Goal: Task Accomplishment & Management: Complete application form

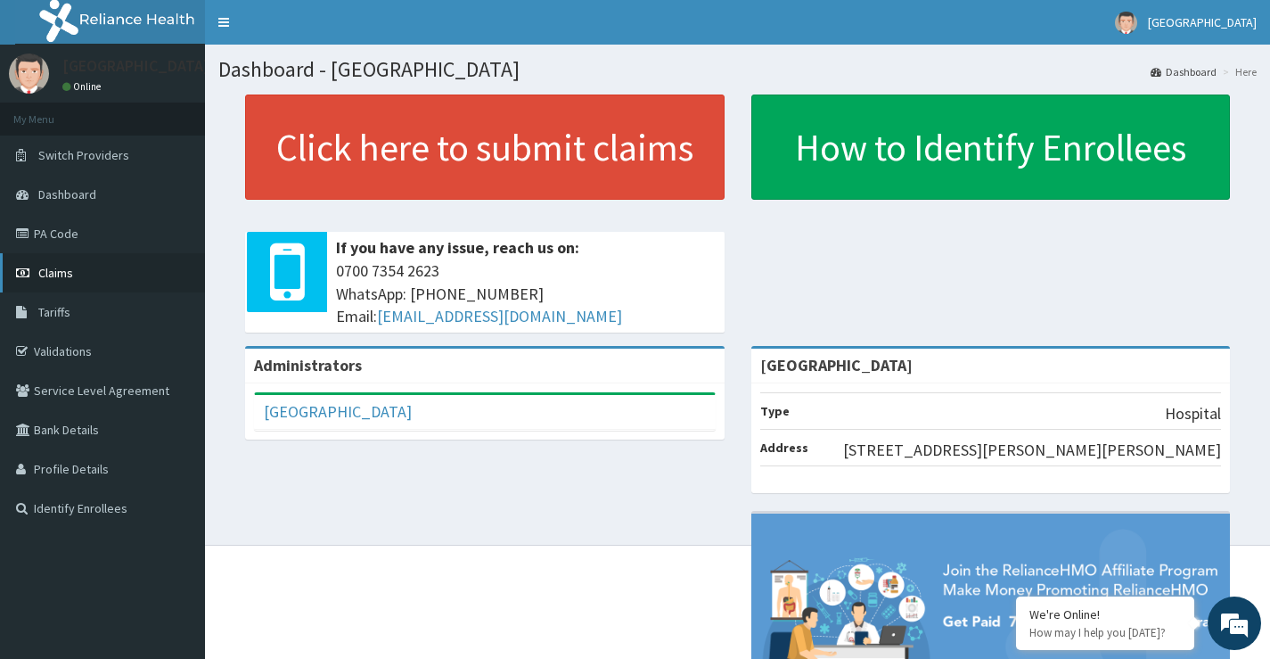
click at [119, 284] on link "Claims" at bounding box center [102, 272] width 205 height 39
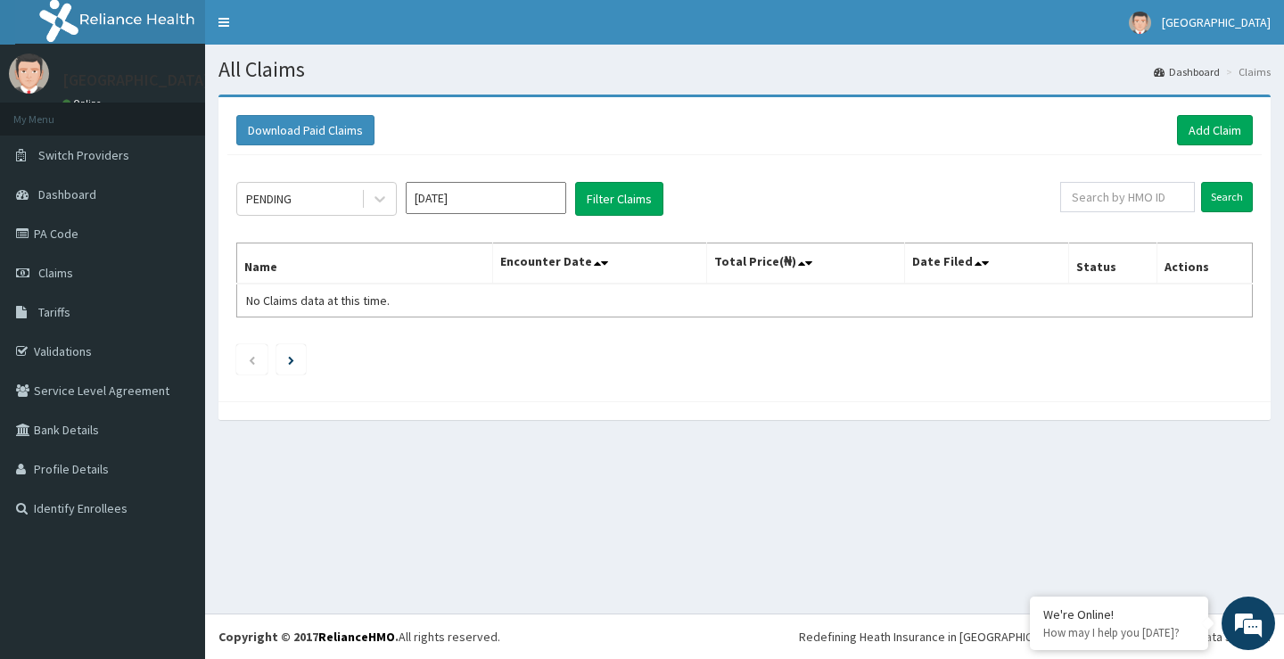
click at [1256, 113] on div "Download Paid Claims Add Claim" at bounding box center [744, 130] width 1034 height 49
click at [1204, 118] on link "Add Claim" at bounding box center [1215, 130] width 76 height 30
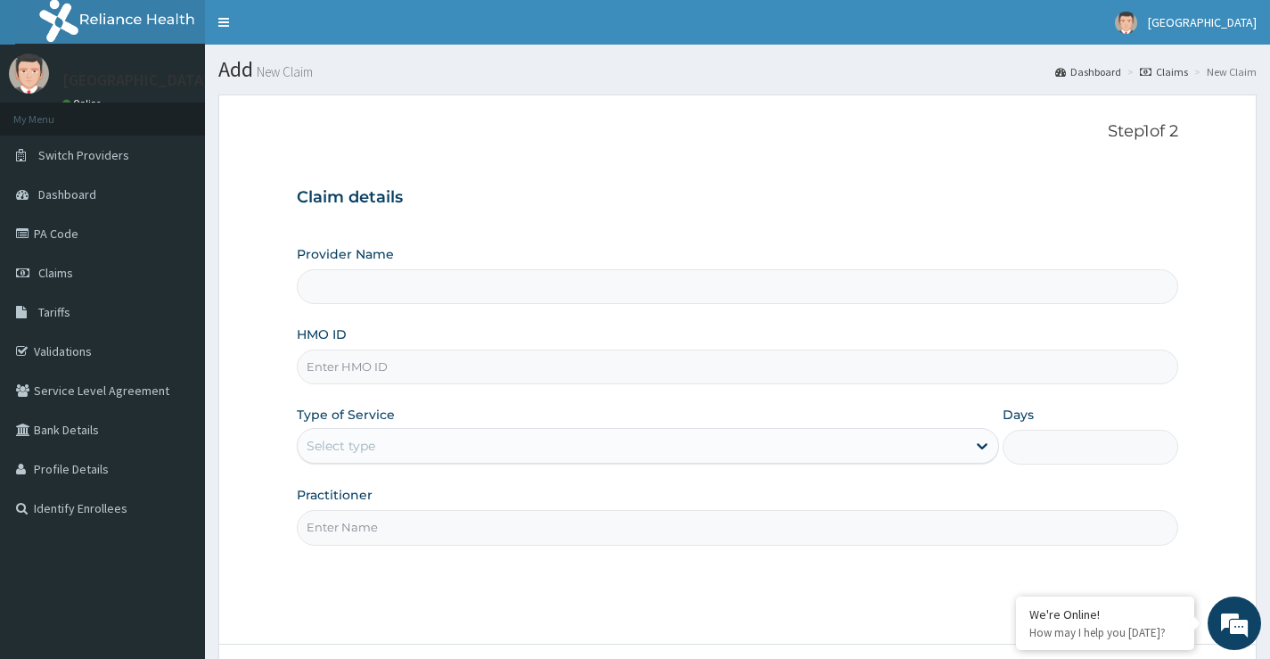
type input "[GEOGRAPHIC_DATA]"
click at [618, 287] on input "[GEOGRAPHIC_DATA]" at bounding box center [738, 286] width 882 height 35
click at [522, 379] on input "HMO ID" at bounding box center [738, 366] width 882 height 35
type input "lbc/10012/C"
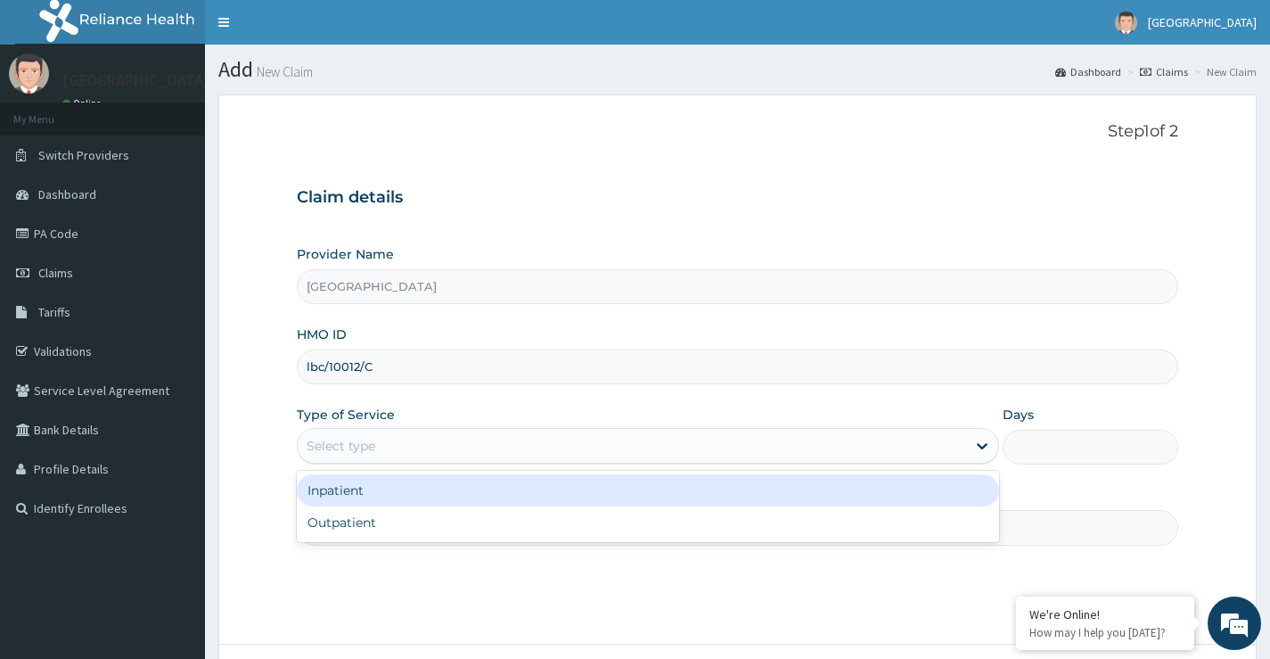
click at [464, 450] on div "Select type" at bounding box center [632, 445] width 669 height 29
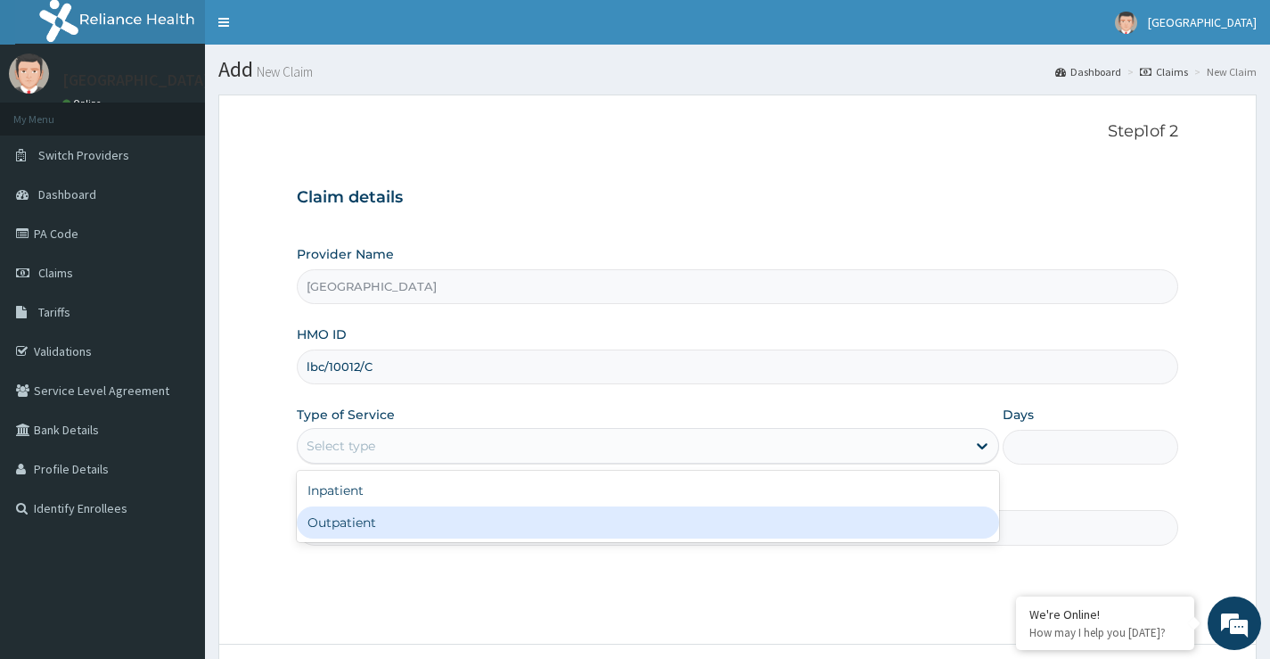
click at [461, 512] on div "Outpatient" at bounding box center [648, 522] width 702 height 32
type input "1"
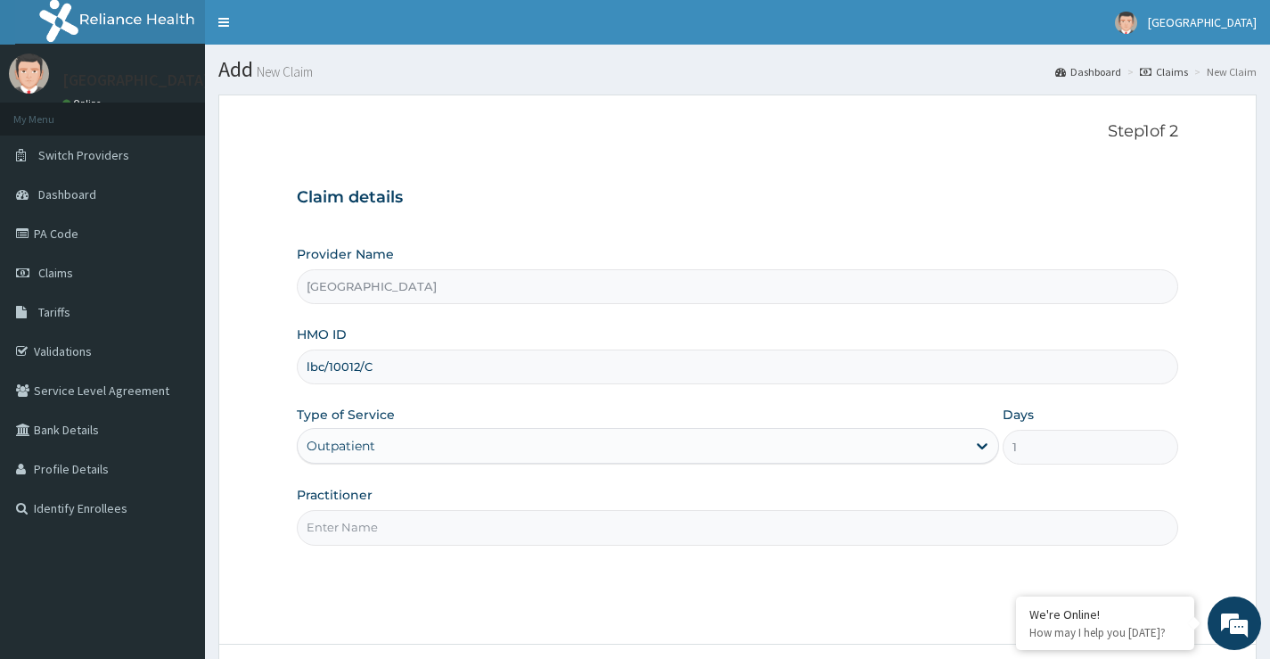
click at [460, 517] on input "Practitioner" at bounding box center [738, 527] width 882 height 35
type input "Dr Kukoyi"
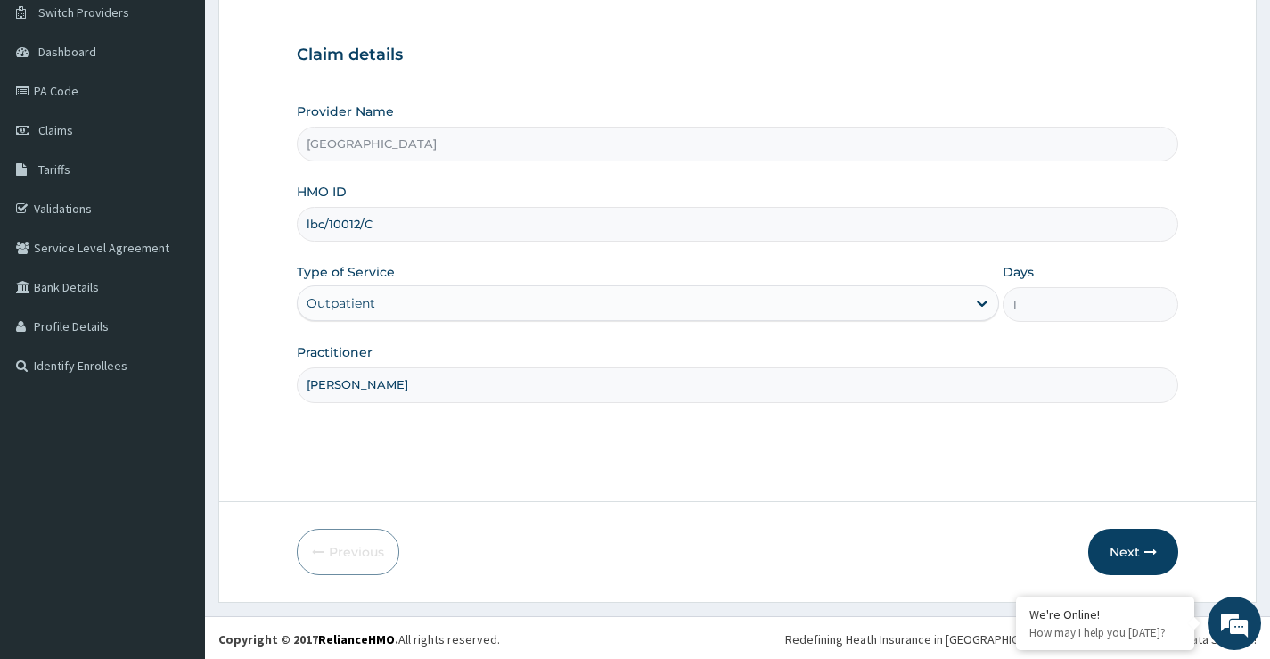
scroll to position [145, 0]
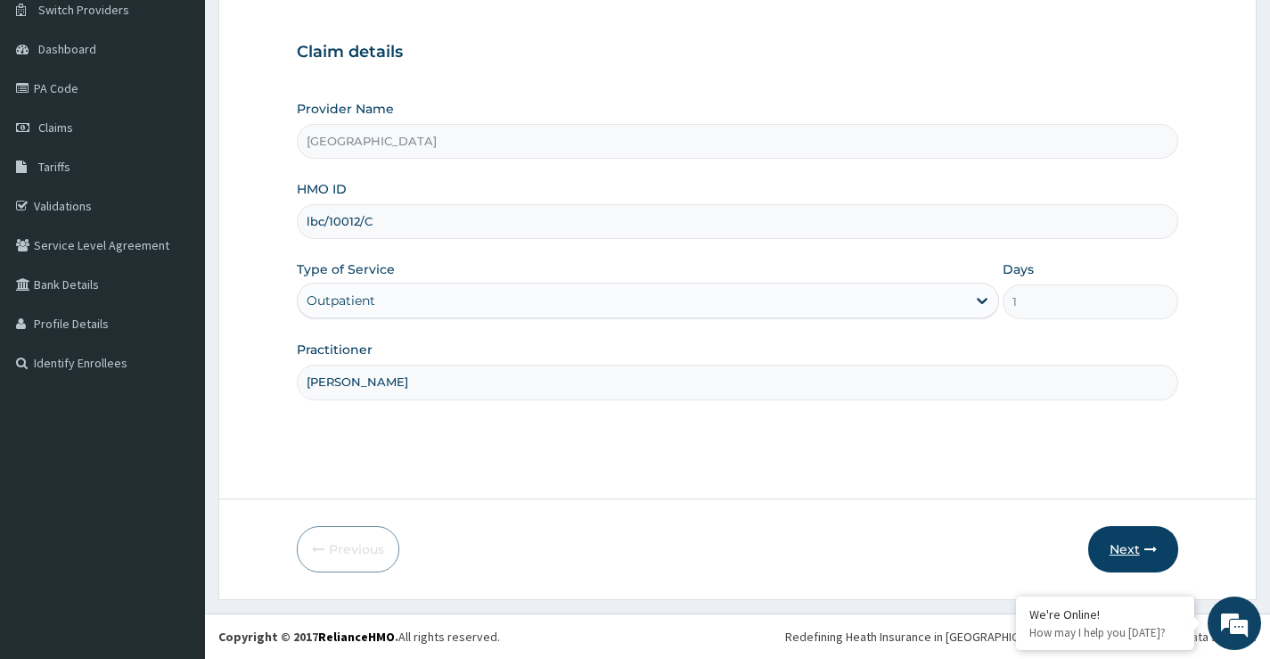
click at [1140, 541] on button "Next" at bounding box center [1133, 549] width 90 height 46
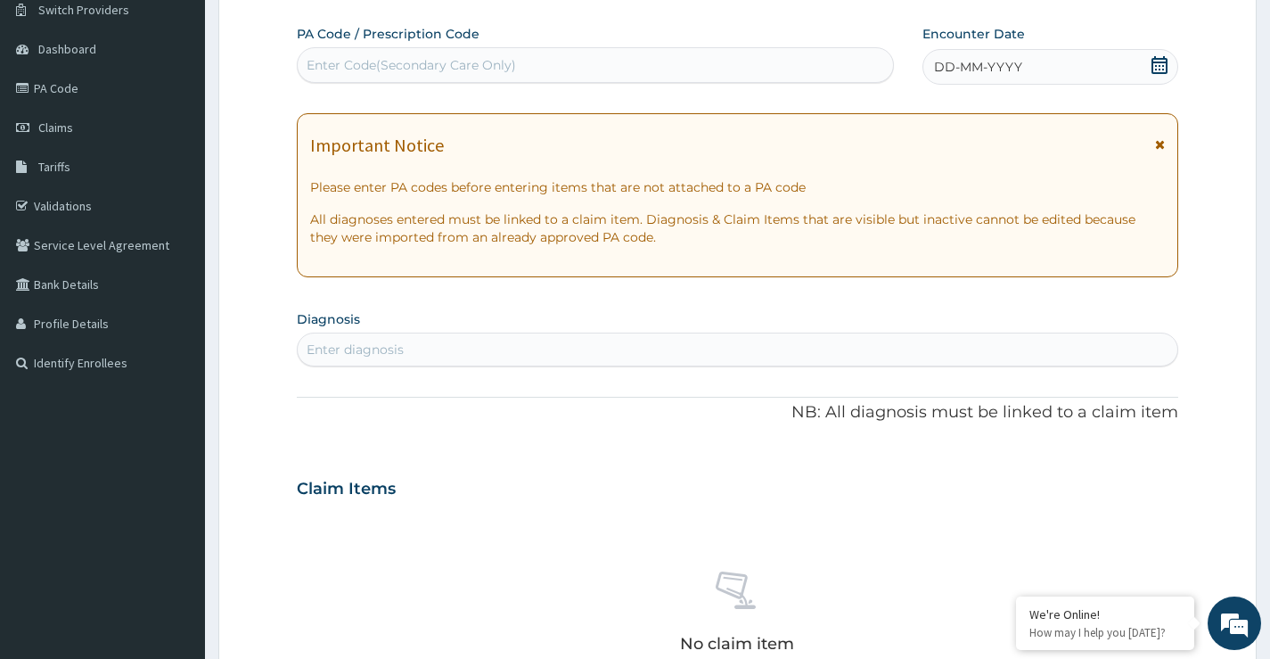
click at [1148, 64] on div "DD-MM-YYYY" at bounding box center [1051, 67] width 256 height 36
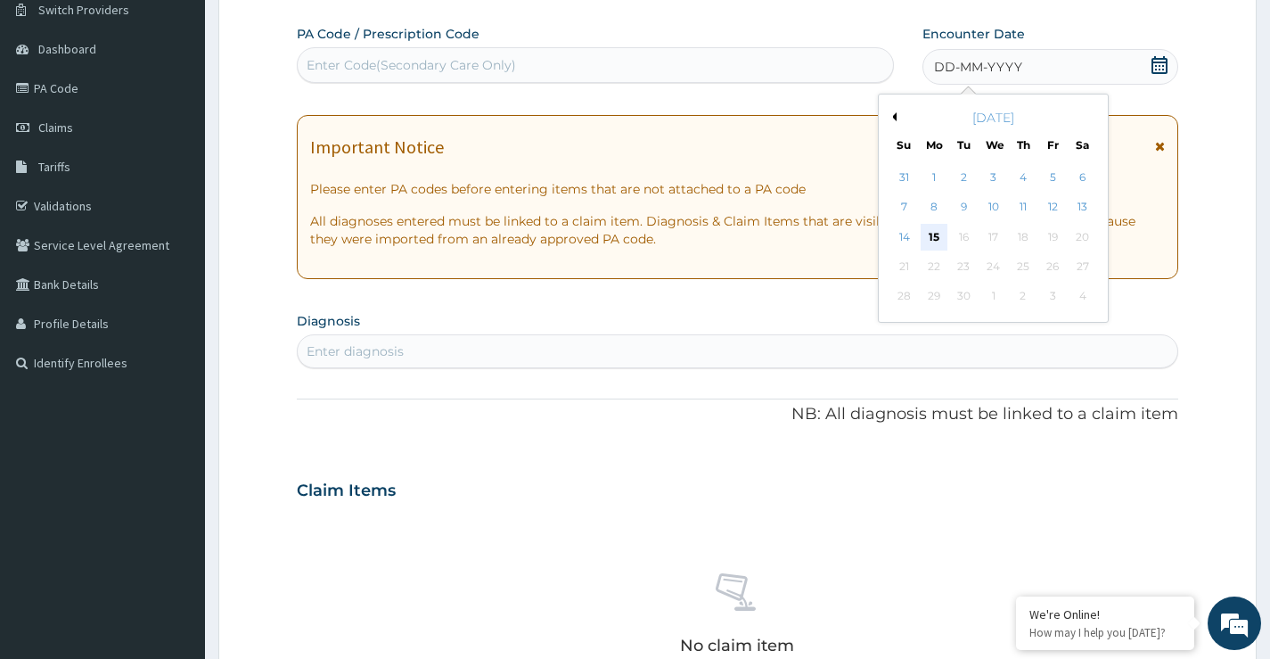
click at [940, 233] on div "15" at bounding box center [934, 237] width 27 height 27
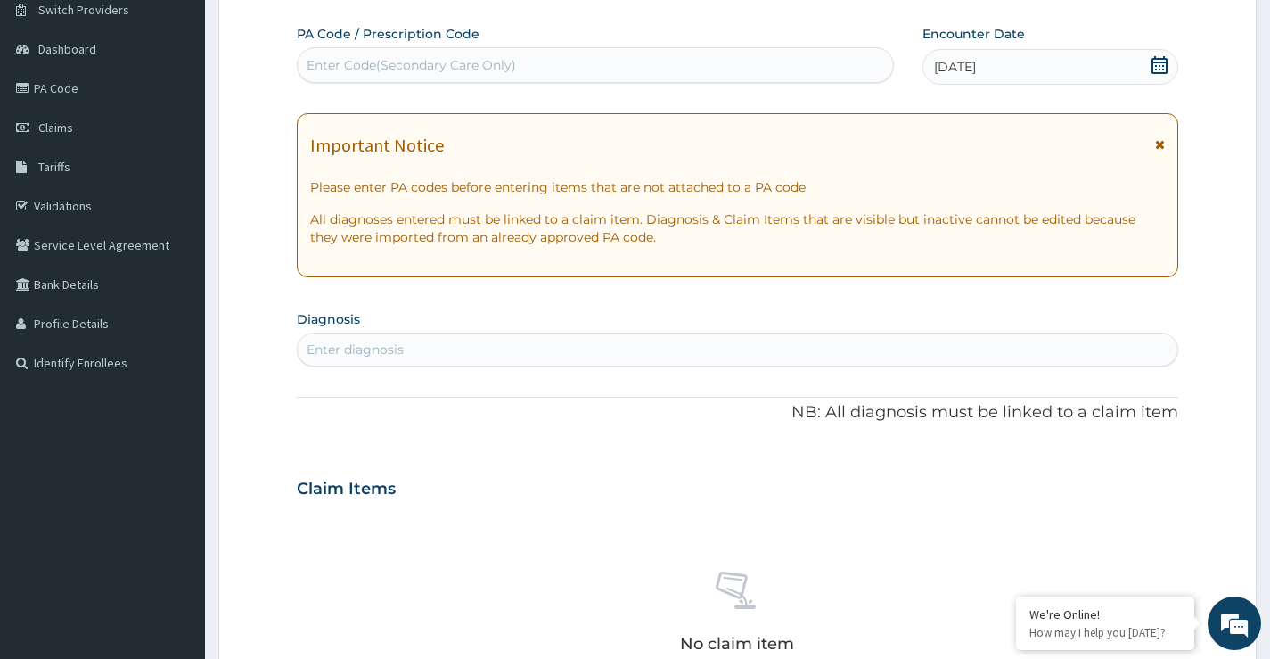
click at [497, 339] on div "Enter diagnosis" at bounding box center [738, 349] width 880 height 29
type input "P"
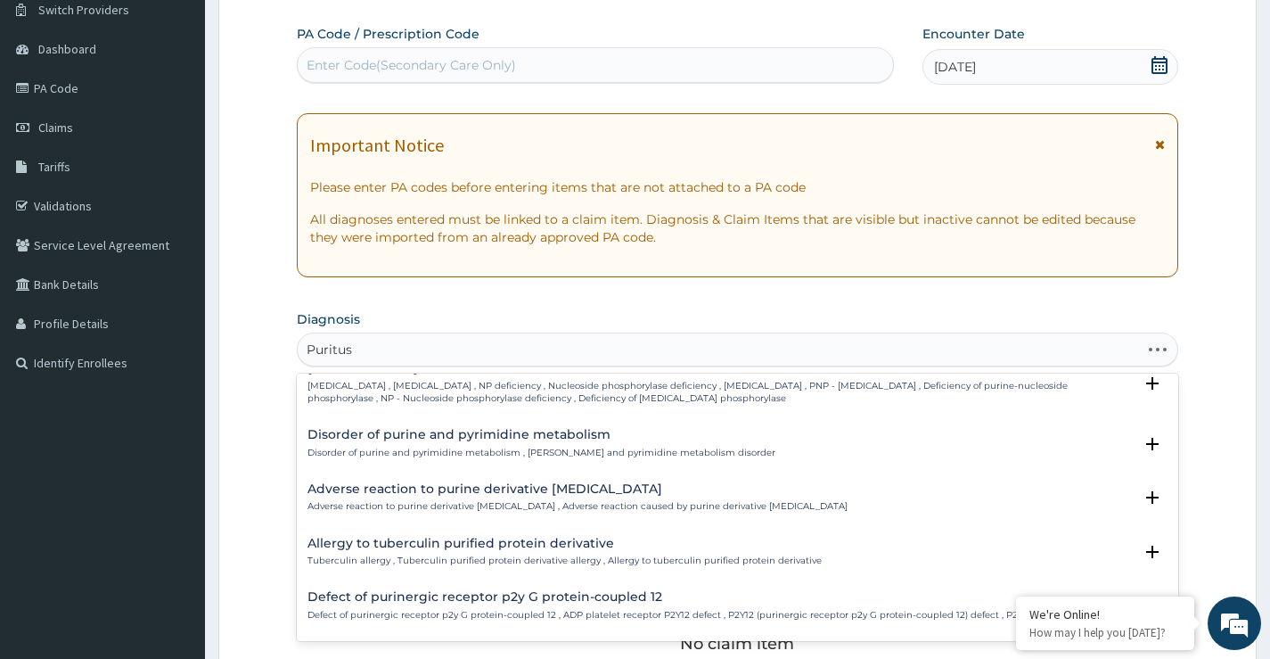
scroll to position [0, 0]
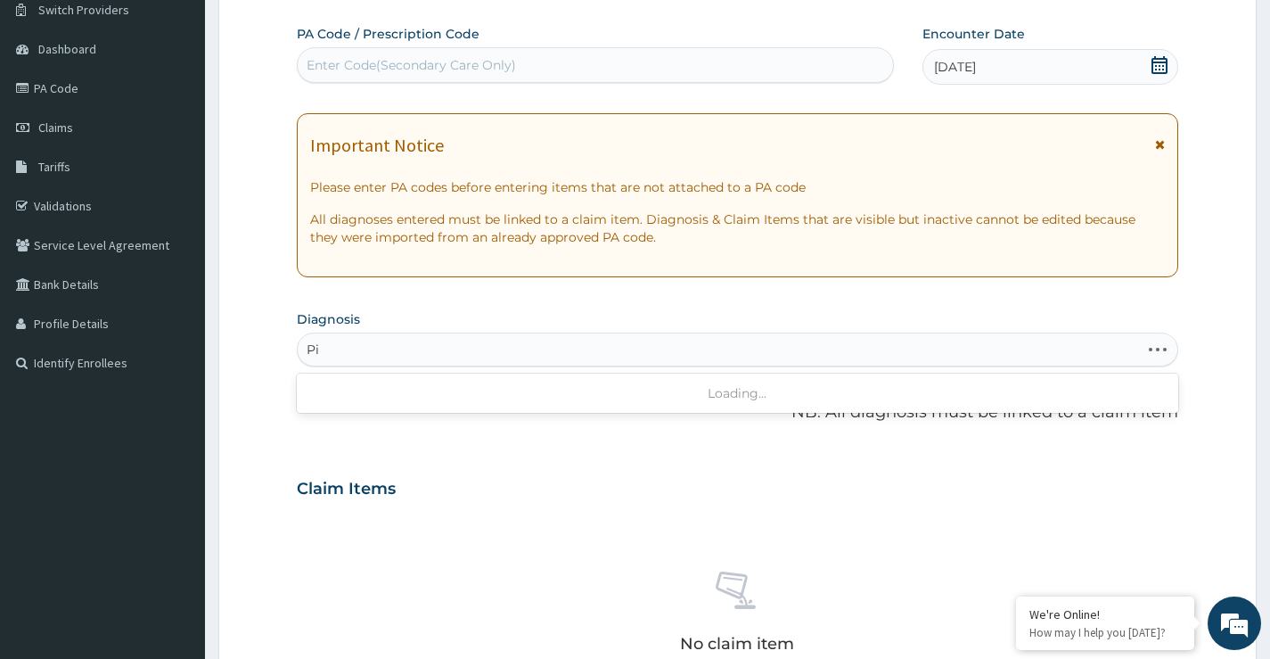
type input "P"
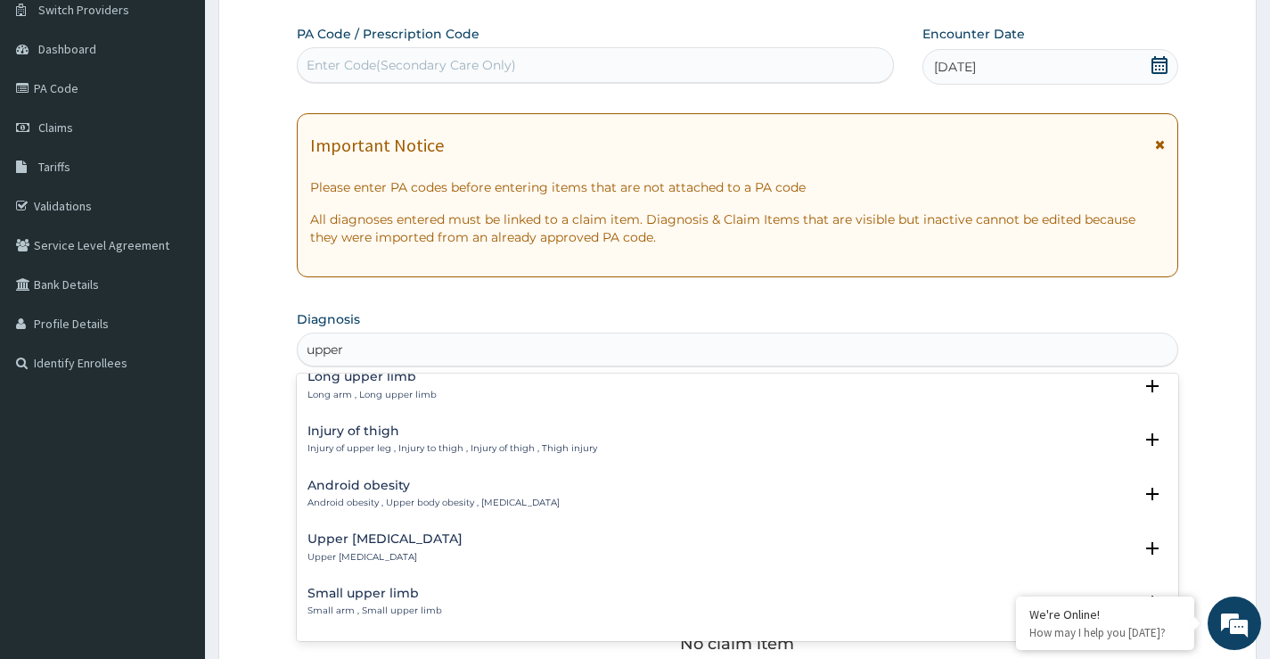
scroll to position [178, 0]
type input "upper res"
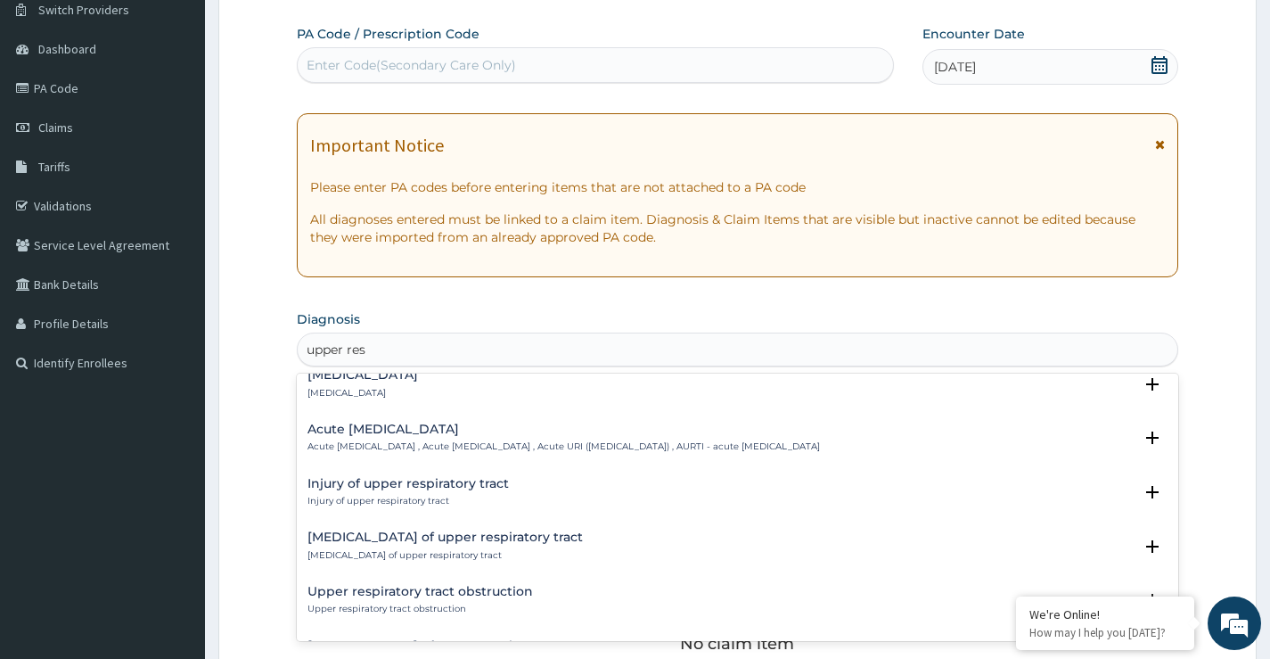
scroll to position [267, 0]
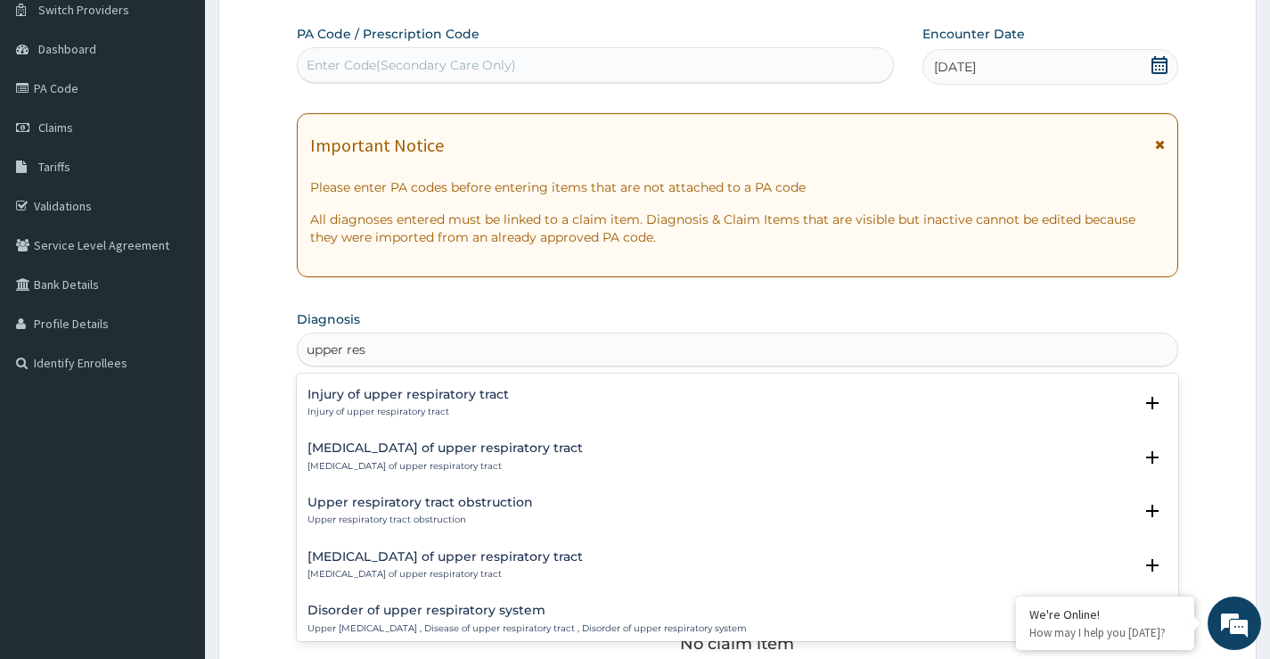
click at [398, 607] on h4 "Disorder of upper respiratory system" at bounding box center [527, 610] width 439 height 13
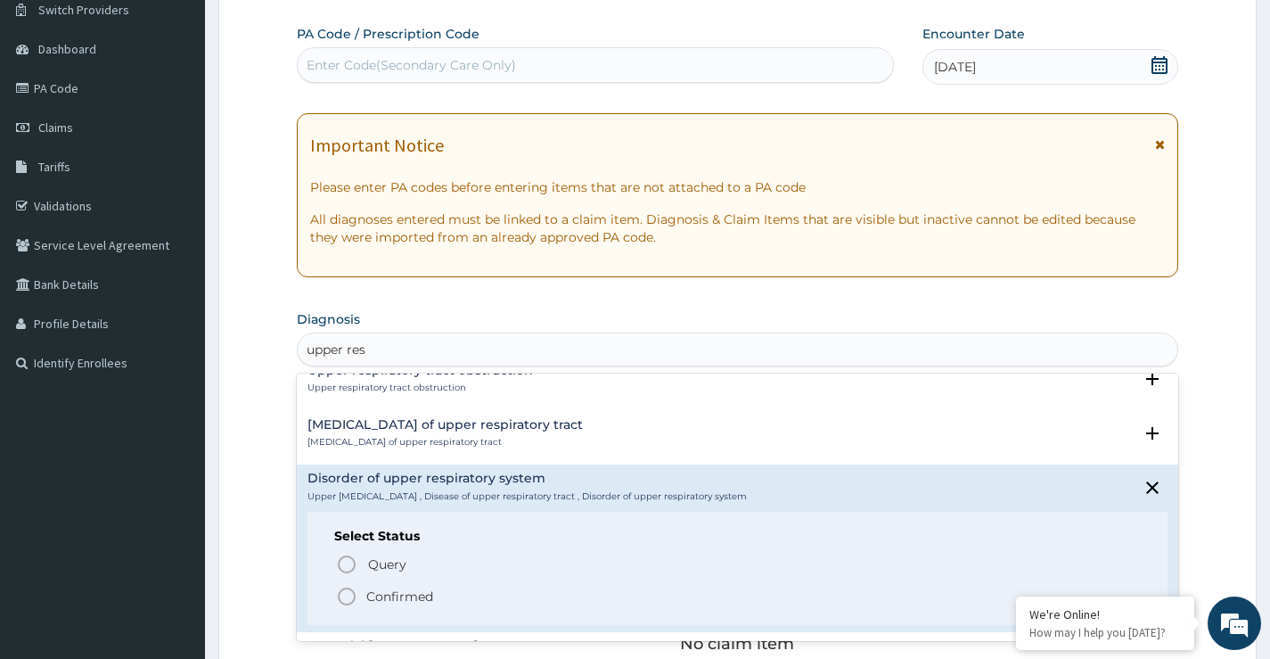
scroll to position [535, 0]
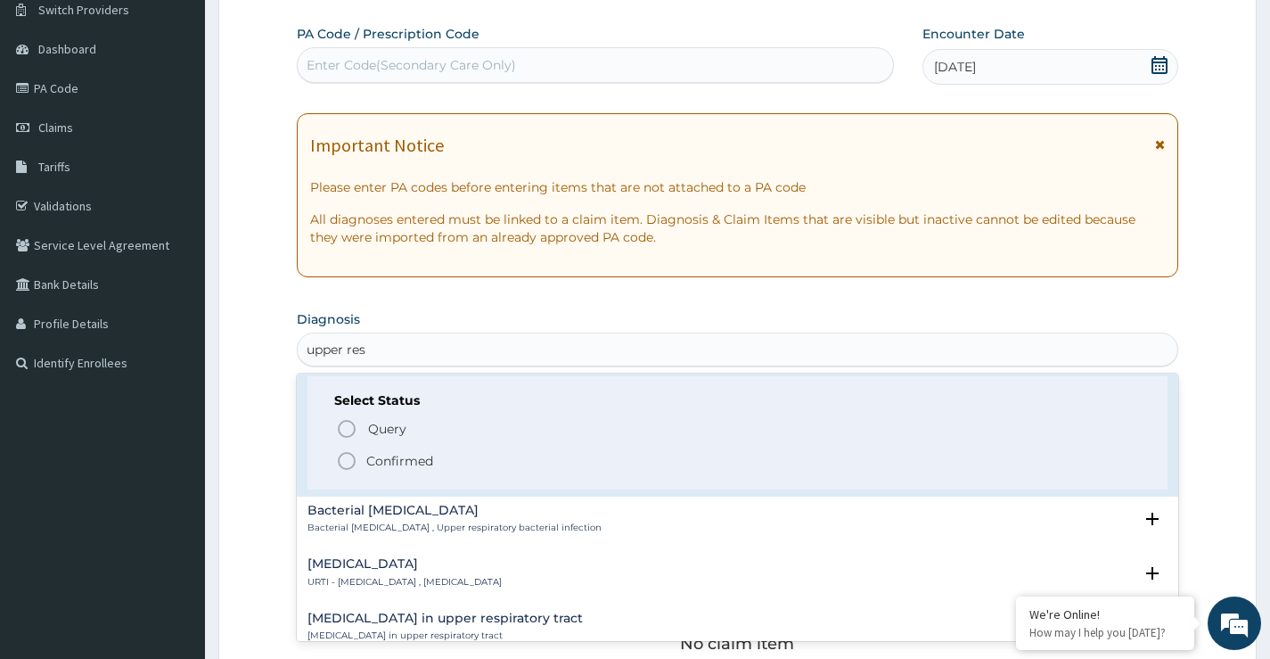
click at [360, 459] on span "Confirmed" at bounding box center [738, 460] width 805 height 21
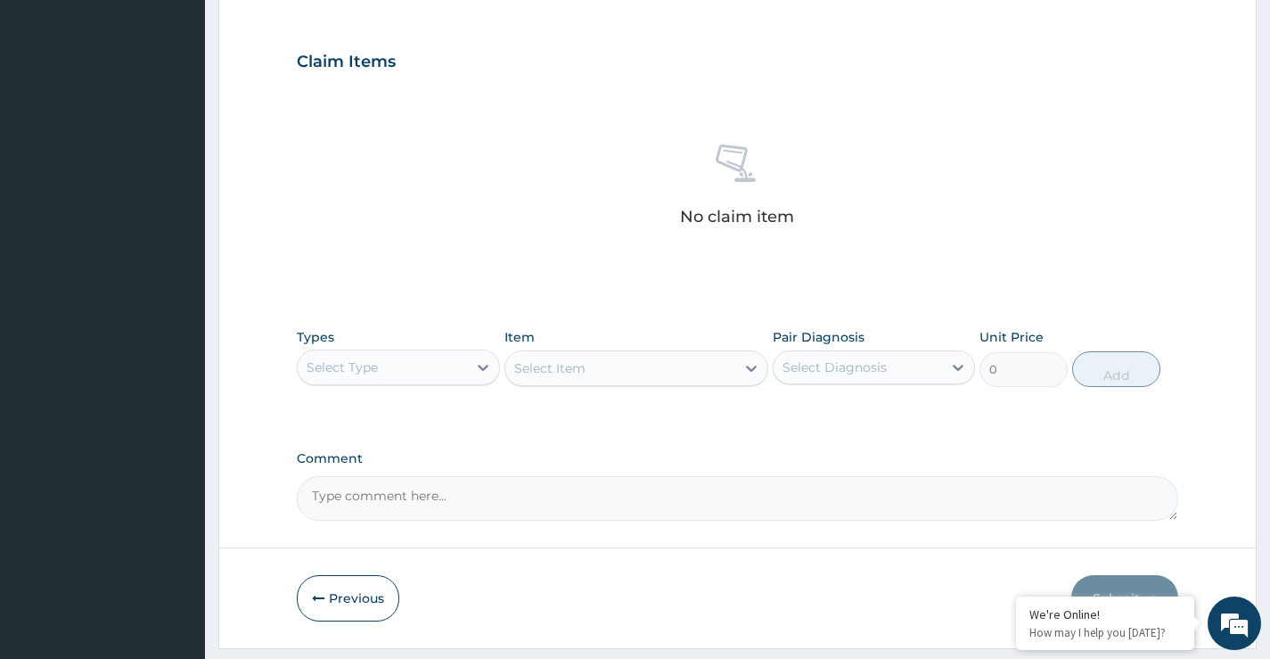
scroll to position [591, 0]
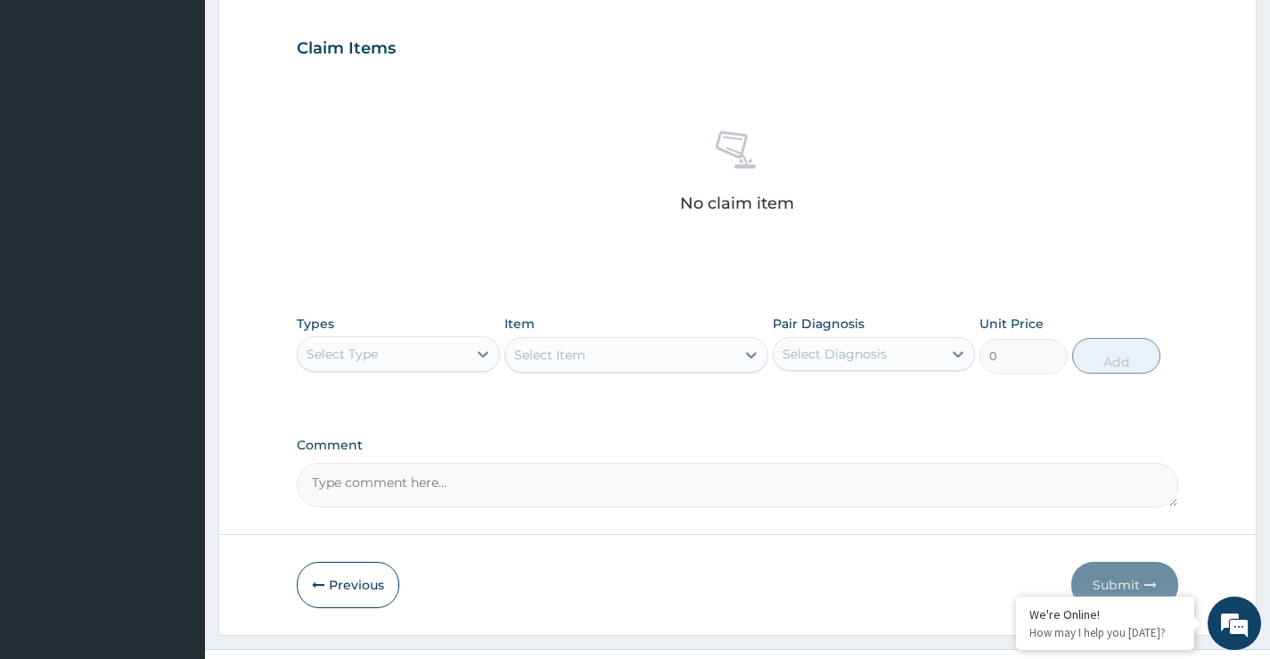
click at [404, 364] on div "Select Type" at bounding box center [382, 354] width 168 height 29
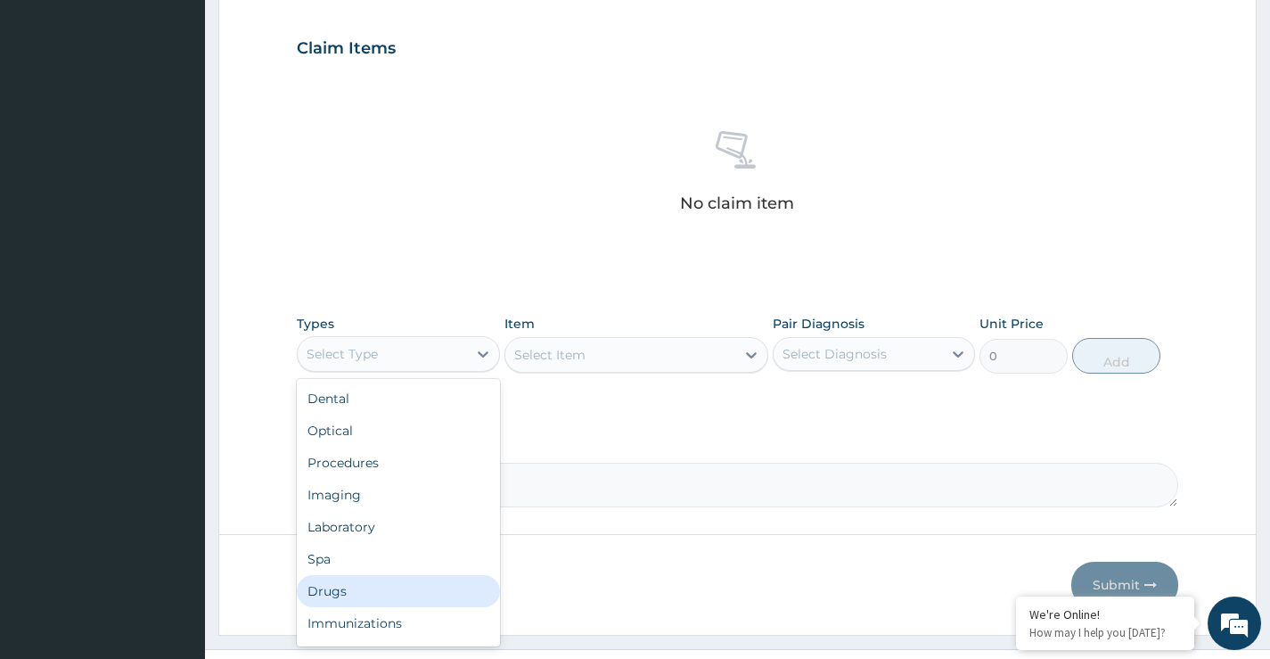
click at [359, 600] on div "Drugs" at bounding box center [398, 591] width 202 height 32
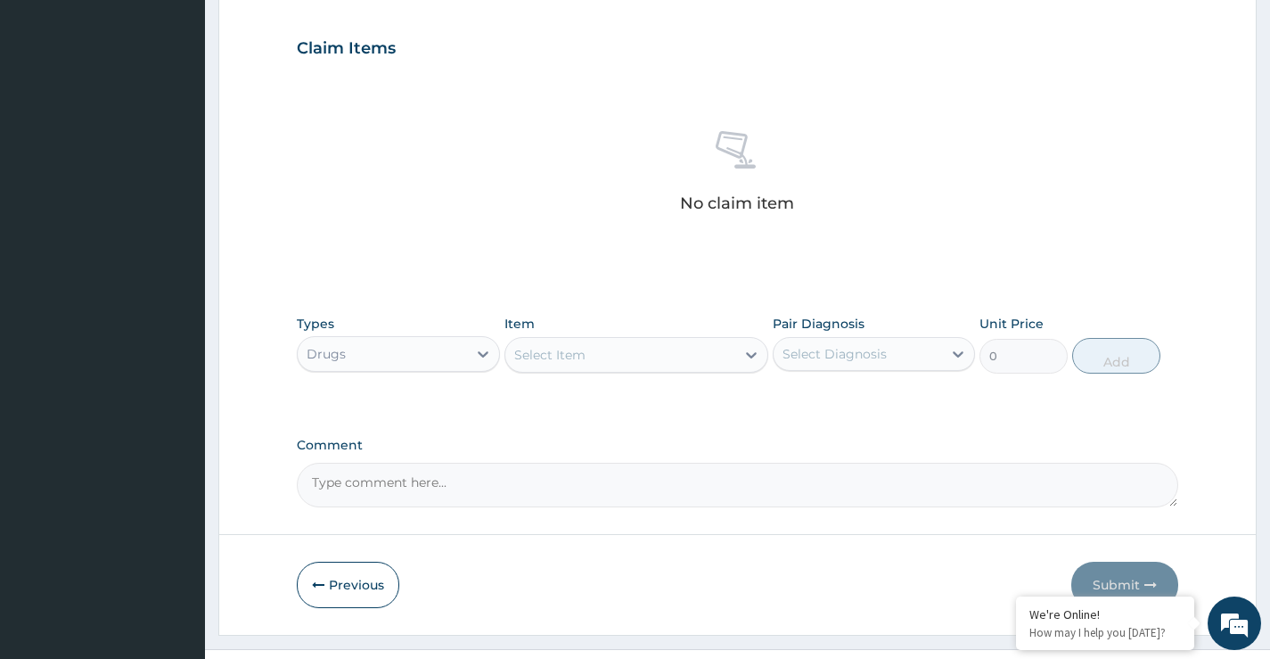
click at [606, 357] on div "Select Item" at bounding box center [620, 355] width 231 height 29
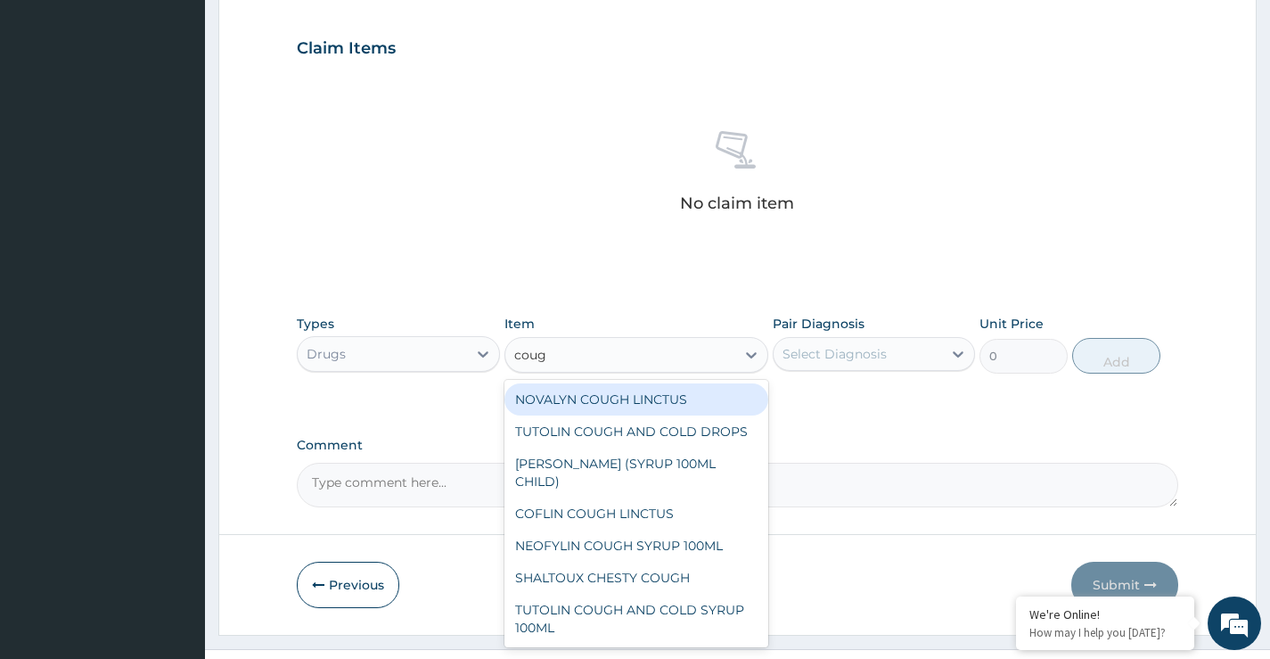
type input "cough"
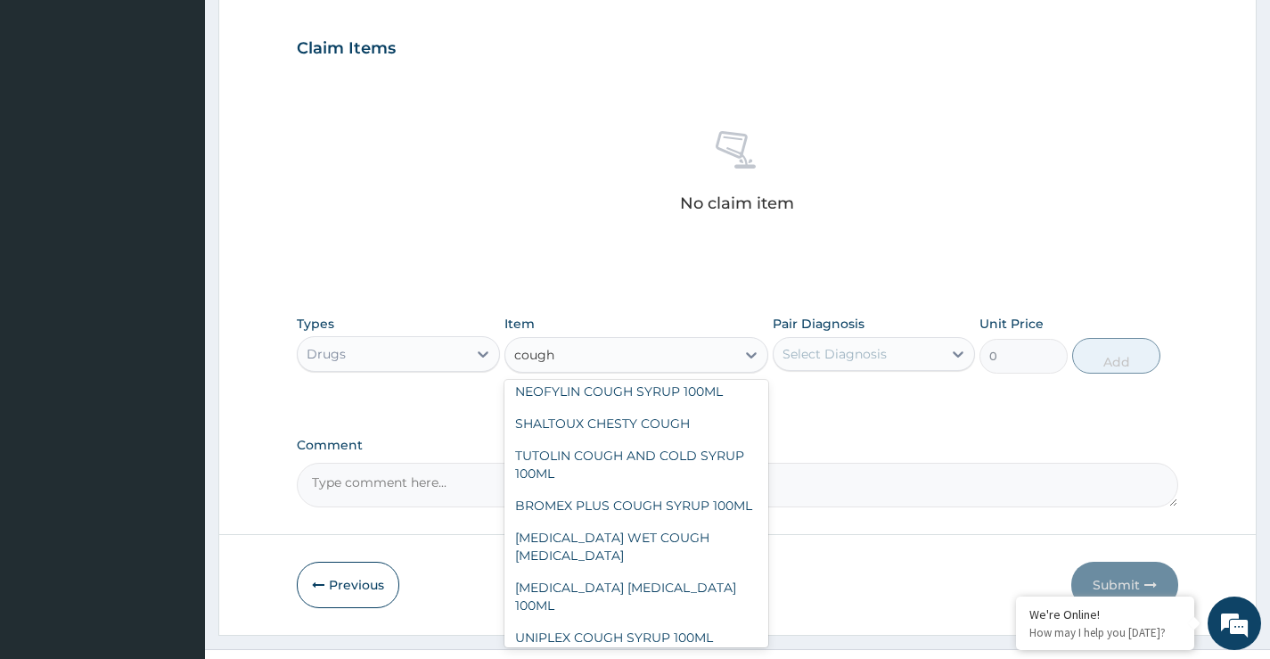
scroll to position [50, 0]
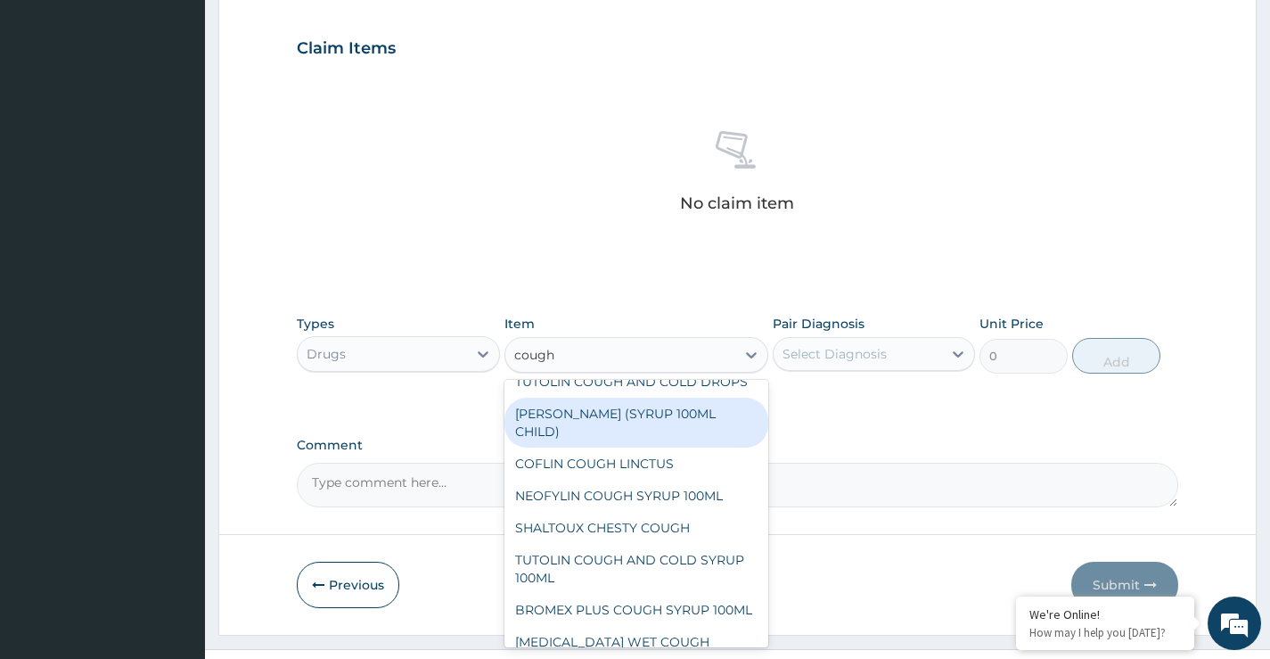
click at [642, 441] on div "[PERSON_NAME] (SYRUP 100ML CHILD)" at bounding box center [637, 423] width 265 height 50
type input "1478.125"
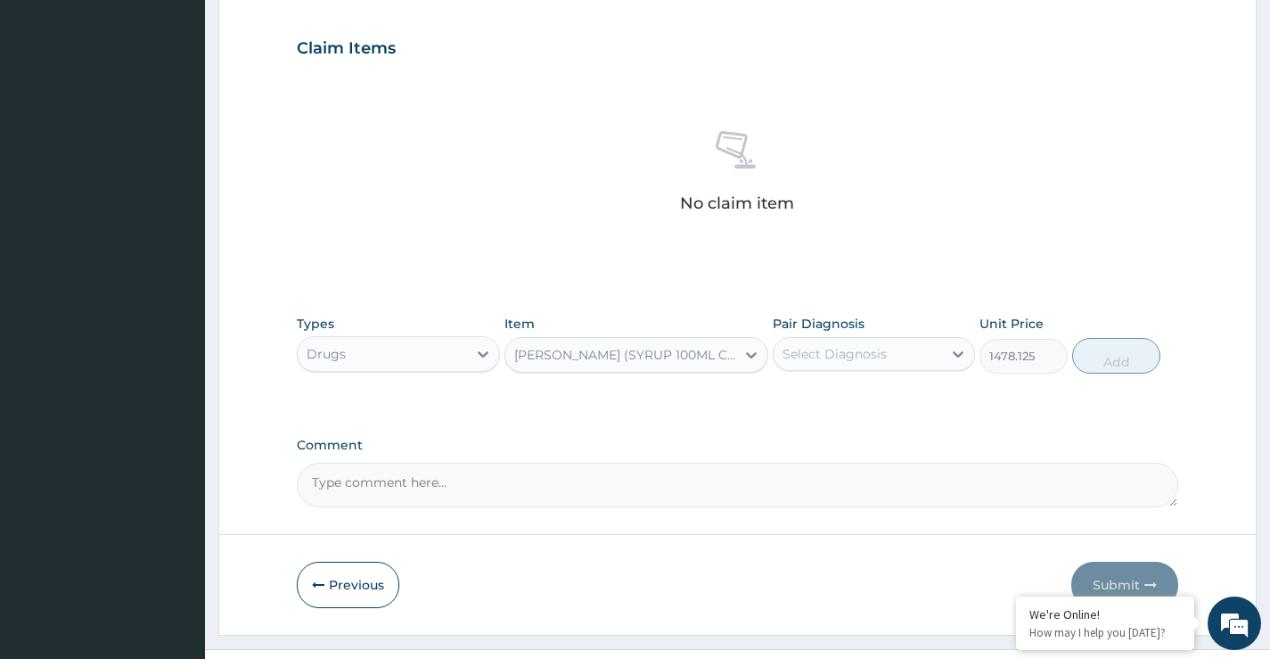
click at [836, 353] on div "Select Diagnosis" at bounding box center [835, 354] width 104 height 18
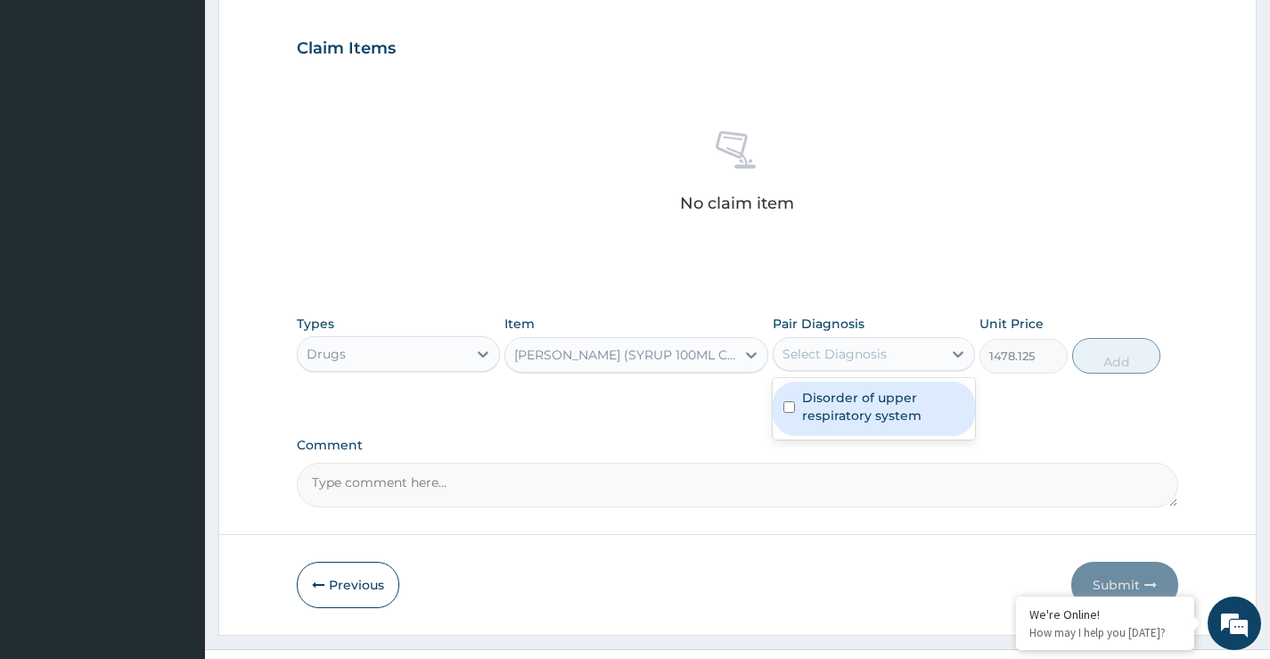
click at [839, 405] on label "Disorder of upper respiratory system" at bounding box center [883, 407] width 162 height 36
checkbox input "true"
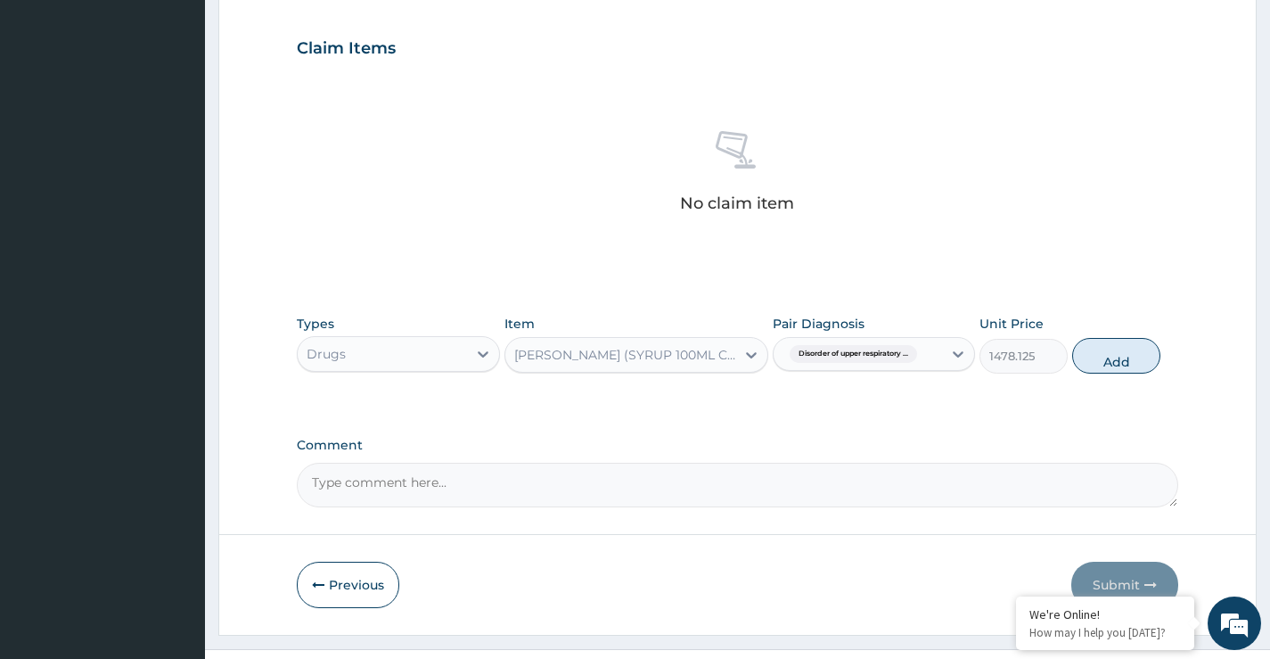
drag, startPoint x: 1129, startPoint y: 350, endPoint x: 797, endPoint y: 372, distance: 333.2
click at [1129, 350] on button "Add" at bounding box center [1116, 356] width 88 height 36
type input "0"
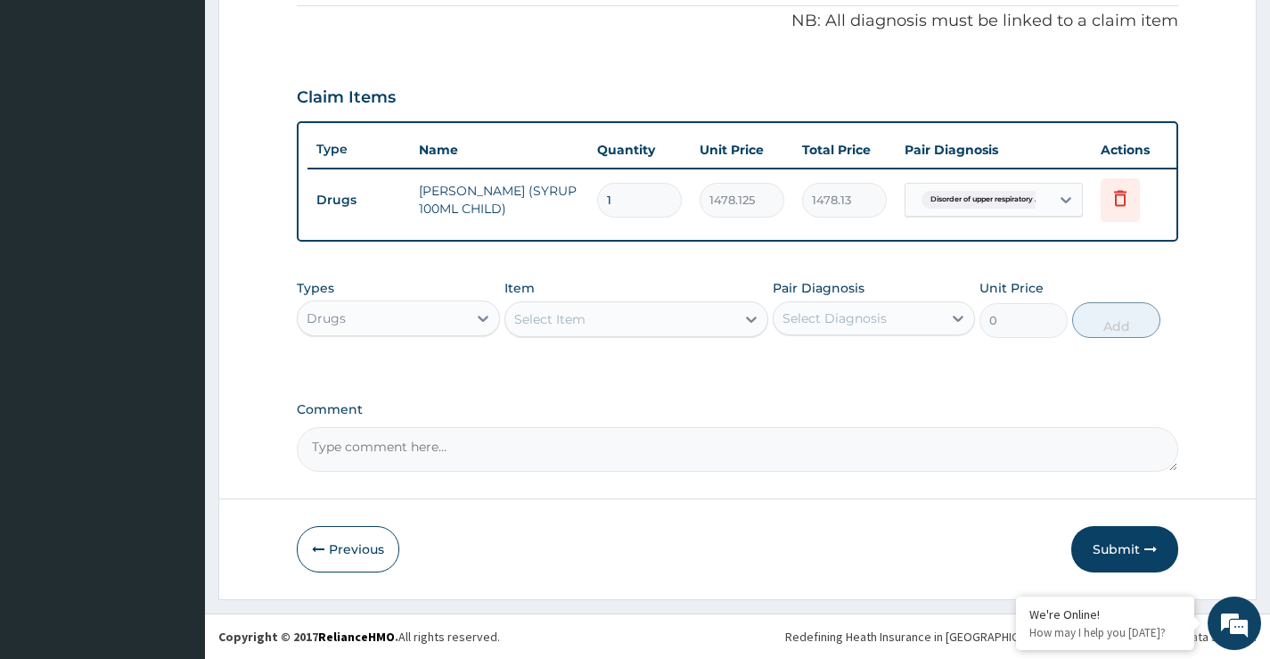
click at [631, 311] on div "Select Item" at bounding box center [620, 319] width 231 height 29
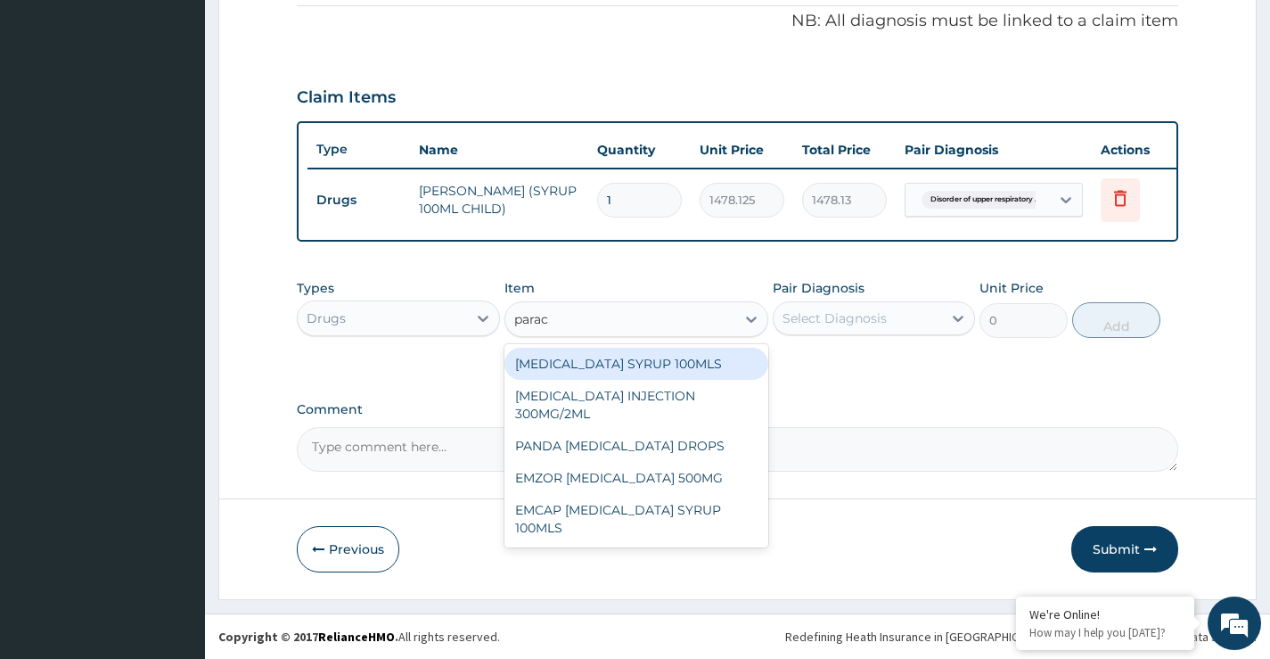
type input "parace"
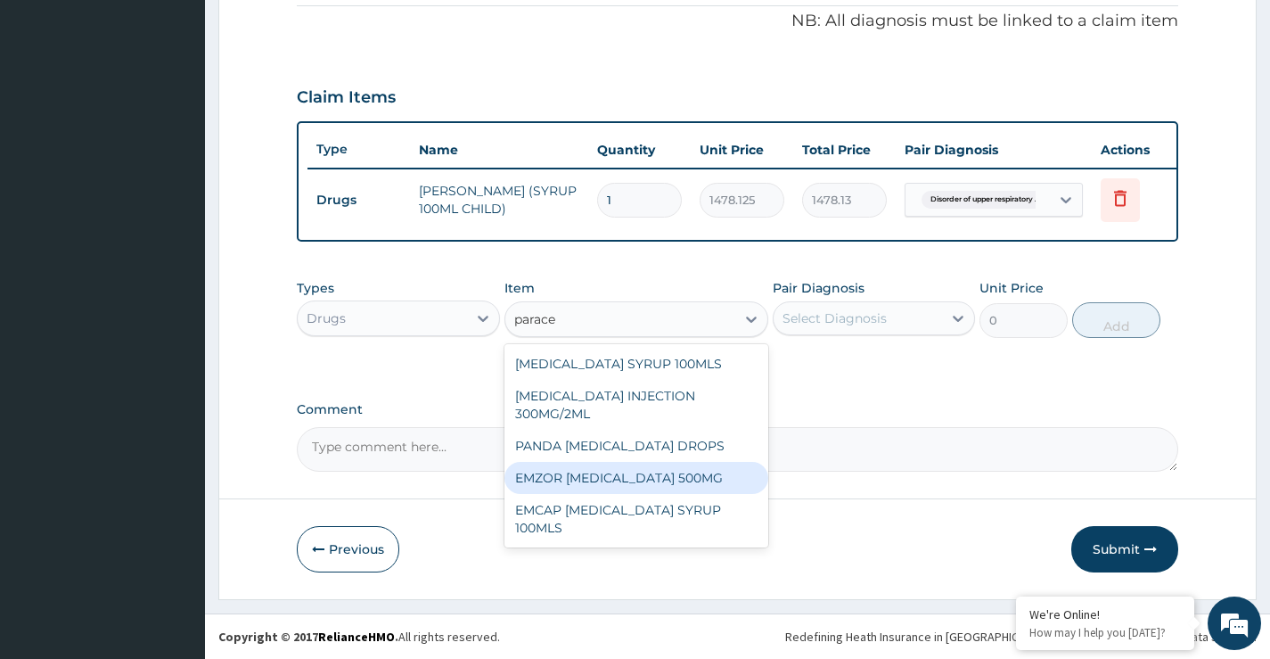
click at [669, 485] on div "EMZOR PARACETAMOL 500MG" at bounding box center [637, 478] width 265 height 32
type input "30"
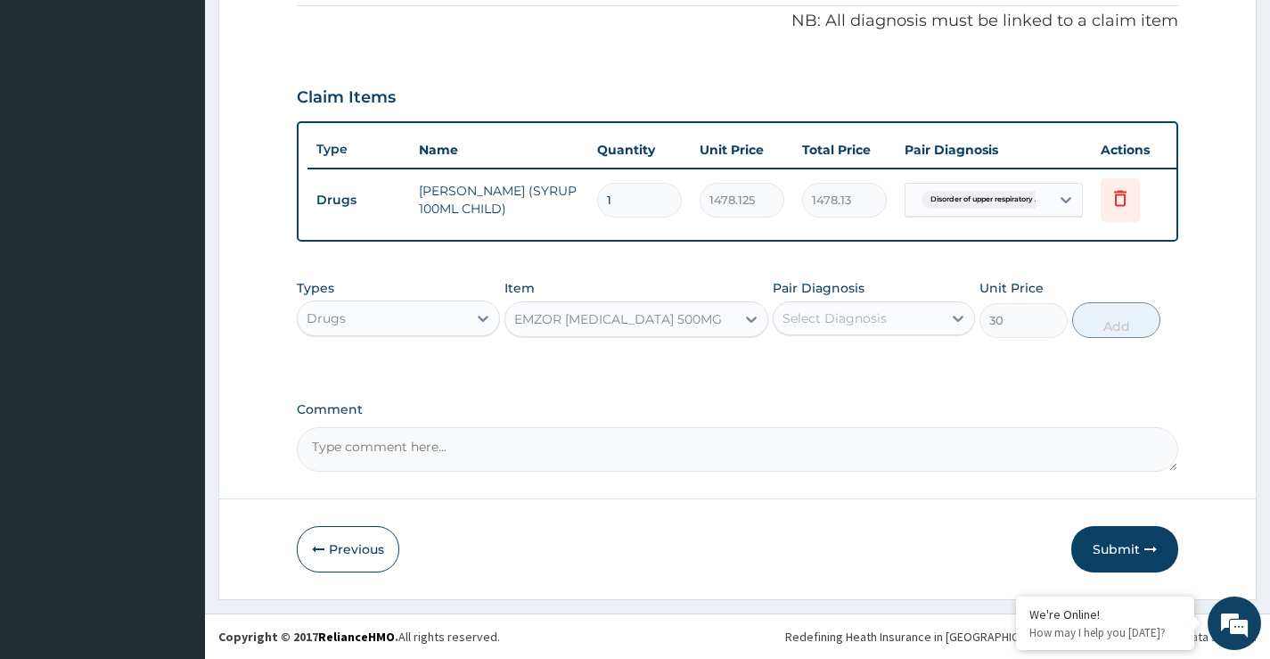
click at [842, 316] on div "Select Diagnosis" at bounding box center [835, 318] width 104 height 18
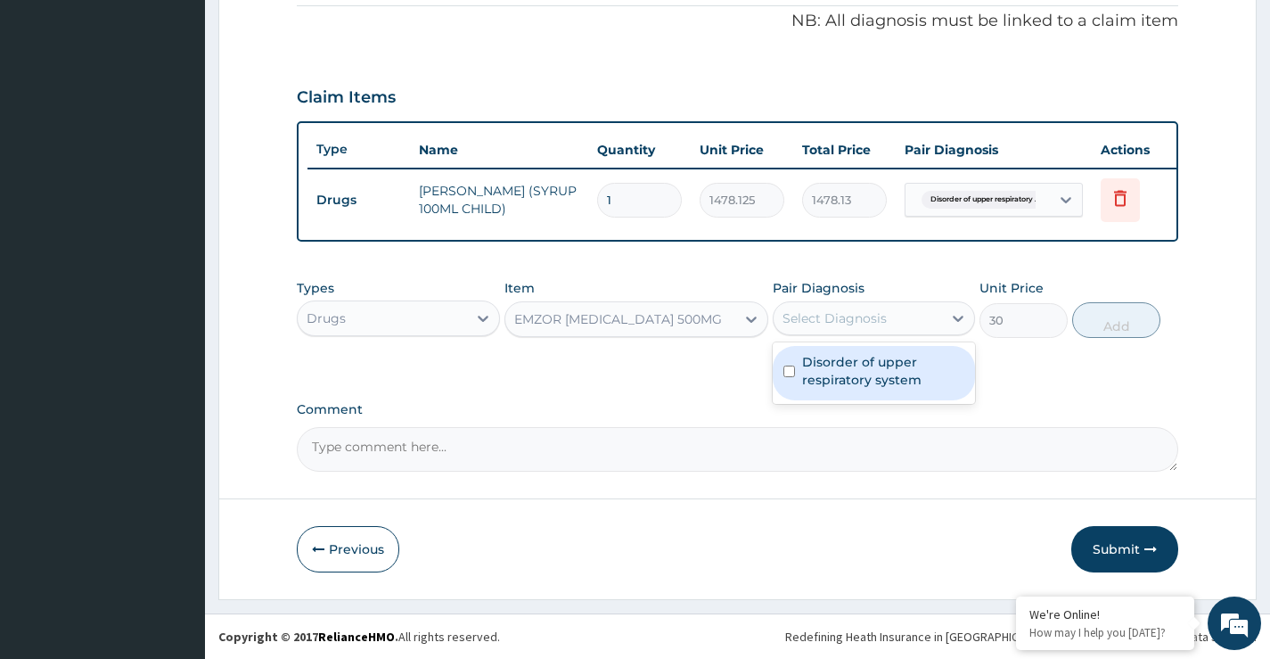
click at [853, 377] on label "Disorder of upper respiratory system" at bounding box center [883, 371] width 162 height 36
checkbox input "true"
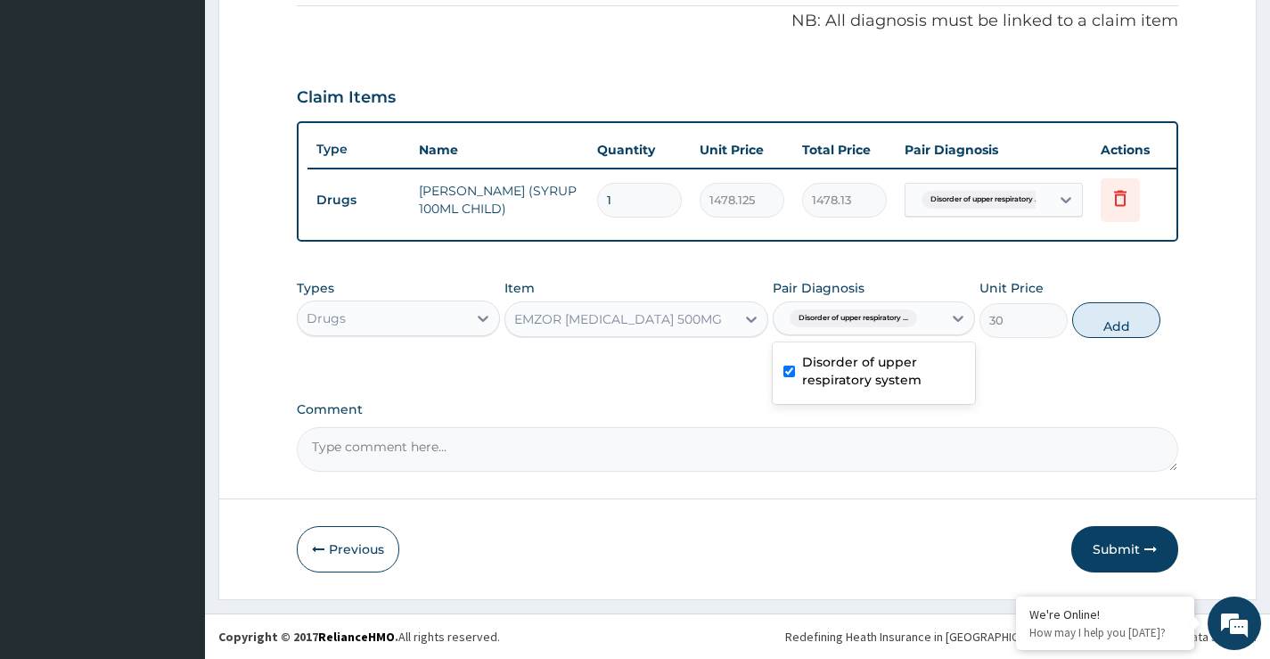
click at [1138, 309] on button "Add" at bounding box center [1116, 320] width 88 height 36
type input "0"
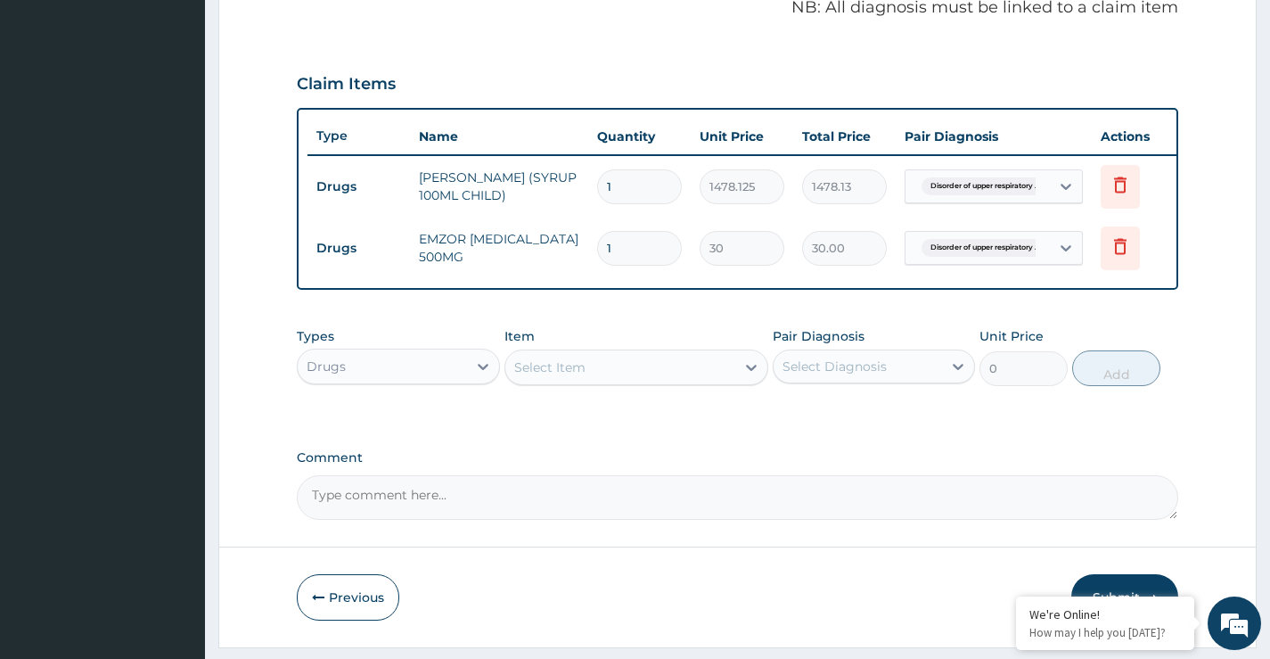
type input "12"
type input "360.00"
type input "12"
click at [589, 382] on div "Select Item" at bounding box center [620, 367] width 231 height 29
type input "lorat"
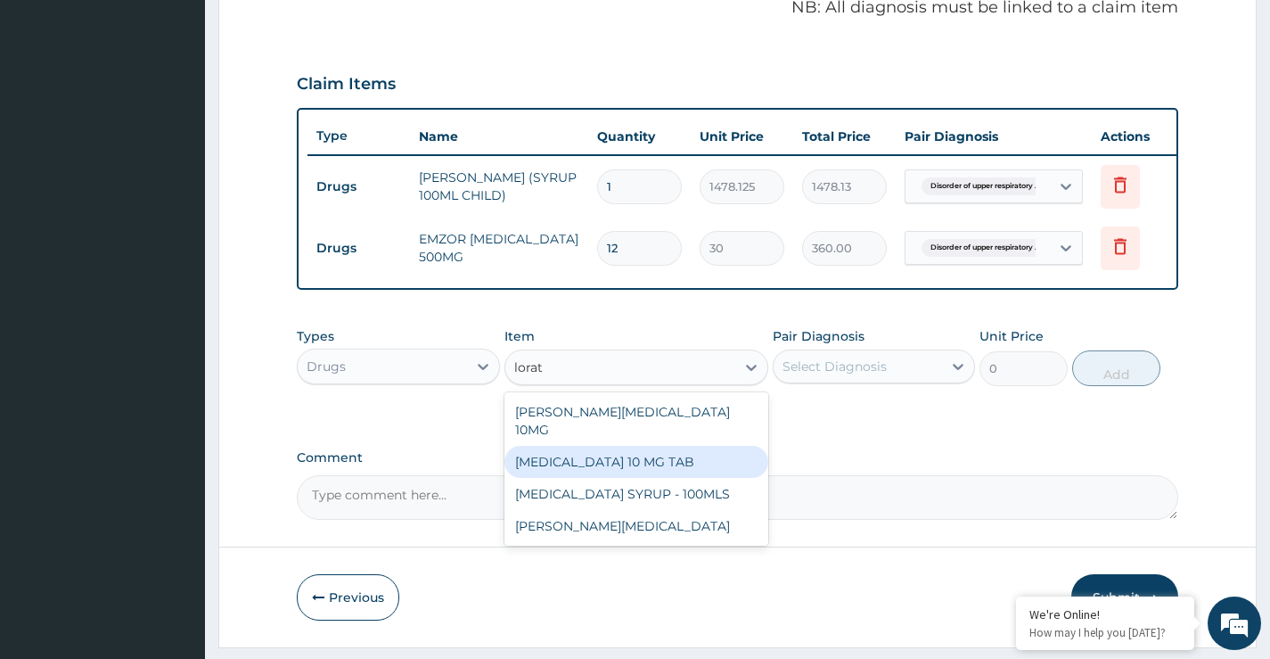
click at [600, 449] on div "LORATADINE 10 MG TAB" at bounding box center [637, 462] width 265 height 32
type input "59.125"
click at [600, 449] on div "PA Code / Prescription Code Enter Code(Secondary Care Only) Encounter Date 15-0…" at bounding box center [738, 67] width 882 height 905
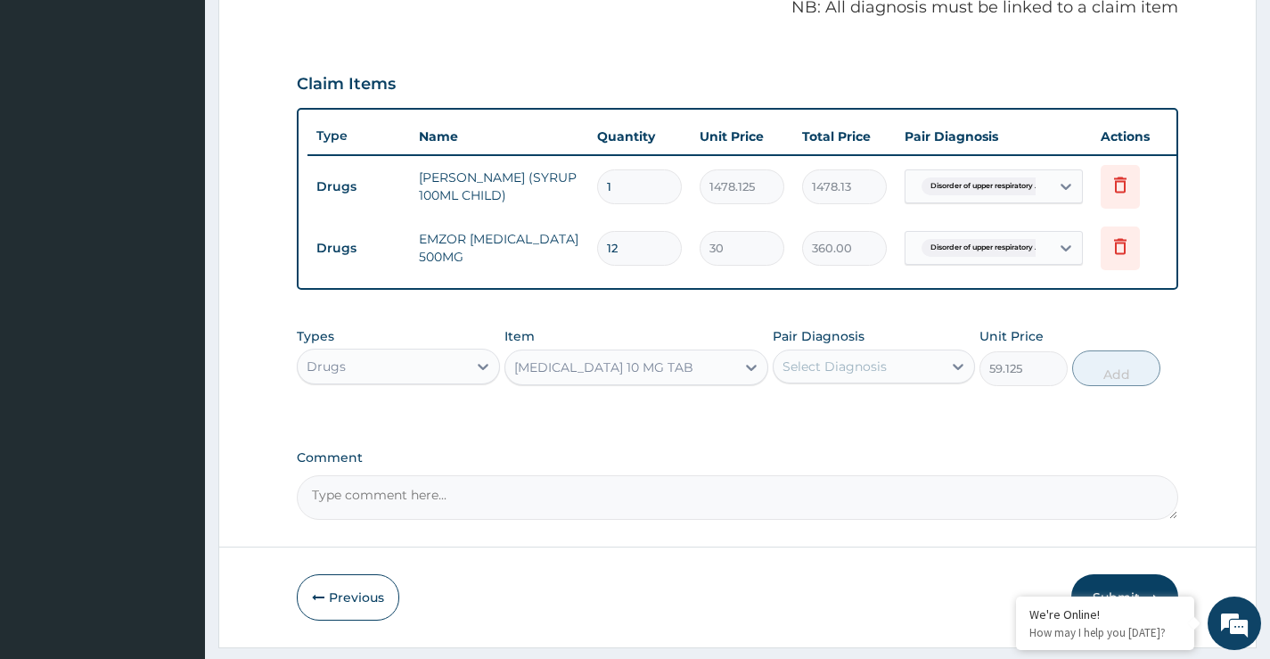
drag, startPoint x: 815, startPoint y: 359, endPoint x: 823, endPoint y: 372, distance: 14.8
click at [816, 362] on div "Pair Diagnosis Select Diagnosis" at bounding box center [874, 356] width 202 height 59
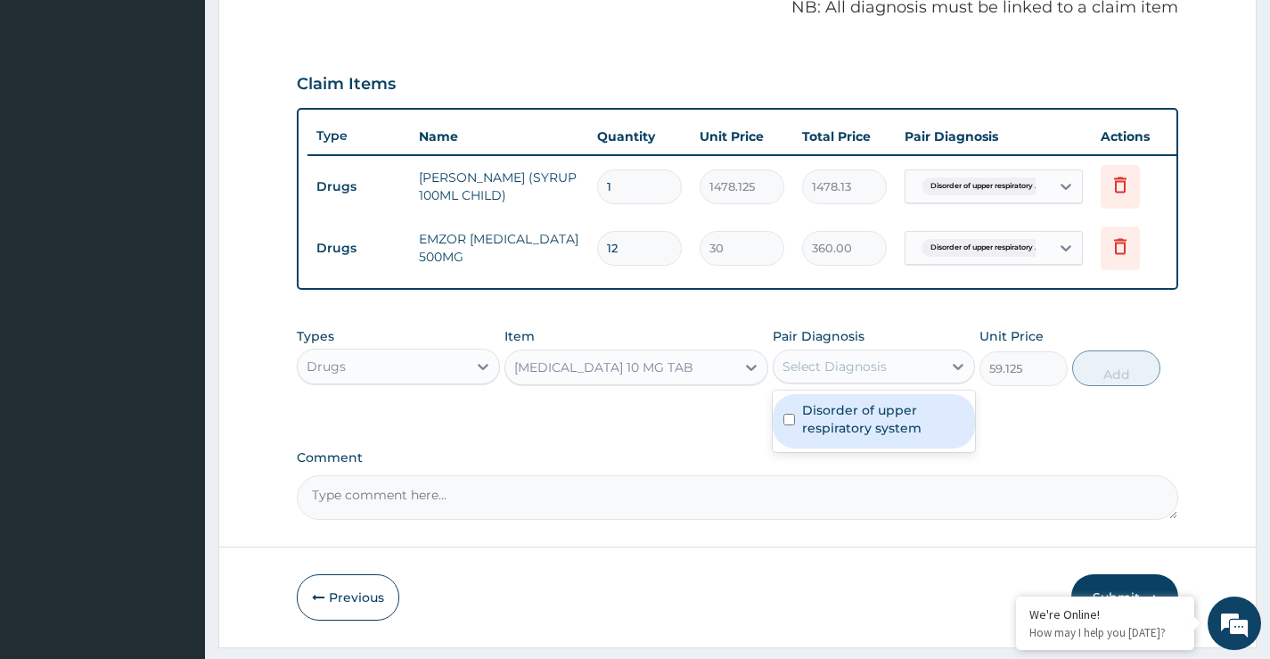
drag, startPoint x: 828, startPoint y: 377, endPoint x: 862, endPoint y: 379, distance: 33.9
click at [829, 375] on div "Select Diagnosis" at bounding box center [835, 366] width 104 height 18
click at [866, 437] on label "Disorder of upper respiratory system" at bounding box center [883, 419] width 162 height 36
checkbox input "true"
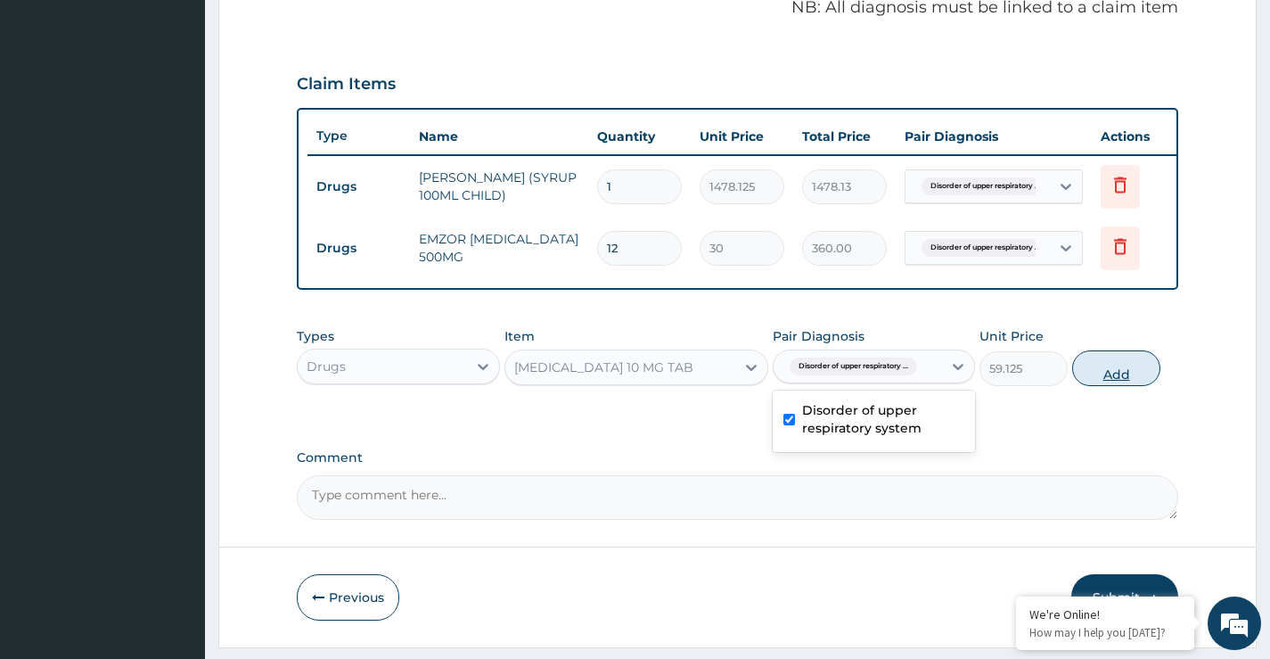
click at [1105, 386] on button "Add" at bounding box center [1116, 368] width 88 height 36
type input "0"
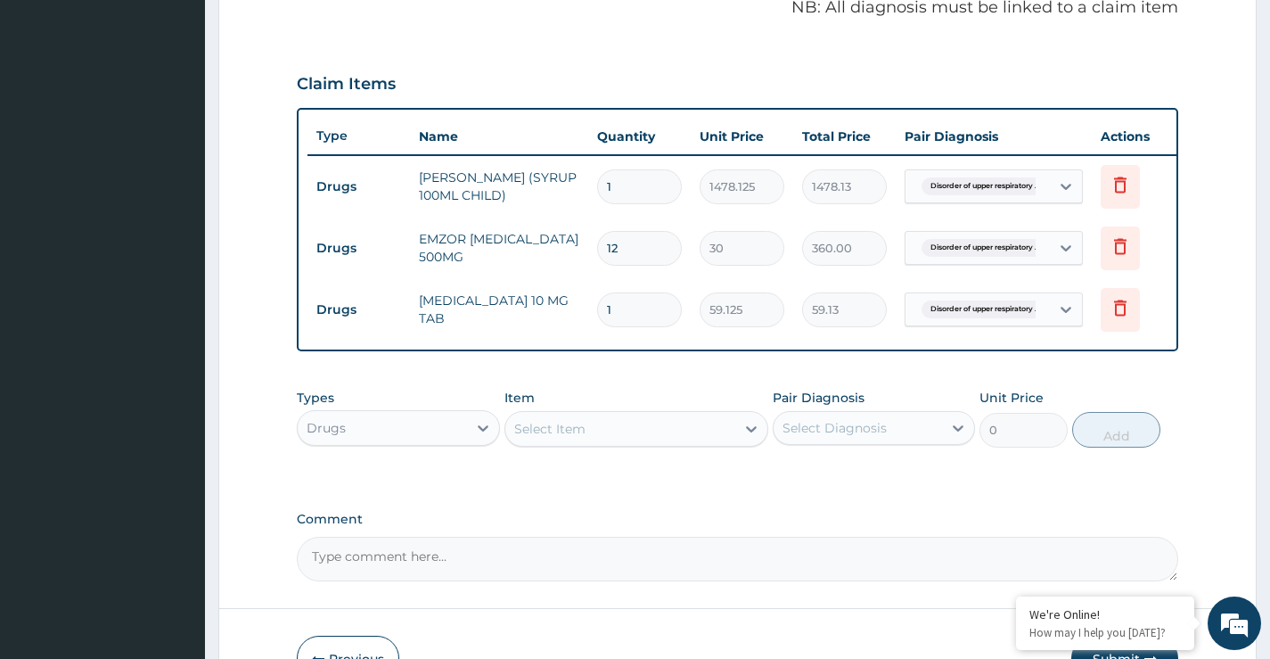
type input "0.00"
type input "5"
type input "295.63"
type input "5"
click at [449, 439] on div "Drugs" at bounding box center [382, 428] width 168 height 29
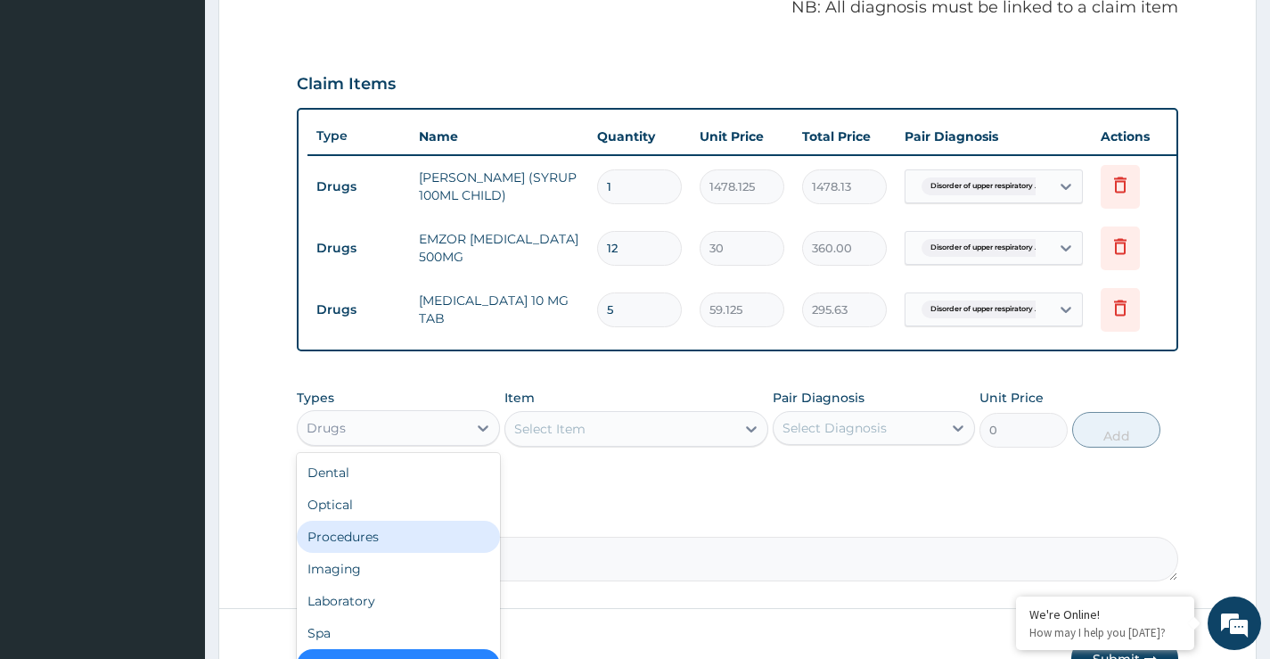
click at [381, 541] on div "Procedures" at bounding box center [398, 537] width 202 height 32
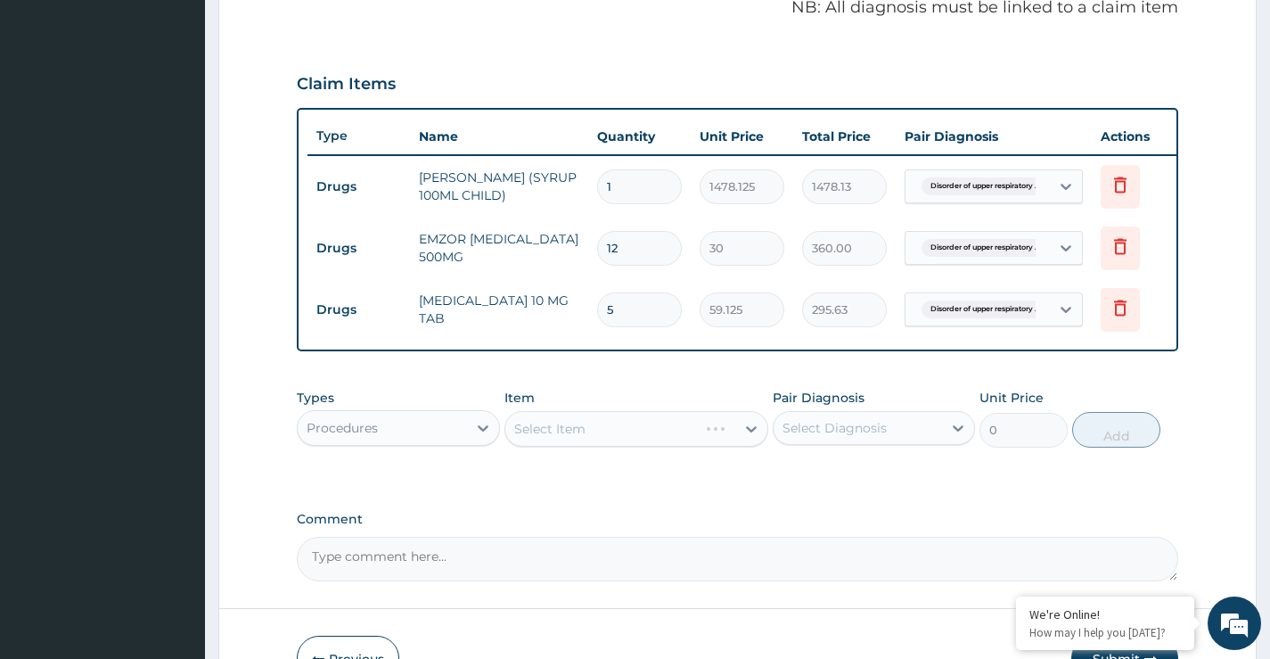
click at [564, 444] on div "Select Item" at bounding box center [637, 429] width 265 height 36
click at [623, 439] on div "Select Item" at bounding box center [637, 429] width 265 height 36
click at [623, 439] on div "Select Item" at bounding box center [620, 429] width 231 height 29
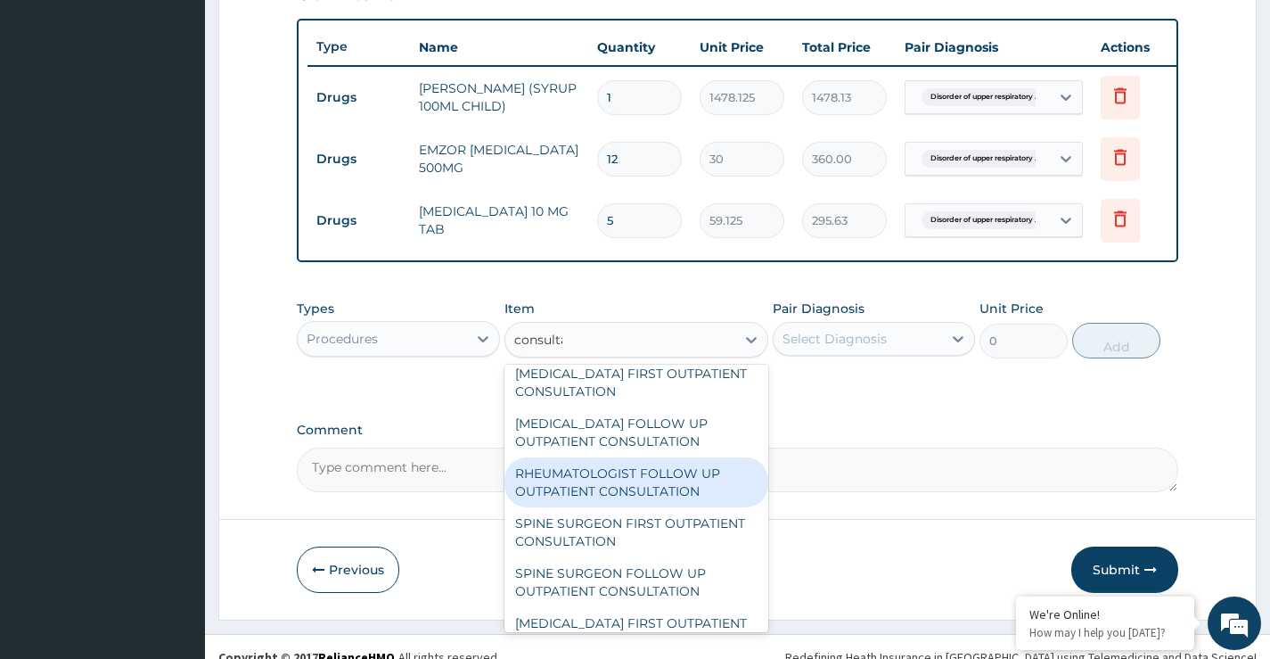
scroll to position [3231, 0]
type input "consultat"
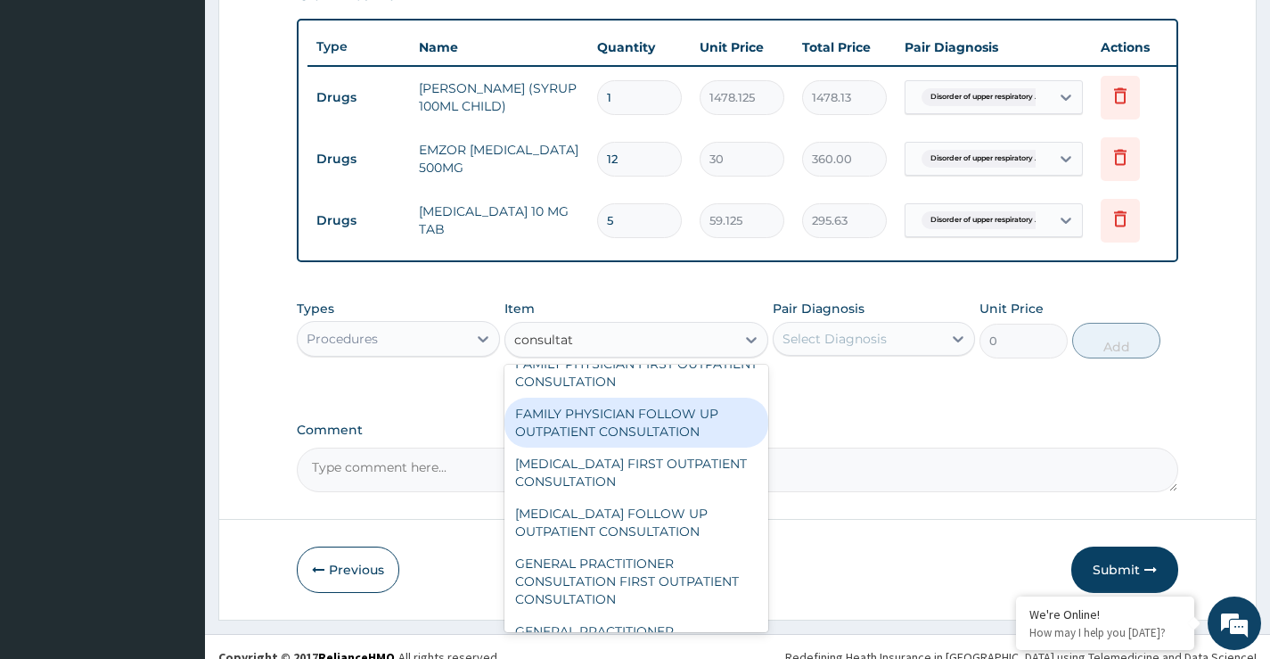
scroll to position [813, 0]
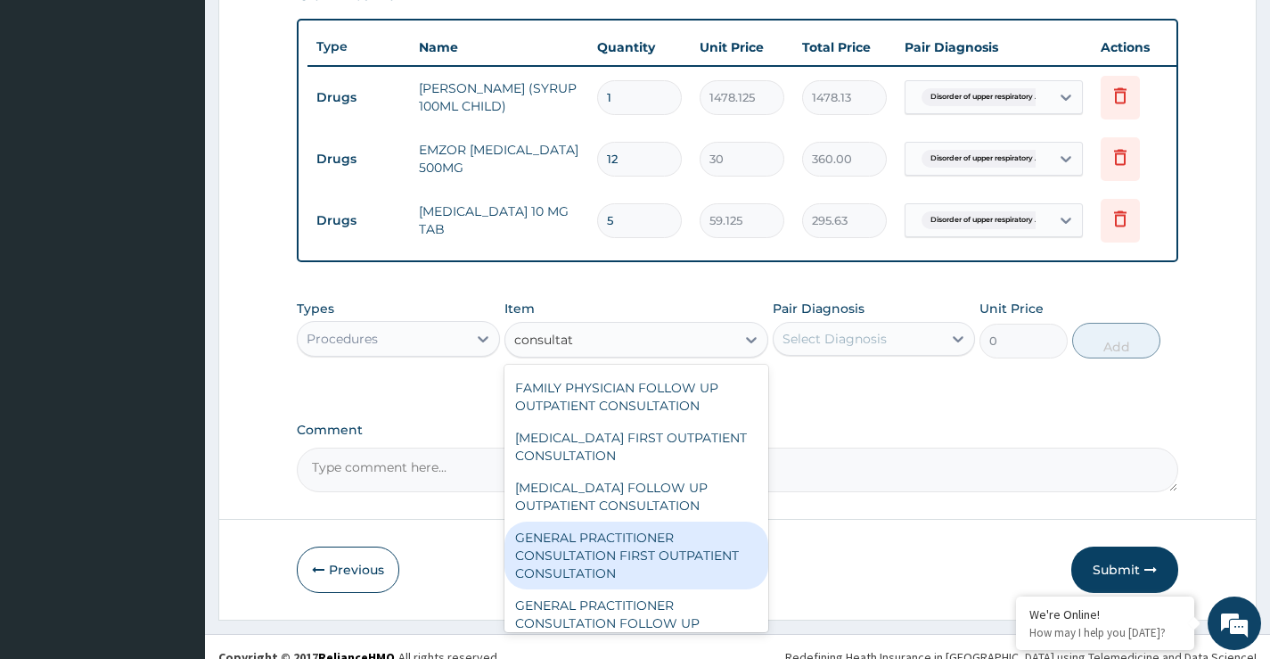
click at [669, 564] on div "GENERAL PRACTITIONER CONSULTATION FIRST OUTPATIENT CONSULTATION" at bounding box center [637, 556] width 265 height 68
type input "3547.5"
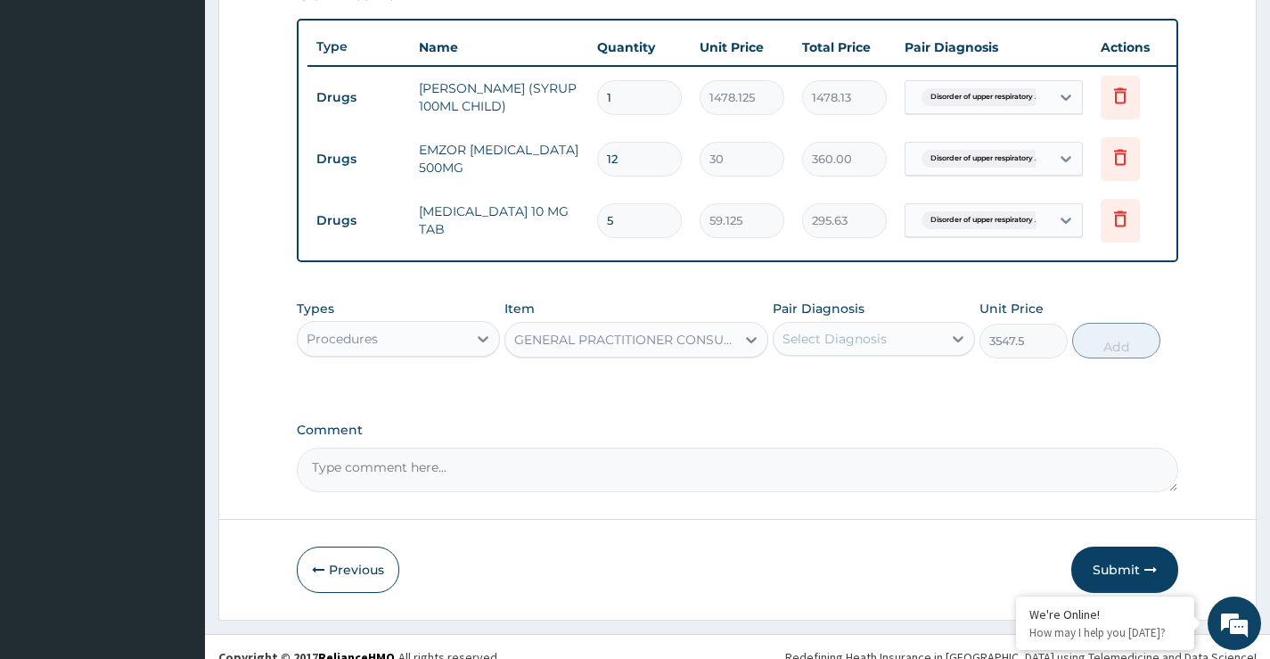
click at [837, 348] on div "Select Diagnosis" at bounding box center [835, 339] width 104 height 18
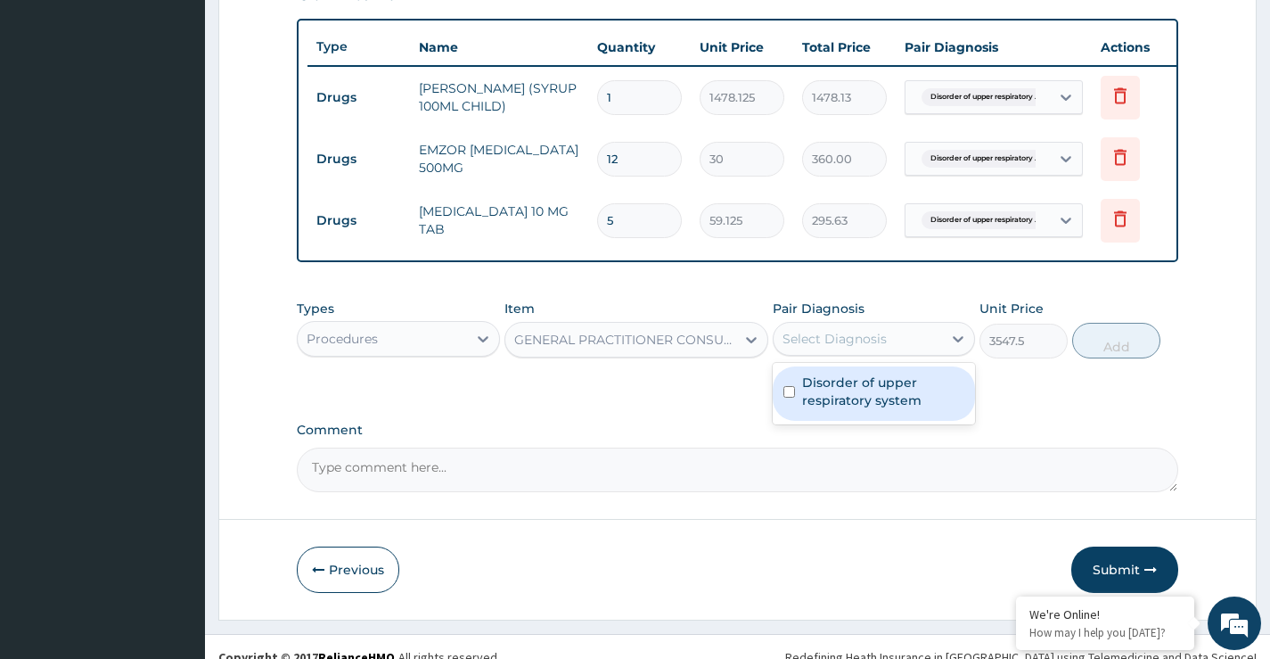
click at [829, 397] on label "Disorder of upper respiratory system" at bounding box center [883, 392] width 162 height 36
checkbox input "true"
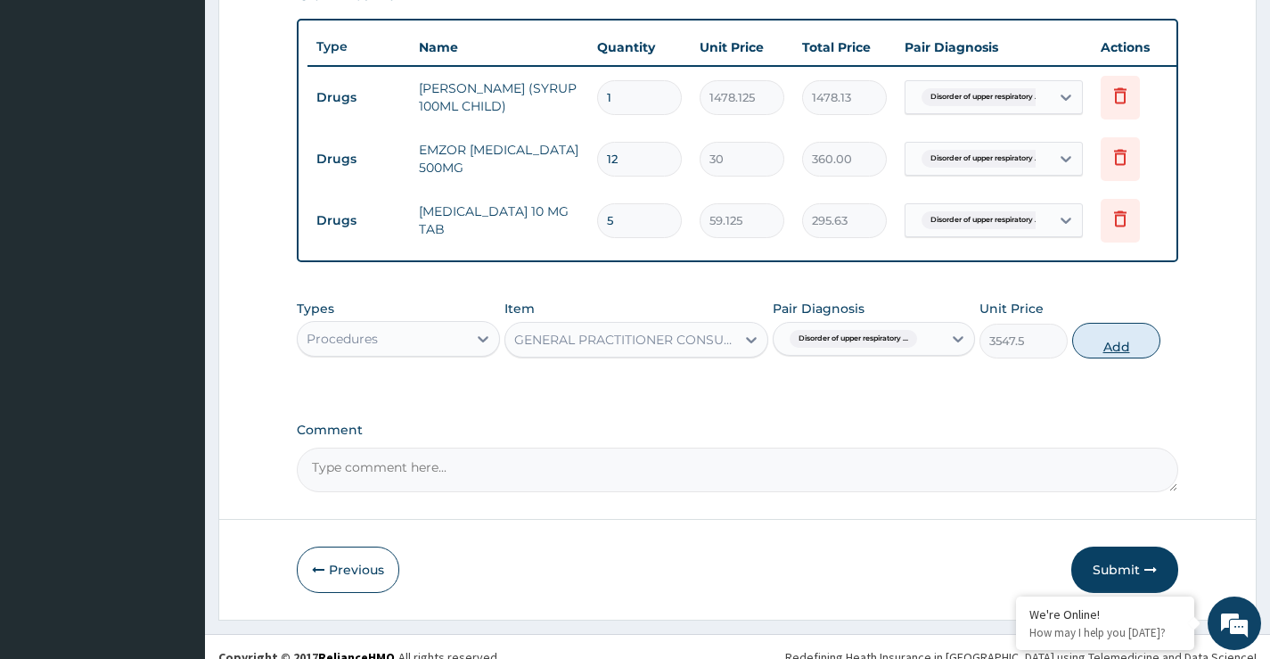
click at [1119, 351] on button "Add" at bounding box center [1116, 341] width 88 height 36
type input "0"
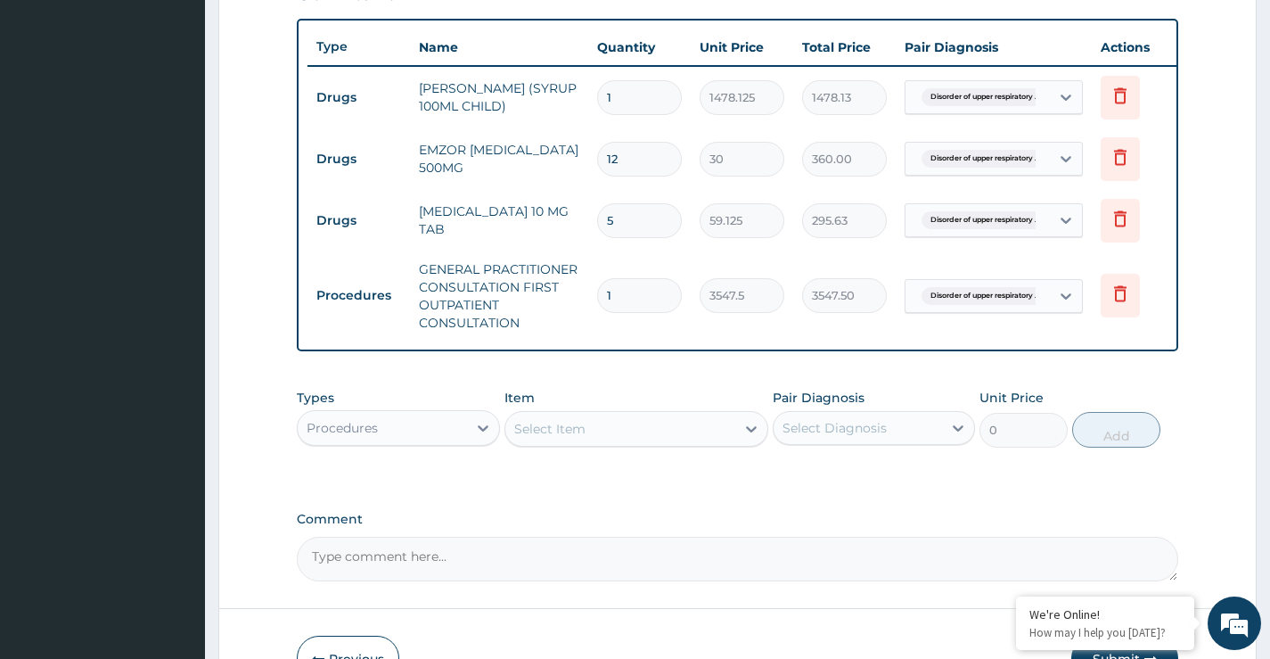
scroll to position [768, 0]
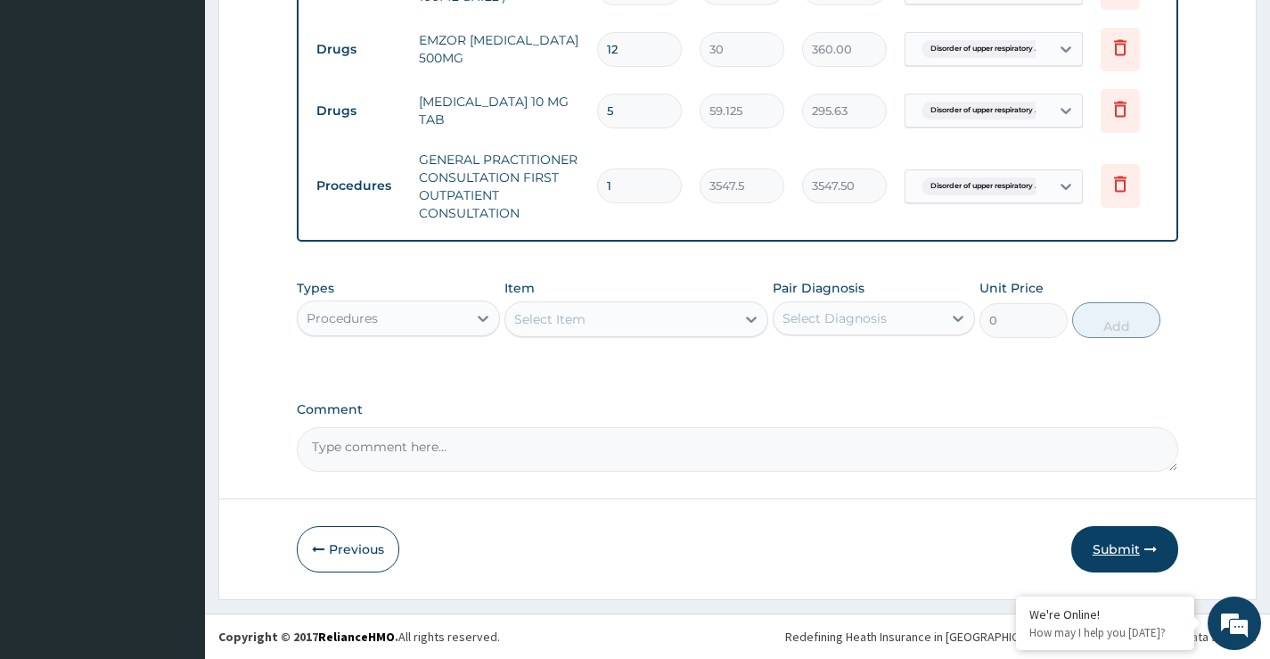
click at [1137, 538] on button "Submit" at bounding box center [1125, 549] width 107 height 46
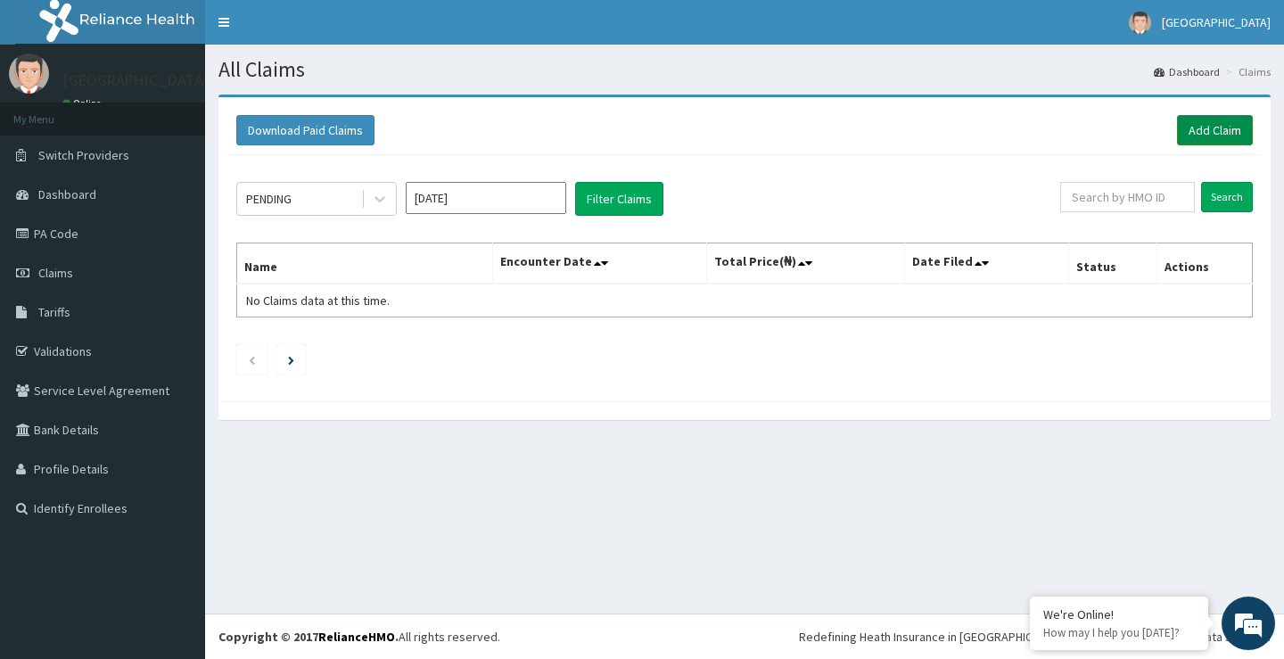
click at [1241, 135] on link "Add Claim" at bounding box center [1215, 130] width 76 height 30
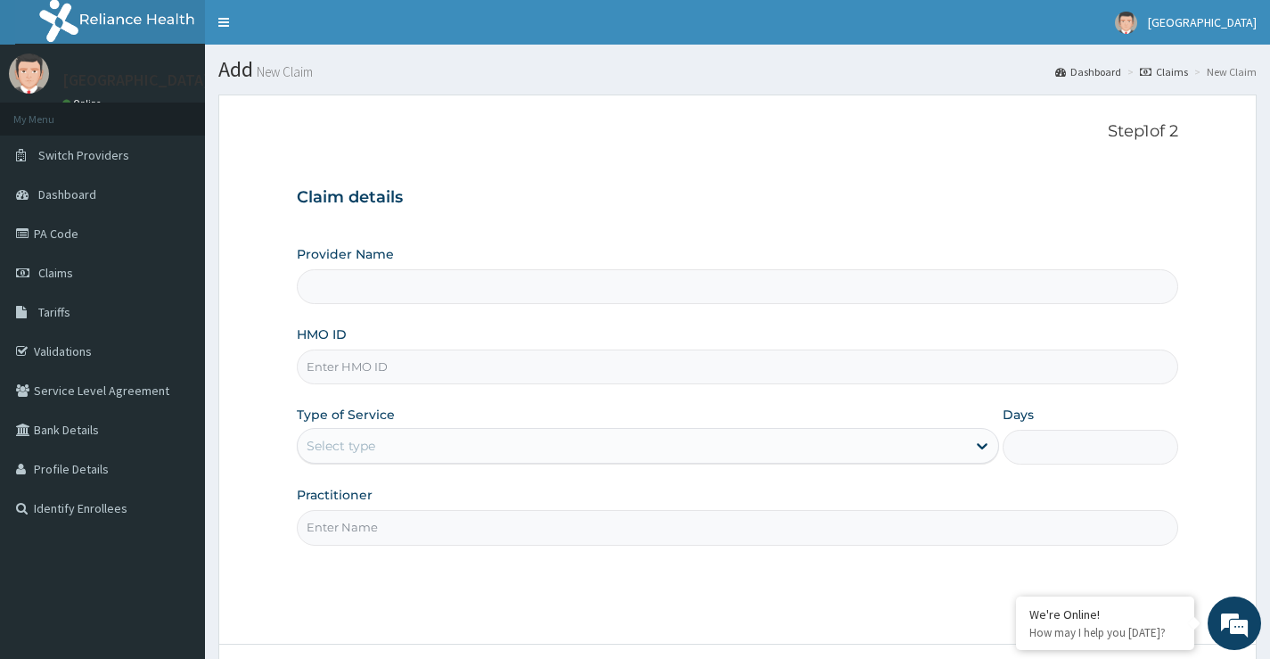
click at [383, 374] on input "HMO ID" at bounding box center [738, 366] width 882 height 35
type input "l"
type input "[GEOGRAPHIC_DATA]"
type input "lbc/10012/D"
click at [428, 453] on div "Select type" at bounding box center [632, 445] width 669 height 29
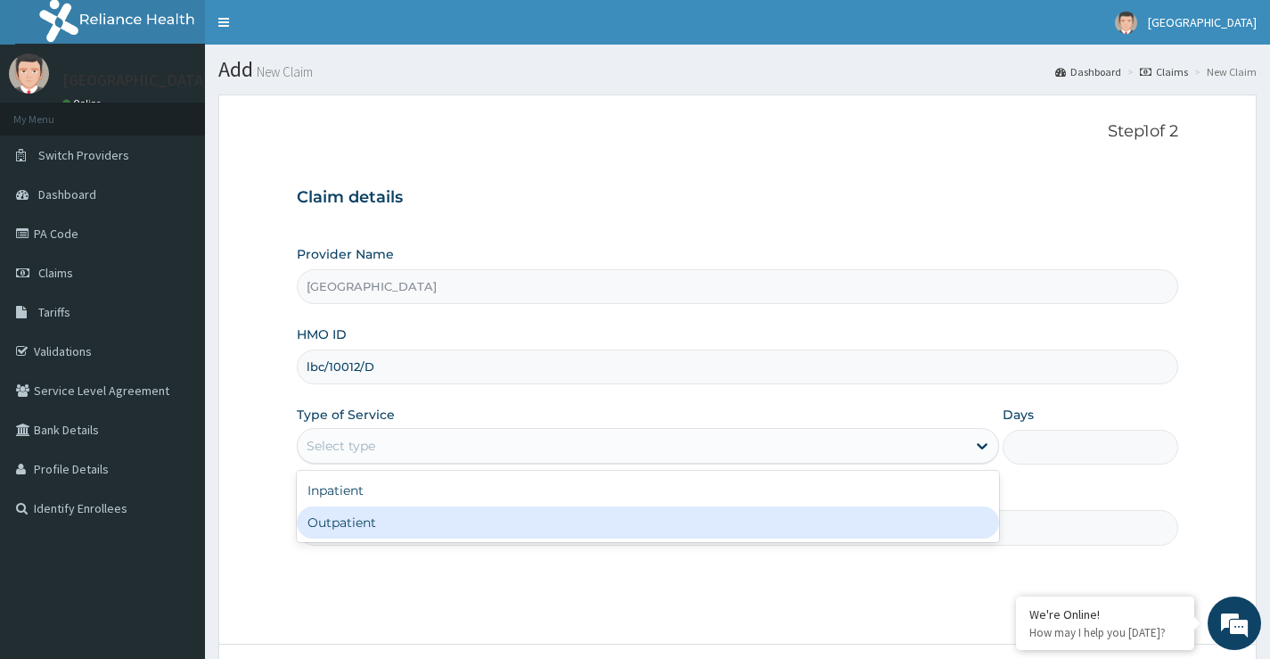
click at [415, 516] on div "Outpatient" at bounding box center [648, 522] width 702 height 32
type input "1"
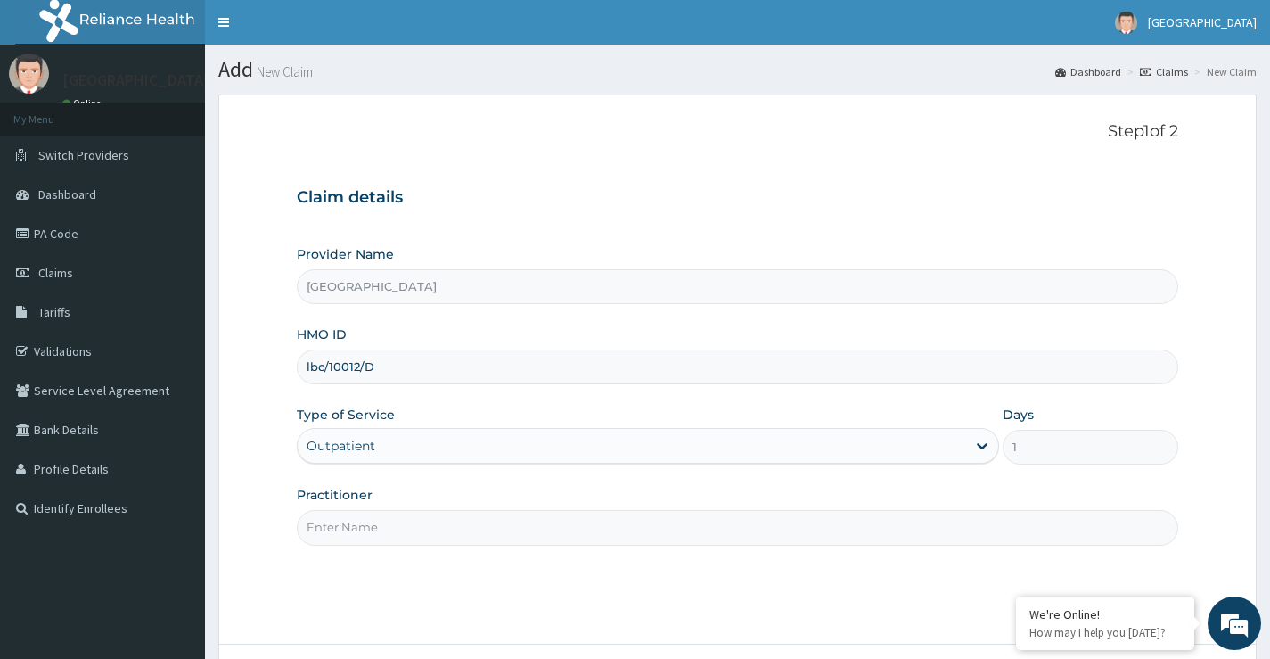
drag, startPoint x: 396, startPoint y: 526, endPoint x: 396, endPoint y: 537, distance: 10.7
click at [396, 526] on input "Practitioner" at bounding box center [738, 527] width 882 height 35
type input "Dr Kukoyi"
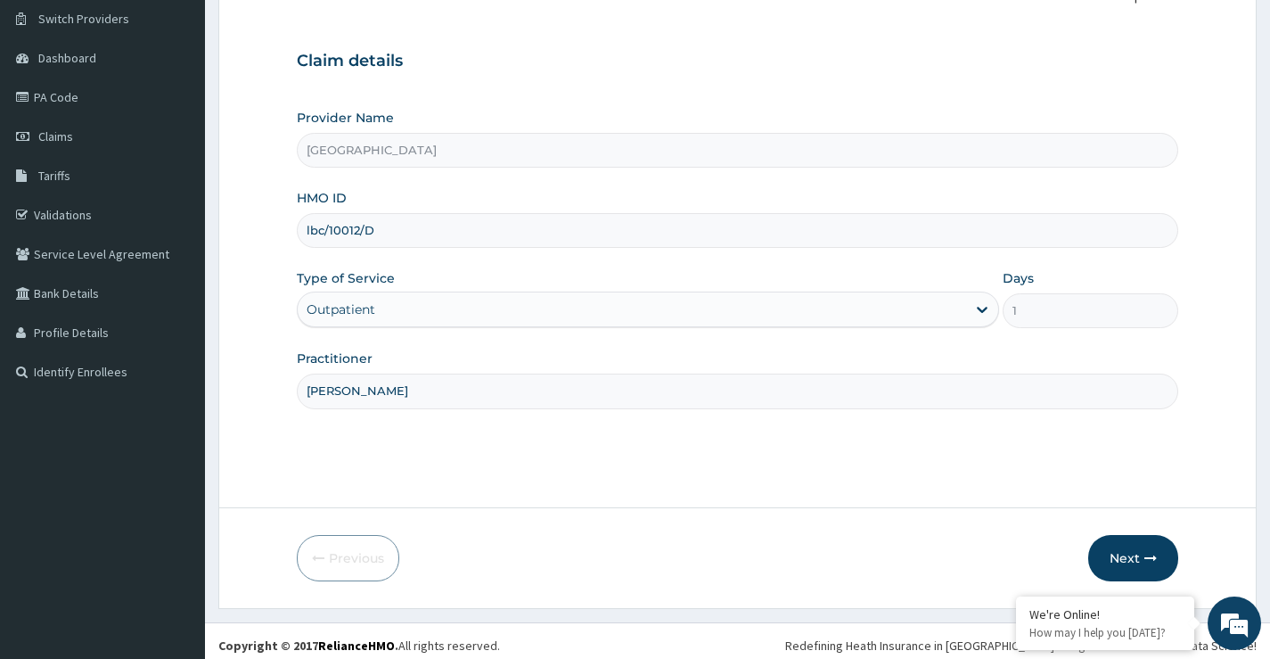
scroll to position [145, 0]
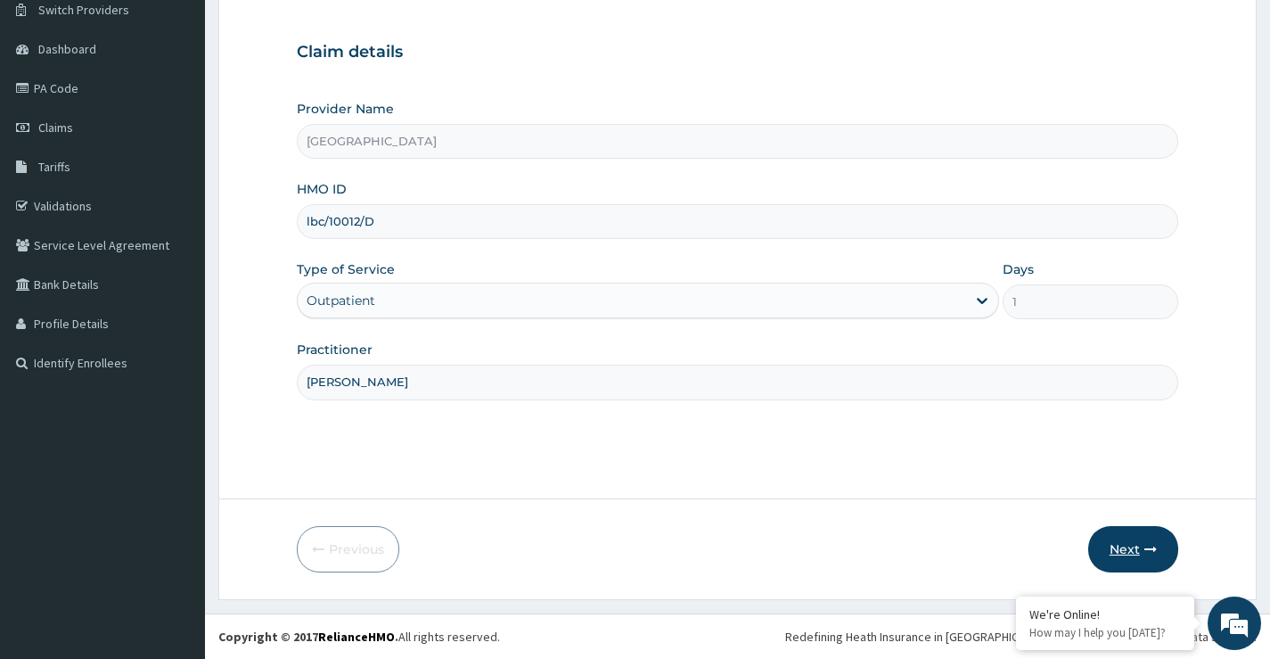
click at [1124, 568] on button "Next" at bounding box center [1133, 549] width 90 height 46
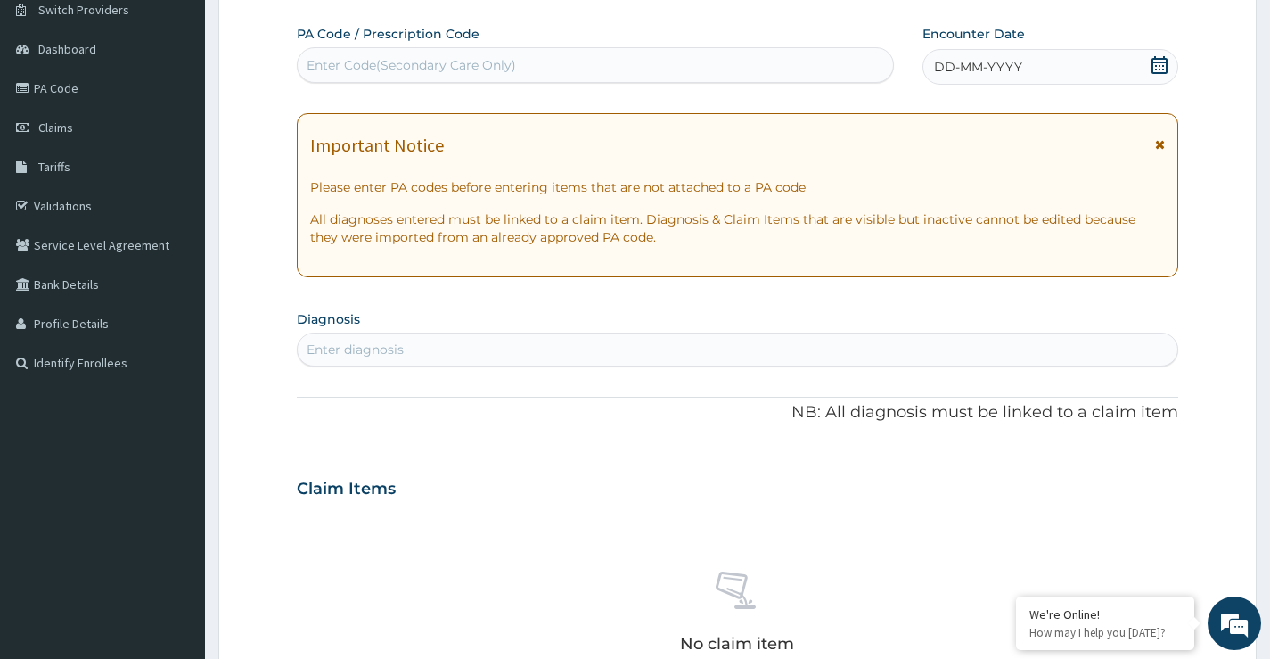
click at [1155, 70] on icon at bounding box center [1160, 65] width 18 height 18
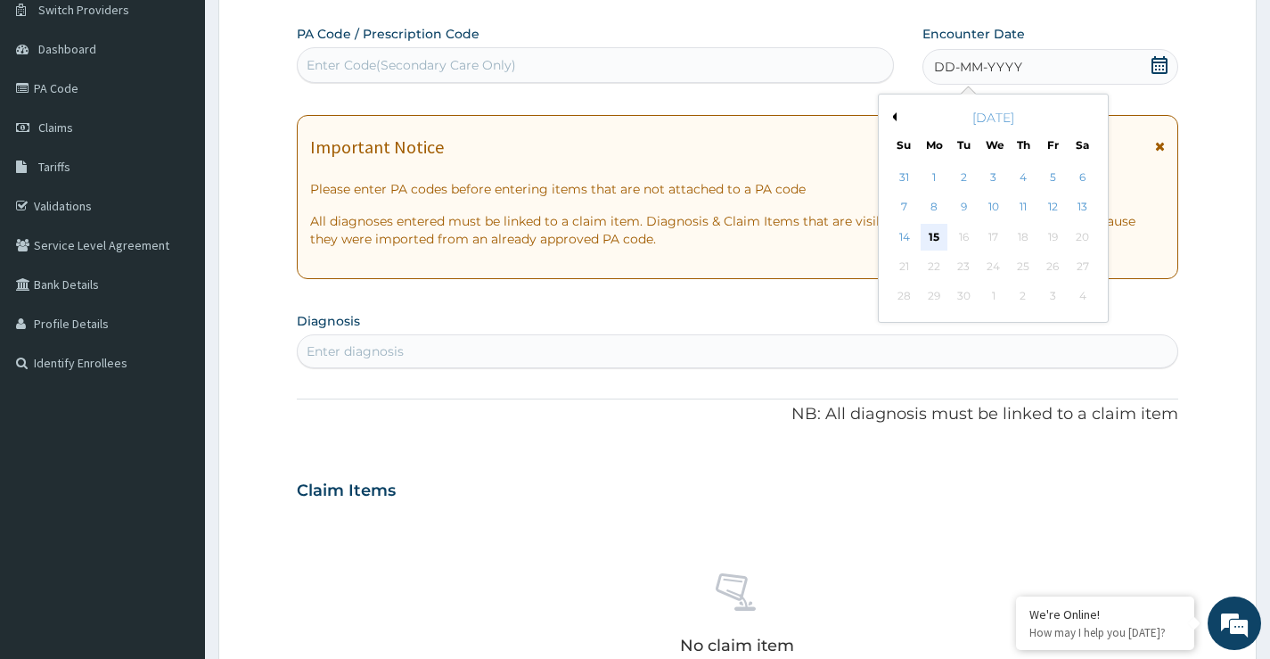
click at [932, 241] on div "15" at bounding box center [934, 237] width 27 height 27
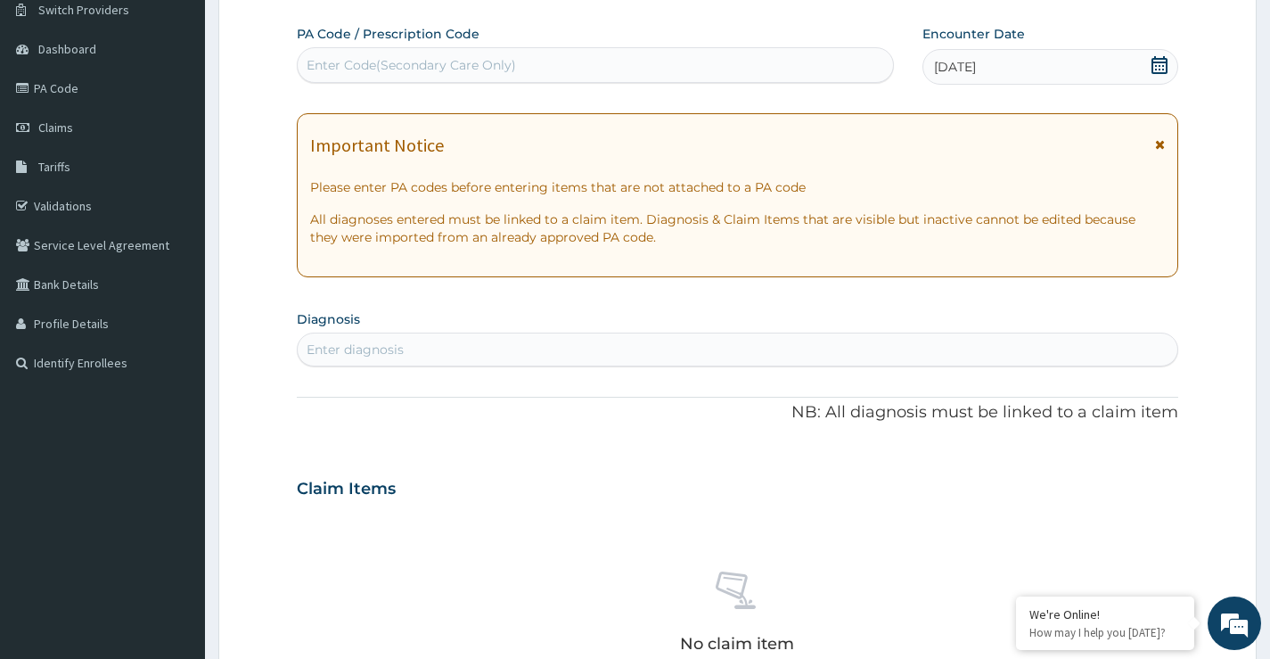
click at [484, 354] on div "Enter diagnosis" at bounding box center [738, 349] width 880 height 29
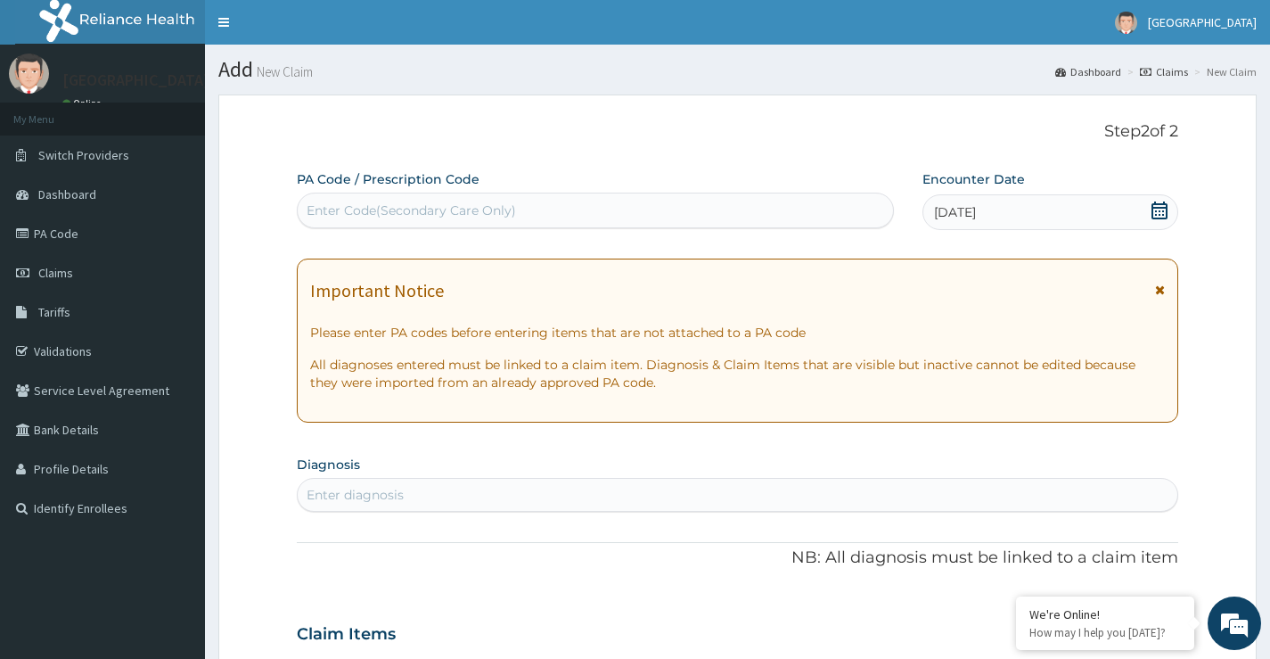
scroll to position [89, 0]
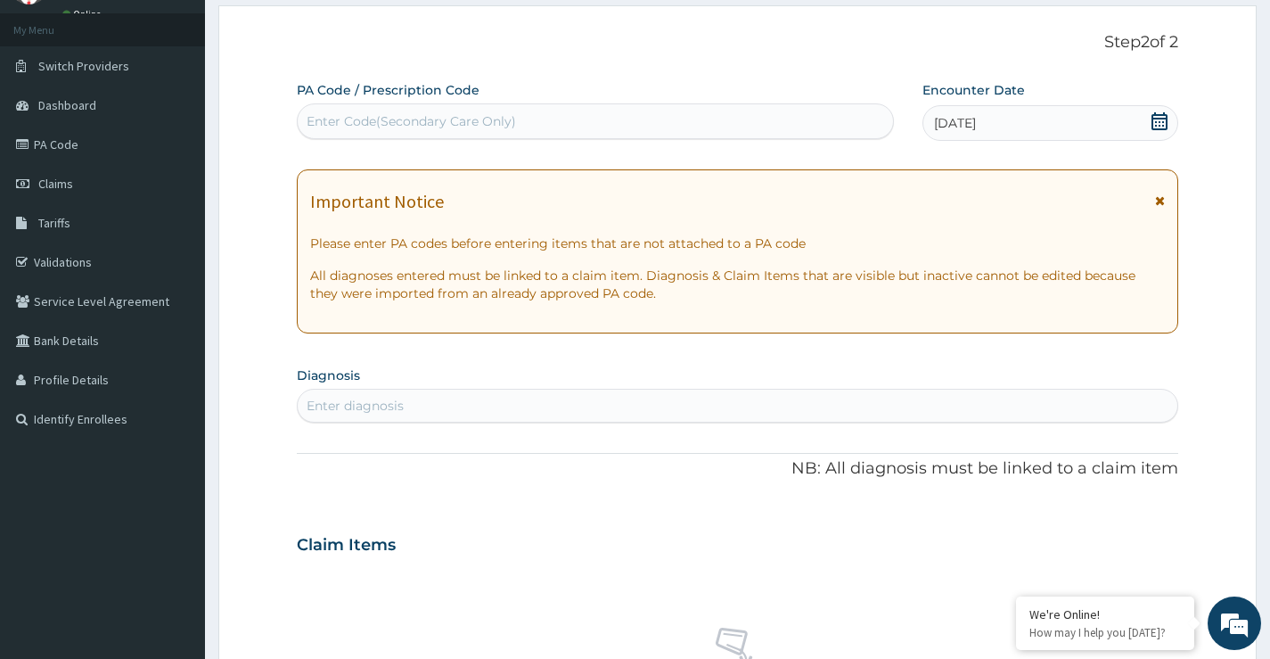
click at [542, 409] on div "Enter diagnosis" at bounding box center [738, 405] width 880 height 29
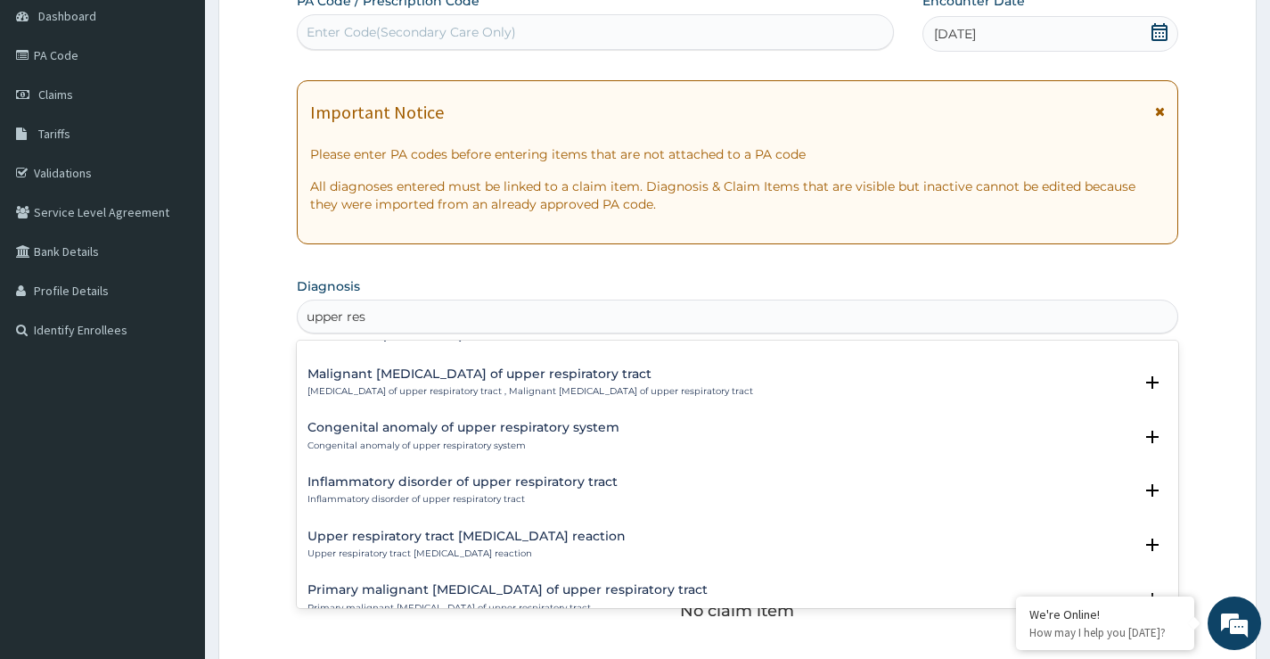
scroll to position [802, 0]
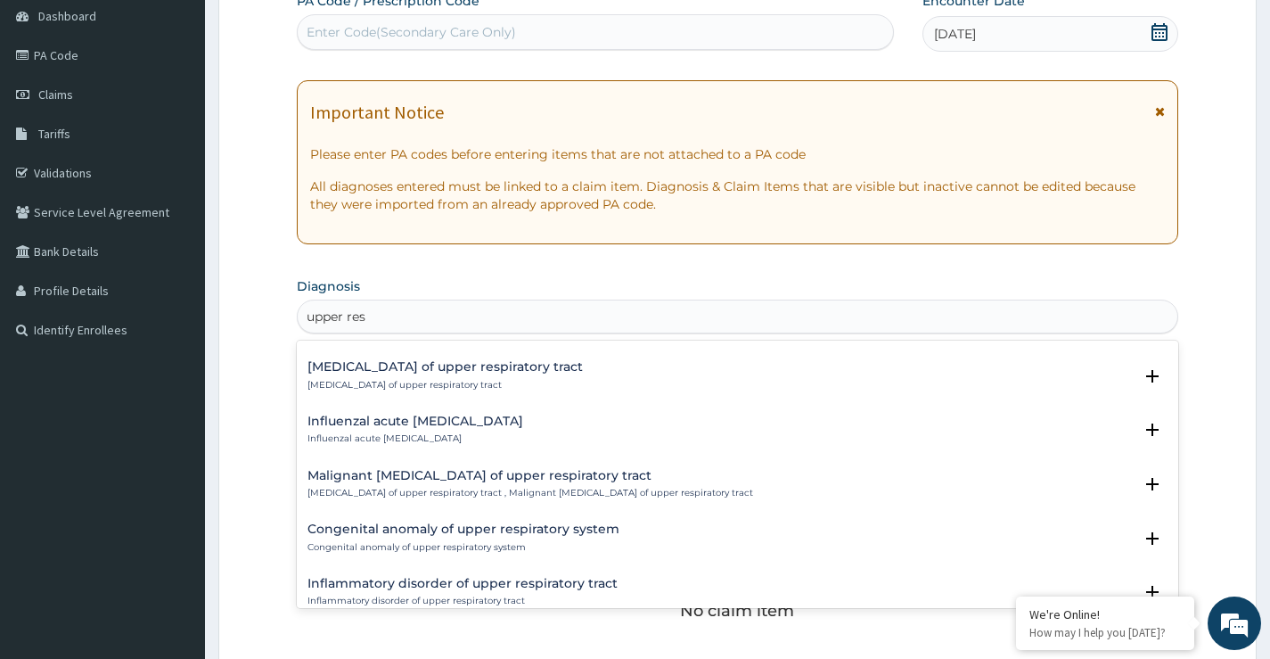
type input "upper resp"
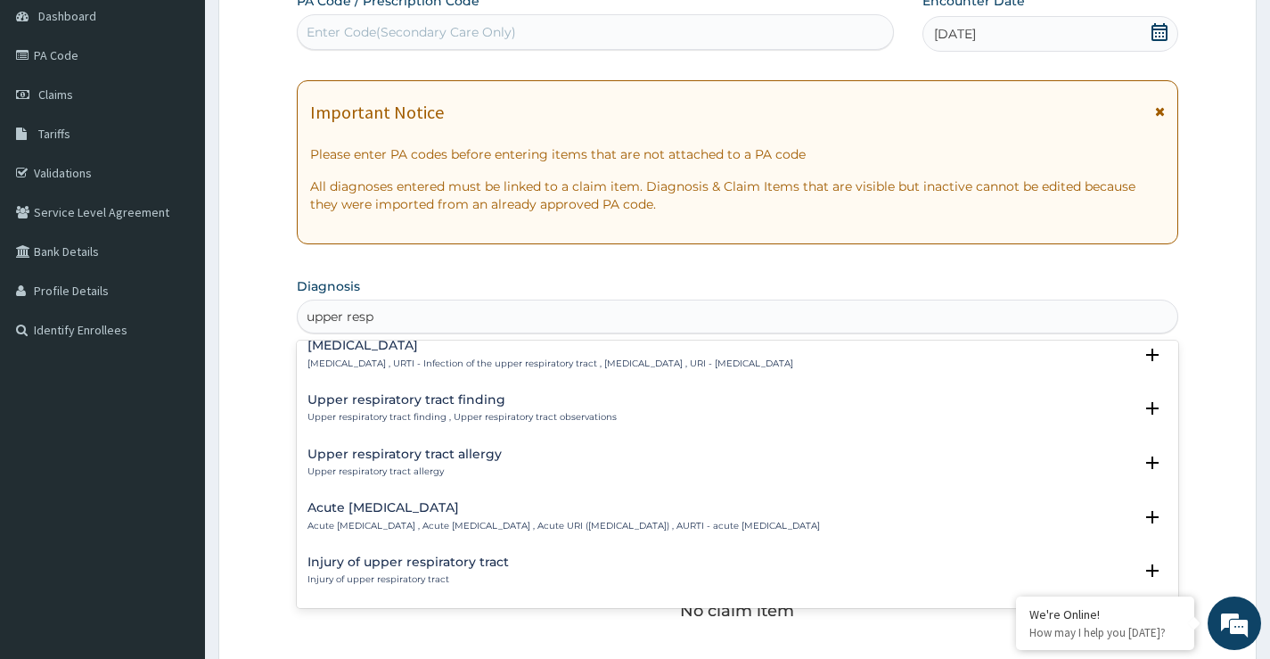
scroll to position [0, 0]
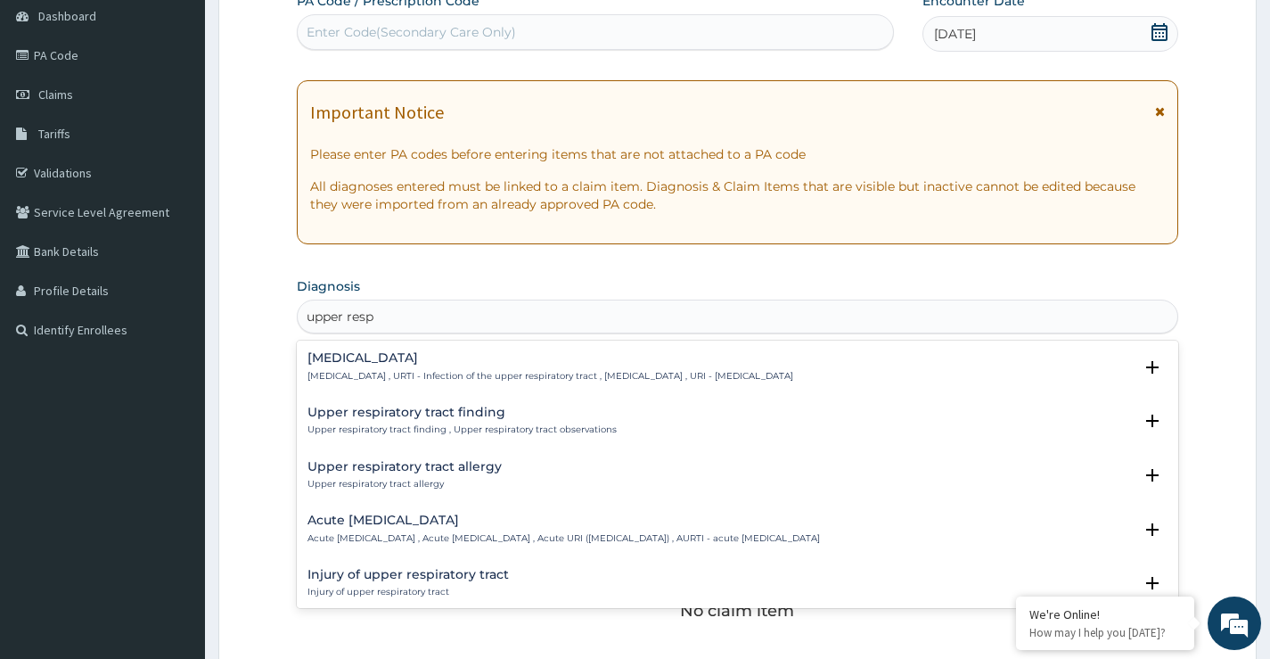
click at [431, 365] on h4 "Upper respiratory infection" at bounding box center [551, 357] width 486 height 13
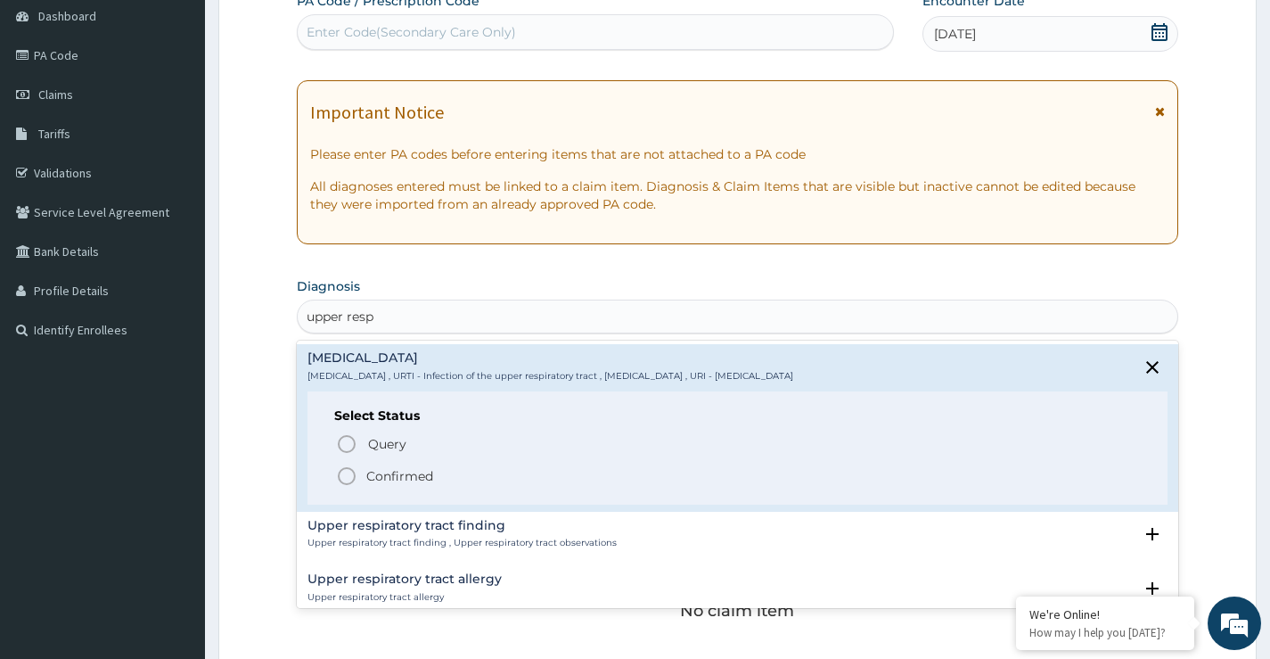
click at [345, 478] on icon "status option filled" at bounding box center [346, 475] width 21 height 21
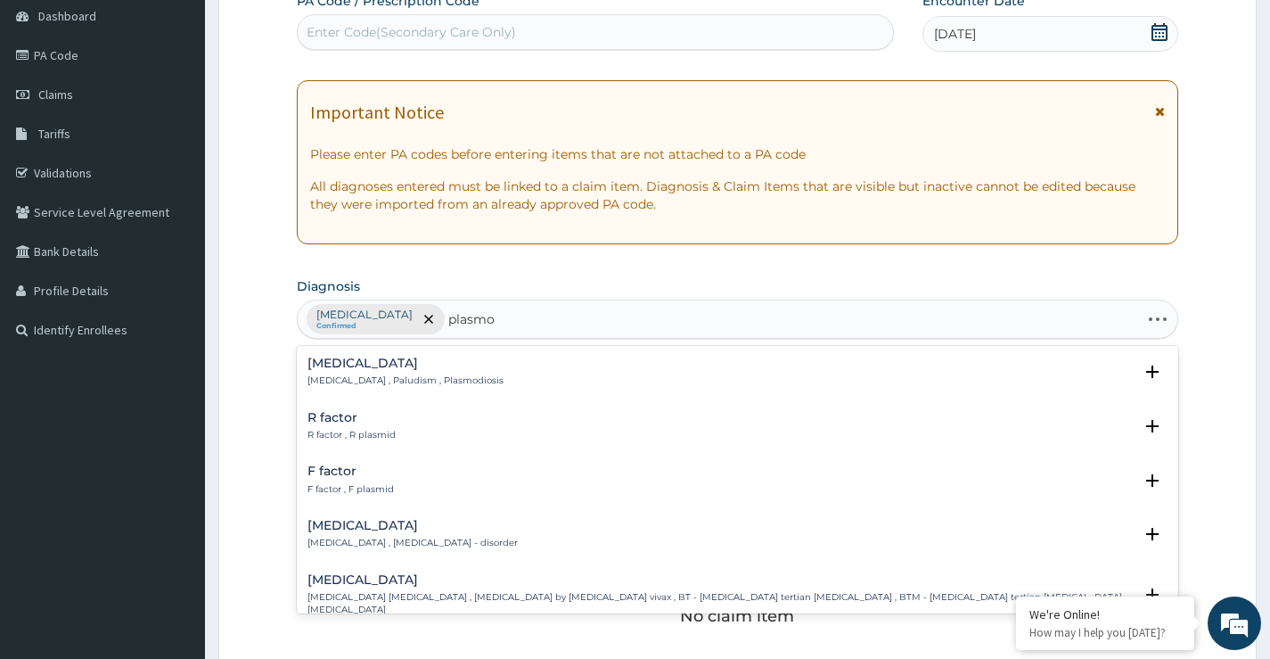
type input "plasmod"
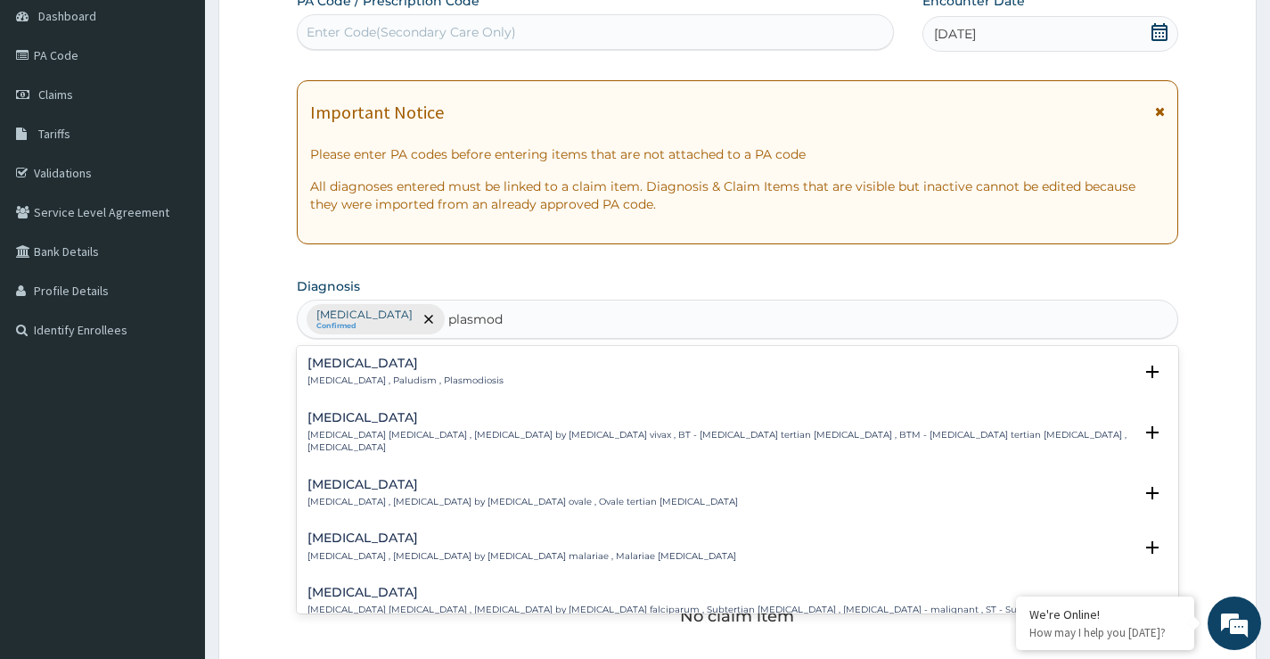
click at [458, 369] on div "Malaria Malaria , Paludism , Plasmodiosis" at bounding box center [738, 372] width 860 height 31
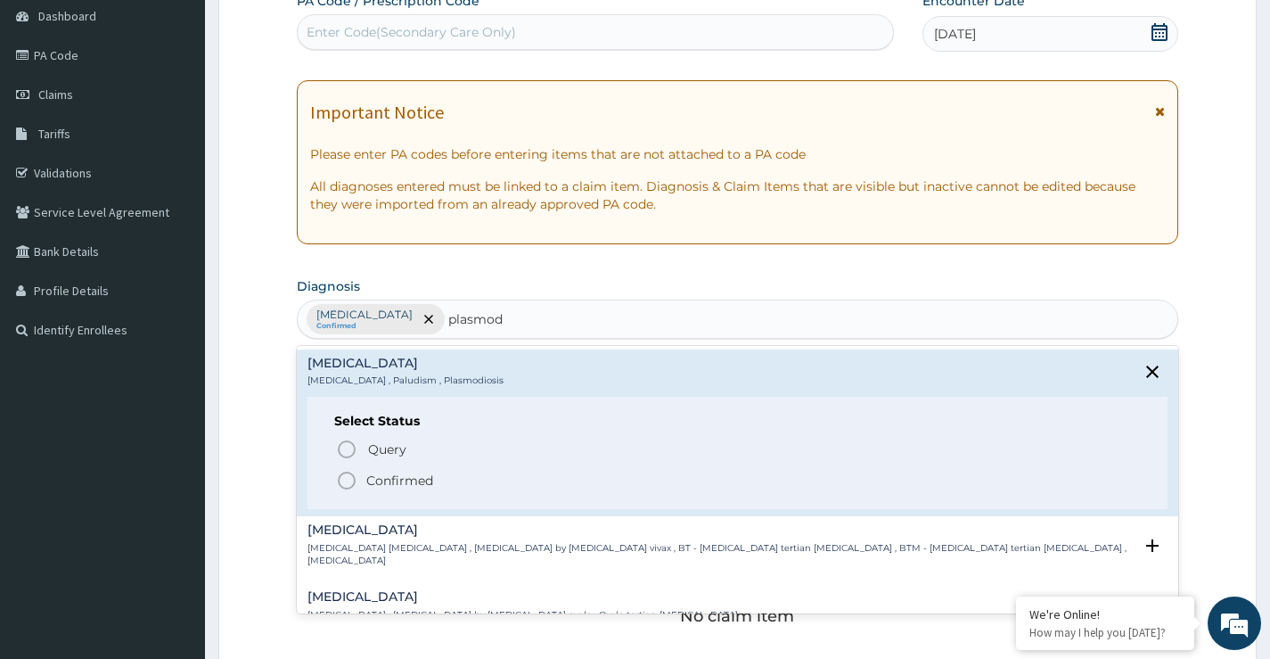
drag, startPoint x: 350, startPoint y: 489, endPoint x: 347, endPoint y: 480, distance: 9.6
click at [348, 489] on icon "status option filled" at bounding box center [346, 480] width 21 height 21
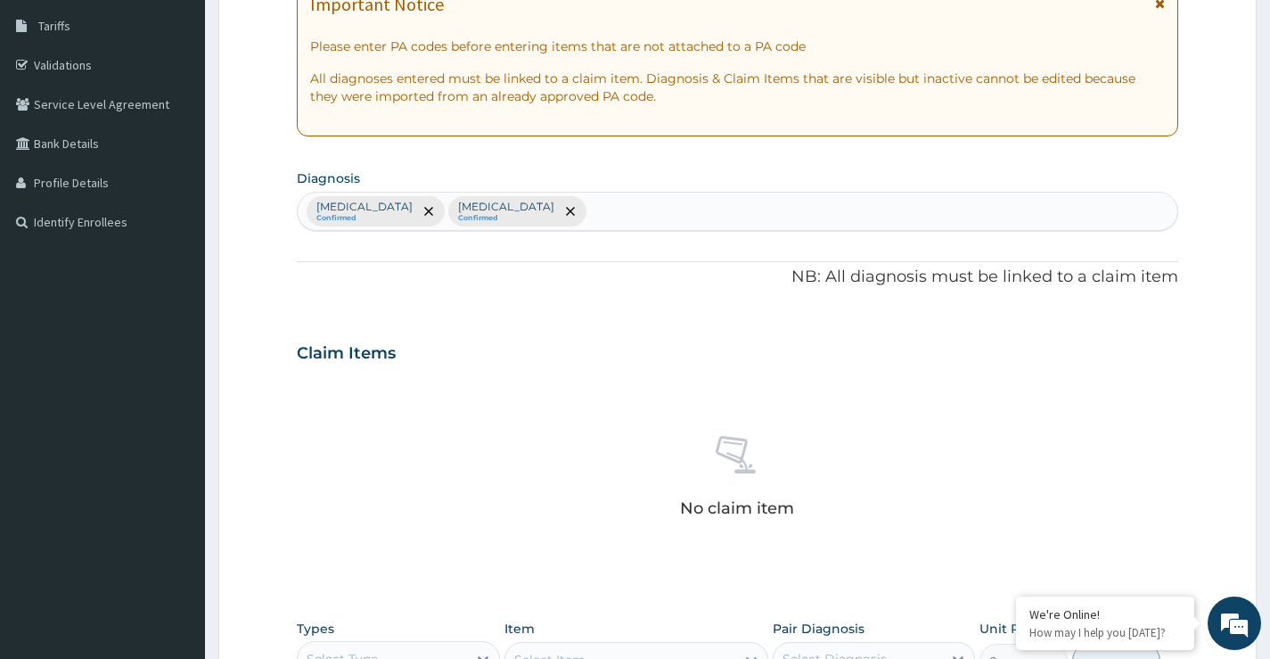
scroll to position [446, 0]
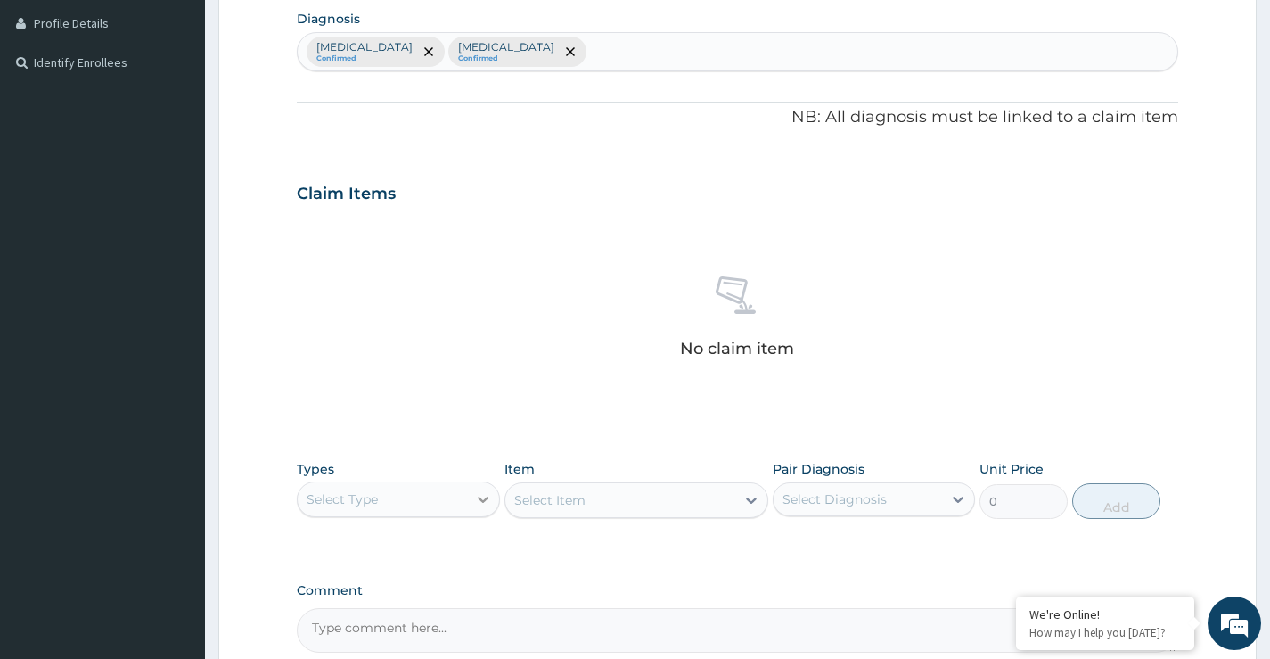
click at [472, 496] on div at bounding box center [483, 499] width 32 height 32
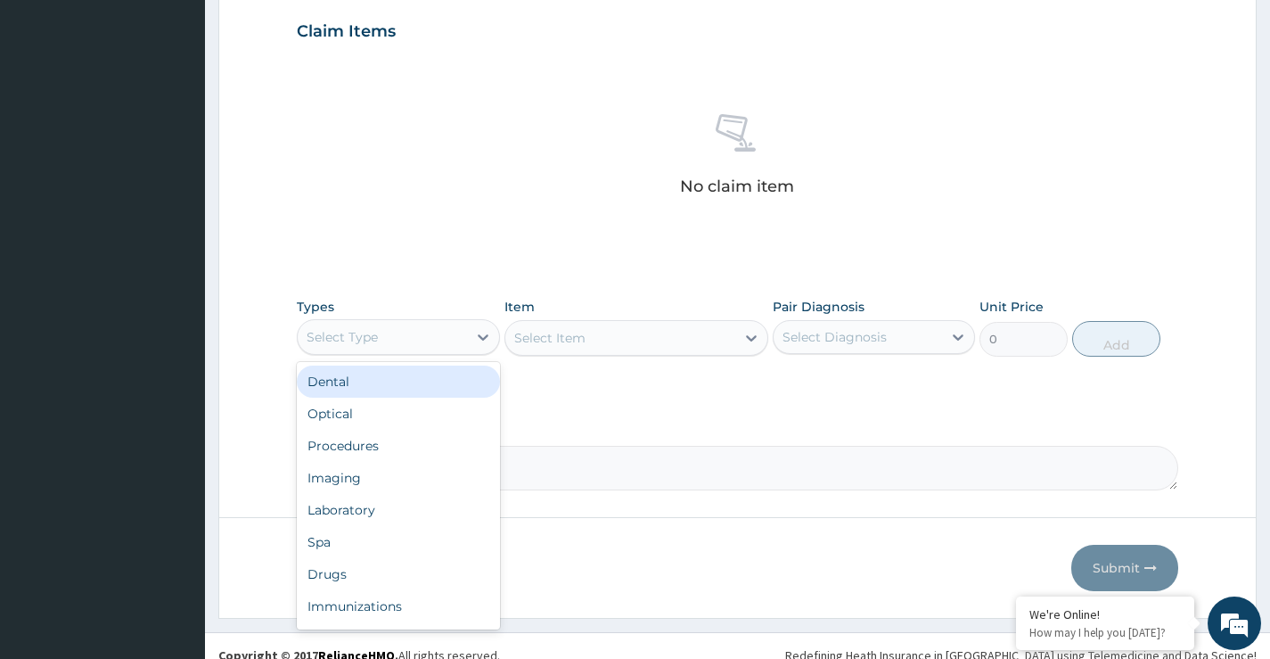
scroll to position [624, 0]
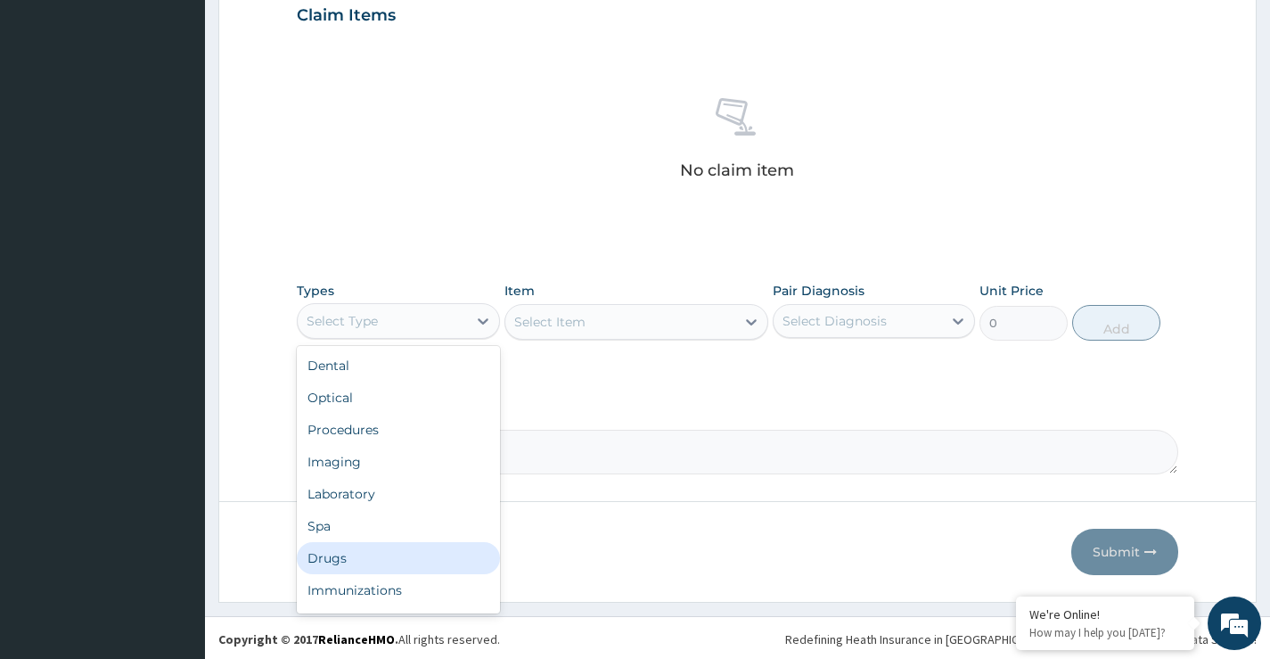
drag, startPoint x: 352, startPoint y: 559, endPoint x: 357, endPoint y: 543, distance: 16.7
click at [351, 559] on div "Drugs" at bounding box center [398, 558] width 202 height 32
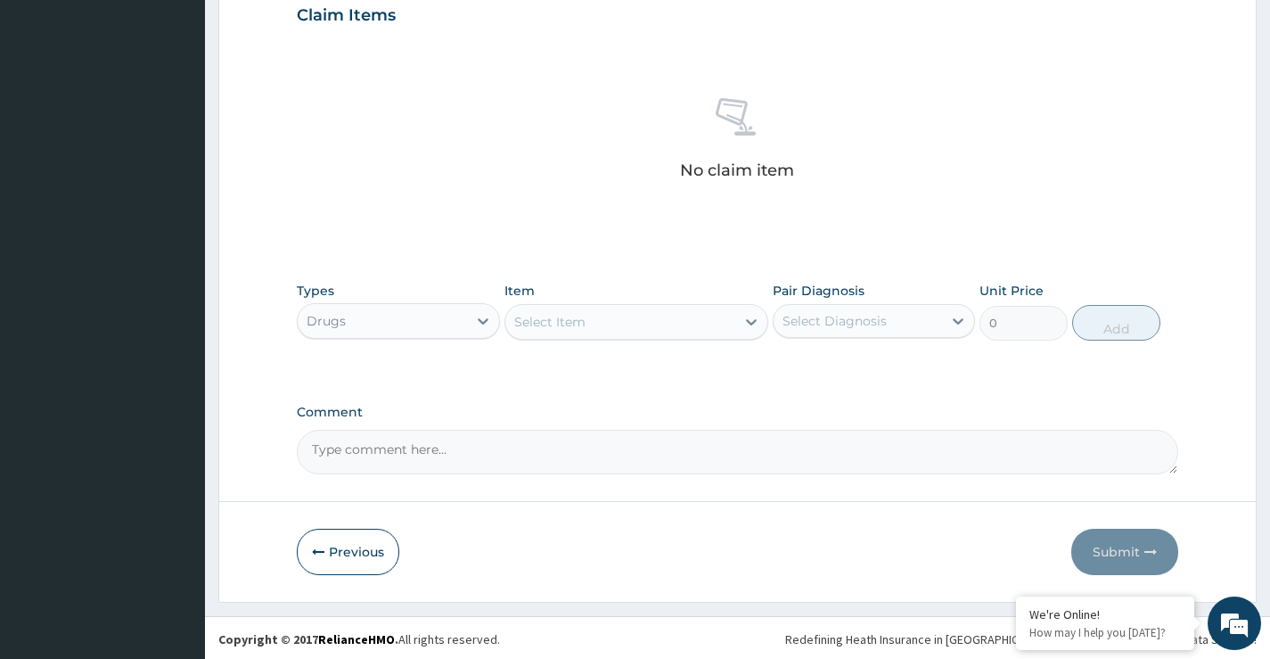
click at [623, 320] on div "Select Item" at bounding box center [620, 322] width 231 height 29
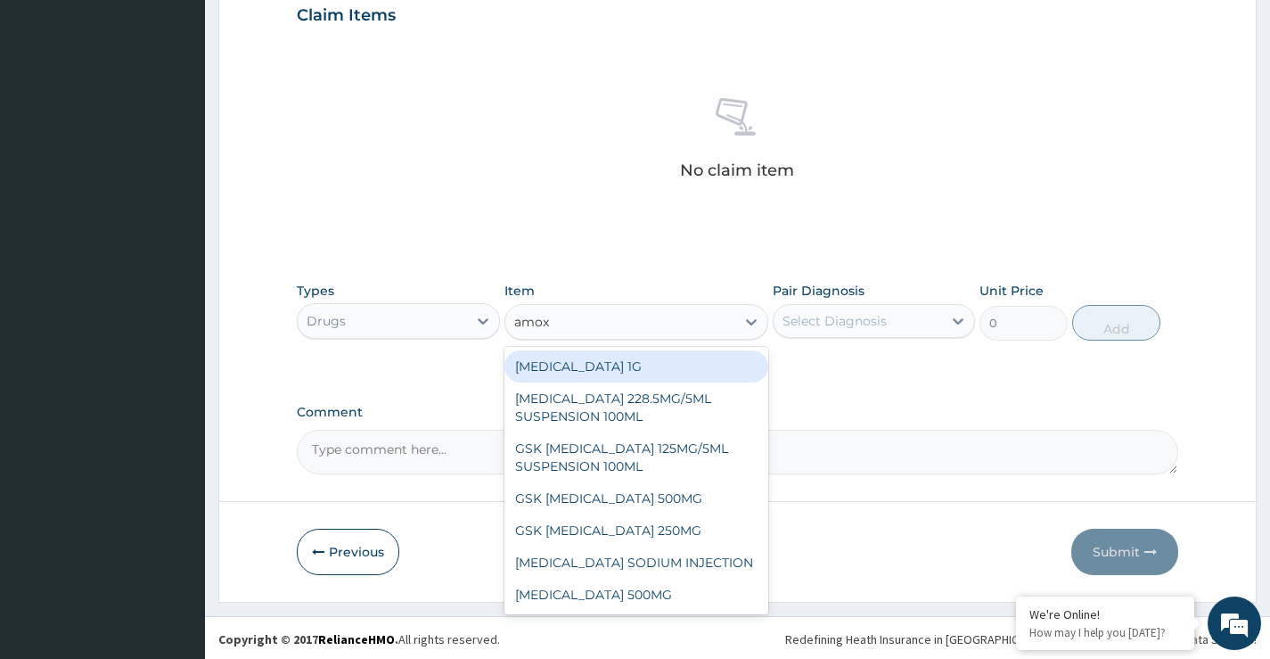
type input "amoxi"
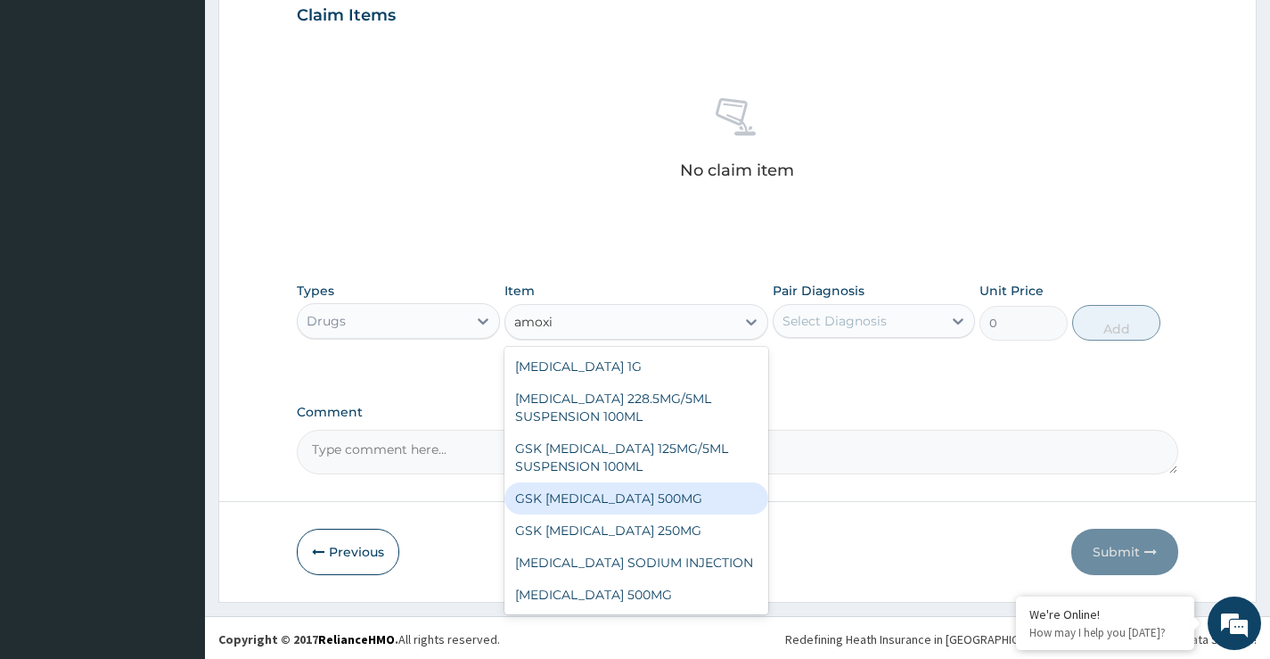
scroll to position [32, 0]
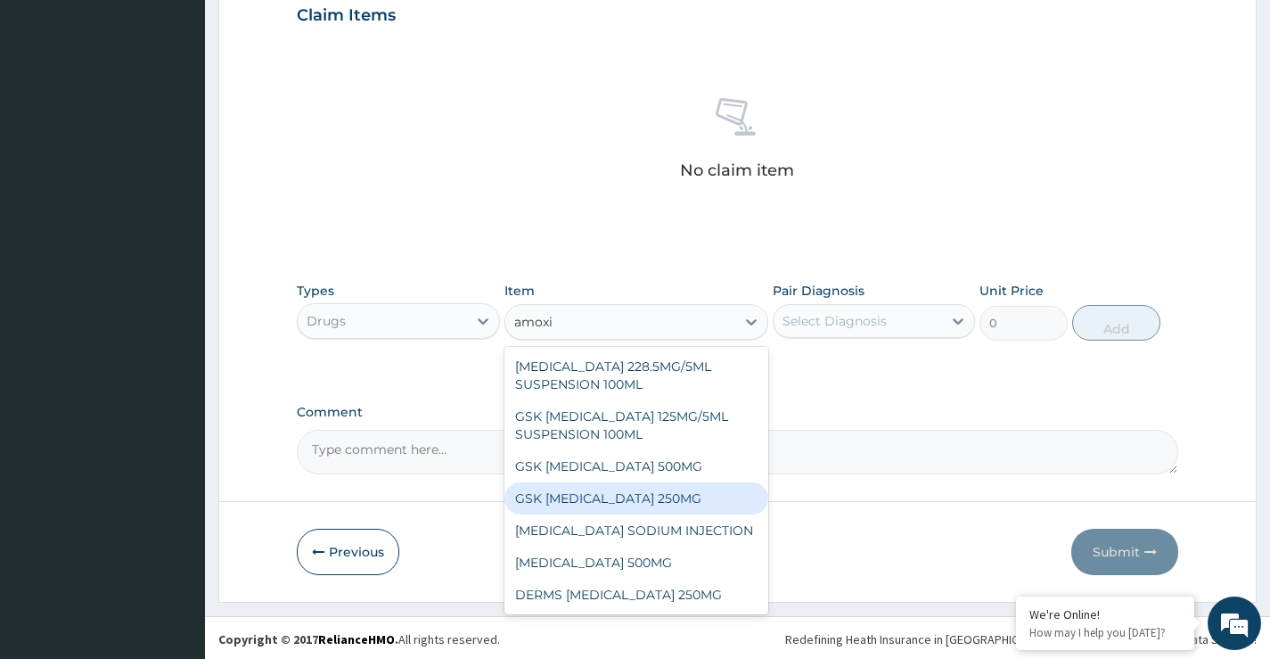
click at [661, 494] on div "GSK AMOXIL 250MG" at bounding box center [637, 498] width 265 height 32
type input "29.5625"
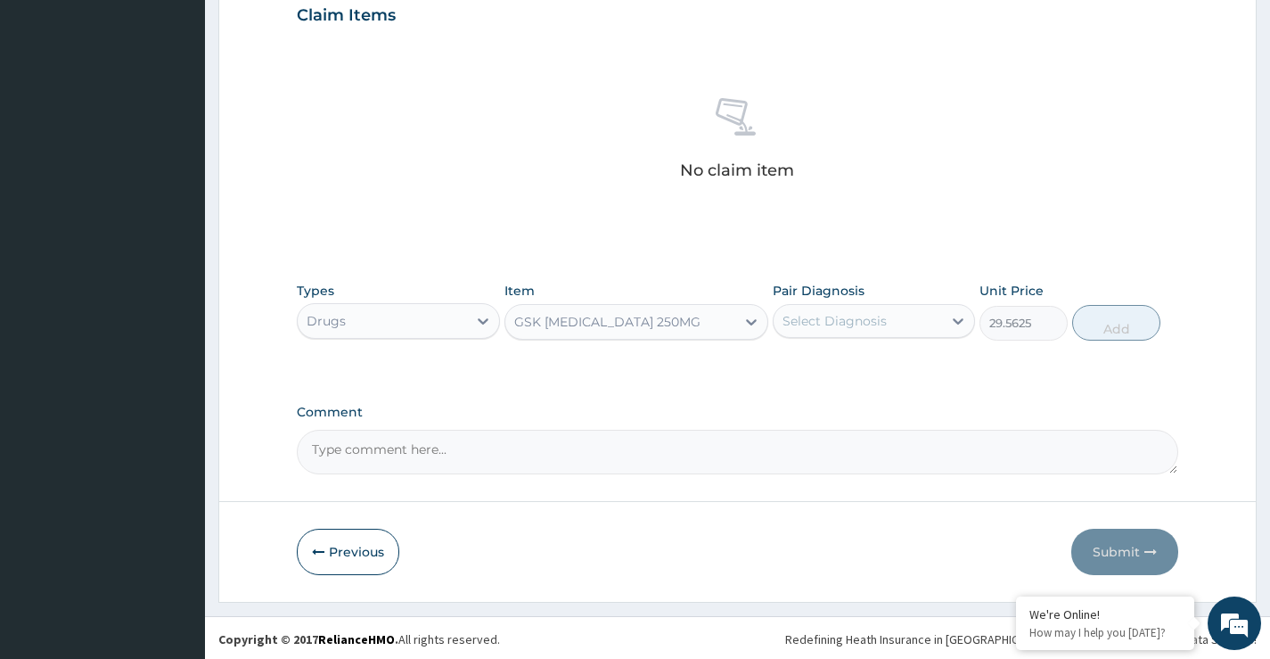
click at [819, 338] on div "Pair Diagnosis Select Diagnosis" at bounding box center [874, 311] width 202 height 59
click at [823, 321] on div "Select Diagnosis" at bounding box center [835, 321] width 104 height 18
click at [844, 374] on label "Upper respiratory infection" at bounding box center [857, 365] width 111 height 18
checkbox input "true"
click at [1135, 326] on button "Add" at bounding box center [1116, 323] width 88 height 36
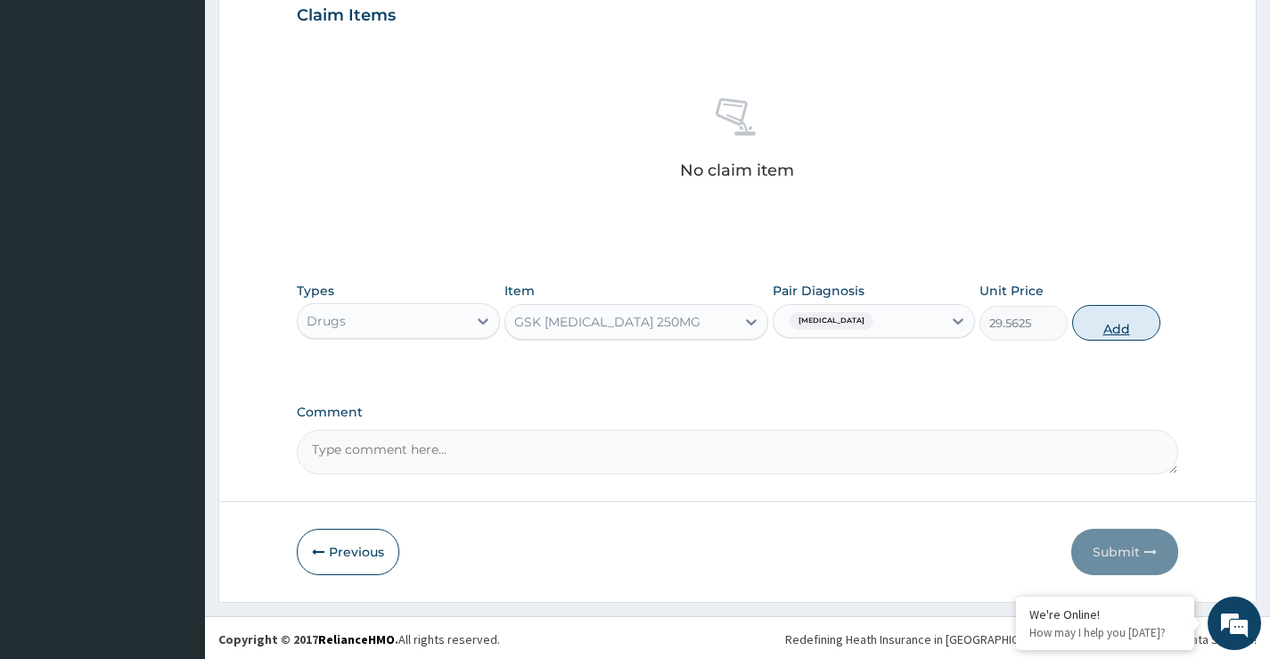
type input "0"
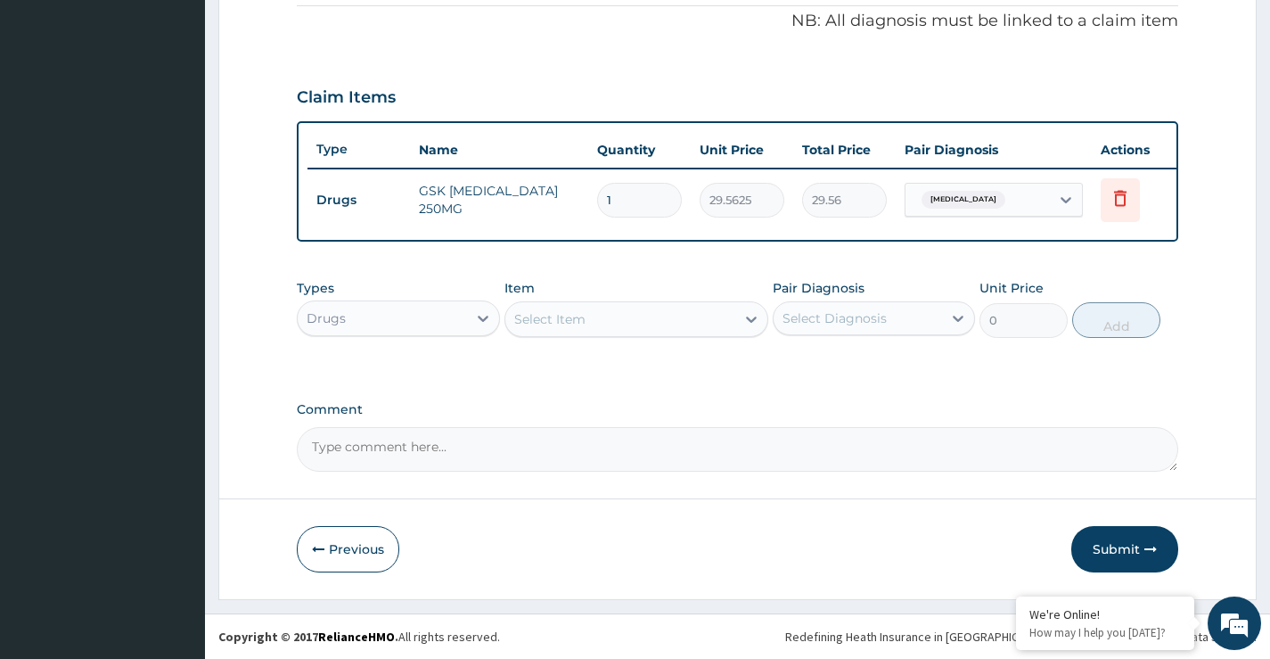
click at [607, 191] on input "1" at bounding box center [639, 200] width 85 height 35
type input "21"
type input "620.81"
type input "21"
click at [671, 324] on div "Select Item" at bounding box center [620, 319] width 231 height 29
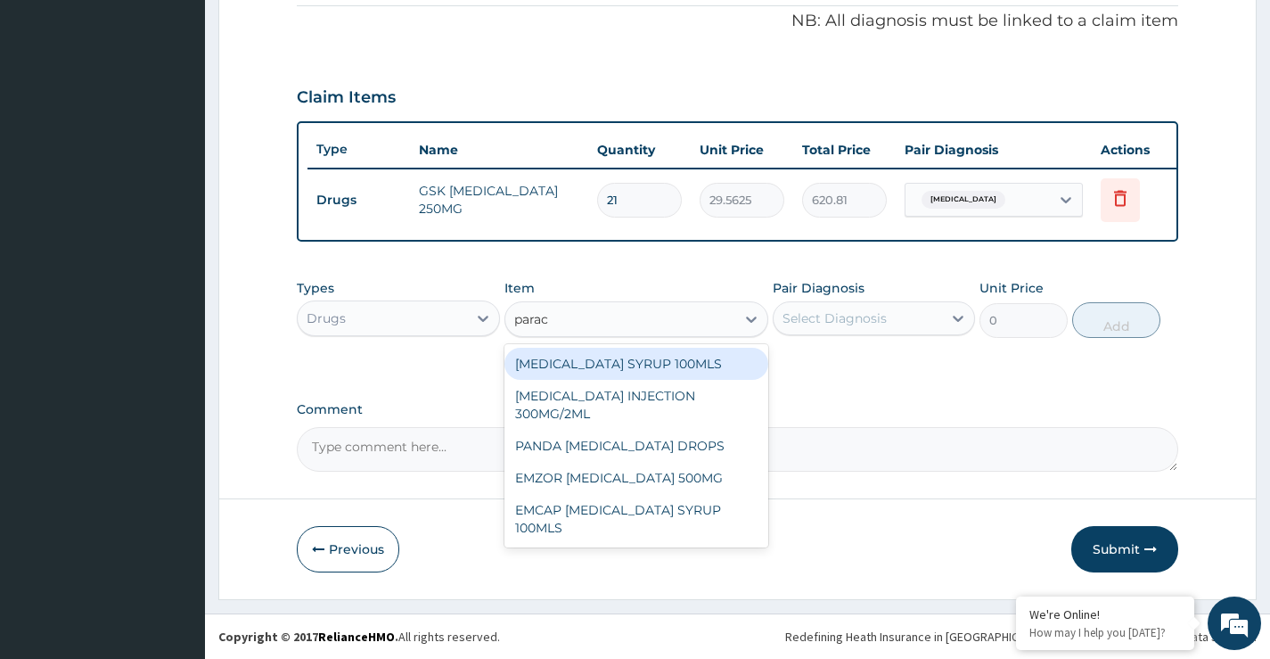
type input "parace"
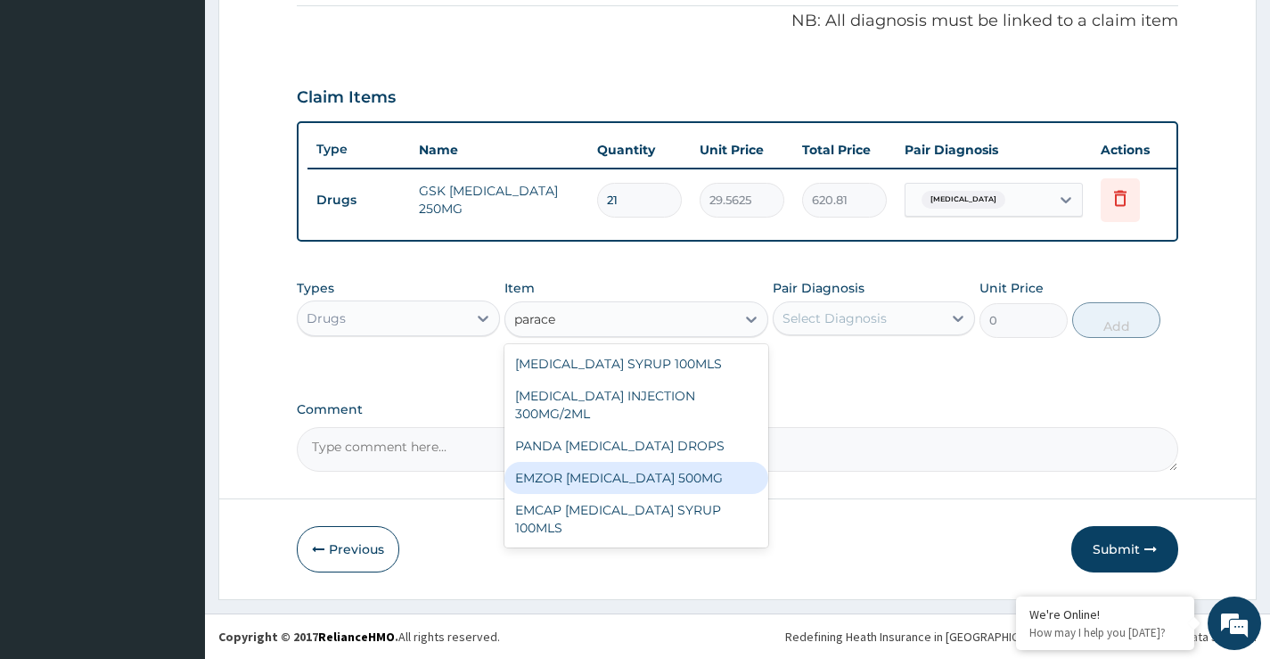
click at [663, 464] on div "EMZOR PARACETAMOL 500MG" at bounding box center [637, 478] width 265 height 32
type input "30"
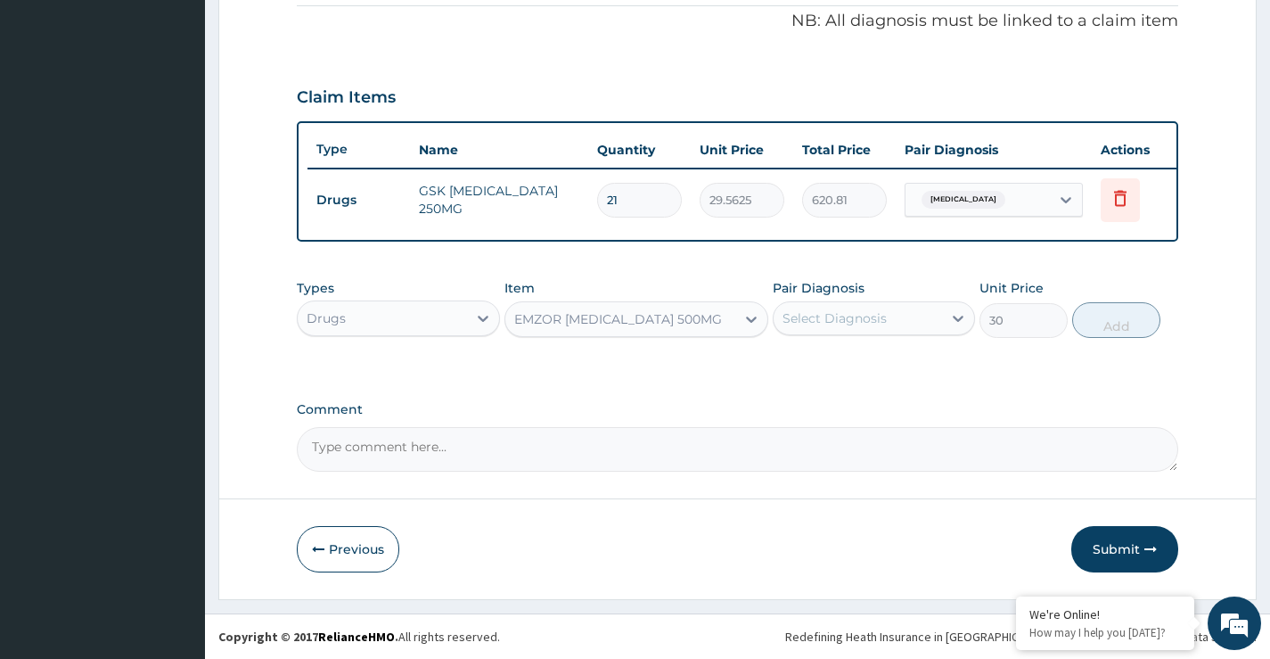
click at [821, 328] on div "Select Diagnosis" at bounding box center [858, 318] width 168 height 29
click at [847, 407] on label "Malaria" at bounding box center [857, 399] width 111 height 18
checkbox input "true"
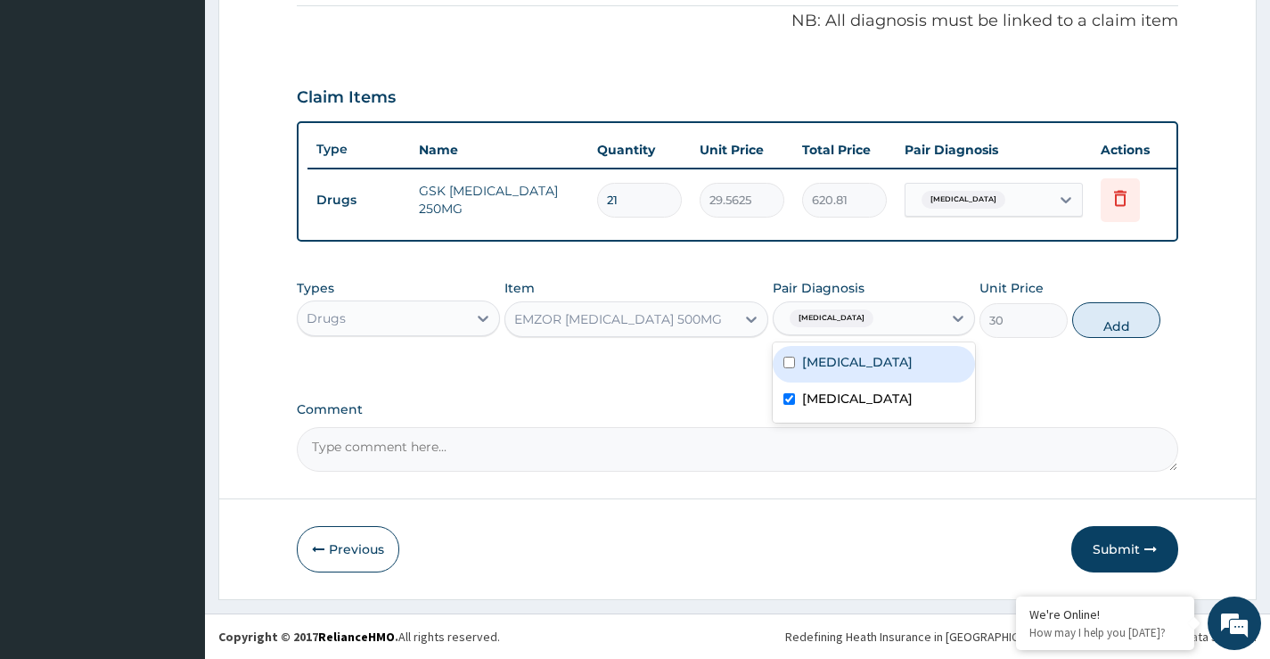
click at [1068, 310] on div "30" at bounding box center [1024, 320] width 88 height 35
click at [1089, 313] on button "Add" at bounding box center [1116, 320] width 88 height 36
type input "0"
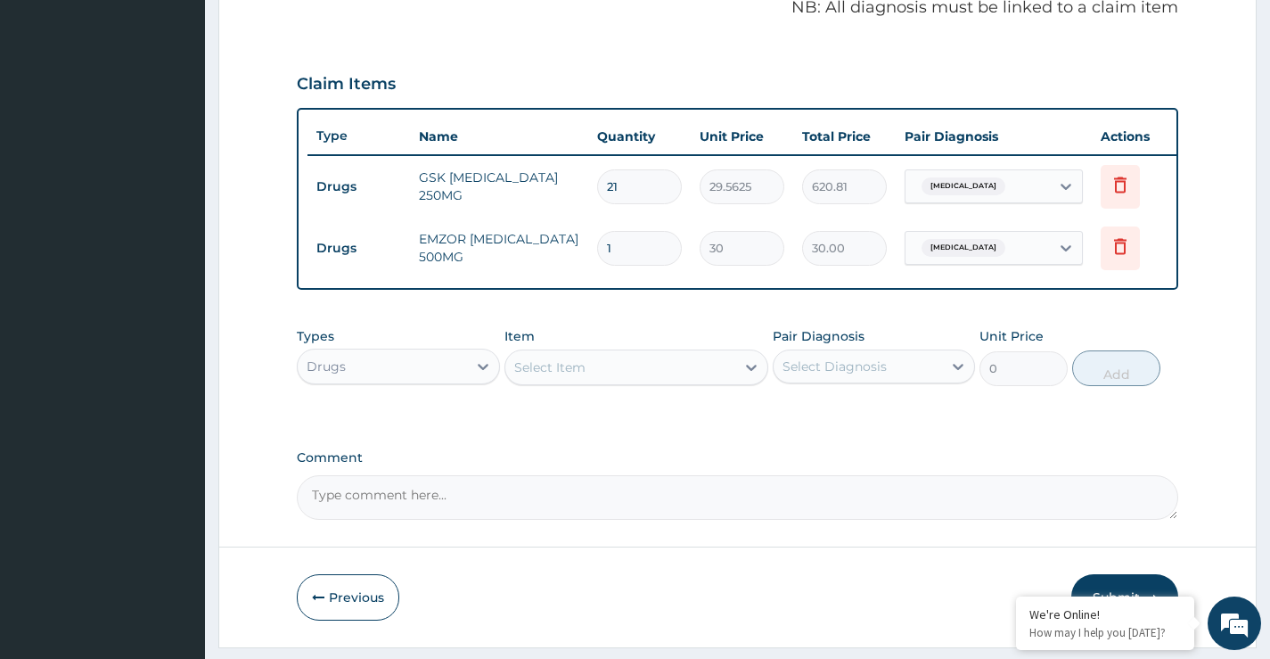
type input "0.00"
type input "9"
type input "270.00"
type input "9"
click at [731, 382] on div "Select Item" at bounding box center [620, 367] width 231 height 29
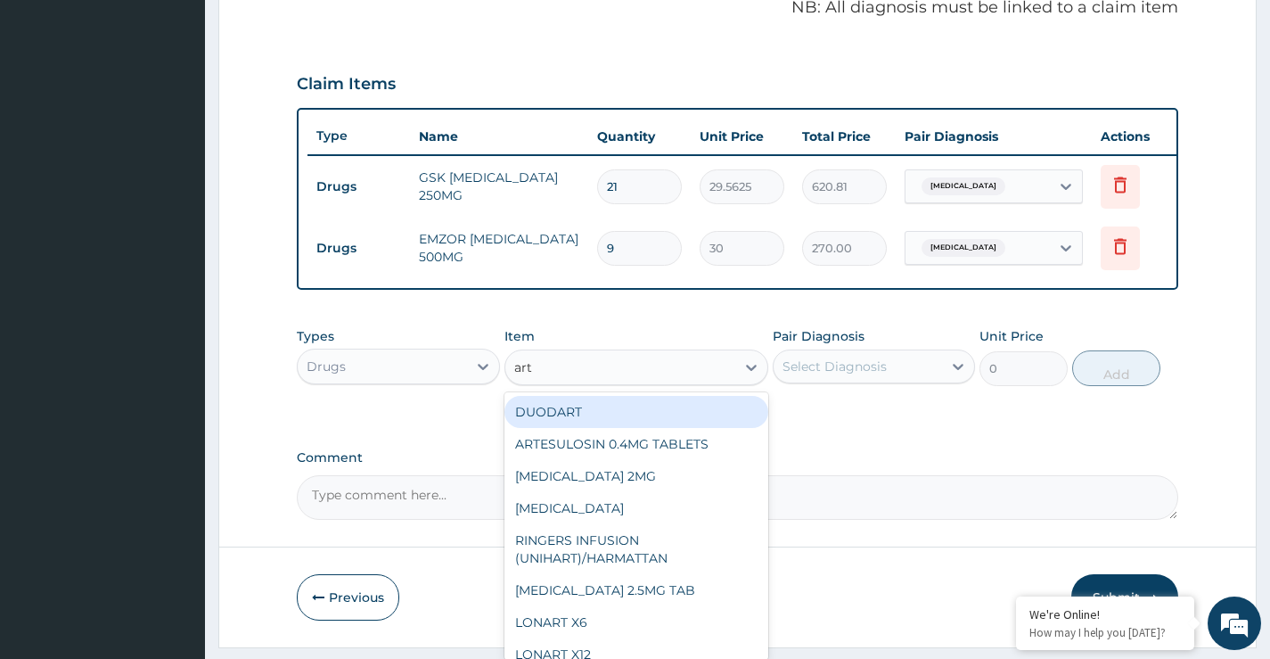
type input "arte"
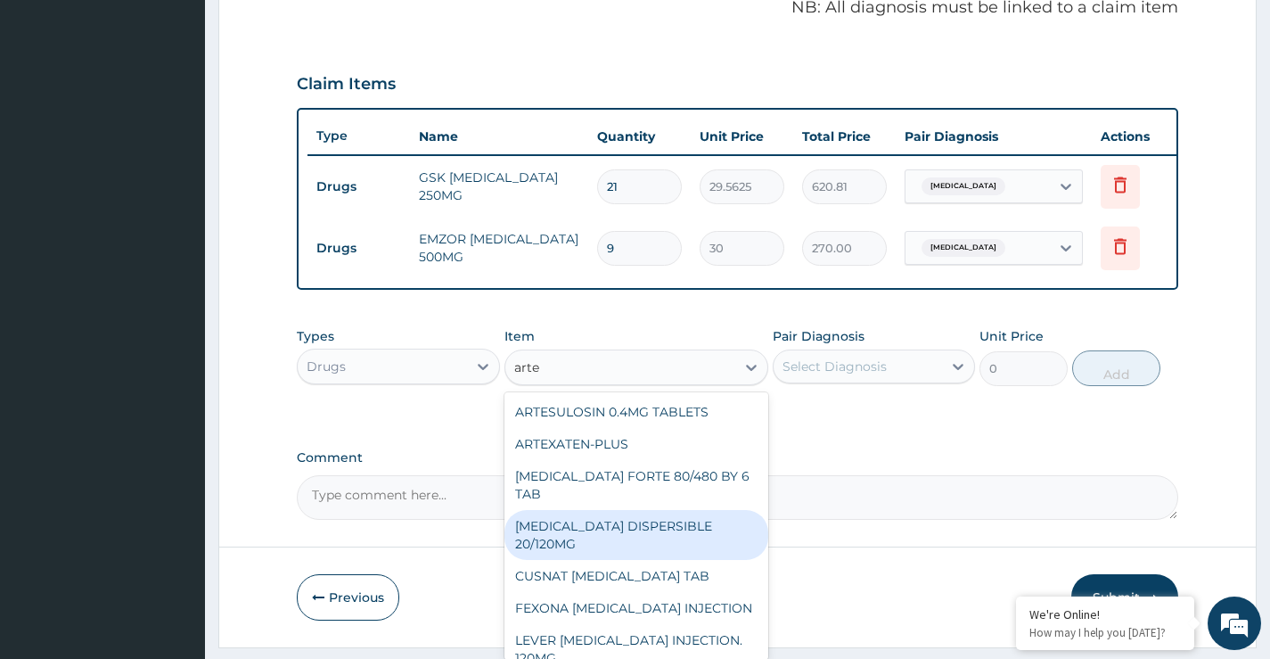
click at [686, 526] on div "COARTEM DISPERSIBLE 20/120MG" at bounding box center [637, 535] width 265 height 50
type input "112.3375"
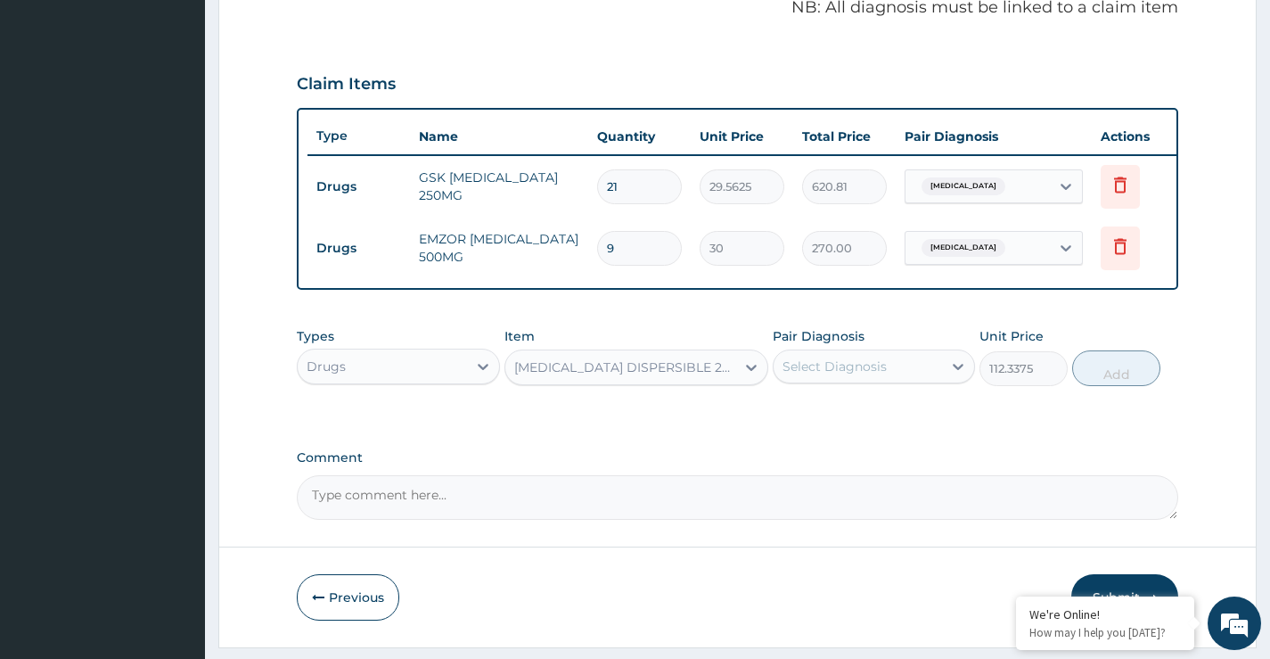
click at [848, 375] on div "Select Diagnosis" at bounding box center [835, 366] width 104 height 18
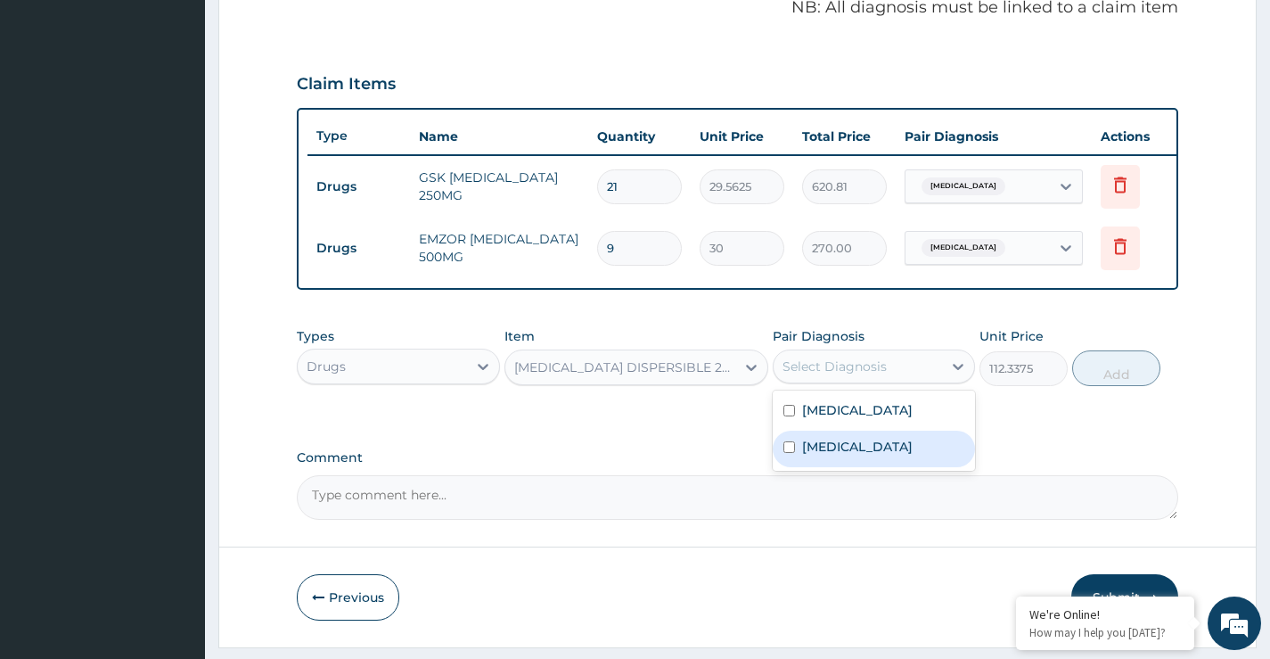
click at [855, 465] on div "Malaria" at bounding box center [874, 449] width 202 height 37
checkbox input "true"
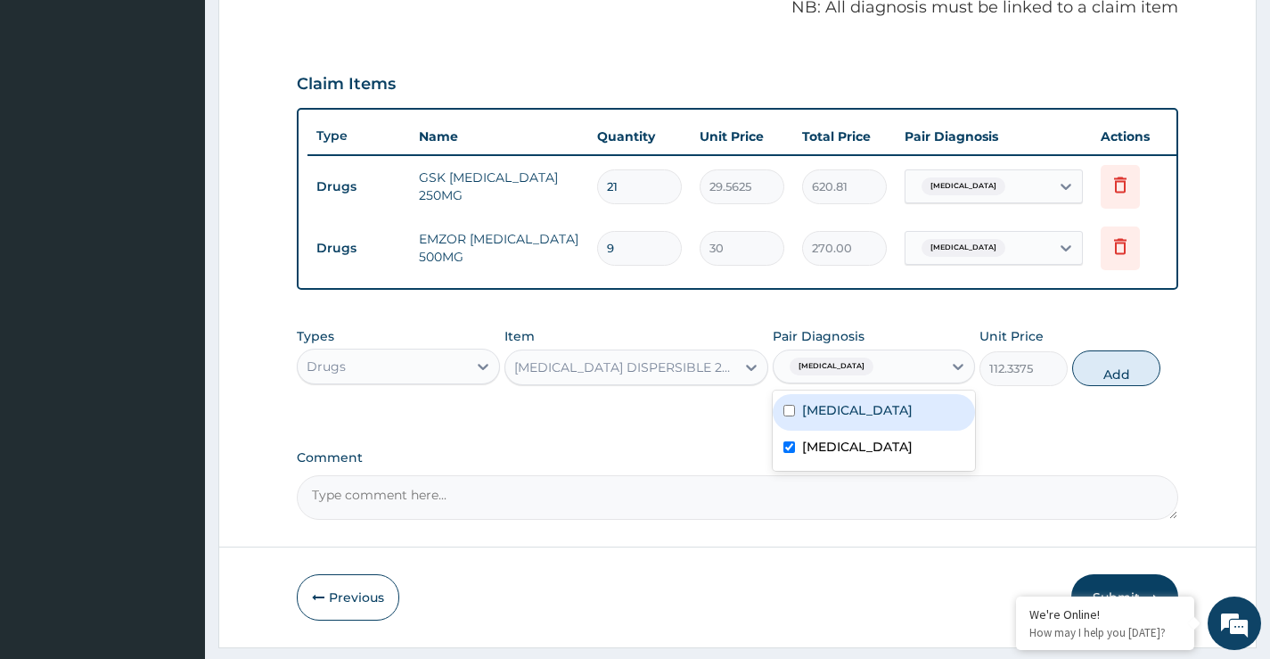
click at [1114, 384] on button "Add" at bounding box center [1116, 368] width 88 height 36
type input "0"
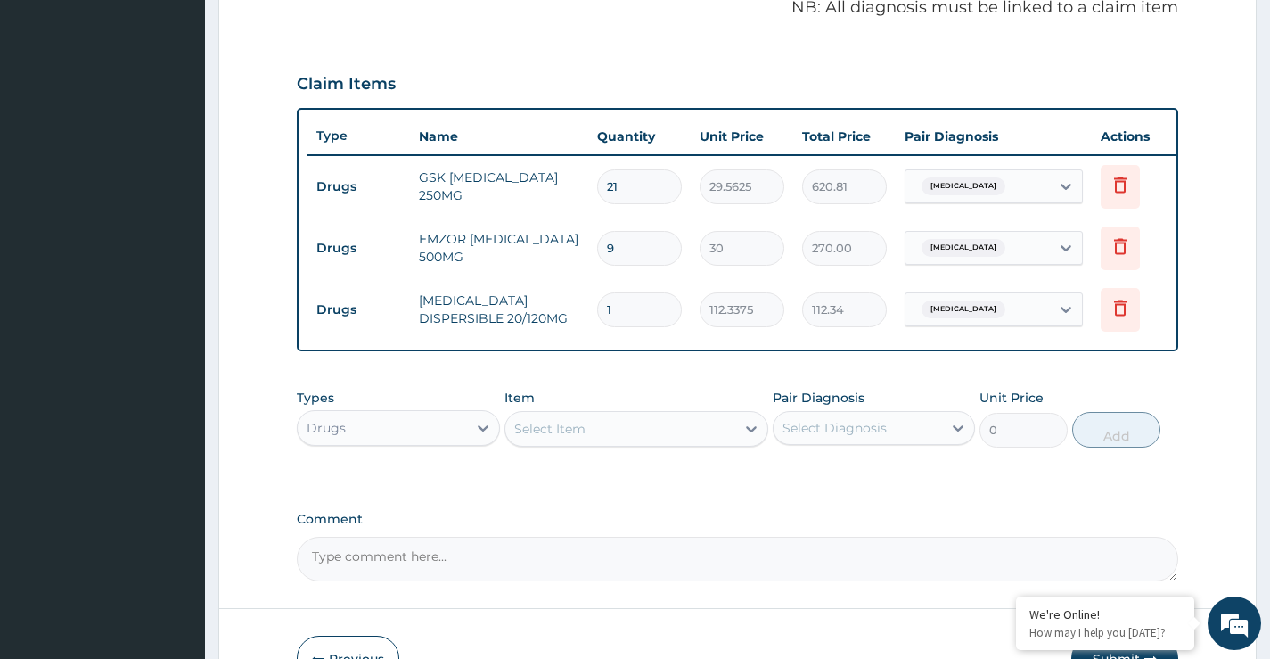
type input "18"
type input "2022.08"
type input "18"
click at [668, 439] on div "Select Item" at bounding box center [620, 429] width 231 height 29
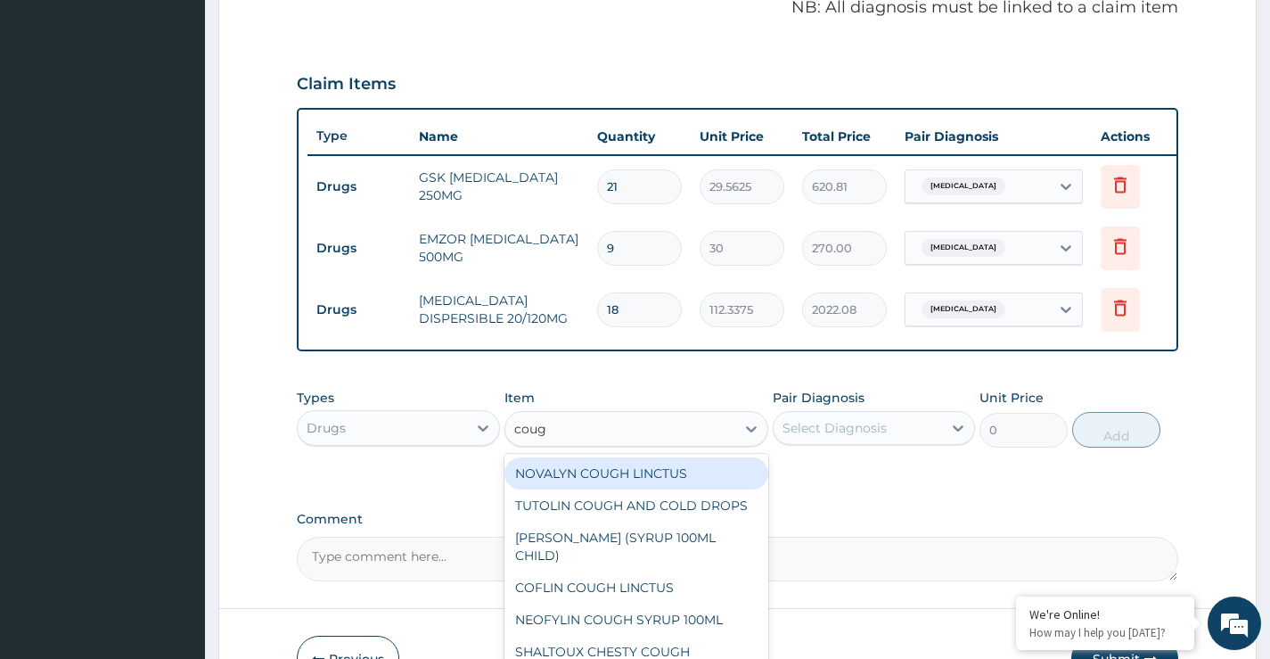
type input "cough"
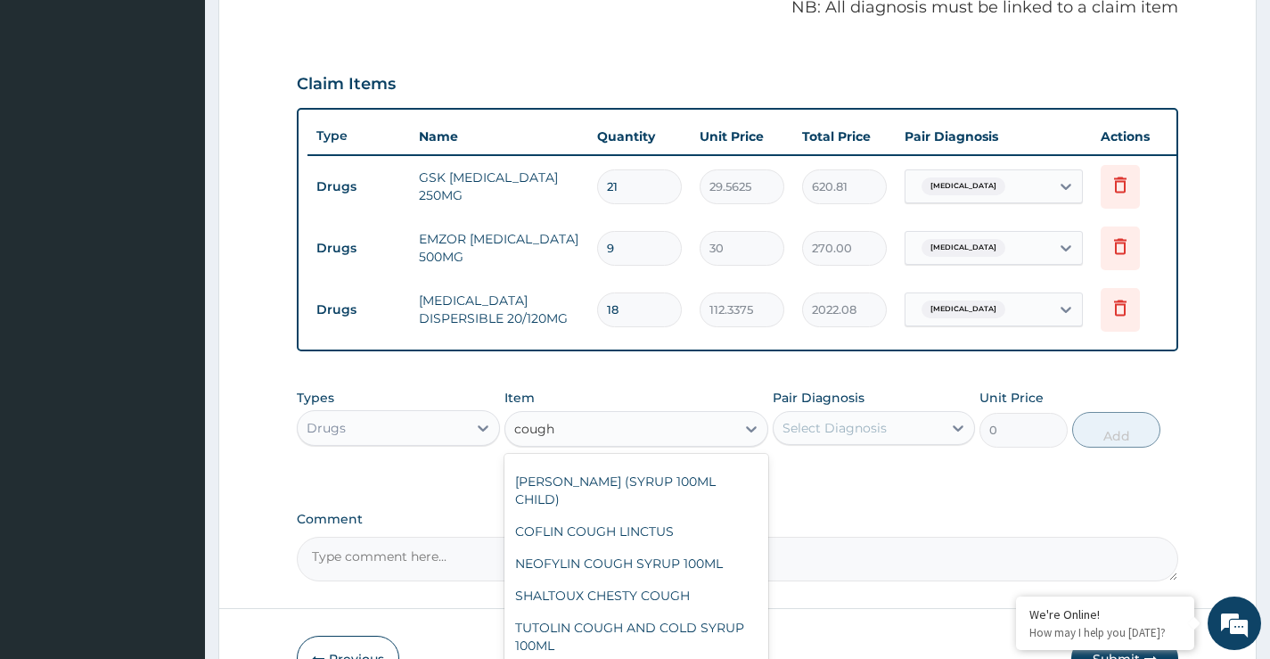
scroll to position [50, 0]
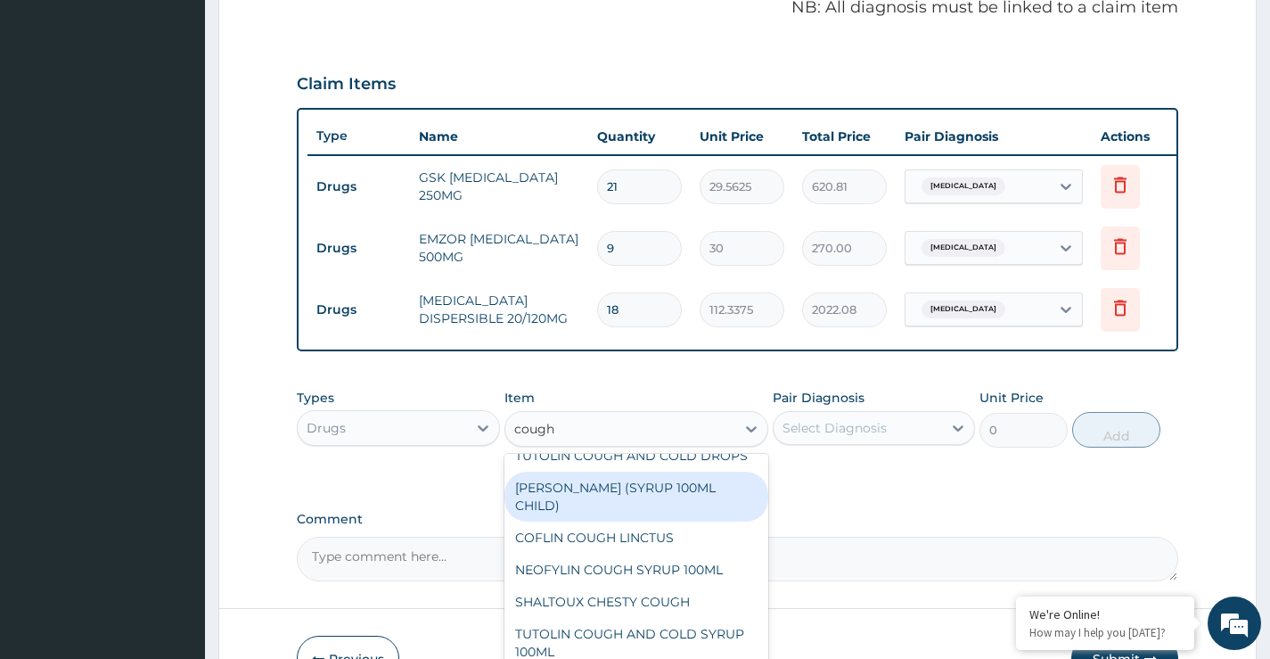
click at [666, 522] on div "EMZOLYN COUGH (SYRUP 100ML CHILD)" at bounding box center [637, 497] width 265 height 50
type input "1478.125"
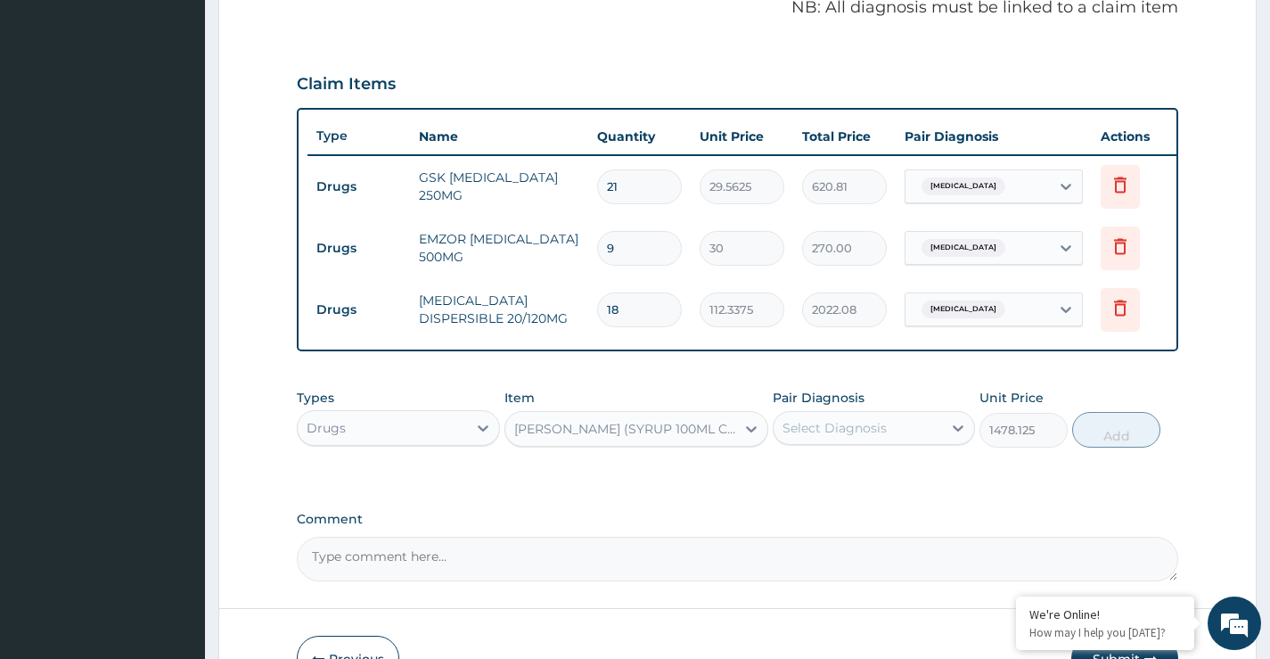
click at [824, 437] on div "Select Diagnosis" at bounding box center [835, 428] width 104 height 18
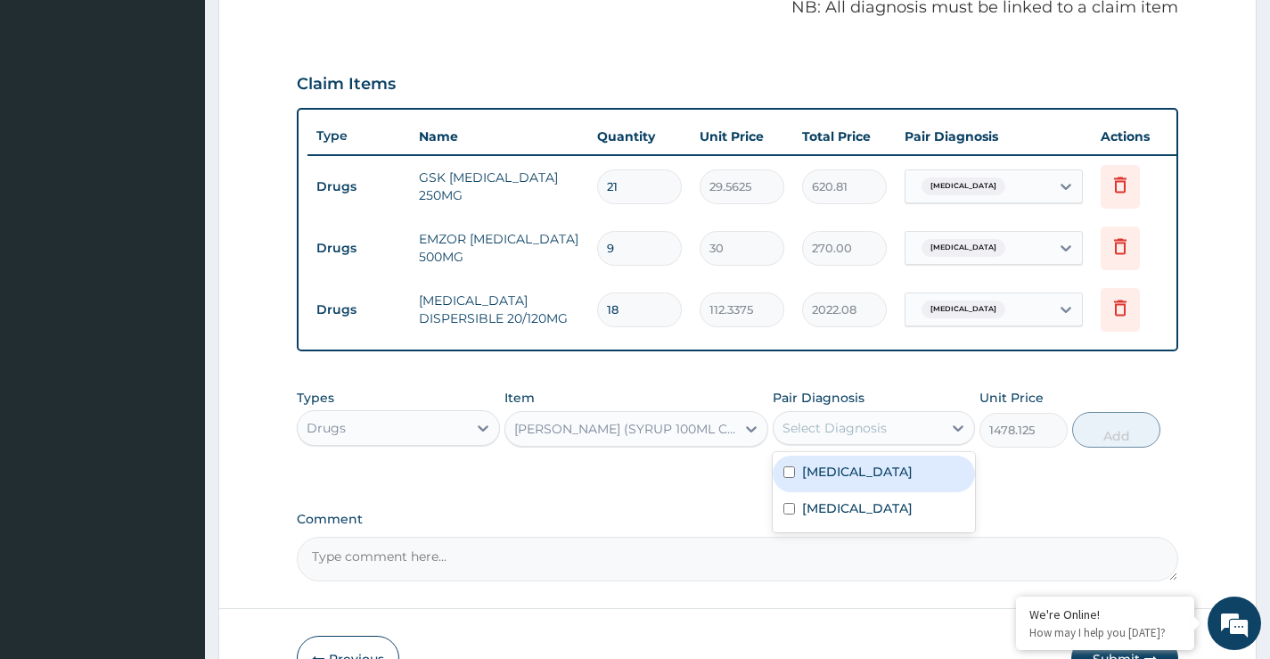
click at [824, 480] on label "Upper respiratory infection" at bounding box center [857, 472] width 111 height 18
checkbox input "true"
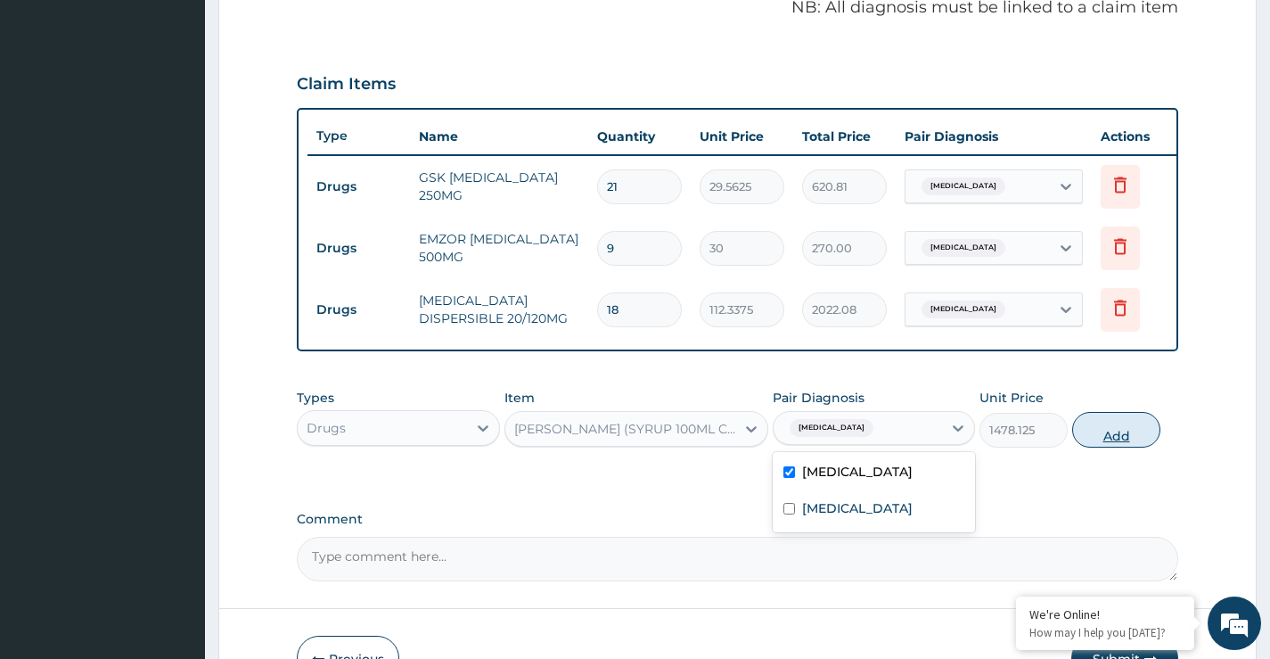
click at [1093, 448] on button "Add" at bounding box center [1116, 430] width 88 height 36
type input "0"
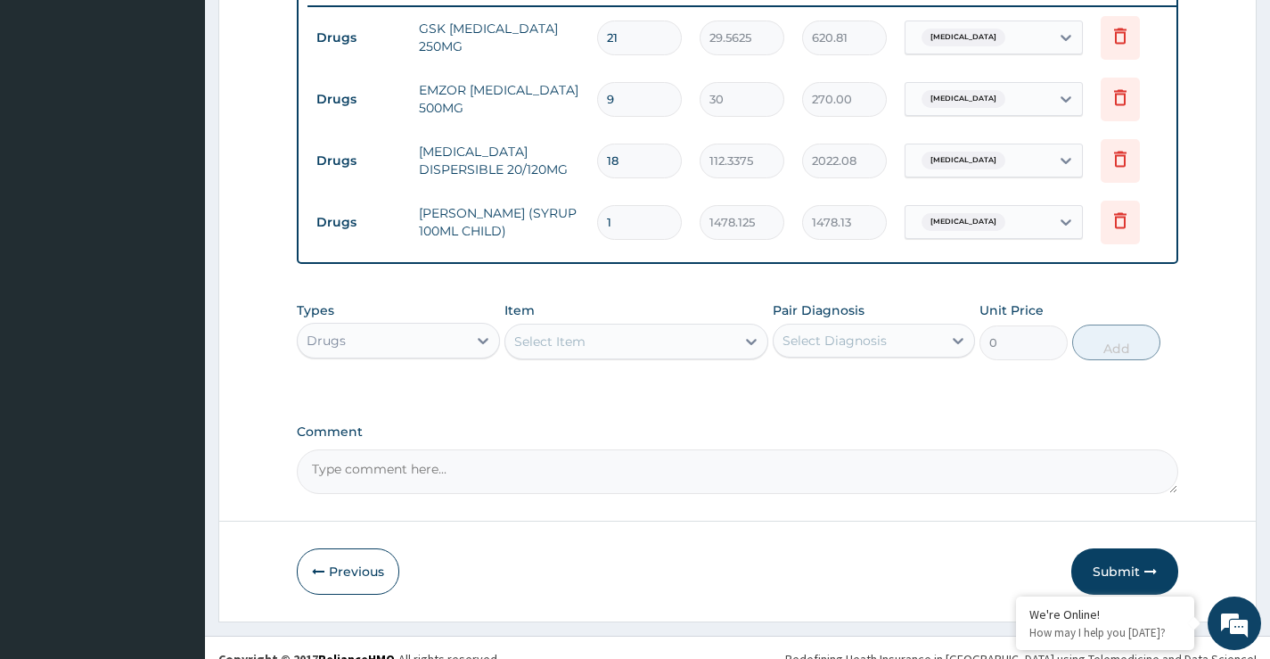
scroll to position [740, 0]
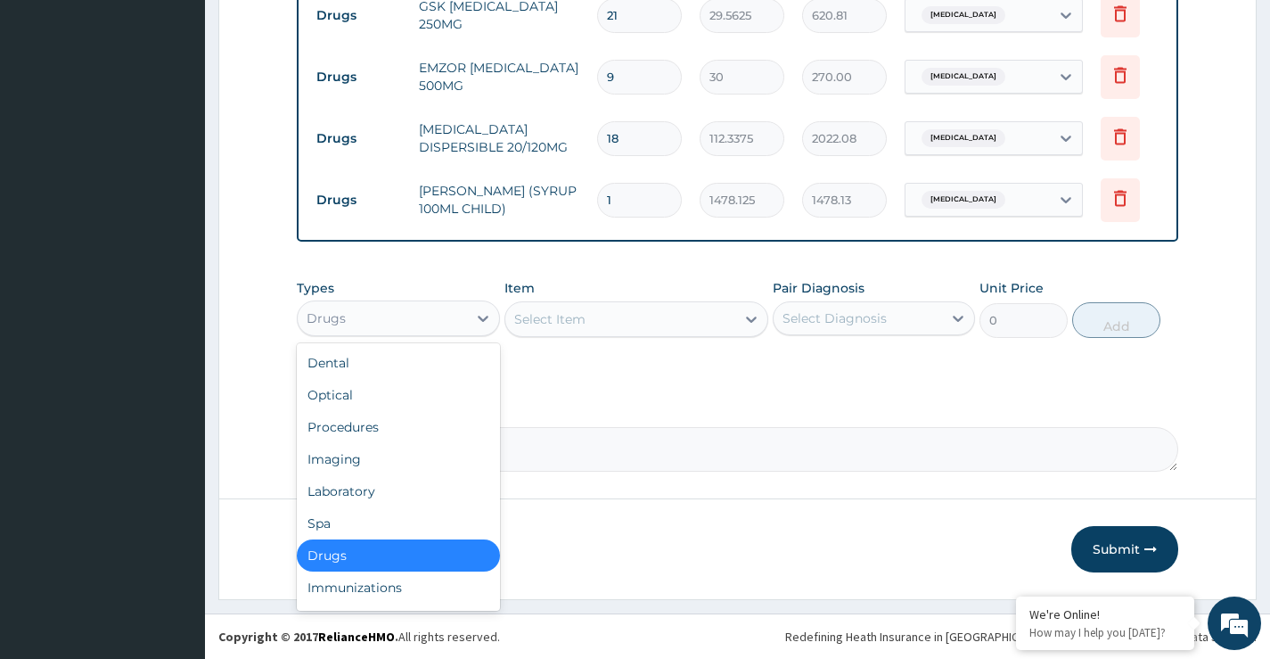
click at [423, 320] on div "Drugs" at bounding box center [382, 318] width 168 height 29
click at [398, 428] on div "Procedures" at bounding box center [398, 427] width 202 height 32
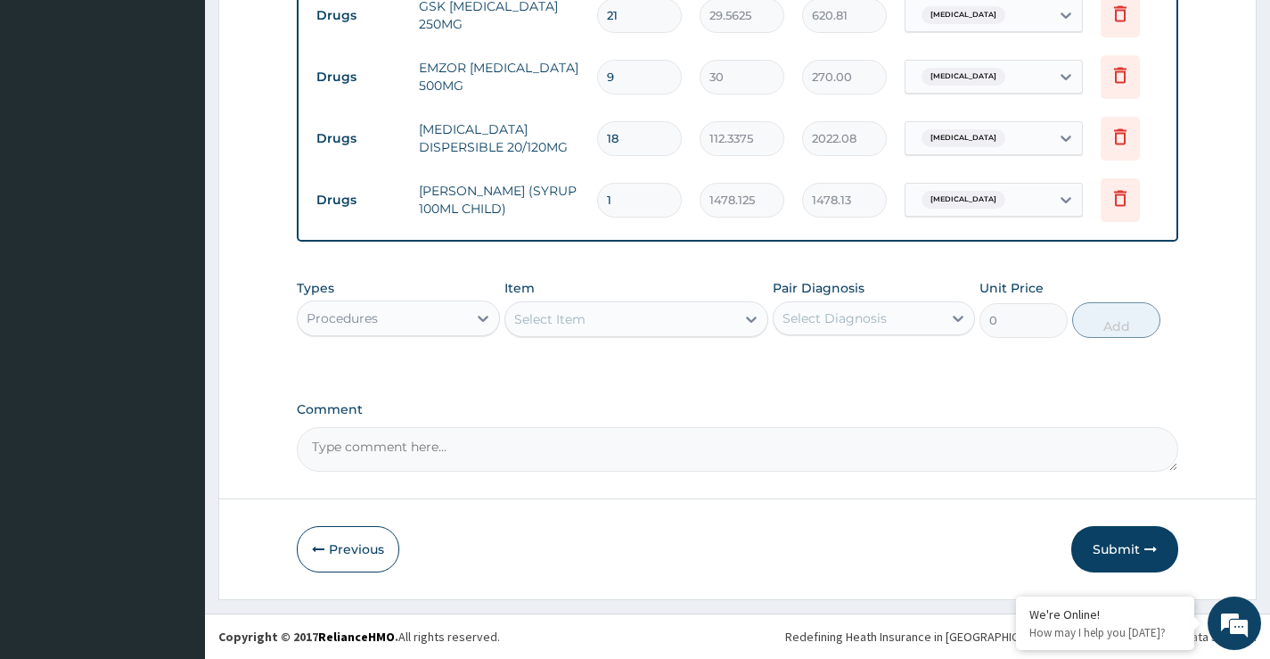
click at [665, 328] on div "Select Item" at bounding box center [620, 319] width 231 height 29
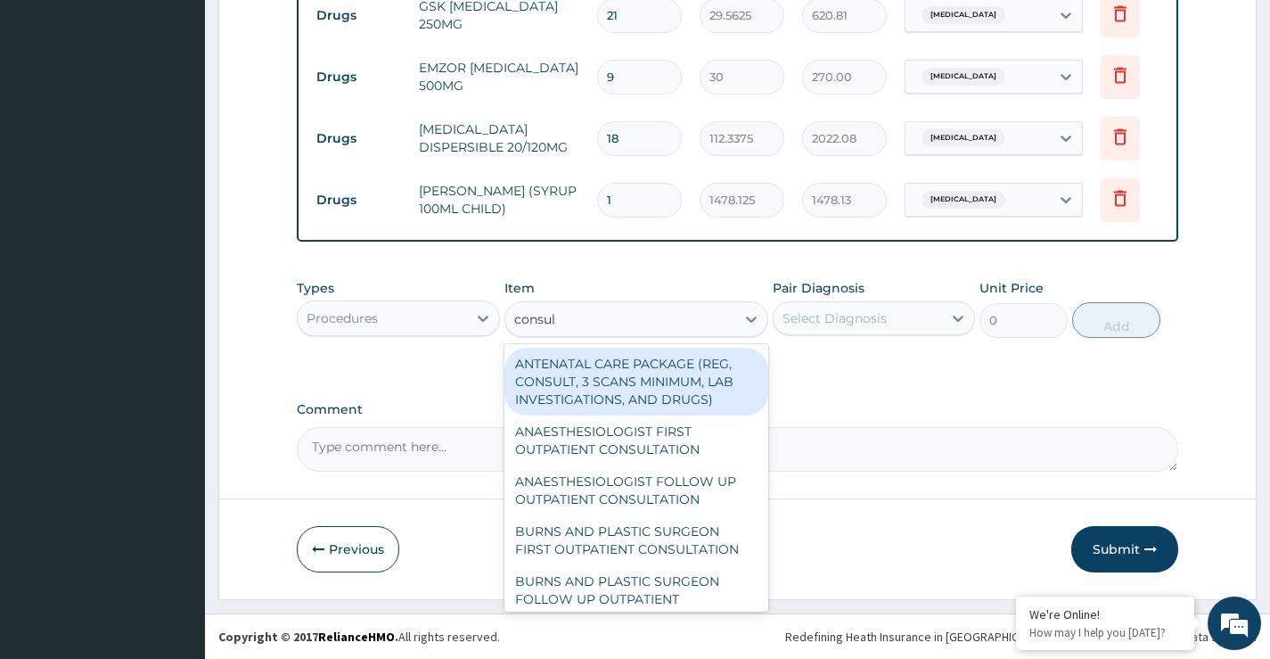
type input "consult"
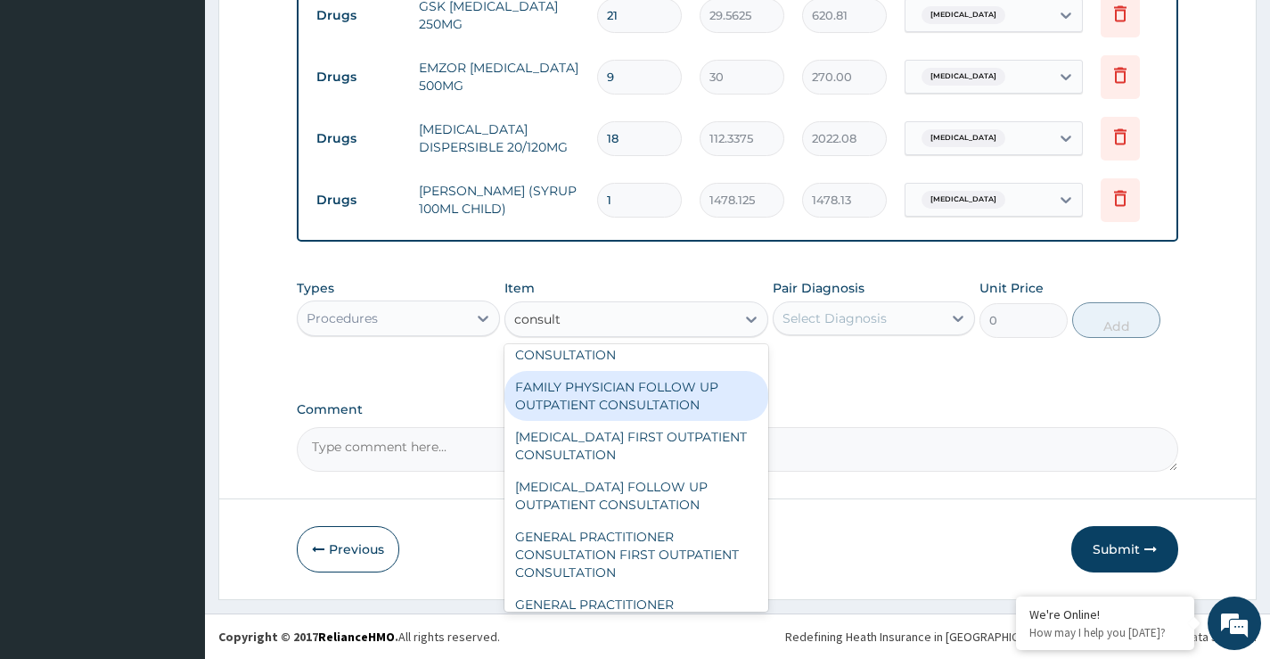
scroll to position [891, 0]
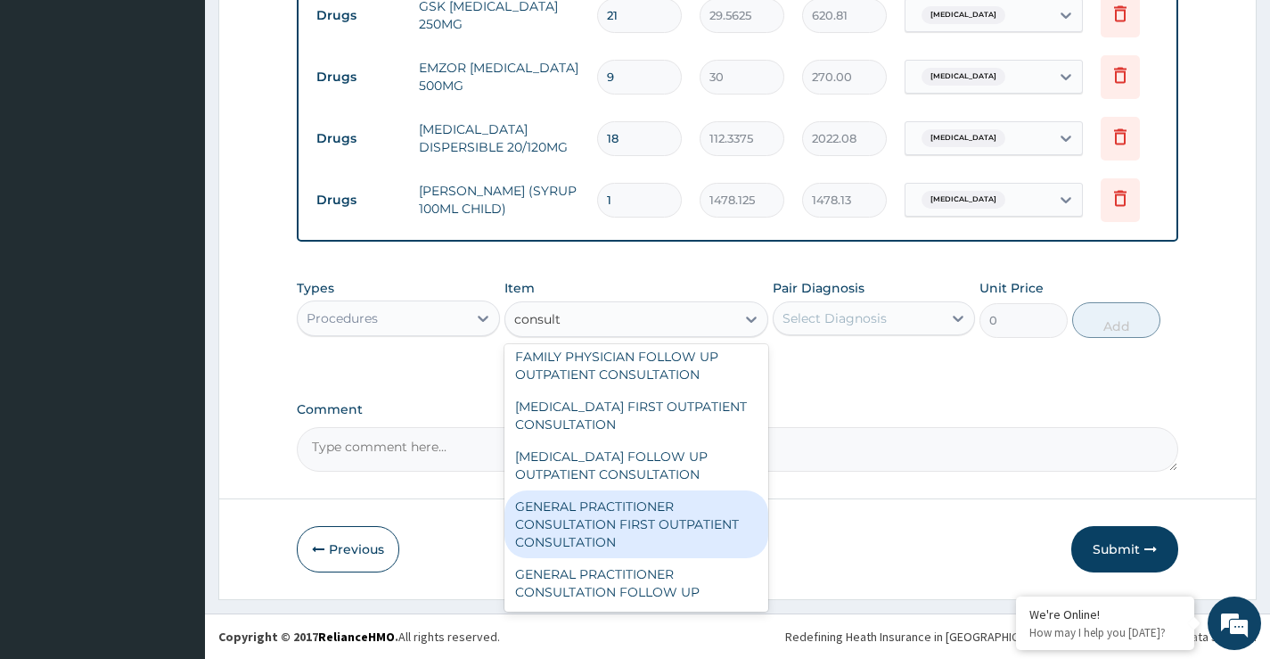
click at [661, 516] on div "GENERAL PRACTITIONER CONSULTATION FIRST OUTPATIENT CONSULTATION" at bounding box center [637, 524] width 265 height 68
type input "3547.5"
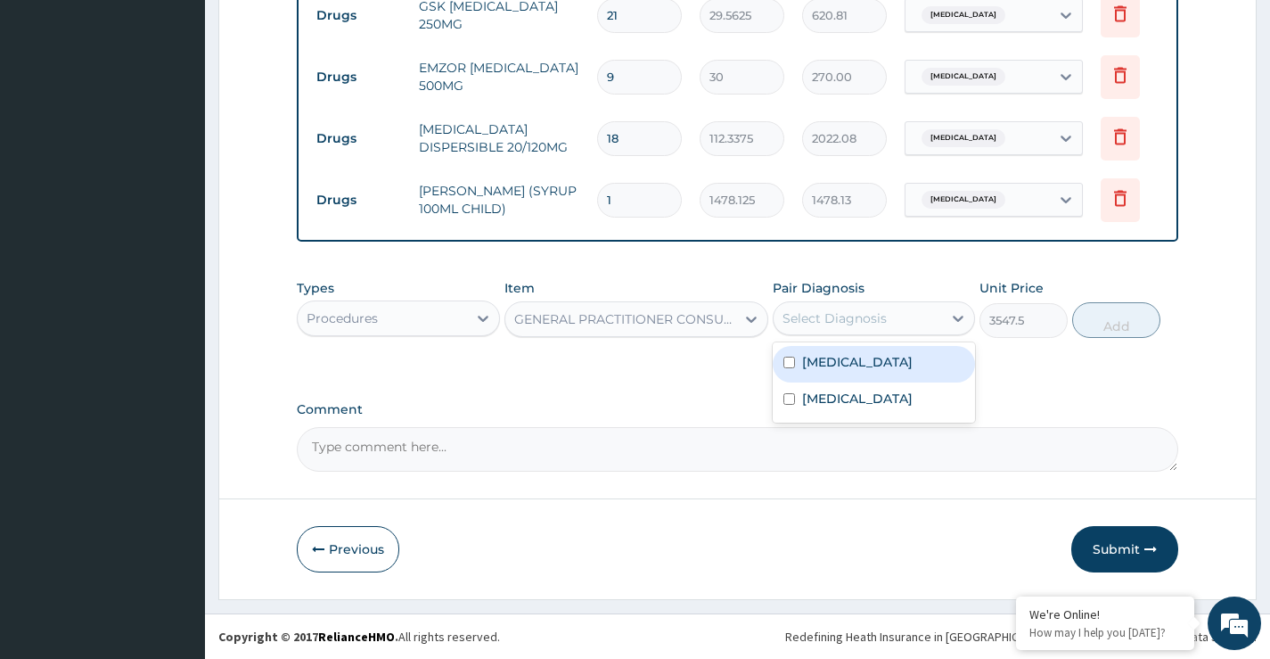
click at [841, 317] on div "Select Diagnosis" at bounding box center [835, 318] width 104 height 18
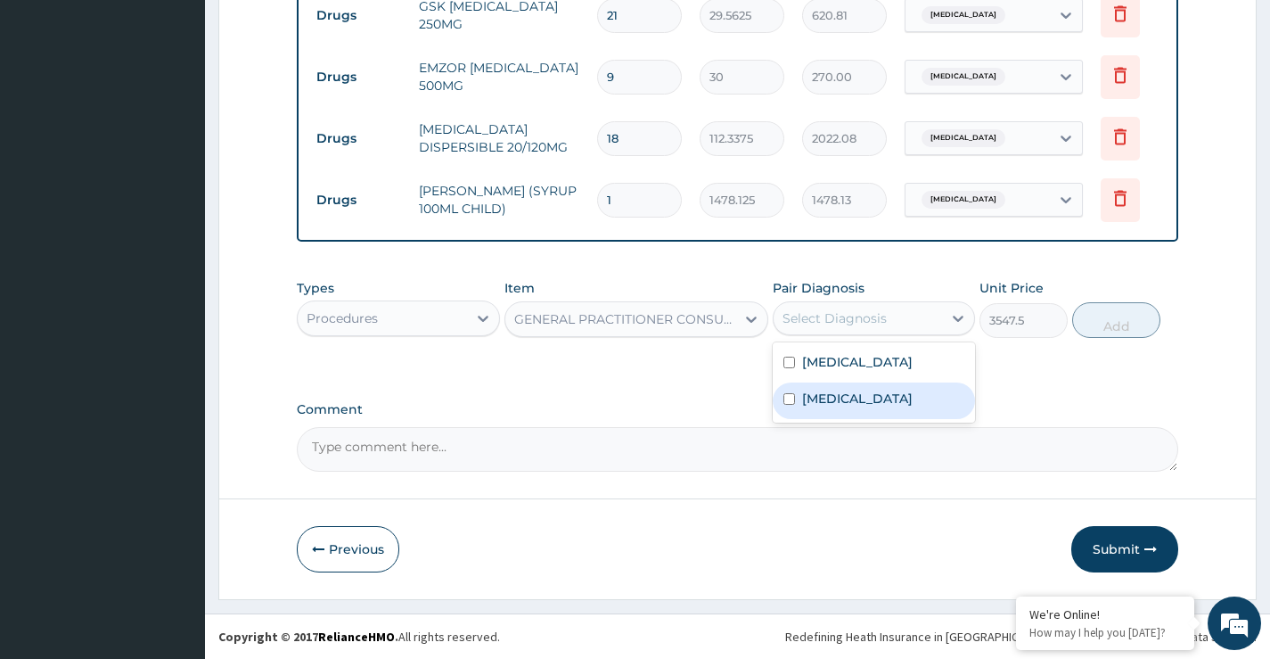
click at [831, 407] on label "Malaria" at bounding box center [857, 399] width 111 height 18
checkbox input "true"
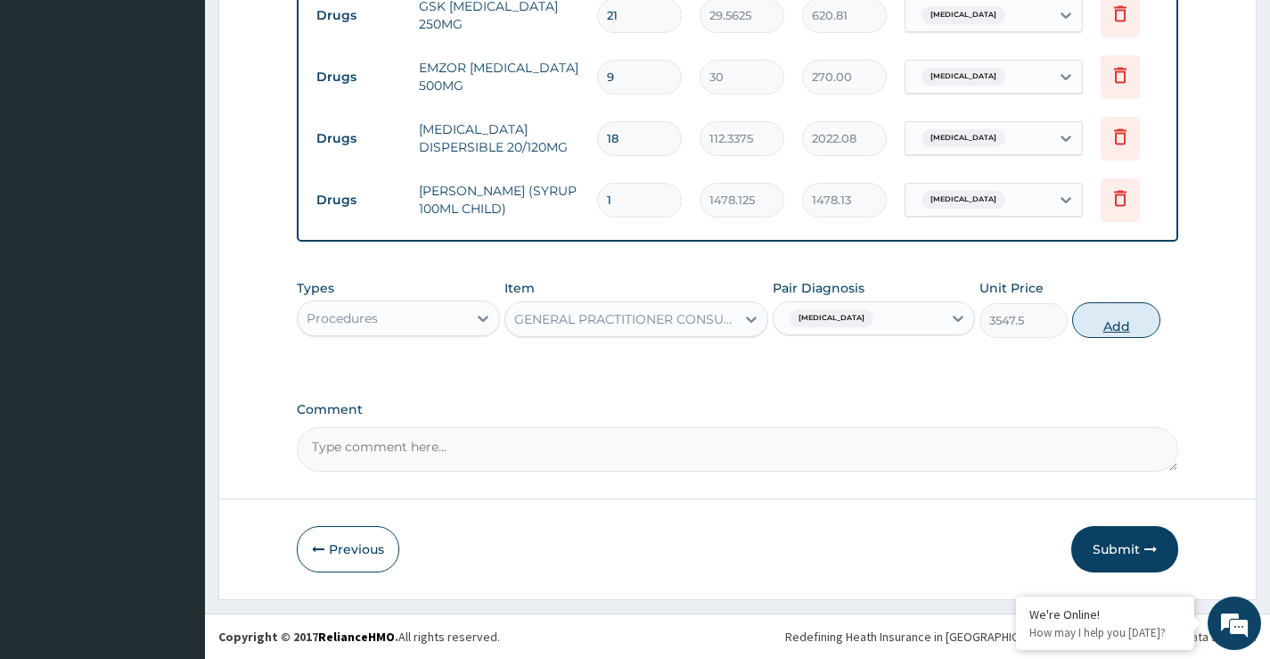
click at [1111, 302] on button "Add" at bounding box center [1116, 320] width 88 height 36
type input "0"
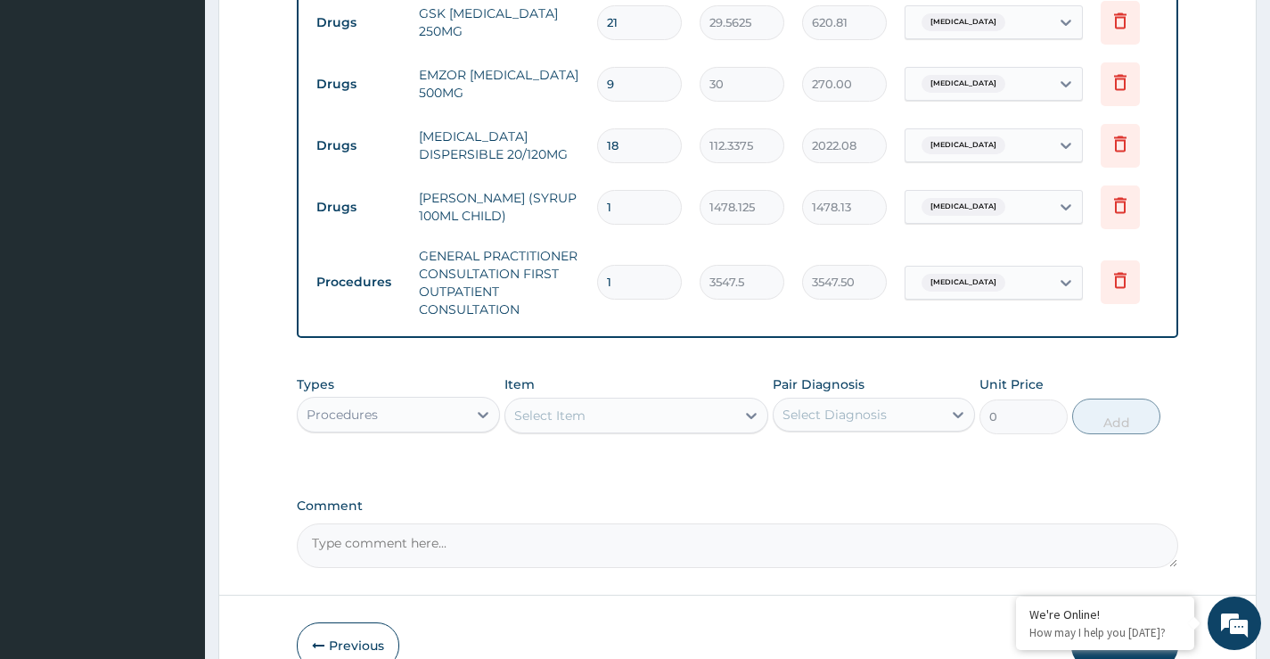
scroll to position [829, 0]
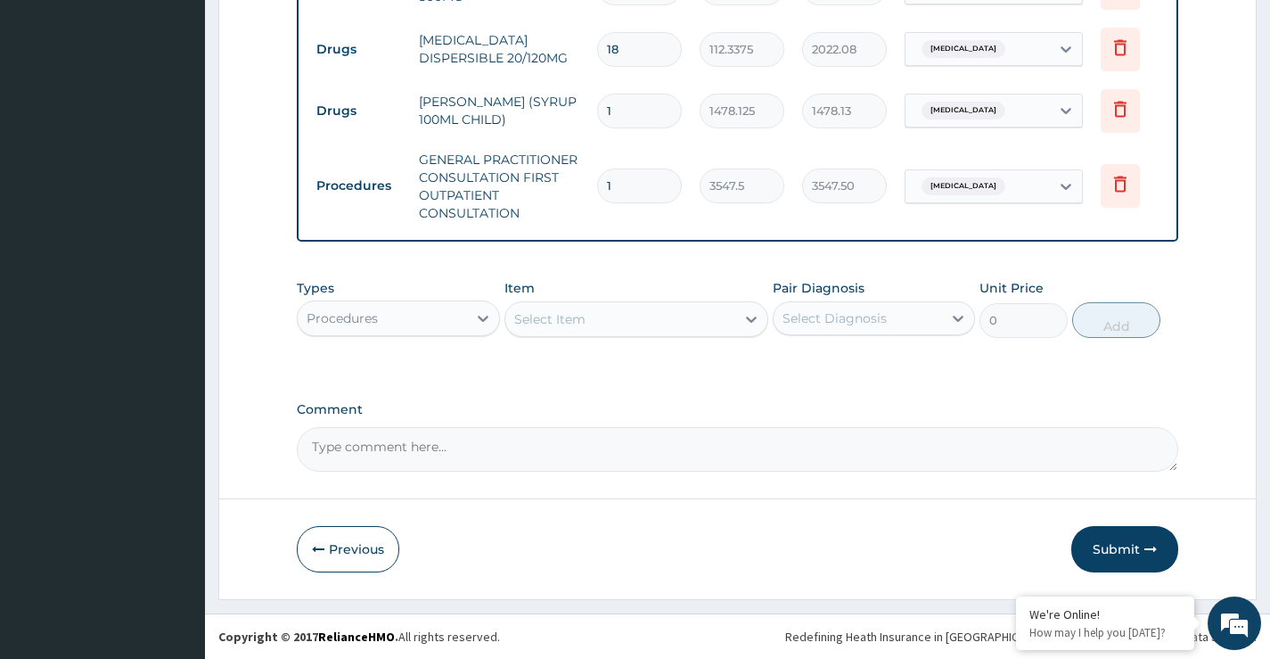
click at [1114, 534] on button "Submit" at bounding box center [1125, 549] width 107 height 46
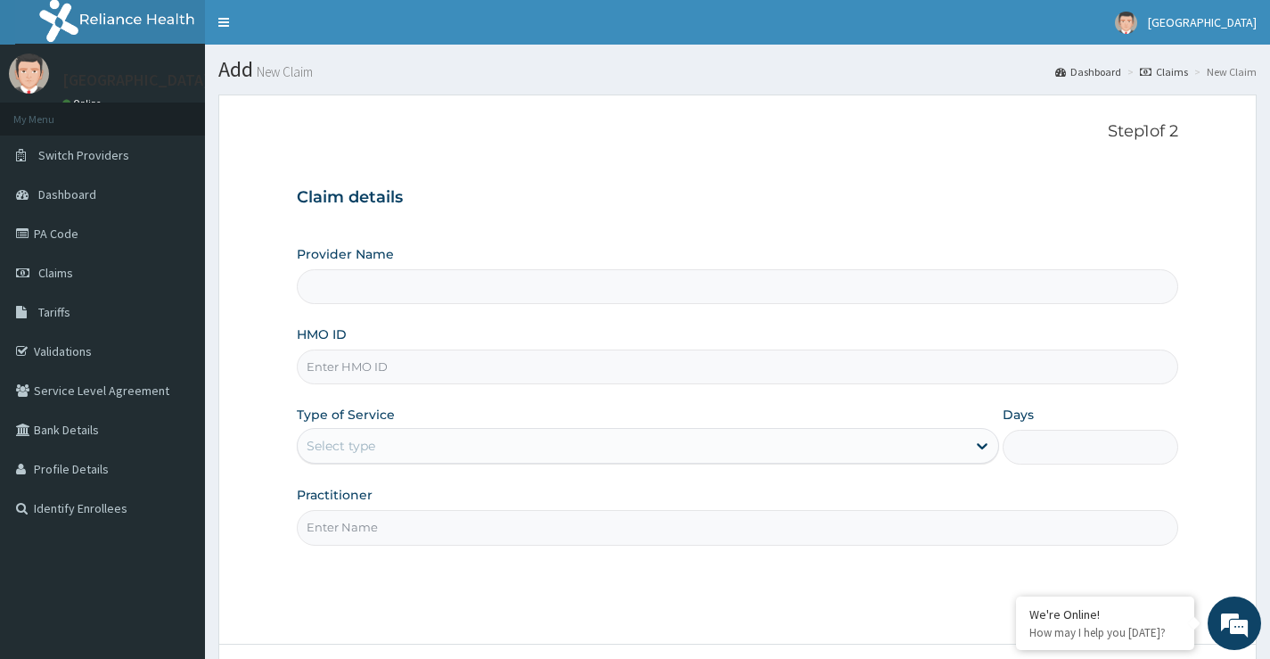
type input "[GEOGRAPHIC_DATA]"
click at [424, 370] on input "HMO ID" at bounding box center [738, 366] width 882 height 35
type input "lbc/10012/E"
click at [539, 435] on div "Select type" at bounding box center [632, 445] width 669 height 29
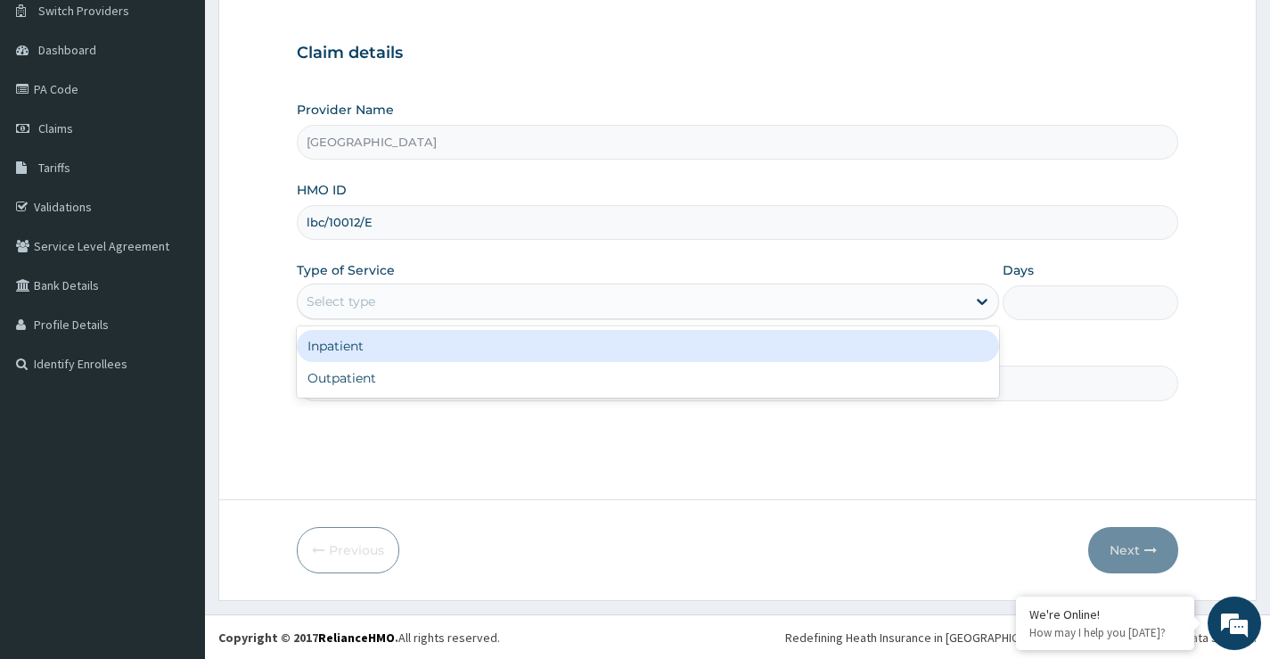
scroll to position [145, 0]
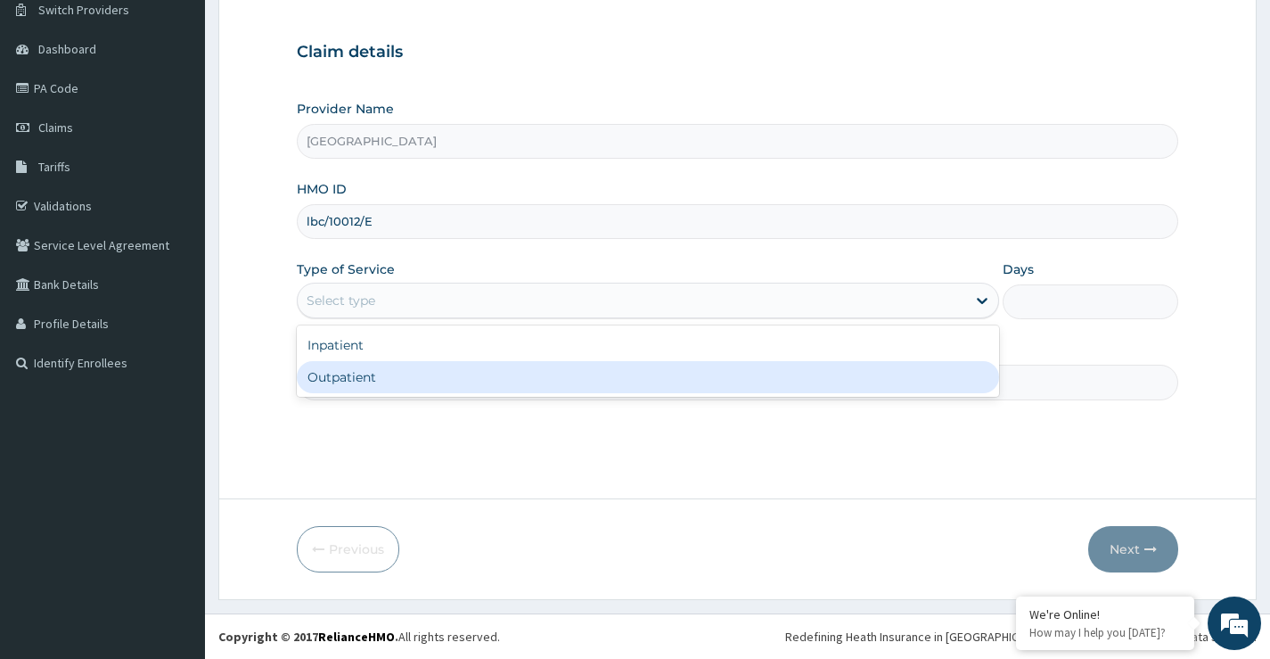
click at [489, 379] on div "Outpatient" at bounding box center [648, 377] width 702 height 32
type input "1"
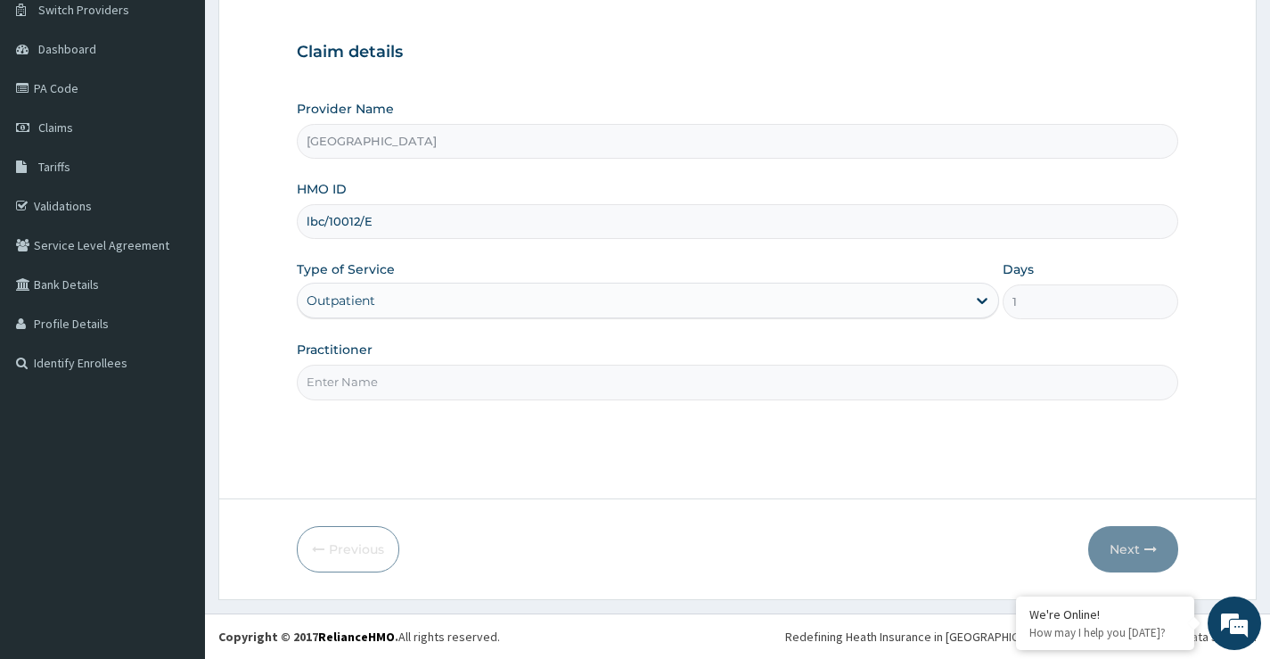
click at [520, 377] on input "Practitioner" at bounding box center [738, 382] width 882 height 35
type input "Dr Kukoyi"
click at [1145, 541] on button "Next" at bounding box center [1133, 549] width 90 height 46
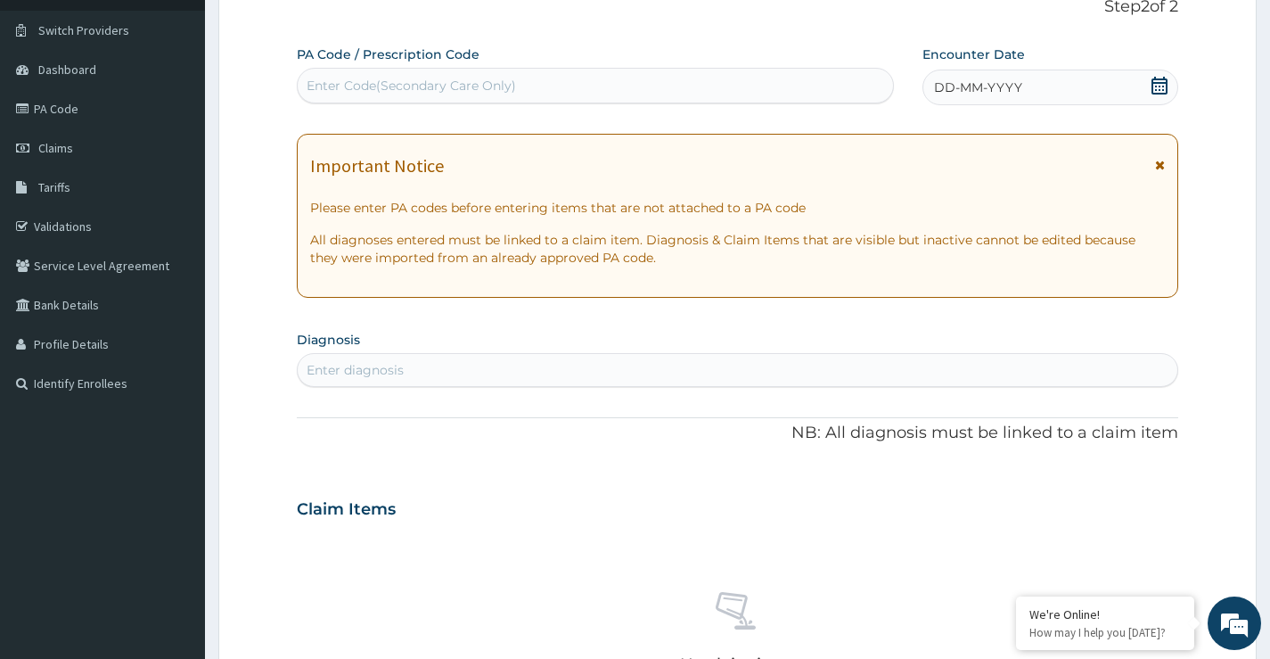
scroll to position [0, 0]
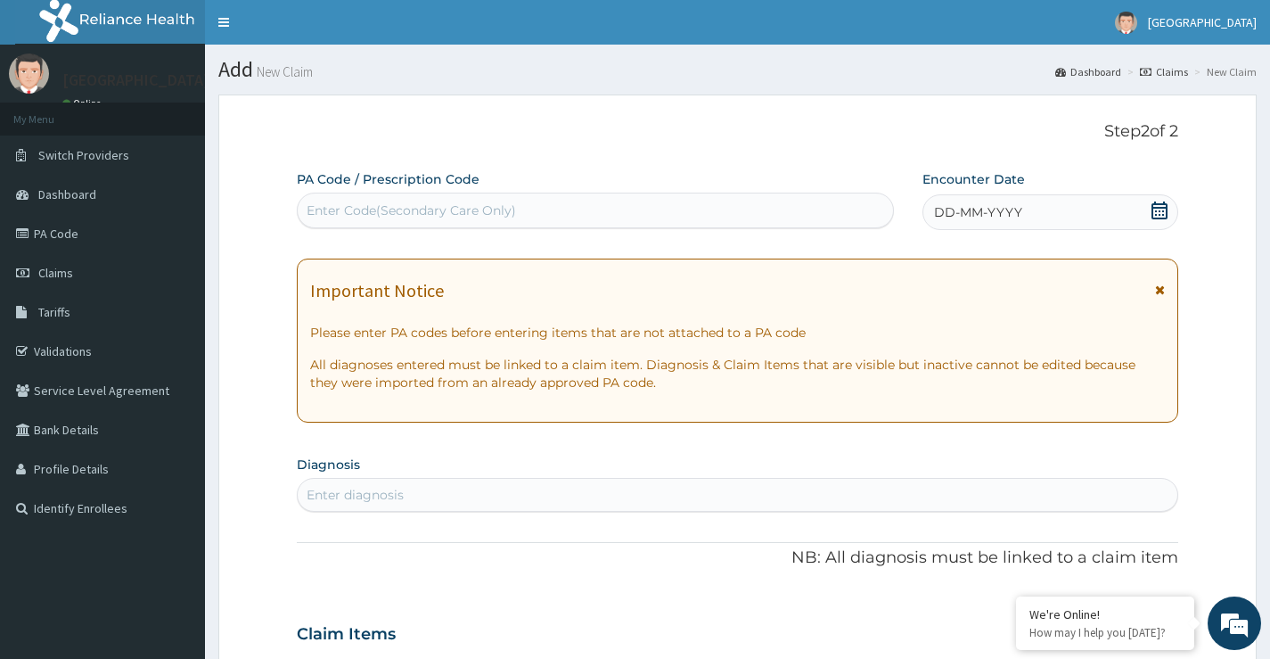
click at [1156, 209] on icon at bounding box center [1160, 210] width 18 height 18
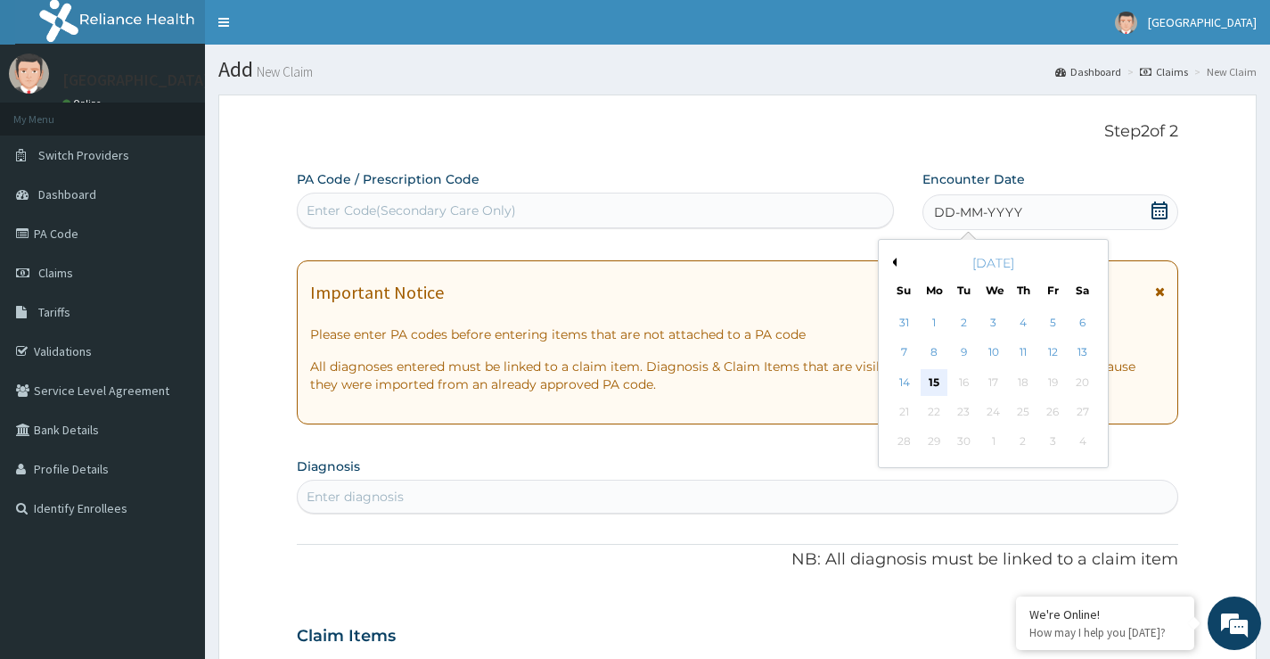
click at [931, 380] on div "15" at bounding box center [934, 382] width 27 height 27
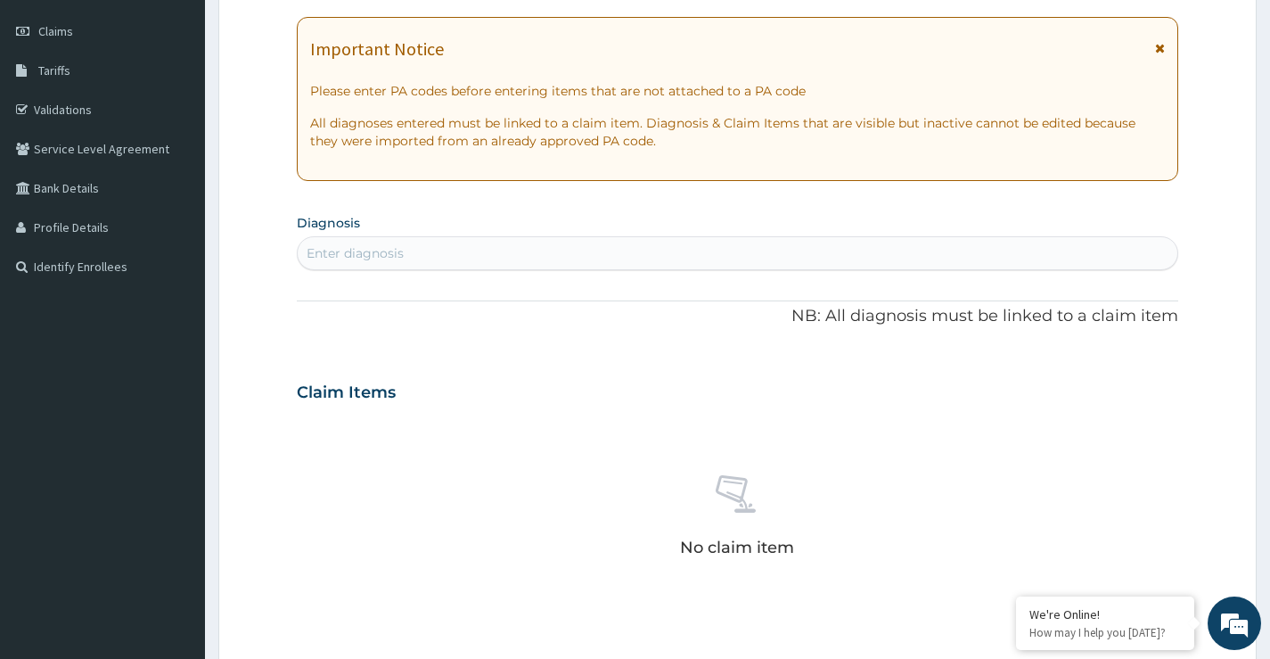
scroll to position [267, 0]
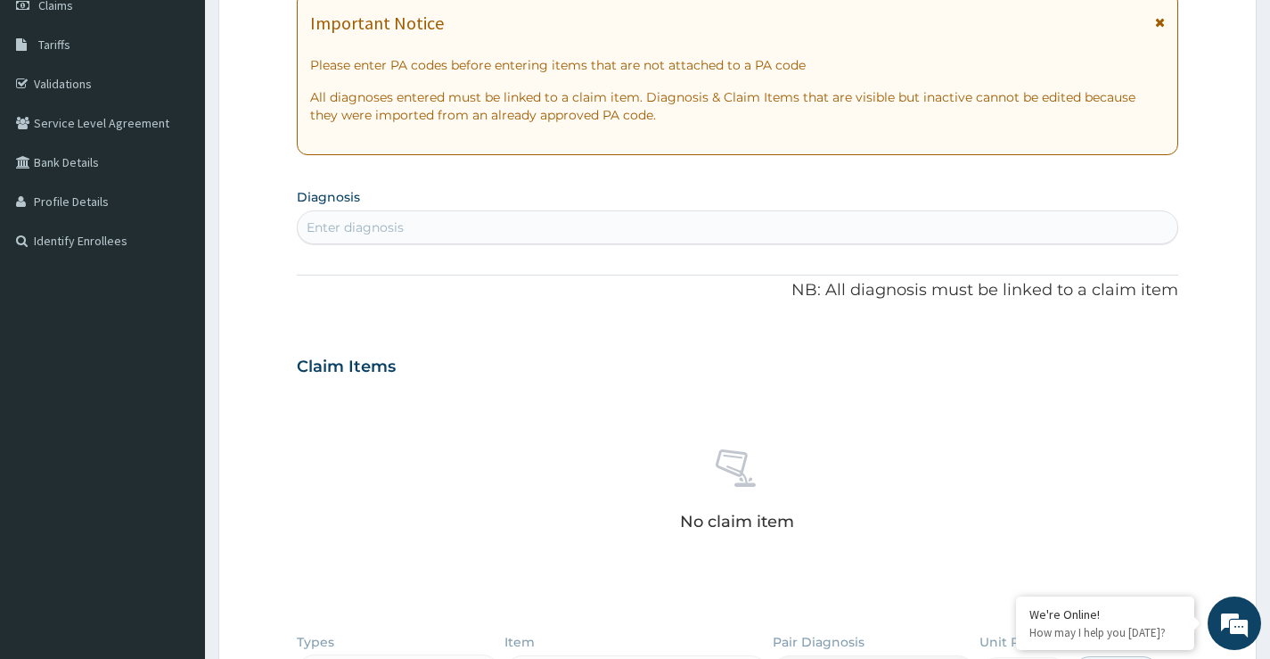
click at [497, 236] on div "Enter diagnosis" at bounding box center [738, 227] width 880 height 29
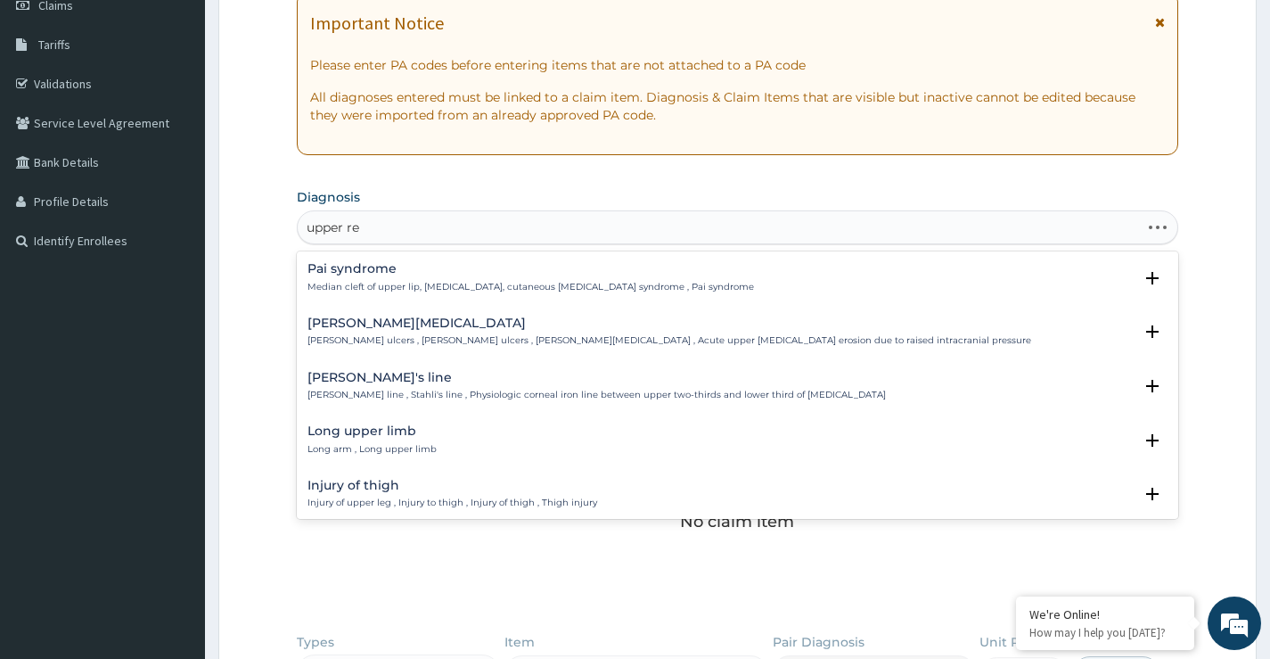
type input "upper res"
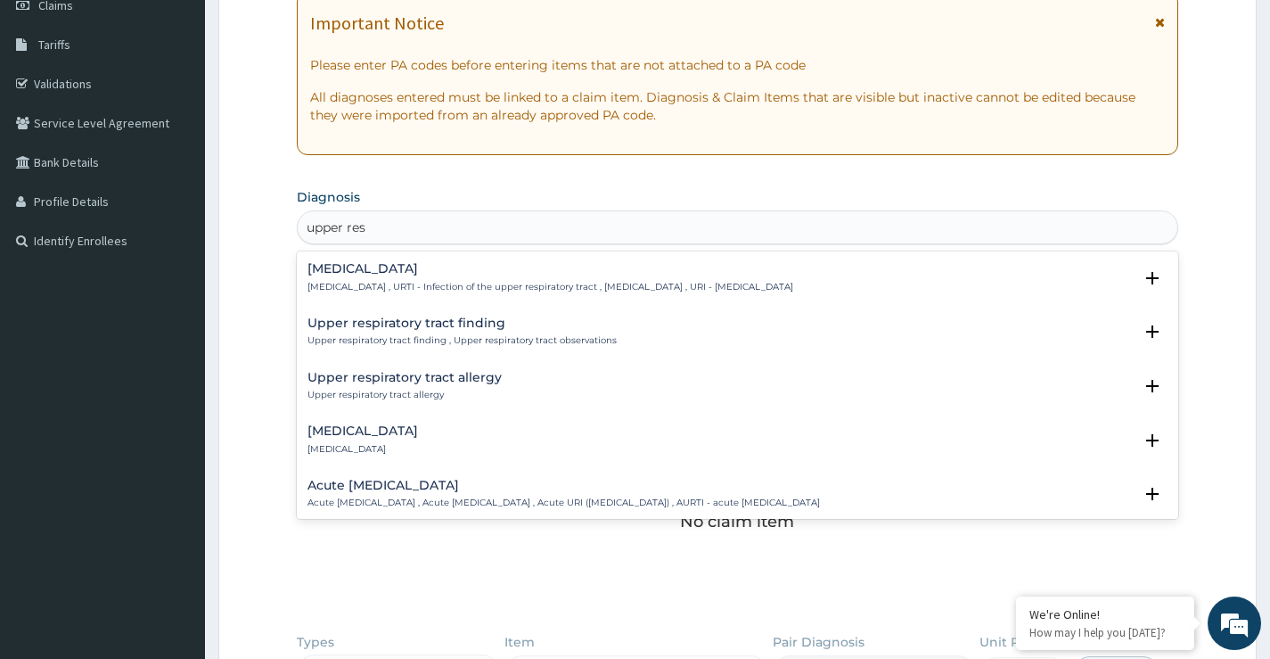
click at [506, 285] on p "Upper respiratory infection , URTI - Infection of the upper respiratory tract ,…" at bounding box center [551, 287] width 486 height 12
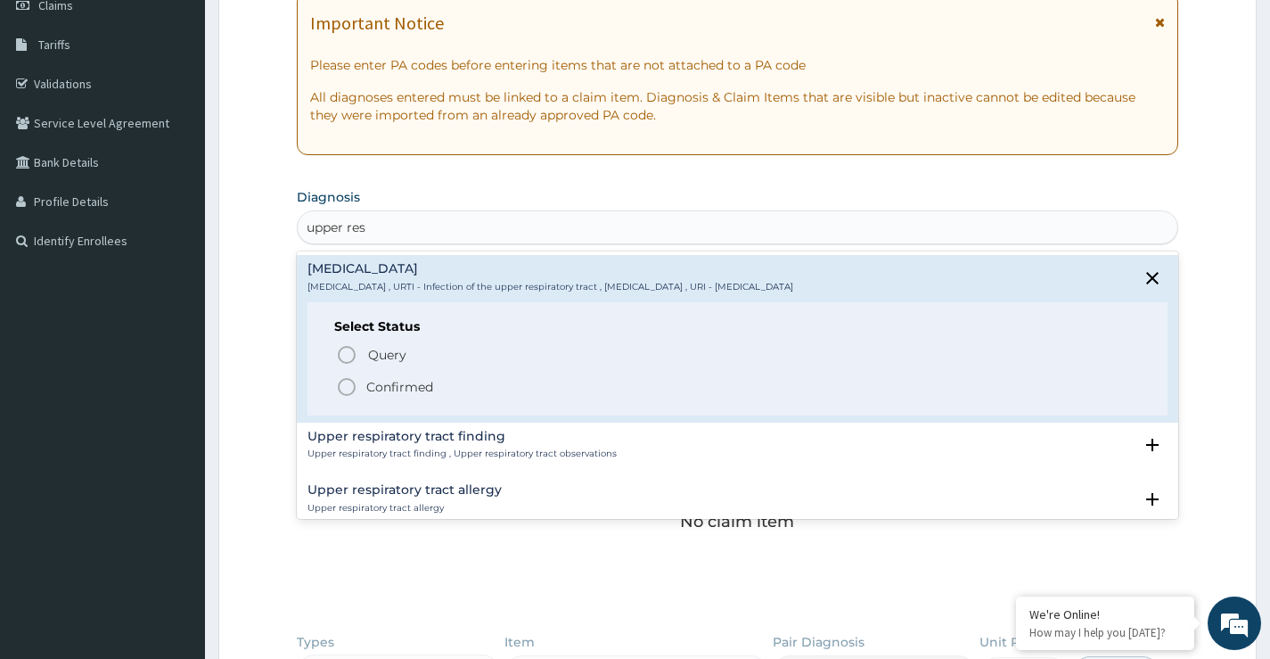
click at [343, 384] on icon "status option filled" at bounding box center [346, 386] width 21 height 21
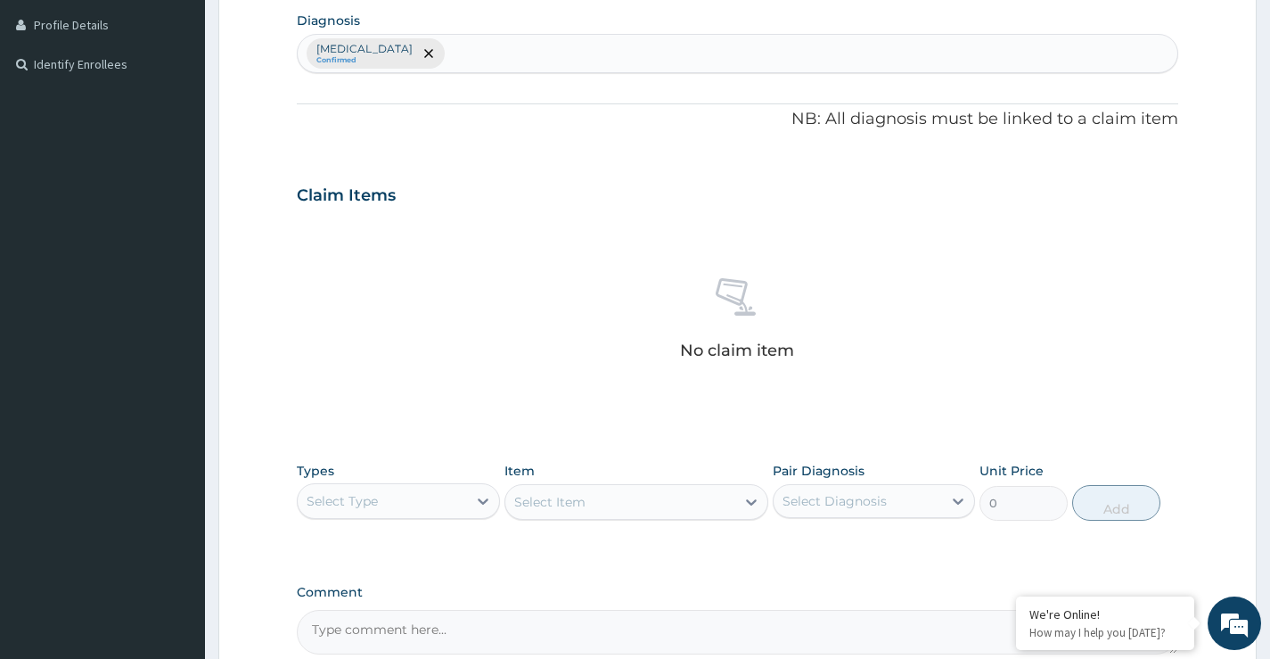
scroll to position [446, 0]
type input "plasmo"
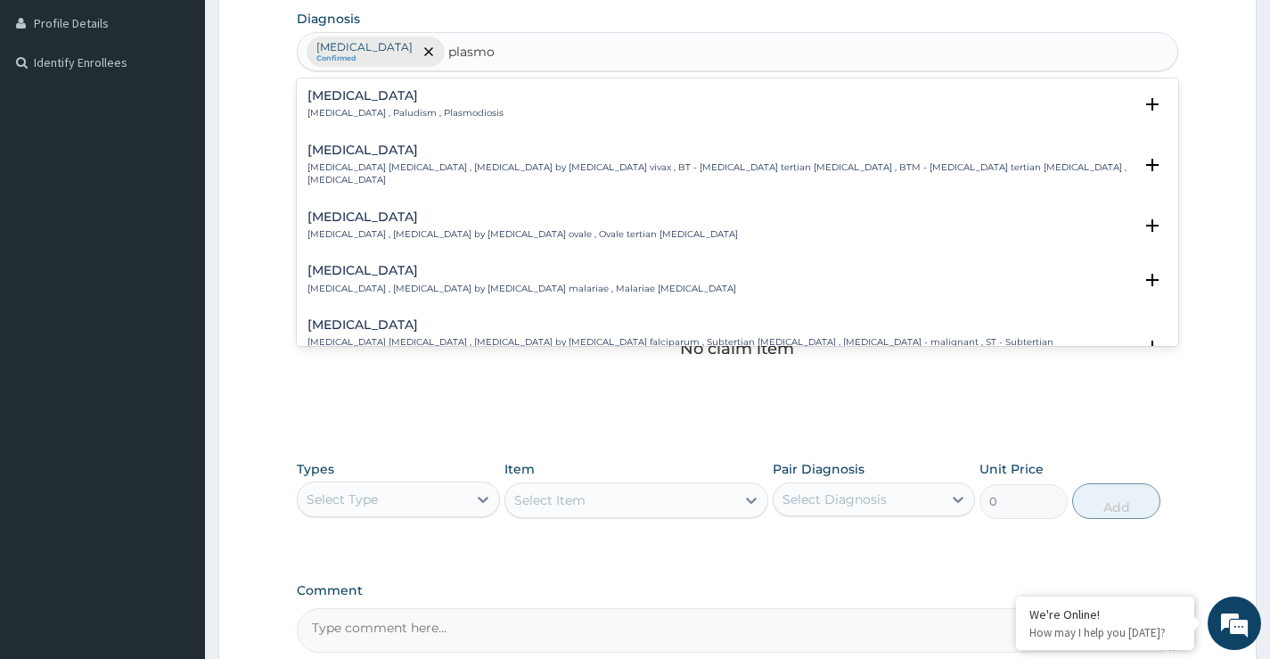
click at [386, 101] on h4 "Malaria" at bounding box center [406, 95] width 196 height 13
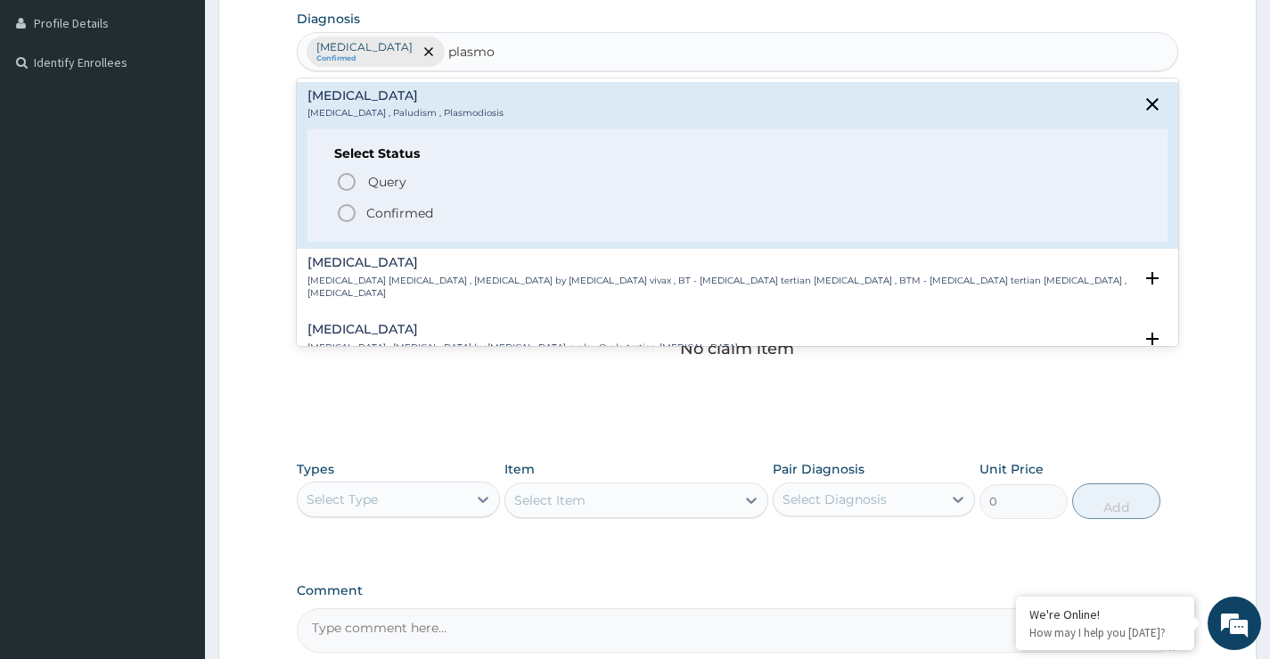
click at [349, 208] on icon "status option filled" at bounding box center [346, 212] width 21 height 21
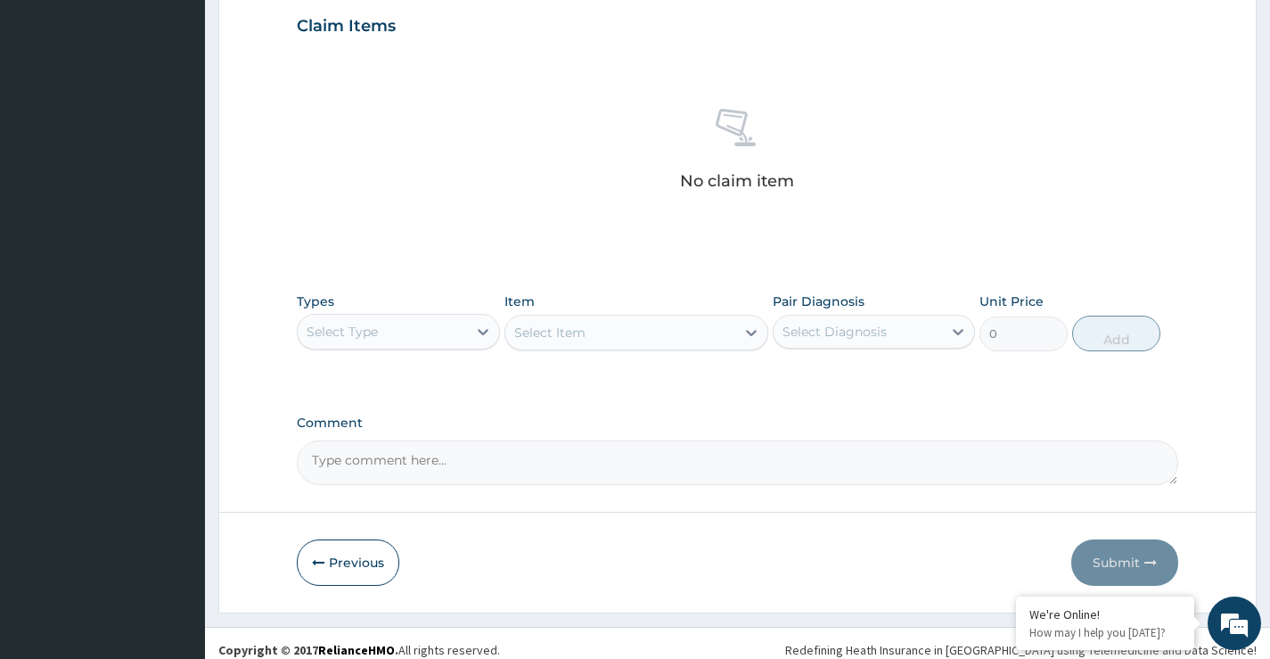
scroll to position [627, 0]
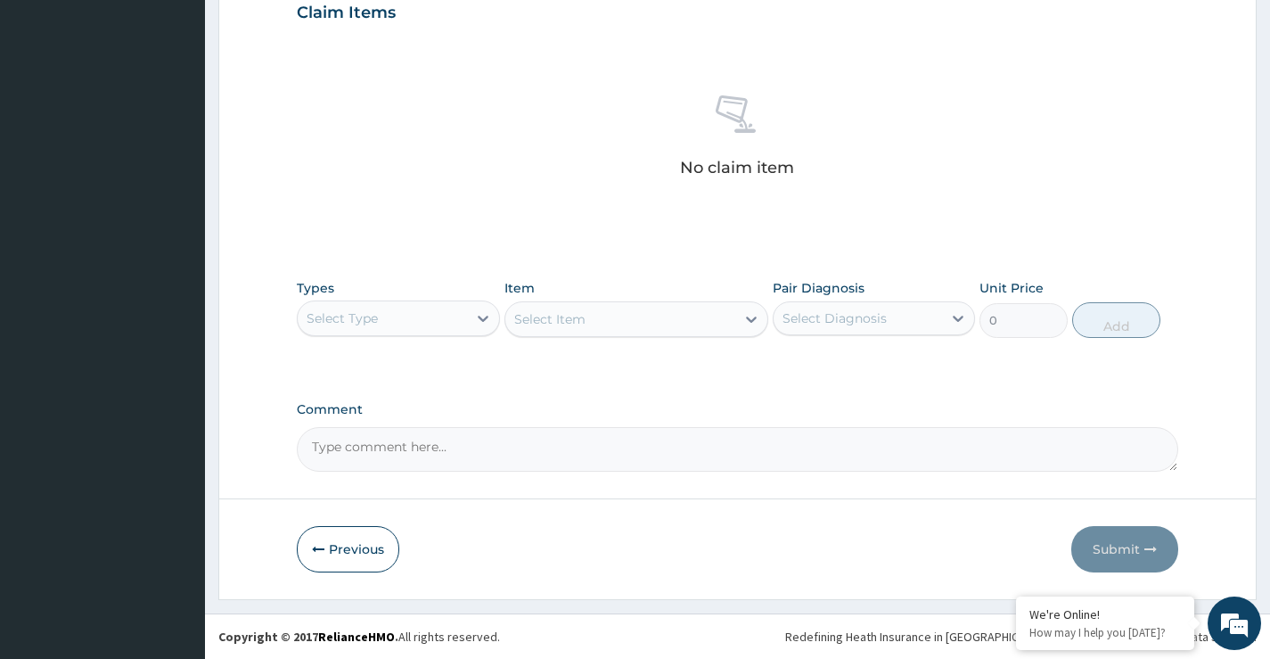
click at [388, 317] on div "Select Type" at bounding box center [382, 318] width 168 height 29
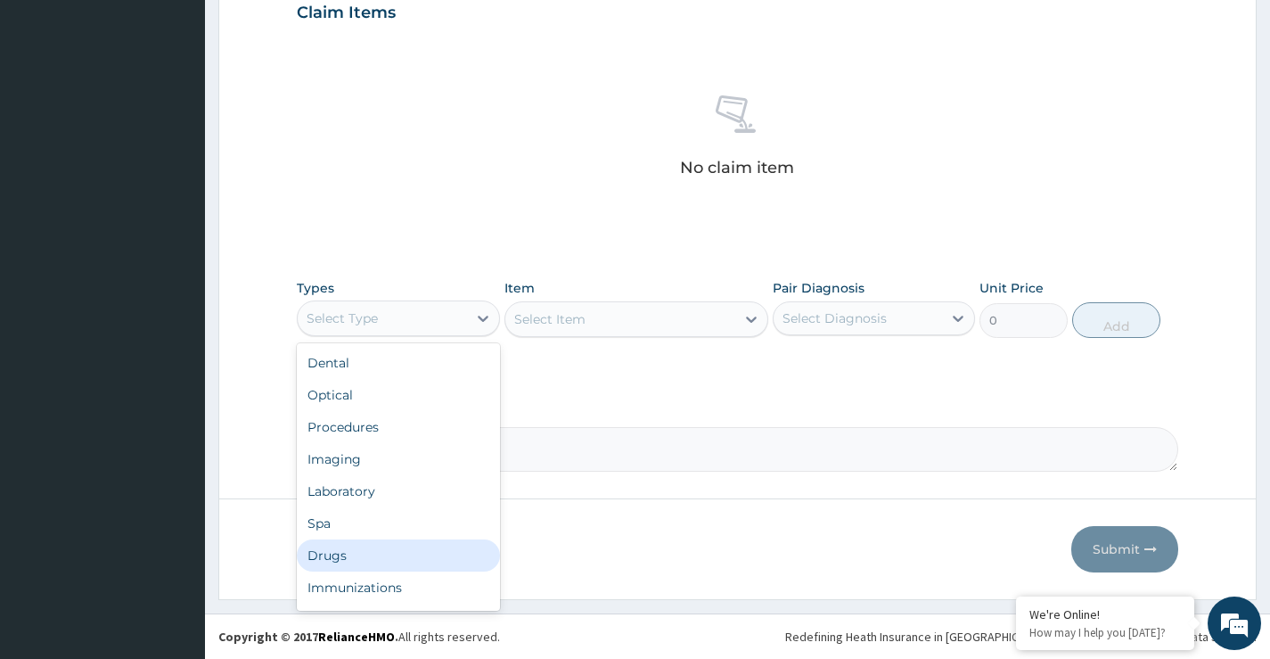
click at [345, 546] on div "Drugs" at bounding box center [398, 555] width 202 height 32
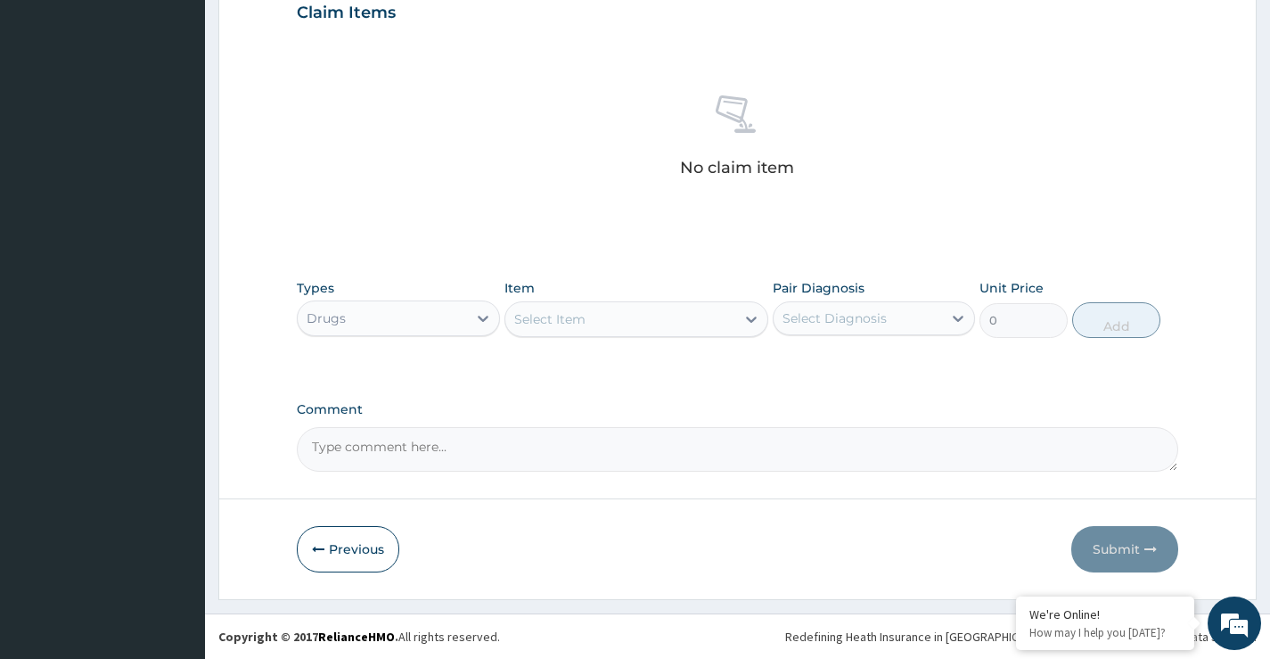
click at [612, 325] on div "Select Item" at bounding box center [620, 319] width 231 height 29
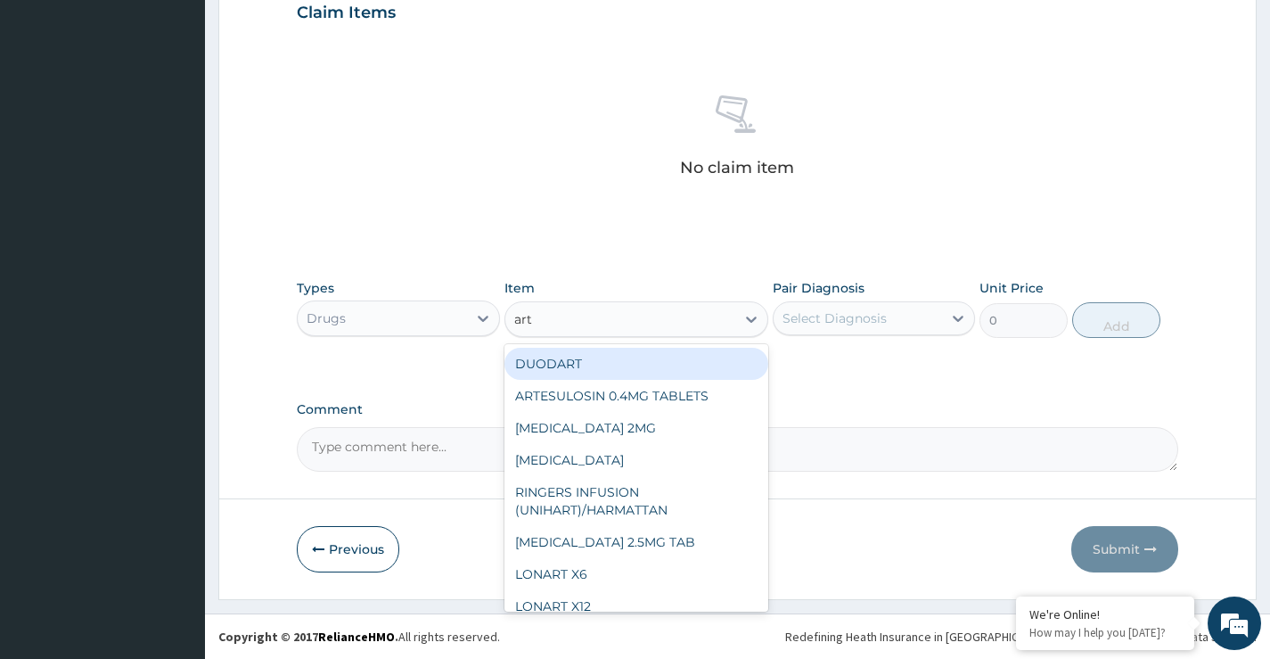
type input "arte"
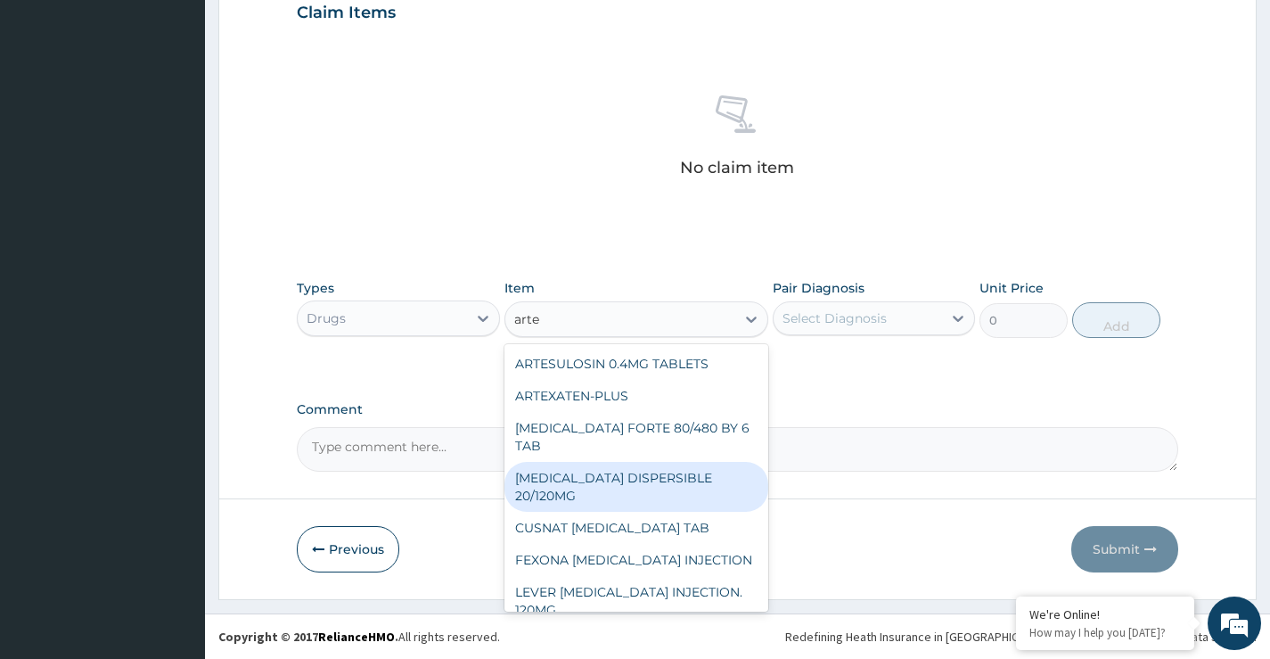
click at [649, 462] on div "COARTEM DISPERSIBLE 20/120MG" at bounding box center [637, 487] width 265 height 50
type input "112.3375"
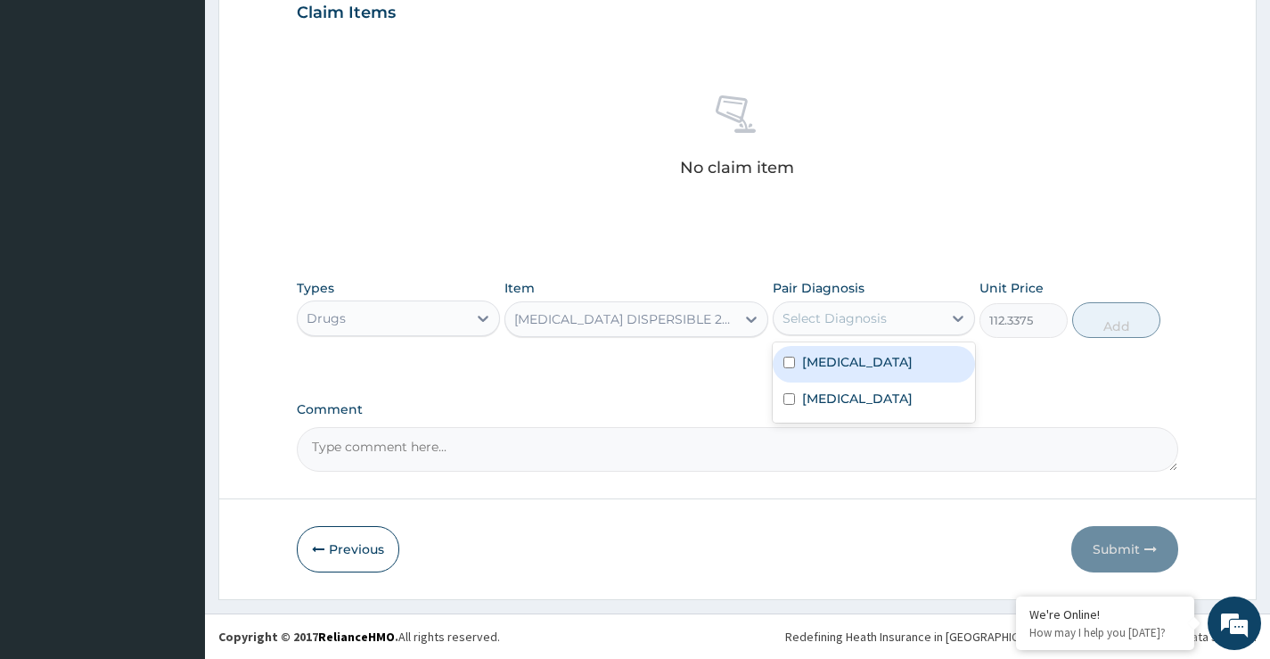
click at [876, 320] on div "Select Diagnosis" at bounding box center [835, 318] width 104 height 18
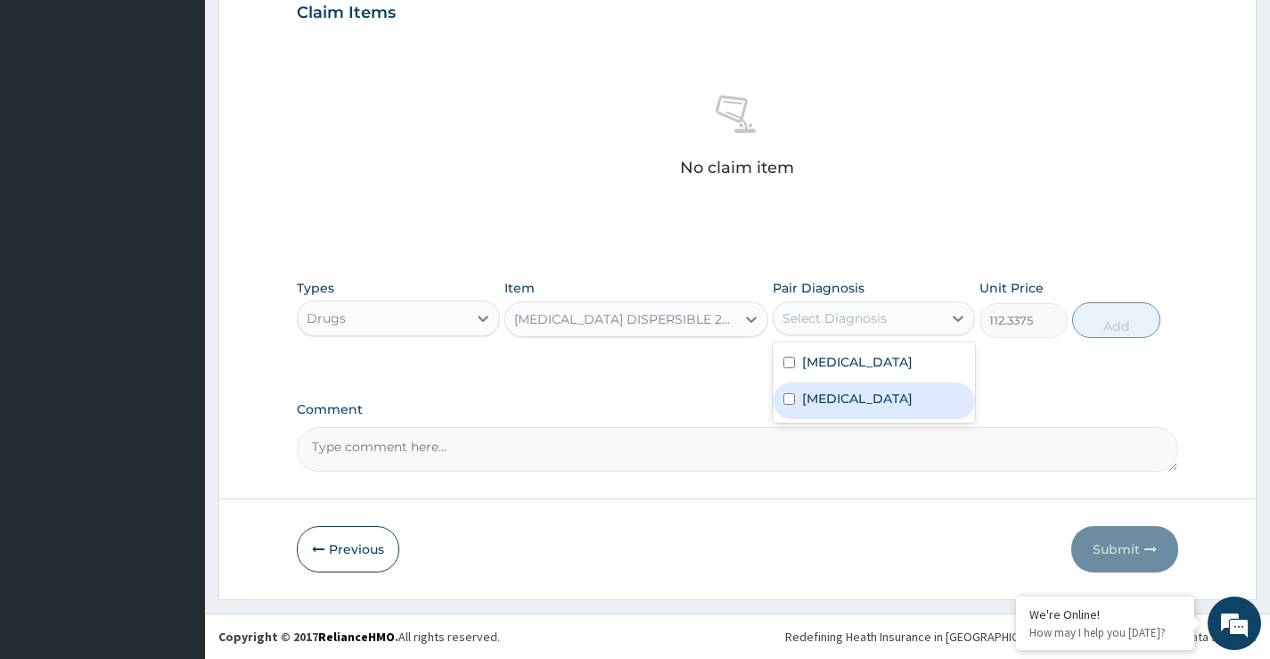
drag, startPoint x: 864, startPoint y: 413, endPoint x: 883, endPoint y: 399, distance: 23.7
click at [864, 414] on div "Malaria" at bounding box center [874, 400] width 202 height 37
checkbox input "true"
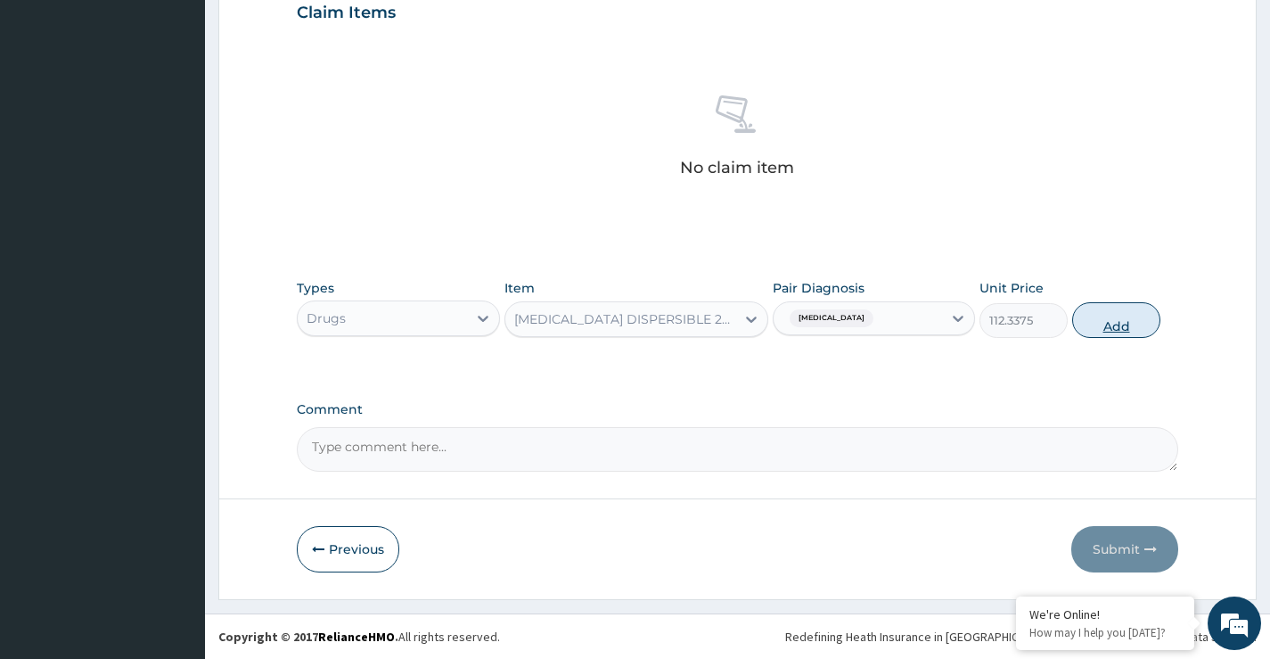
click at [1109, 335] on button "Add" at bounding box center [1116, 320] width 88 height 36
type input "0"
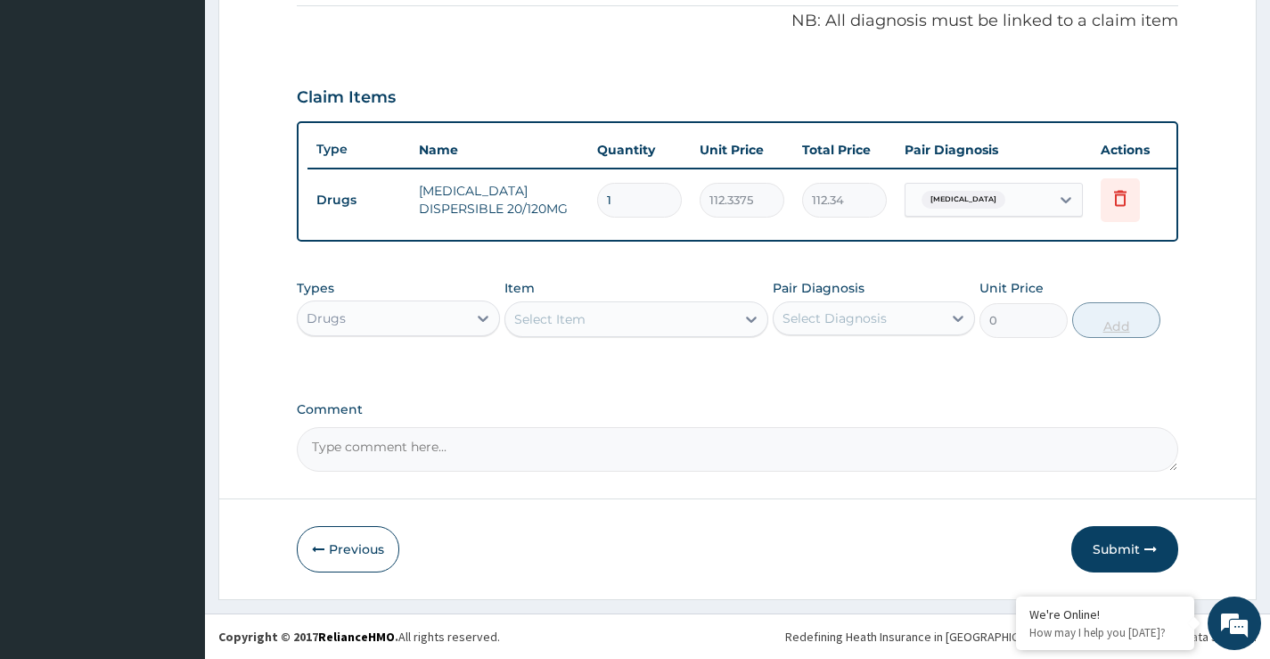
scroll to position [555, 0]
type input "12"
type input "1348.05"
type input "12"
click at [626, 317] on div "Select Item" at bounding box center [620, 319] width 231 height 29
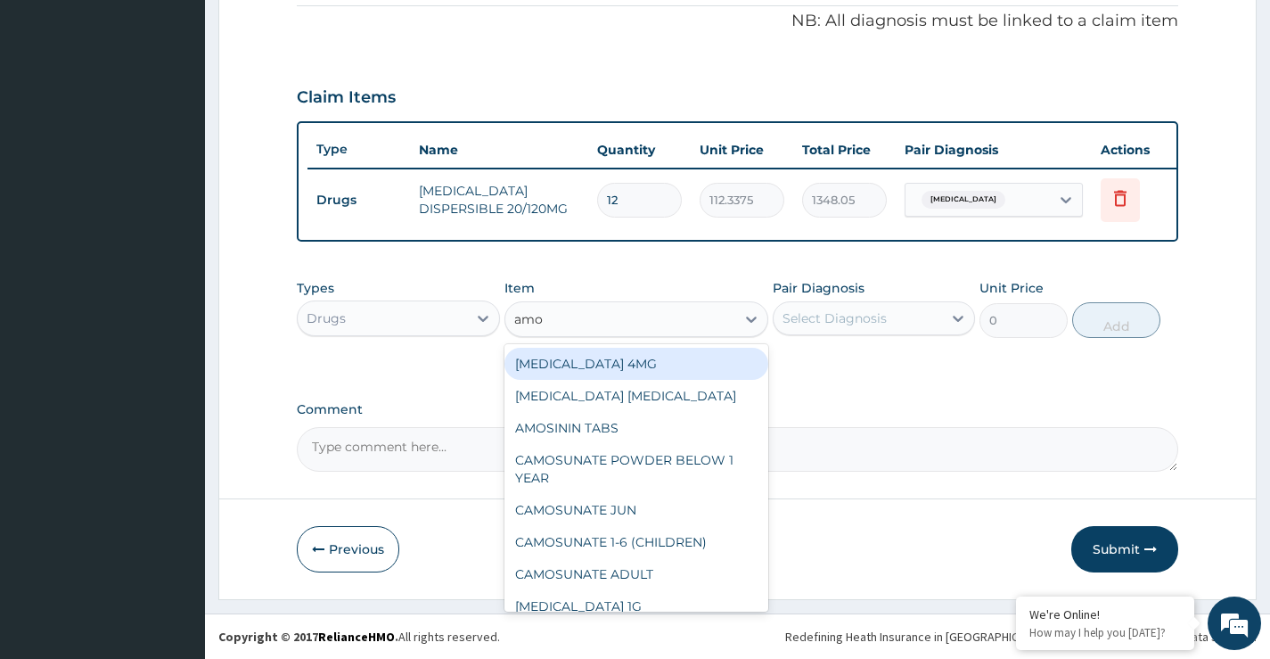
type input "amox"
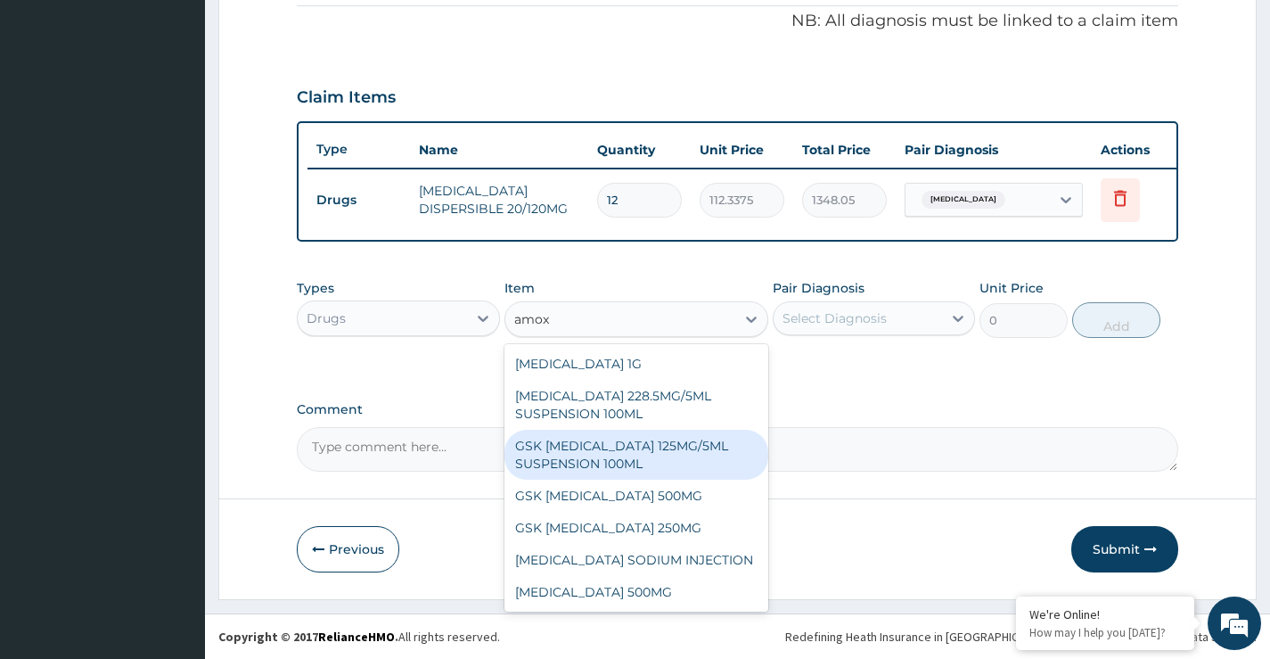
click at [663, 449] on div "GSK AMOXIL 125MG/5ML SUSPENSION 100ML" at bounding box center [637, 455] width 265 height 50
type input "8868.75"
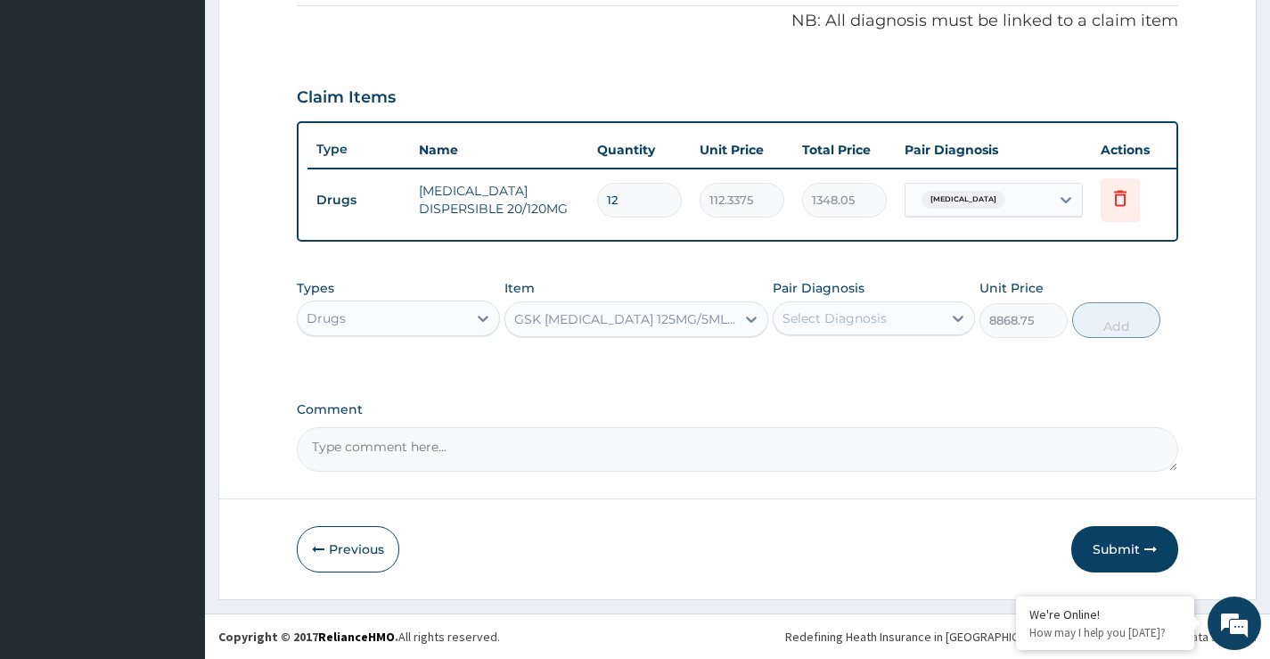
click at [660, 319] on div "GSK AMOXIL 125MG/5ML SUSPENSION 100ML" at bounding box center [626, 319] width 224 height 18
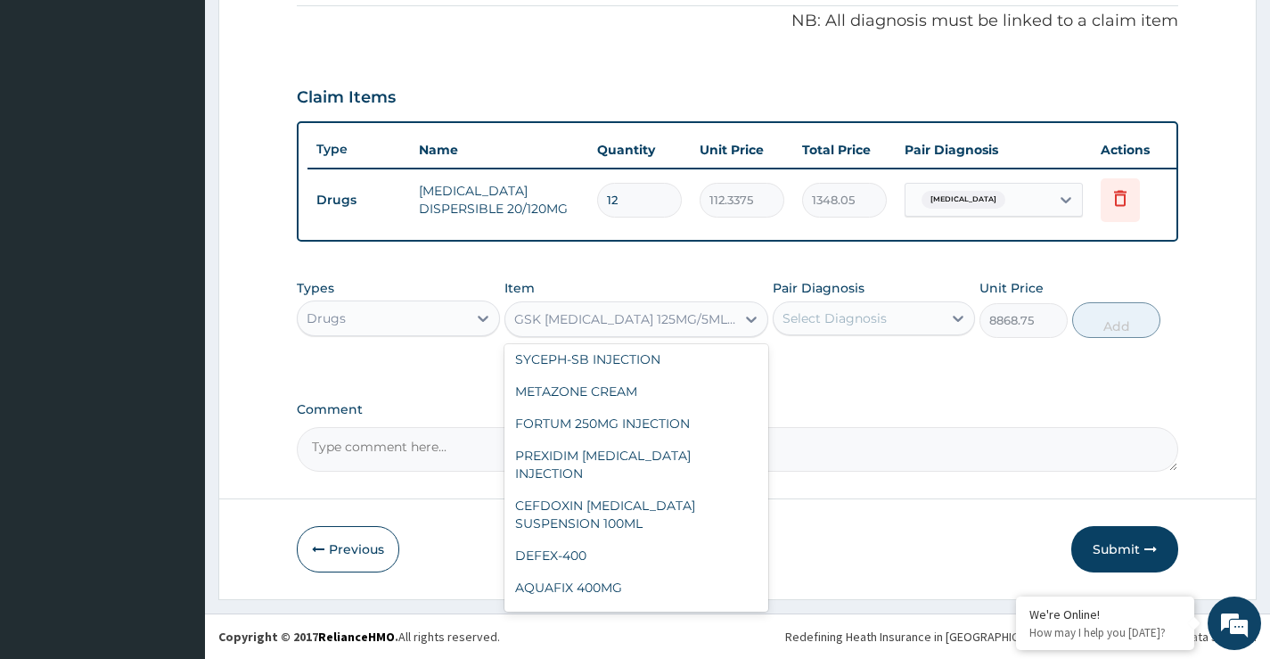
scroll to position [21031, 0]
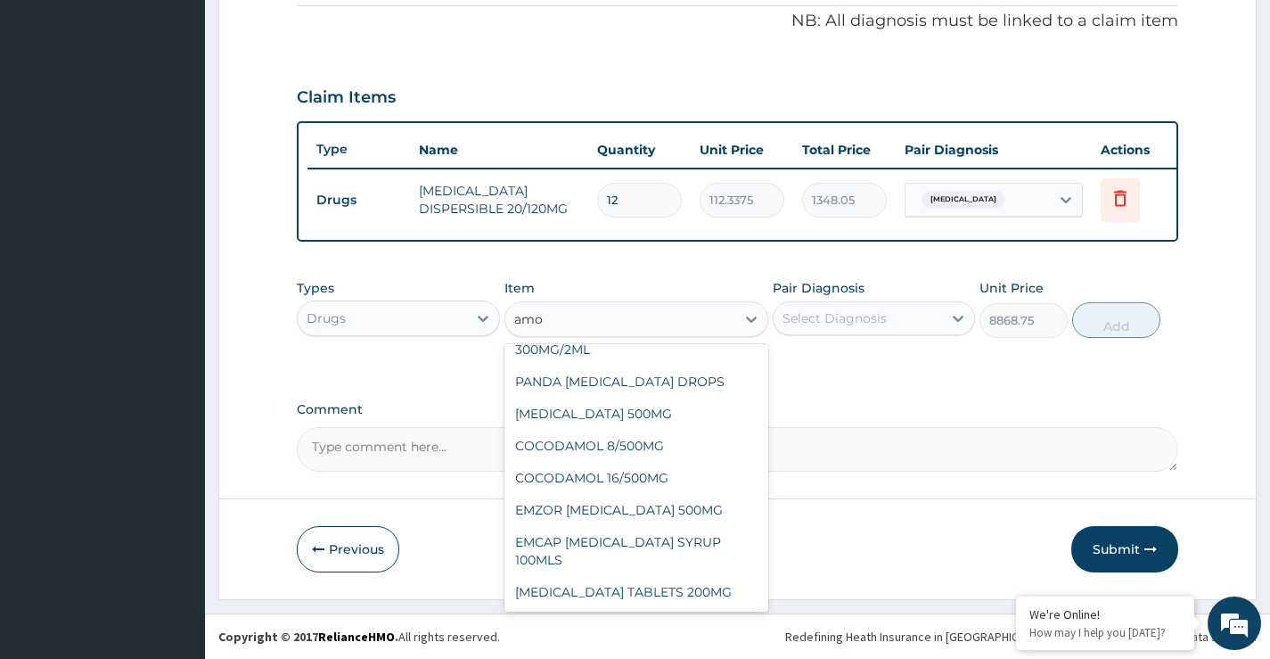
type input "amox"
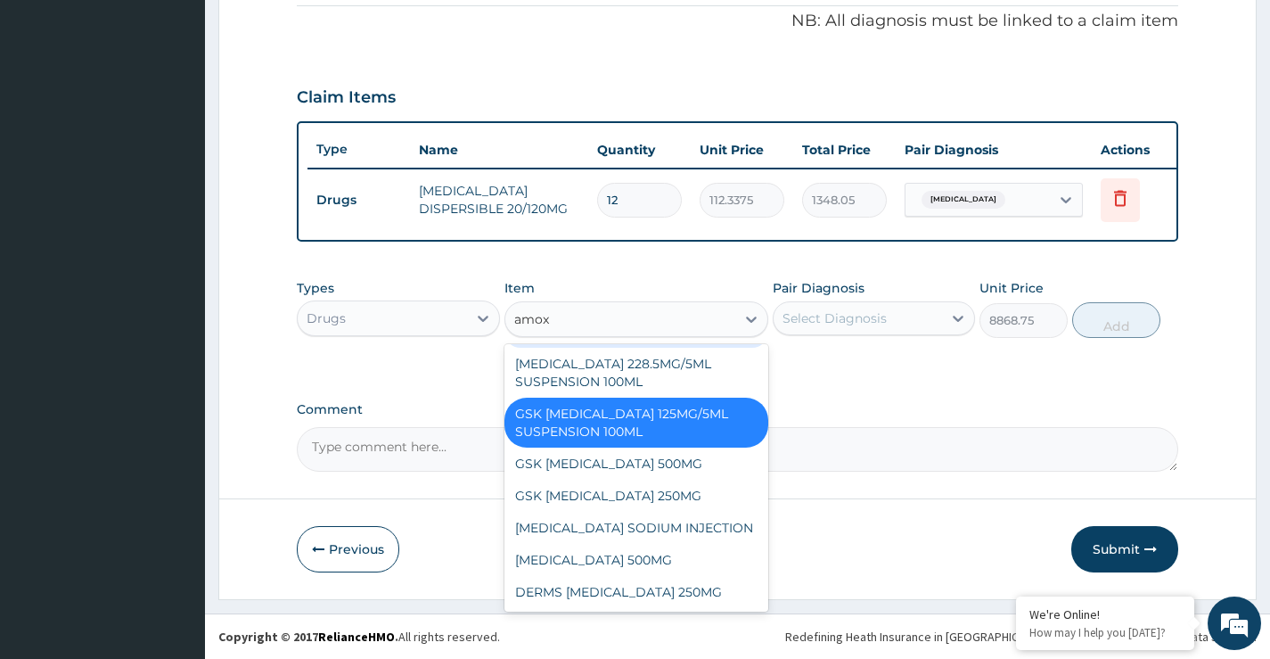
scroll to position [32, 0]
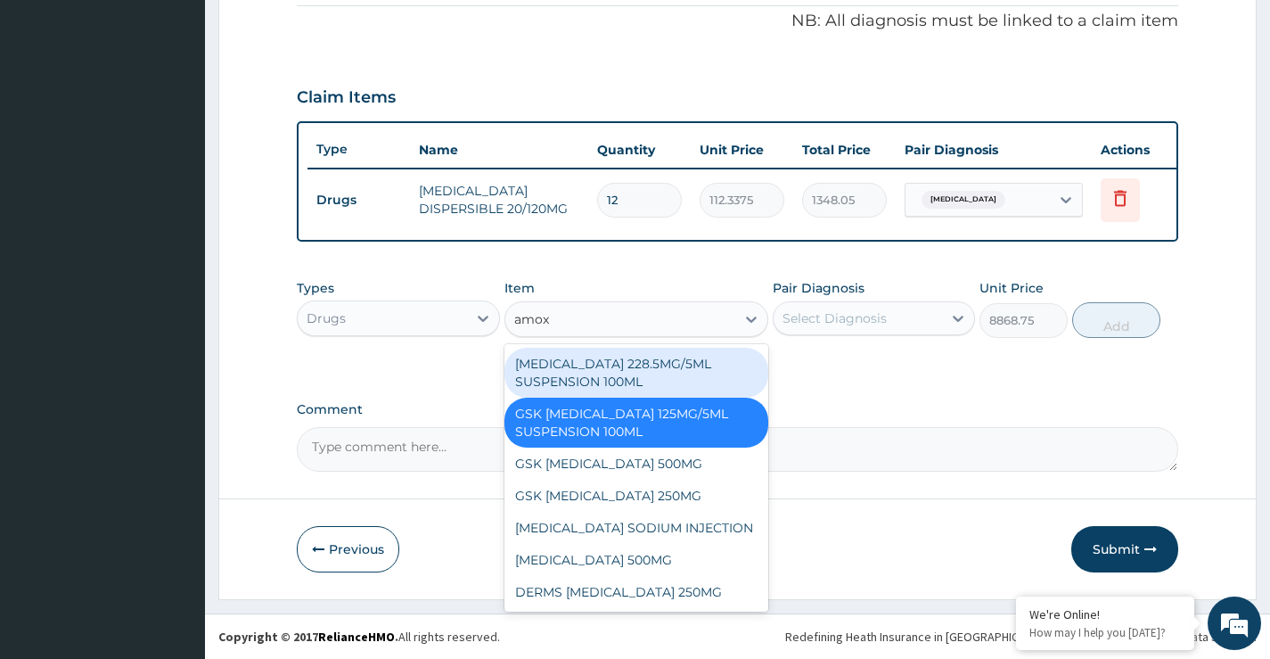
click at [665, 365] on div "CO-AMOXICLAV 228.5MG/5ML SUSPENSION 100ML" at bounding box center [637, 373] width 265 height 50
type input "3000"
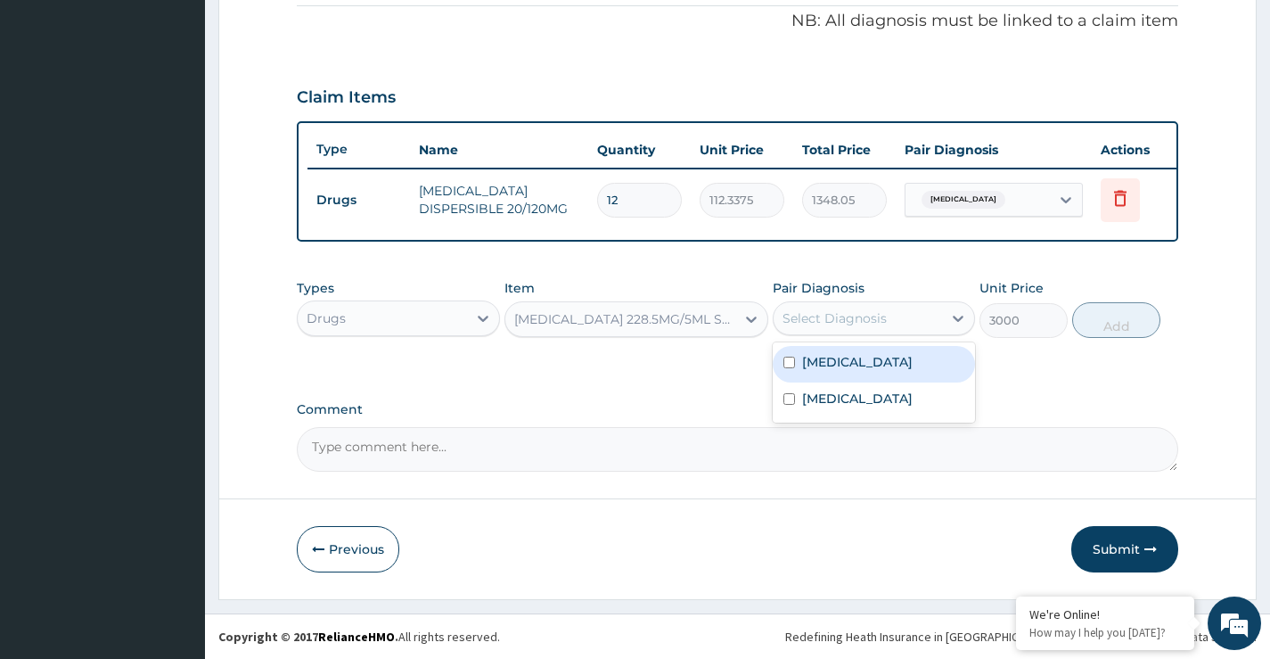
click at [934, 320] on div "Select Diagnosis" at bounding box center [858, 318] width 168 height 29
click at [856, 371] on label "Upper respiratory infection" at bounding box center [857, 362] width 111 height 18
checkbox input "true"
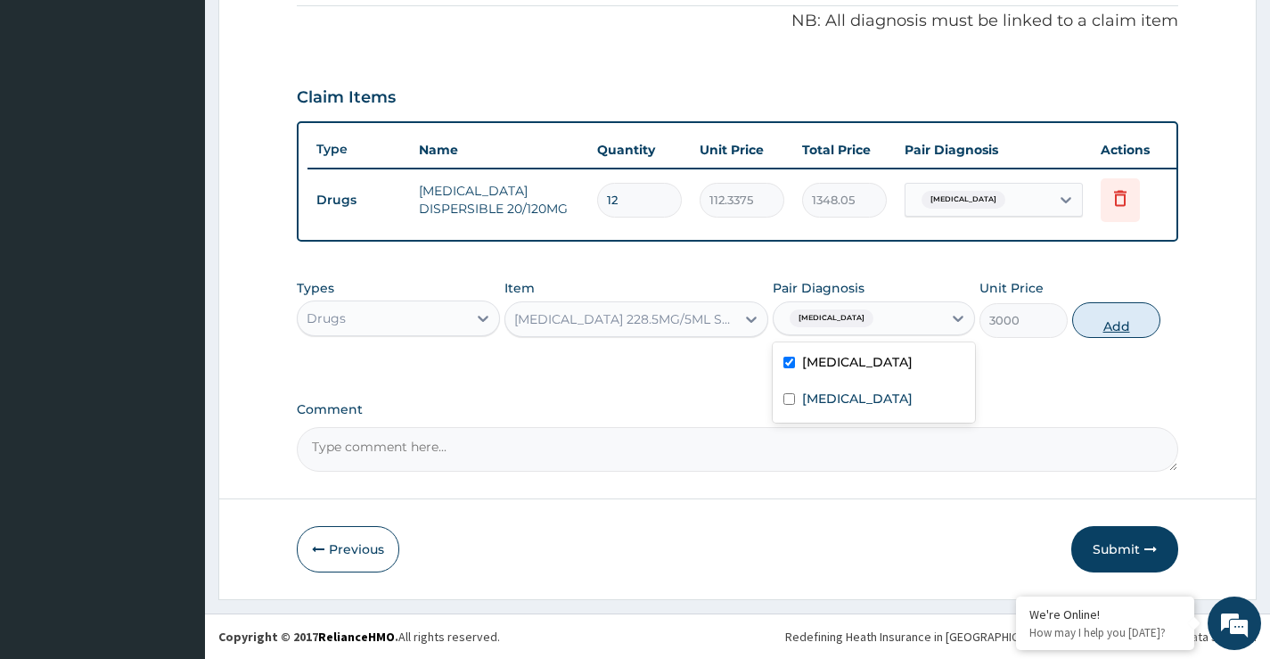
click at [1132, 320] on button "Add" at bounding box center [1116, 320] width 88 height 36
type input "0"
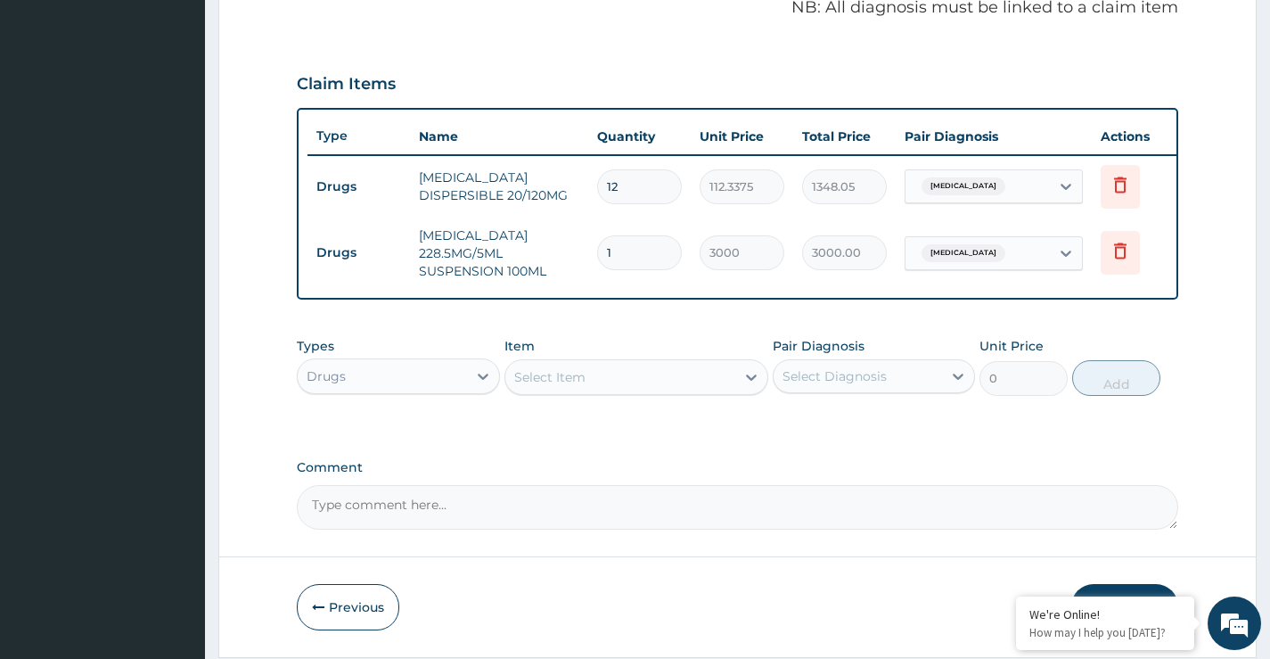
click at [688, 388] on div "Select Item" at bounding box center [620, 377] width 231 height 29
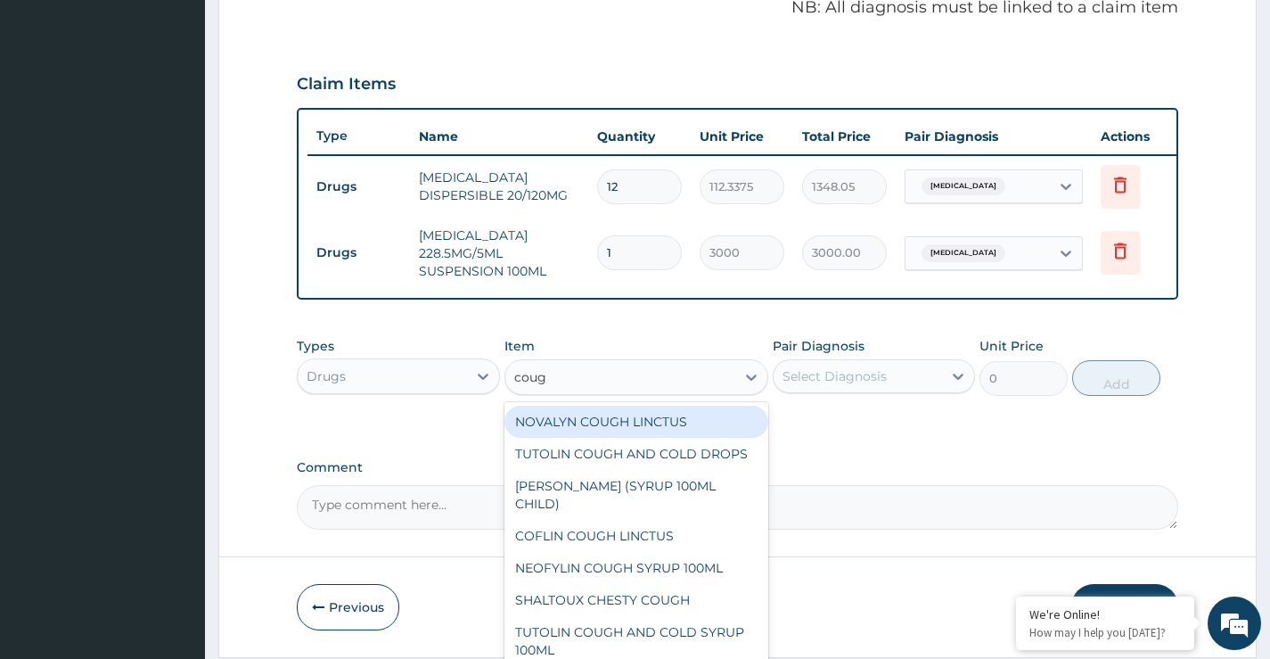
type input "cough"
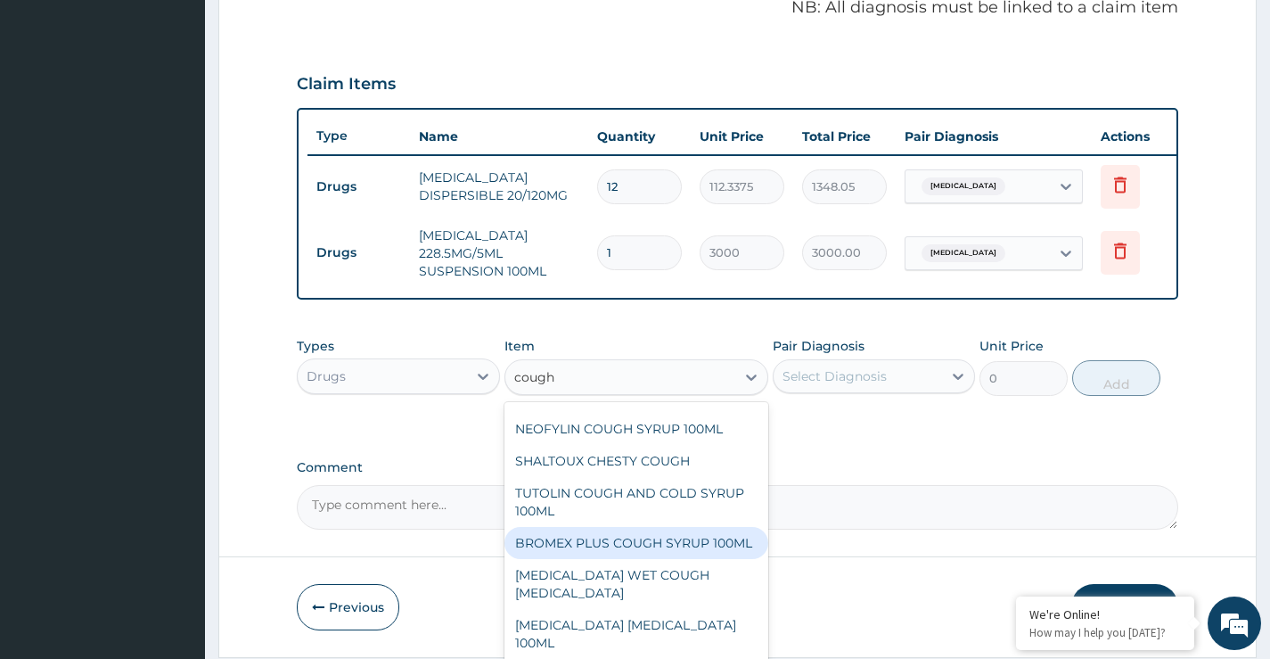
scroll to position [50, 0]
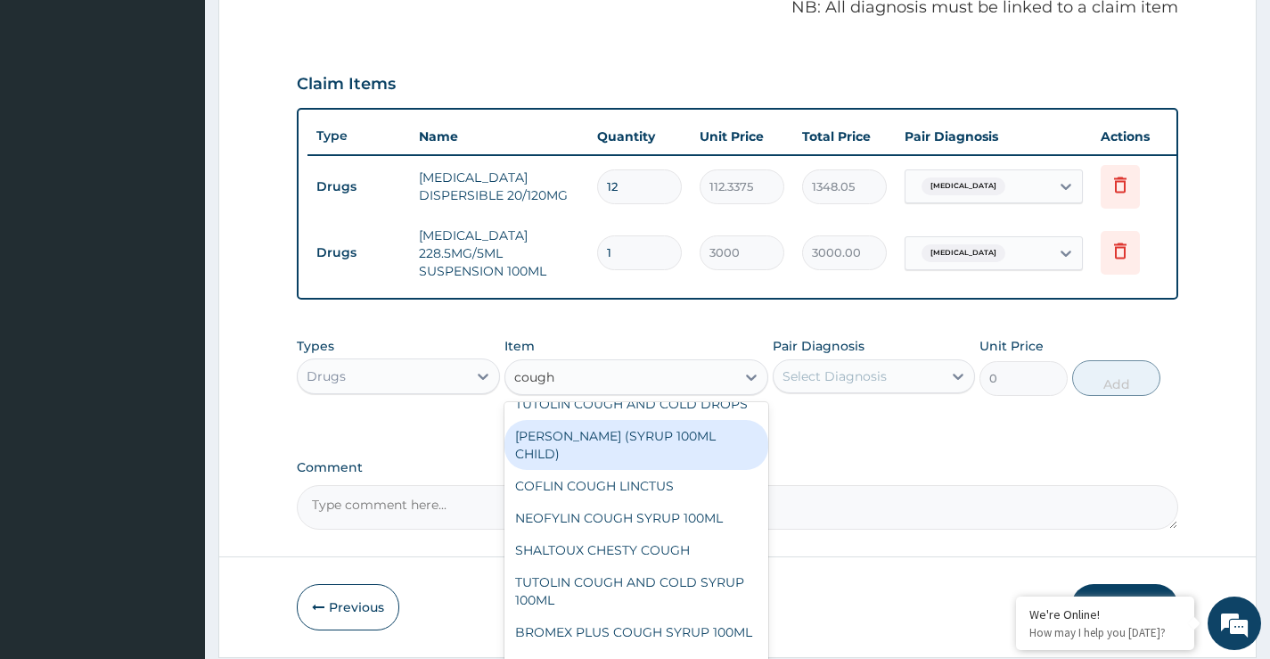
click at [655, 461] on div "EMZOLYN COUGH (SYRUP 100ML CHILD)" at bounding box center [637, 445] width 265 height 50
type input "1478.125"
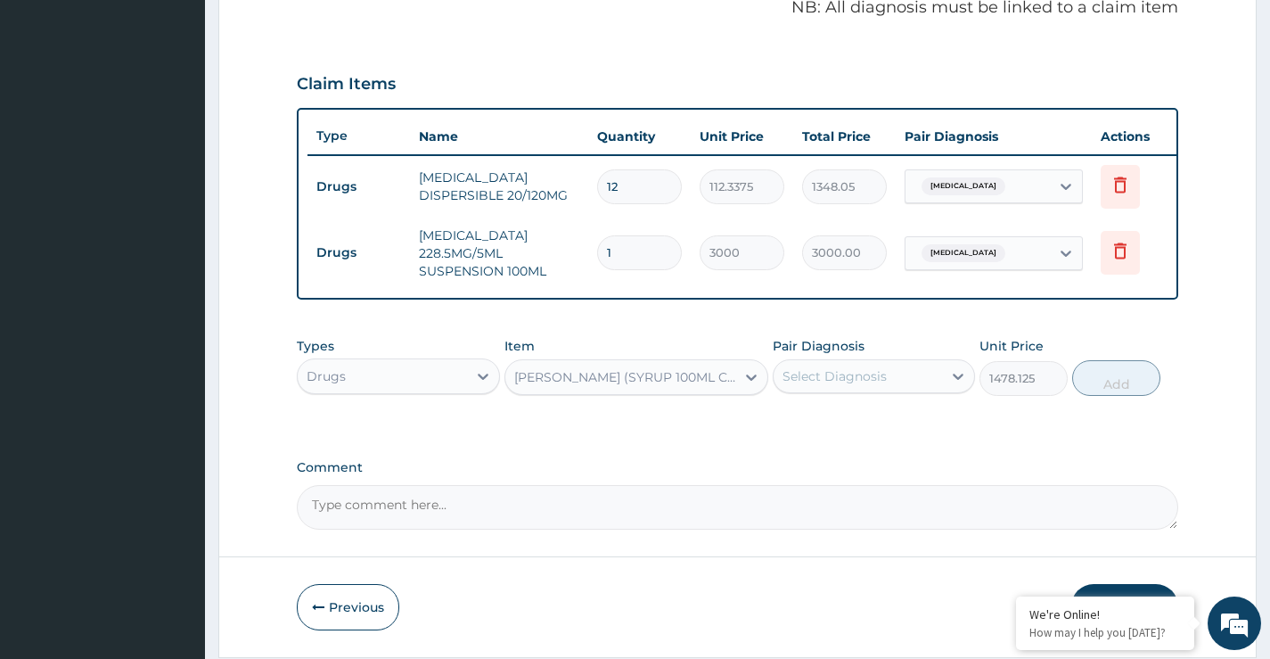
click at [886, 368] on div "Pair Diagnosis Select Diagnosis" at bounding box center [874, 366] width 202 height 59
click at [889, 386] on div "Select Diagnosis" at bounding box center [858, 376] width 168 height 29
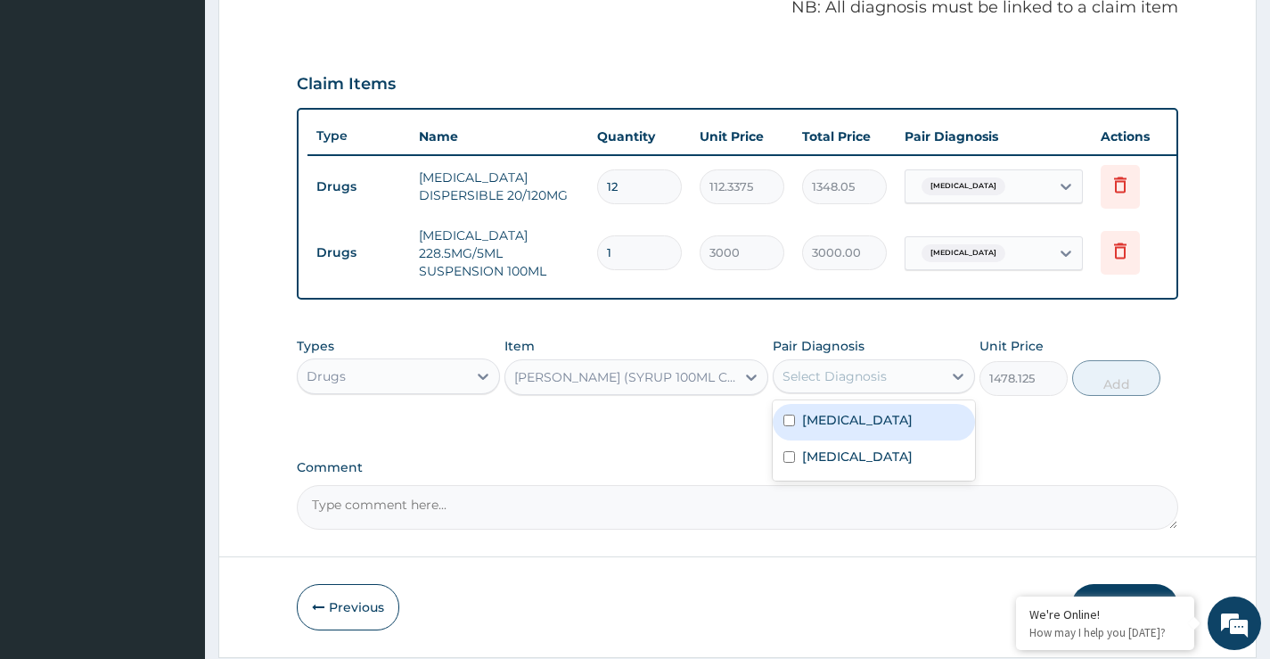
click at [875, 429] on label "Upper respiratory infection" at bounding box center [857, 420] width 111 height 18
checkbox input "true"
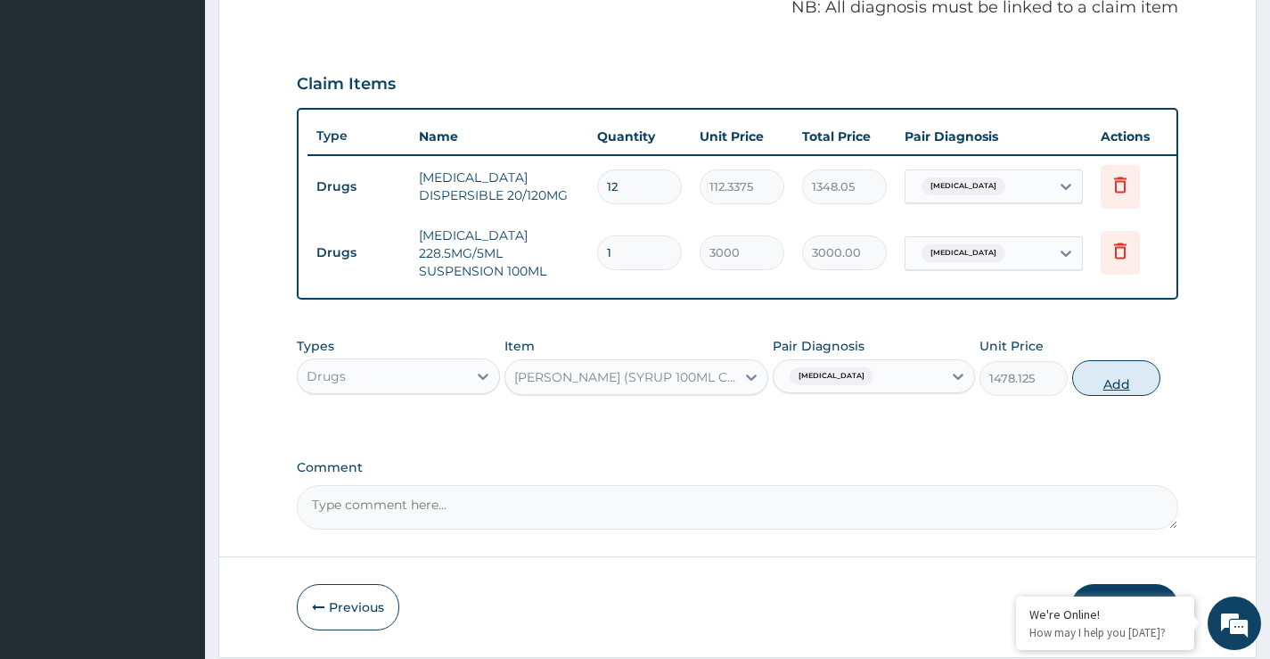
click at [1093, 393] on button "Add" at bounding box center [1116, 378] width 88 height 36
type input "0"
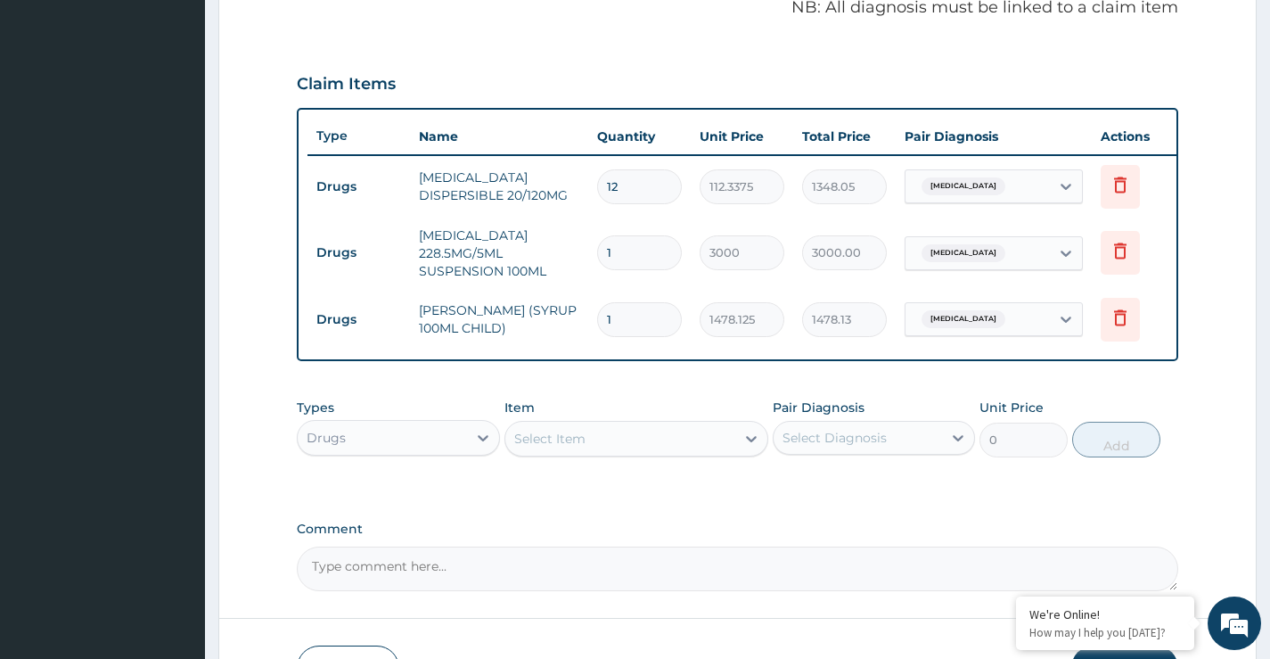
click at [674, 453] on div "Select Item" at bounding box center [620, 438] width 231 height 29
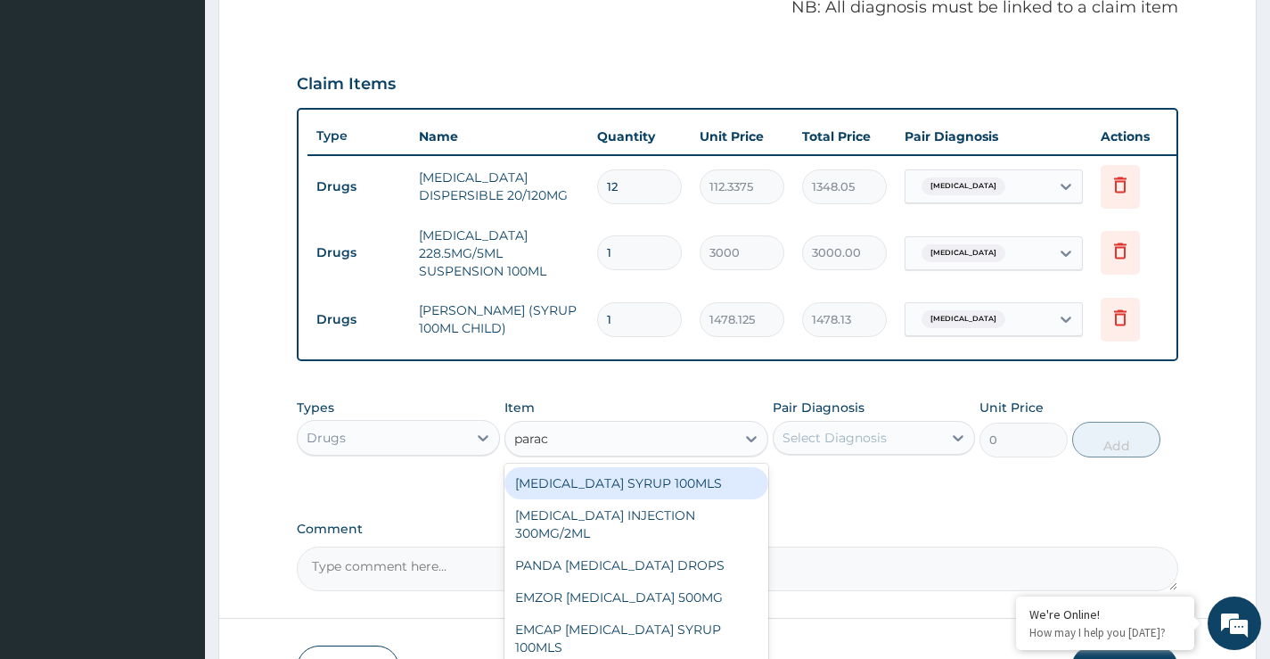
type input "parace"
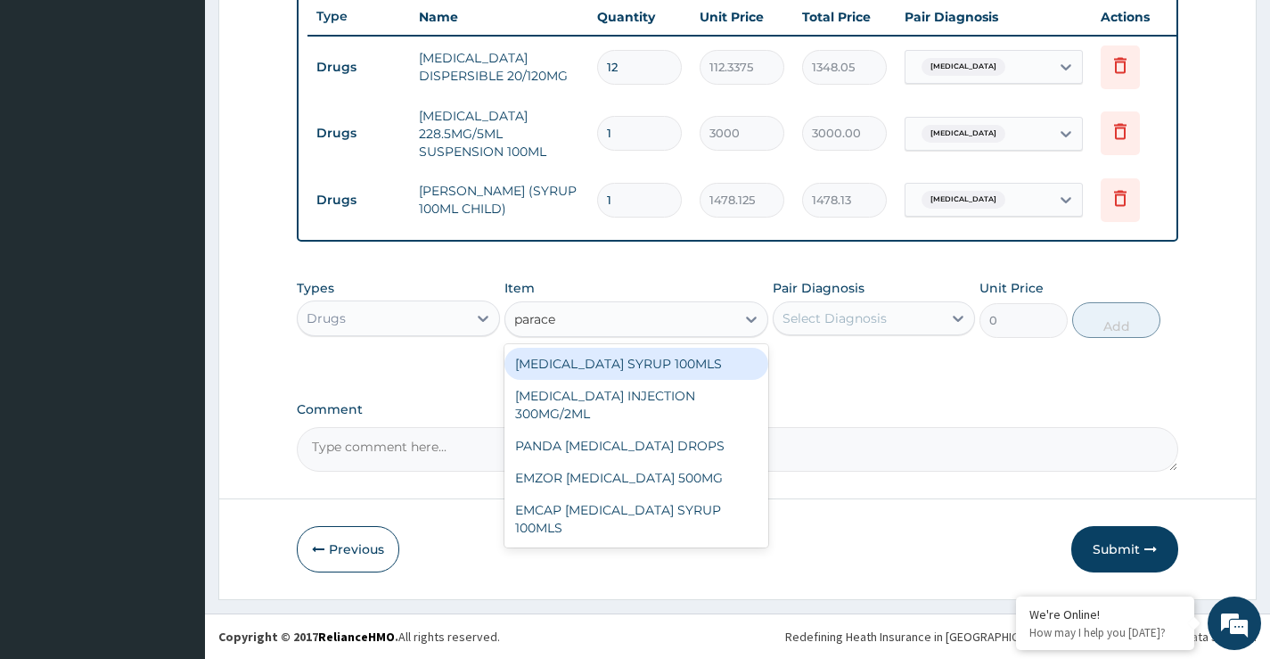
scroll to position [688, 0]
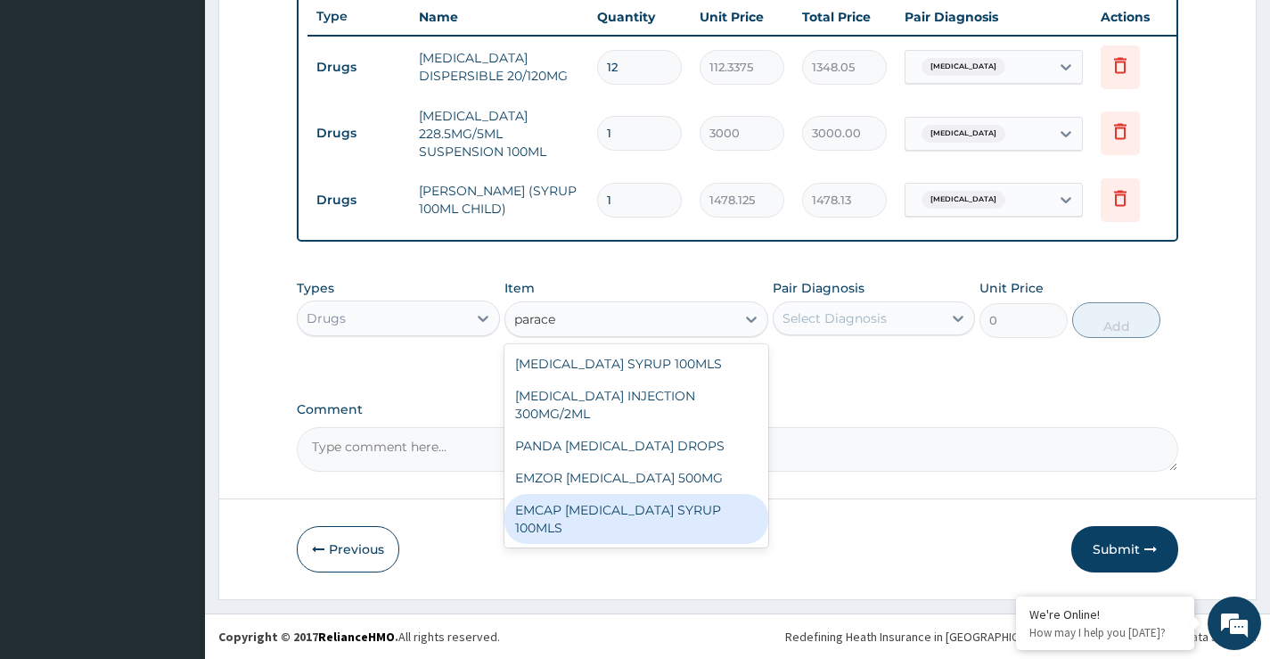
click at [620, 524] on div "EMCAP PARACETAMOL SYRUP 100MLS" at bounding box center [637, 519] width 265 height 50
type input "591.25"
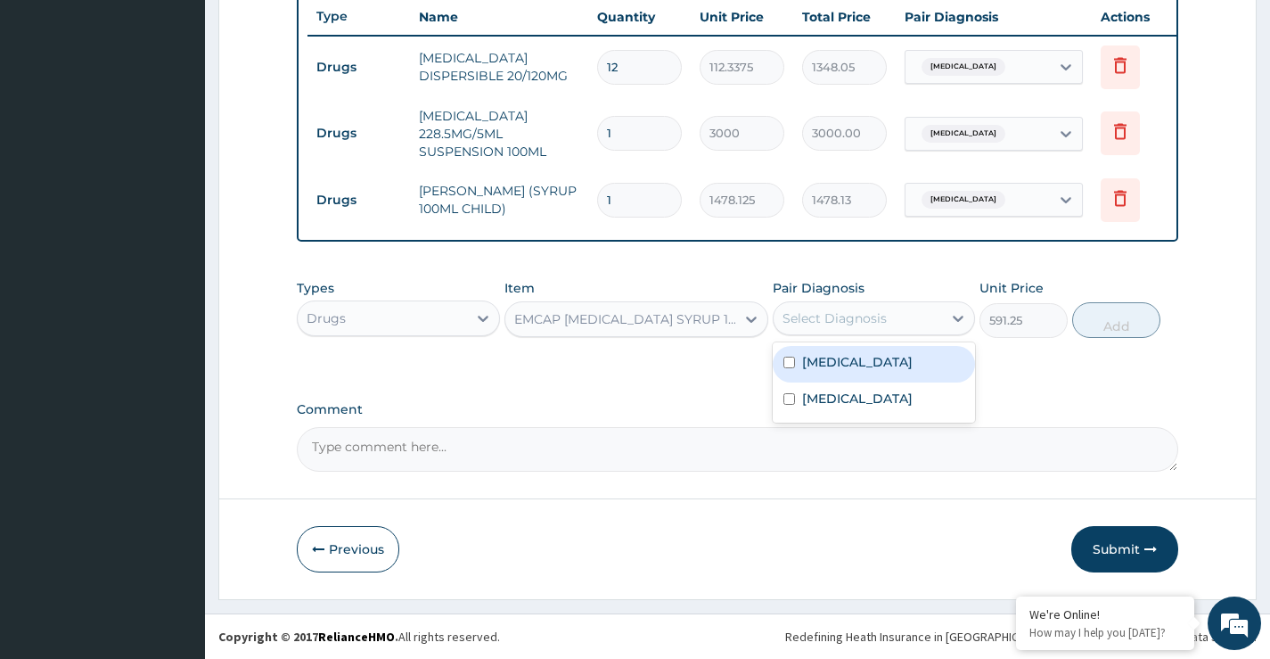
click at [828, 318] on div "Select Diagnosis" at bounding box center [835, 318] width 104 height 18
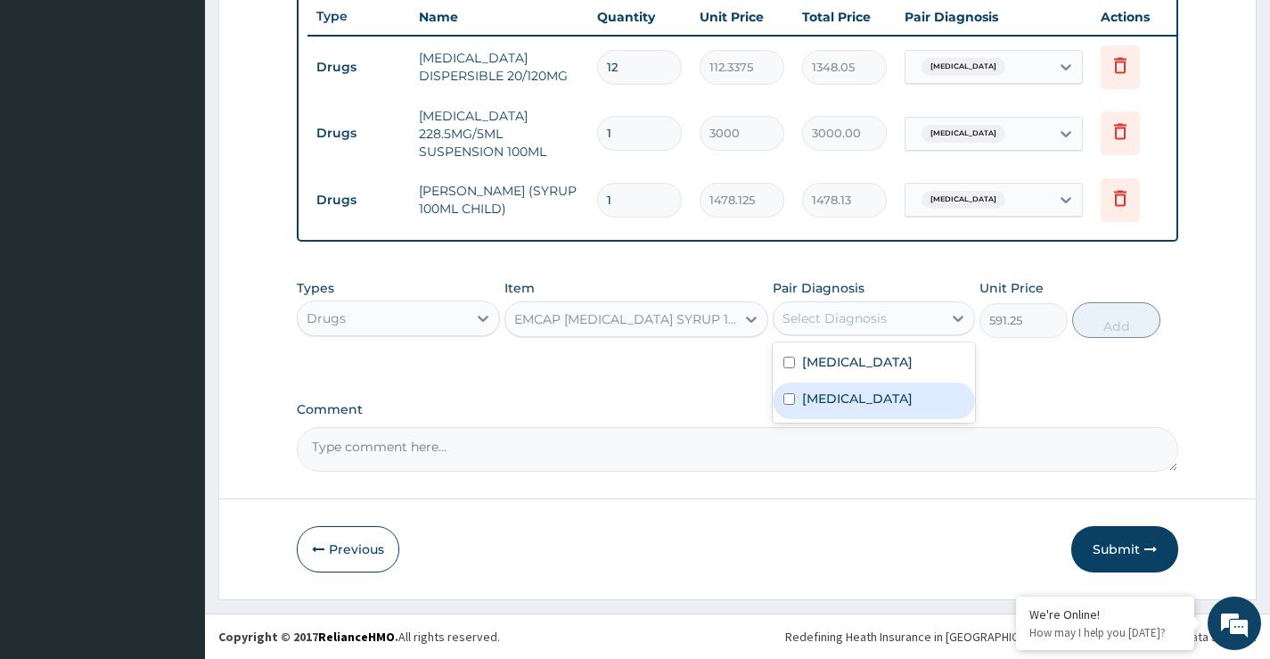
click at [870, 419] on div "Malaria" at bounding box center [874, 400] width 202 height 37
checkbox input "true"
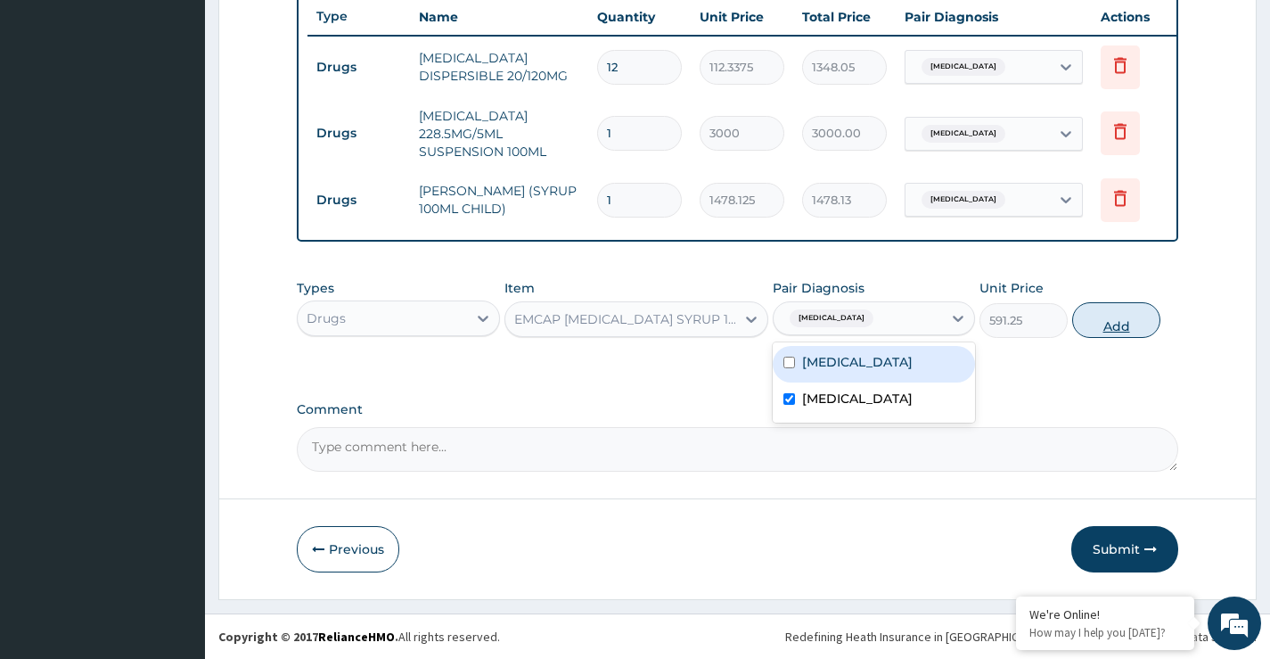
click at [1136, 320] on button "Add" at bounding box center [1116, 320] width 88 height 36
type input "0"
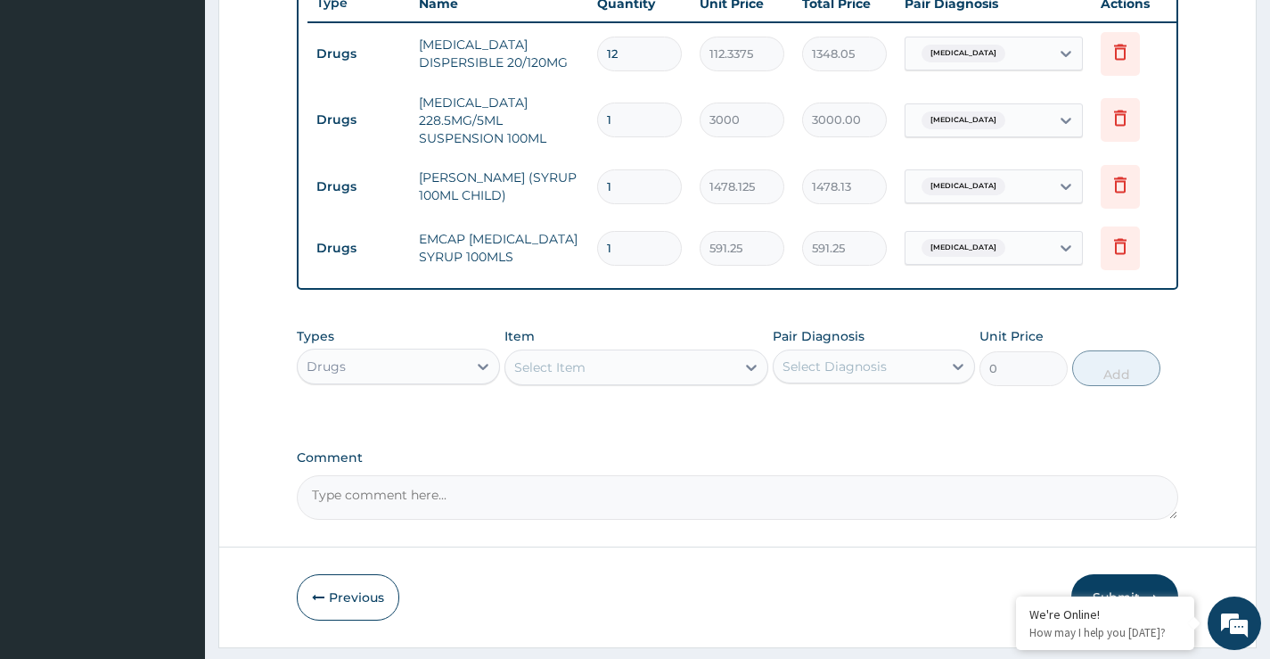
click at [322, 375] on div "Drugs" at bounding box center [326, 366] width 39 height 18
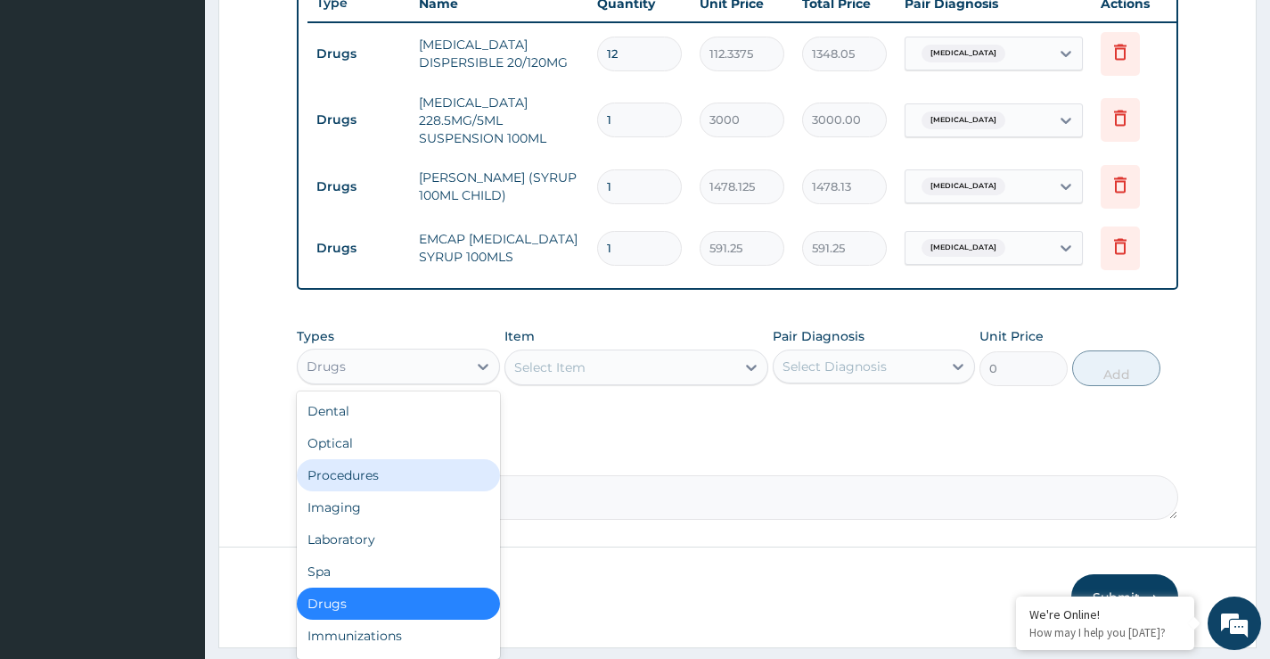
click at [371, 491] on div "Procedures" at bounding box center [398, 475] width 202 height 32
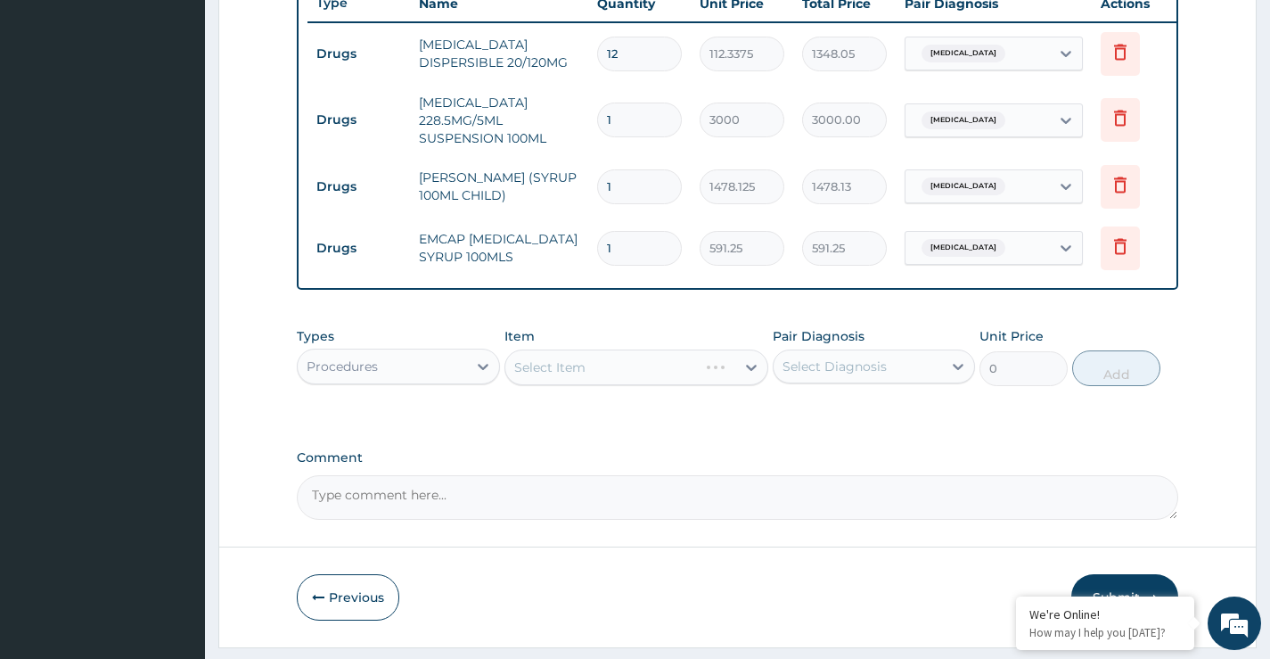
click at [658, 381] on div "Select Item" at bounding box center [601, 367] width 193 height 29
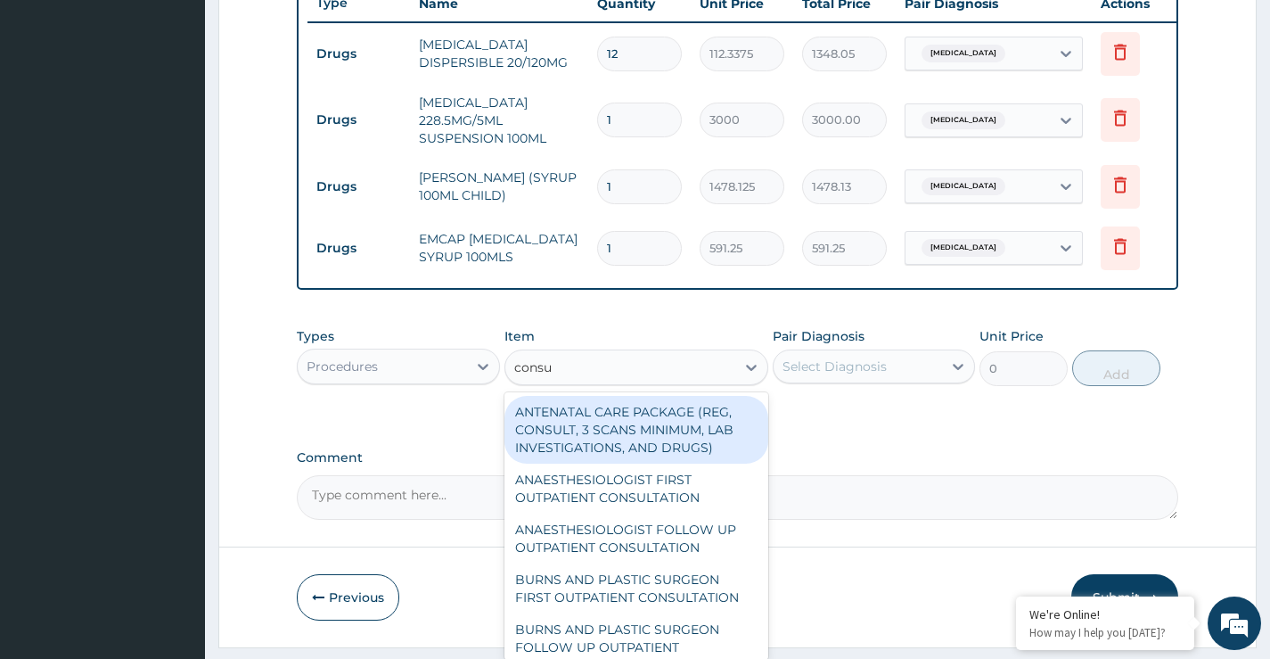
type input "consul"
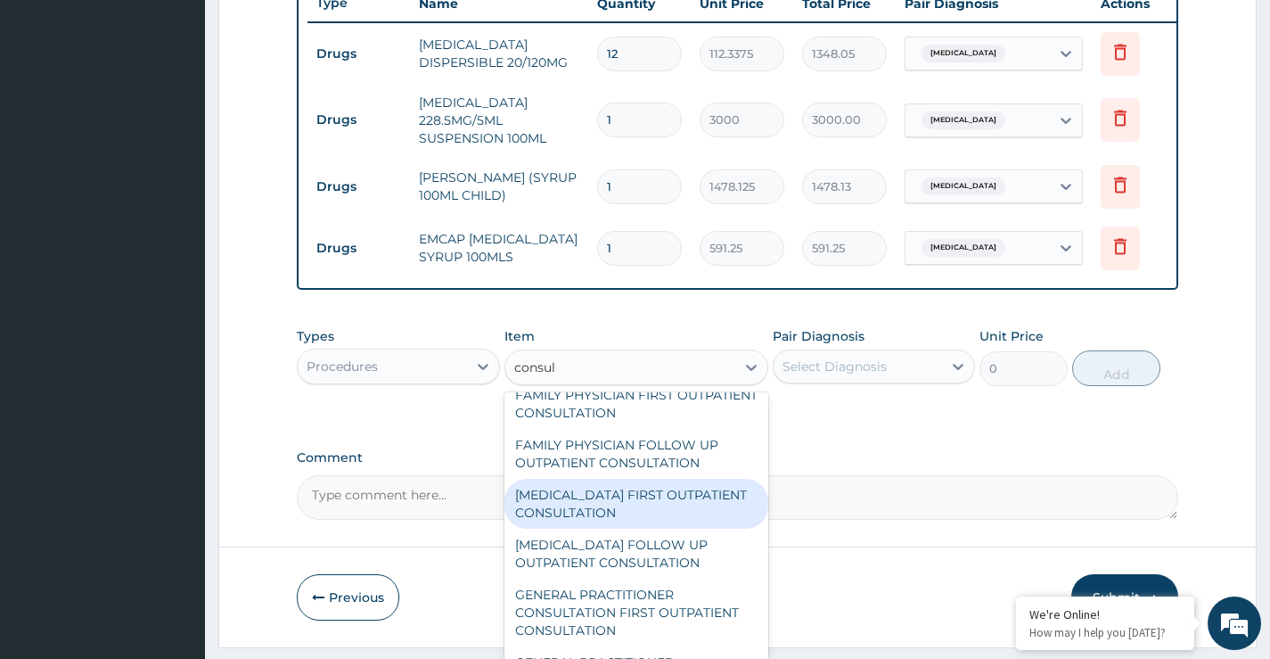
scroll to position [891, 0]
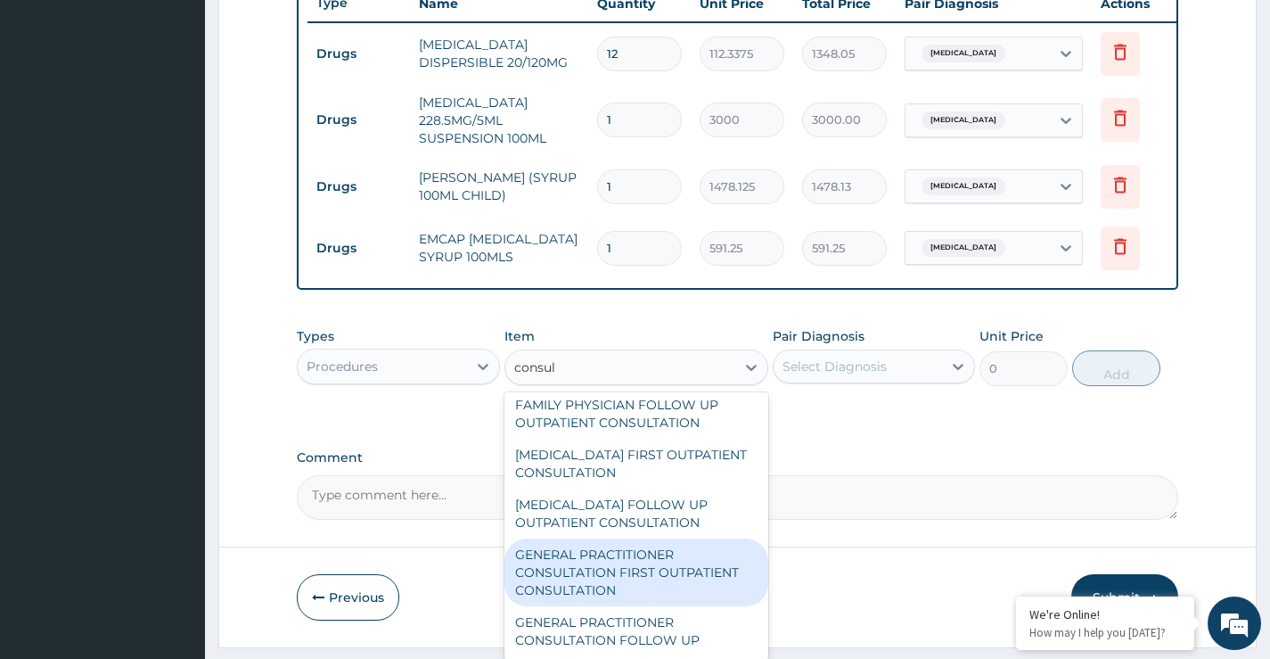
click at [660, 583] on div "GENERAL PRACTITIONER CONSULTATION FIRST OUTPATIENT CONSULTATION" at bounding box center [637, 572] width 265 height 68
type input "3547.5"
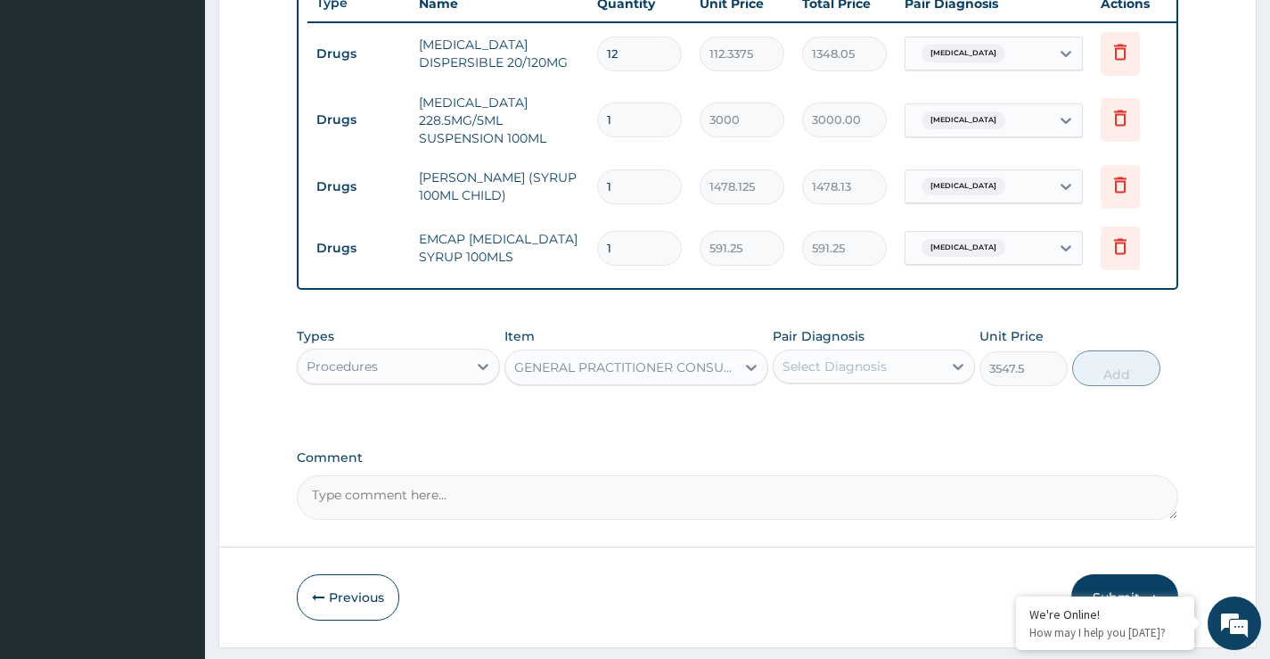
click at [860, 383] on div "Select Diagnosis" at bounding box center [874, 366] width 202 height 34
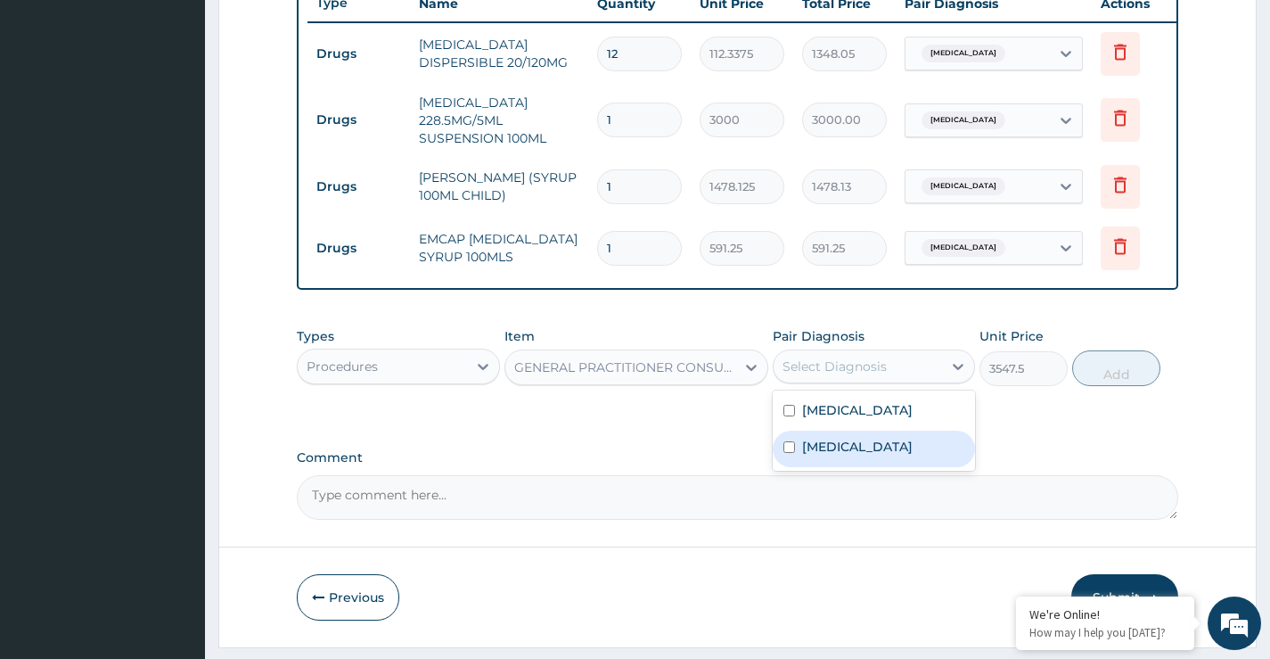
click at [858, 467] on div "Malaria" at bounding box center [874, 449] width 202 height 37
checkbox input "true"
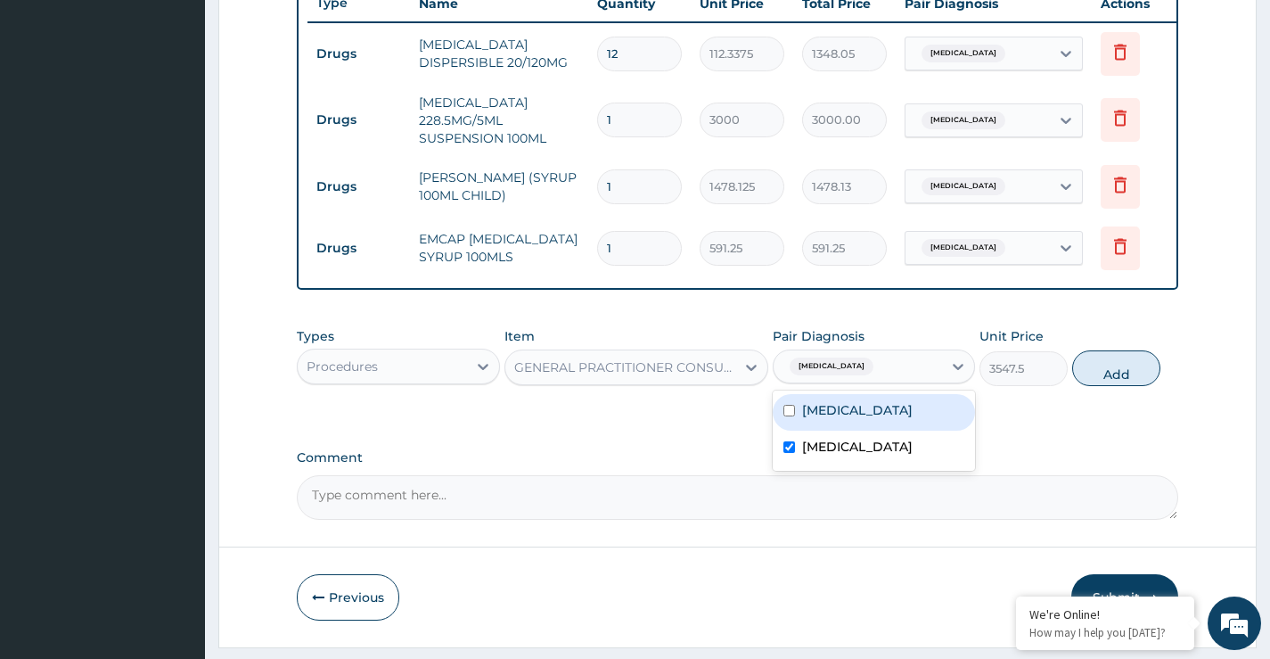
click at [1129, 383] on button "Add" at bounding box center [1116, 368] width 88 height 36
type input "0"
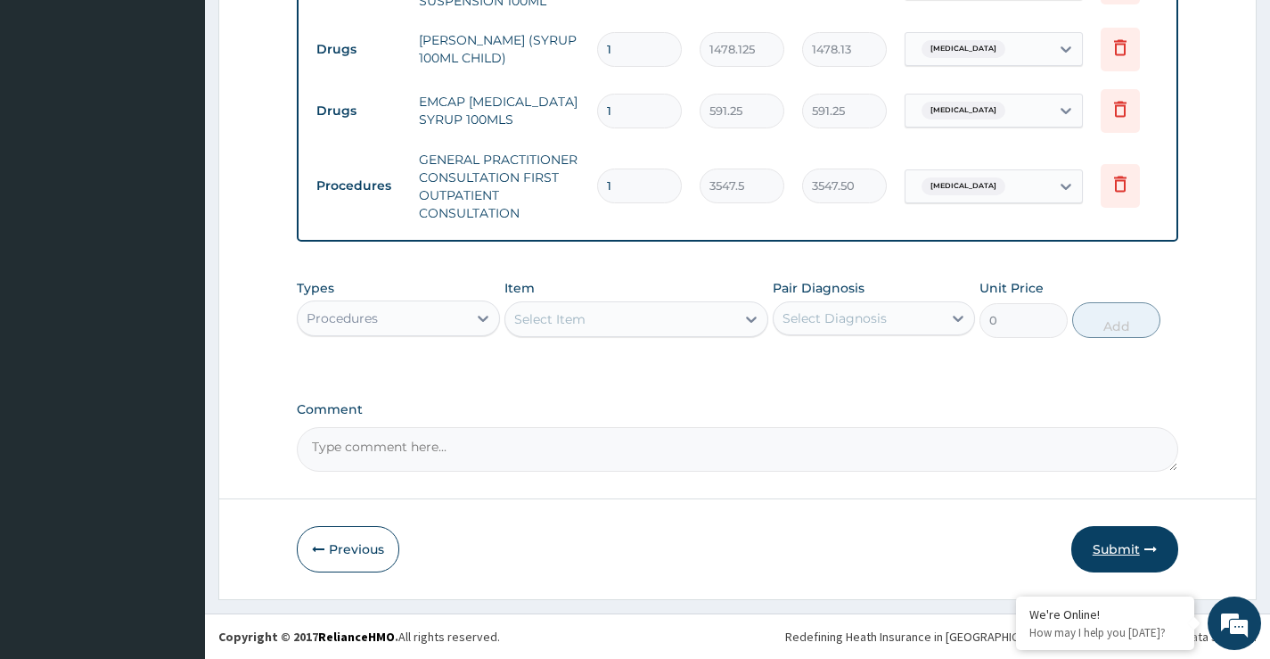
click at [1121, 556] on button "Submit" at bounding box center [1125, 549] width 107 height 46
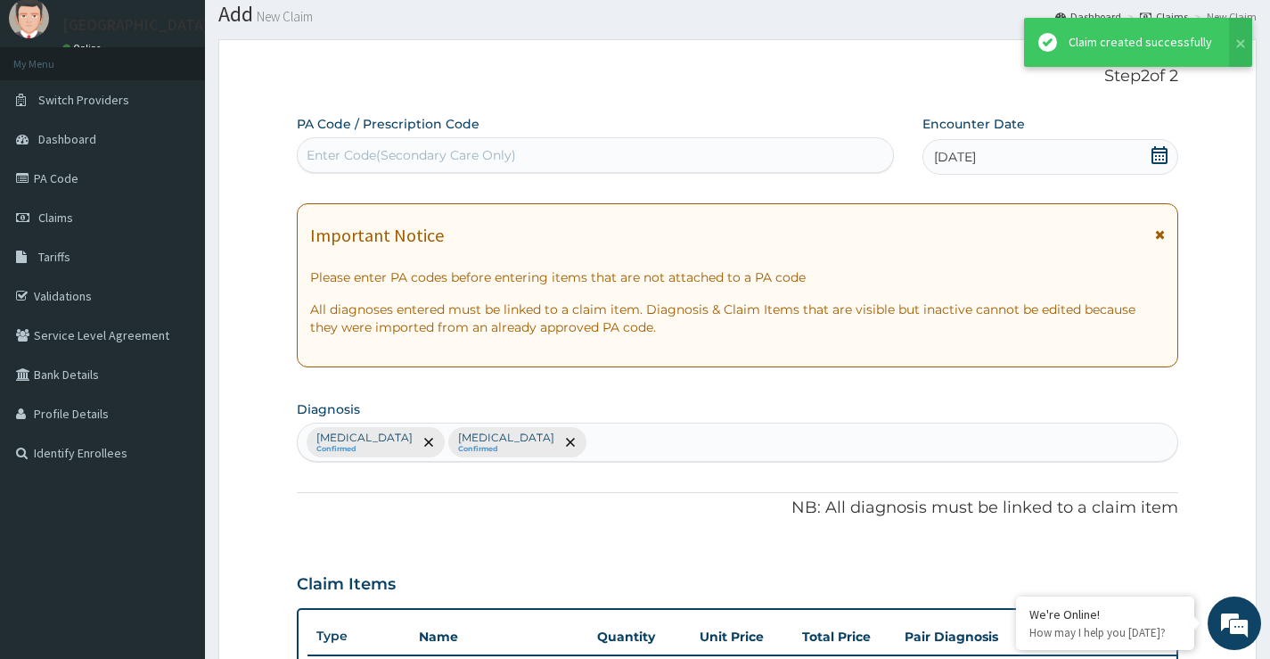
scroll to position [839, 0]
